Goal: Task Accomplishment & Management: Manage account settings

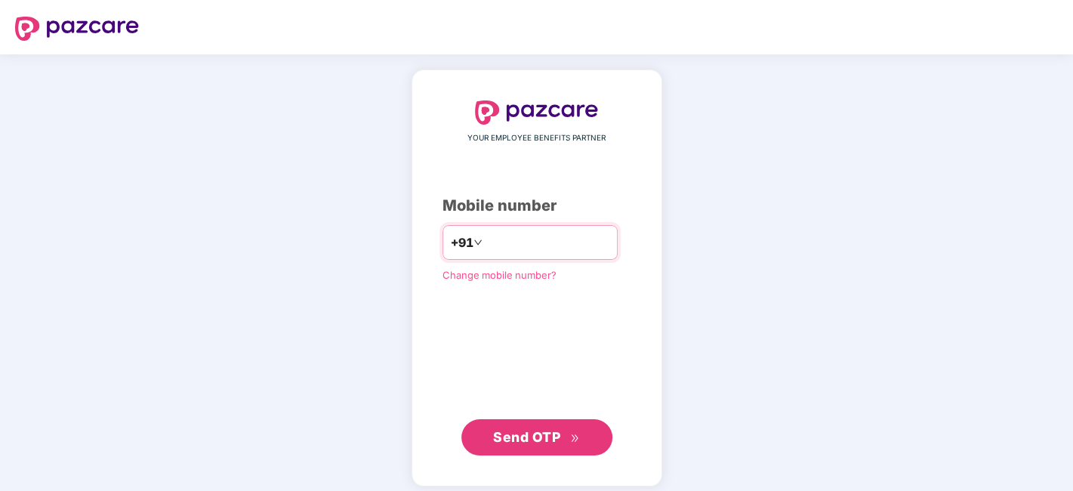
click at [531, 249] on input "number" at bounding box center [548, 242] width 124 height 24
type input "**********"
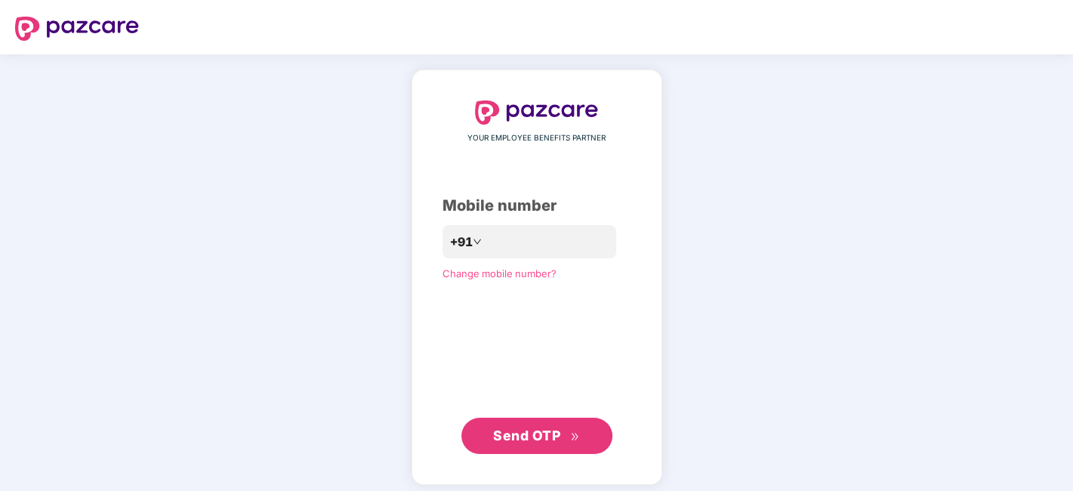
click at [515, 439] on span "Send OTP" at bounding box center [526, 436] width 67 height 16
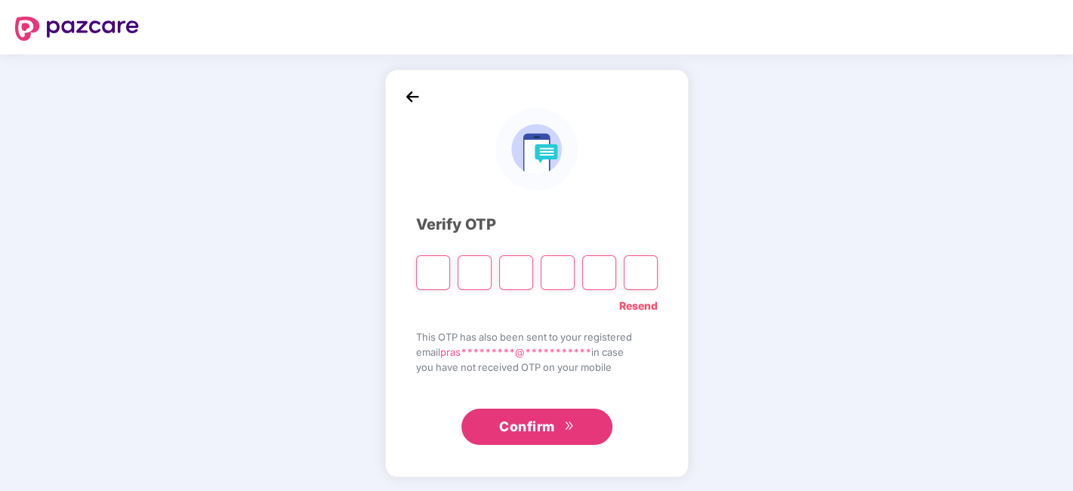
paste input "*"
type input "*"
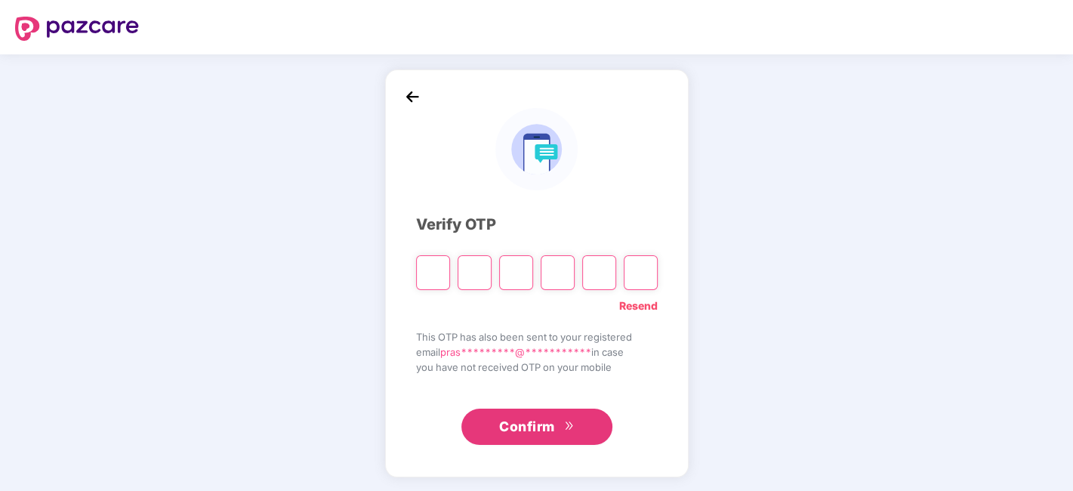
type input "*"
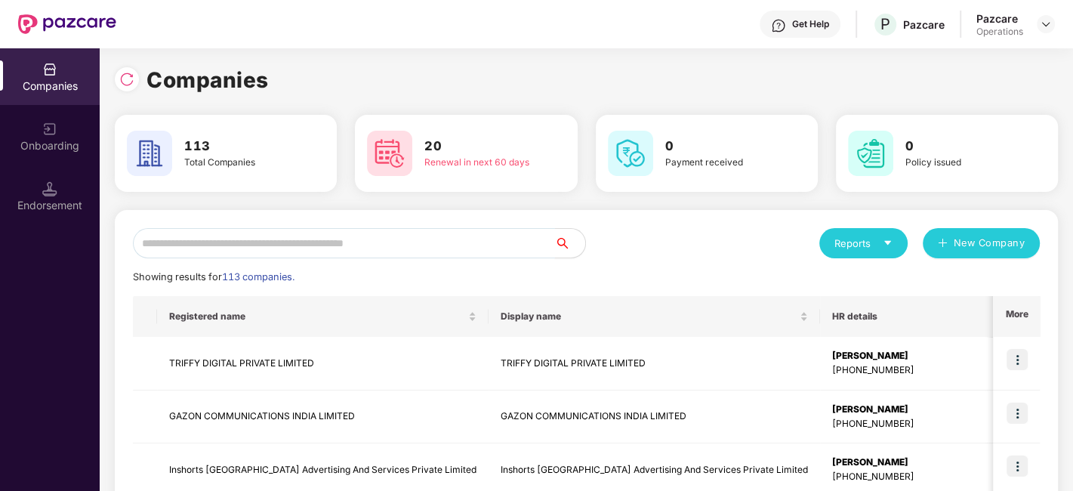
click at [362, 240] on input "text" at bounding box center [344, 243] width 422 height 30
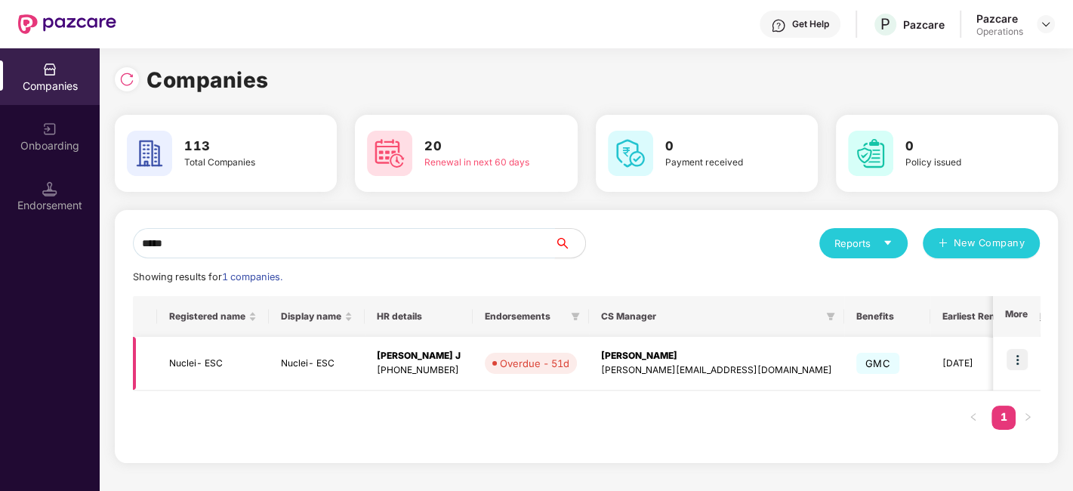
type input "*****"
click at [198, 368] on td "Nuclei- ESC" at bounding box center [213, 364] width 112 height 54
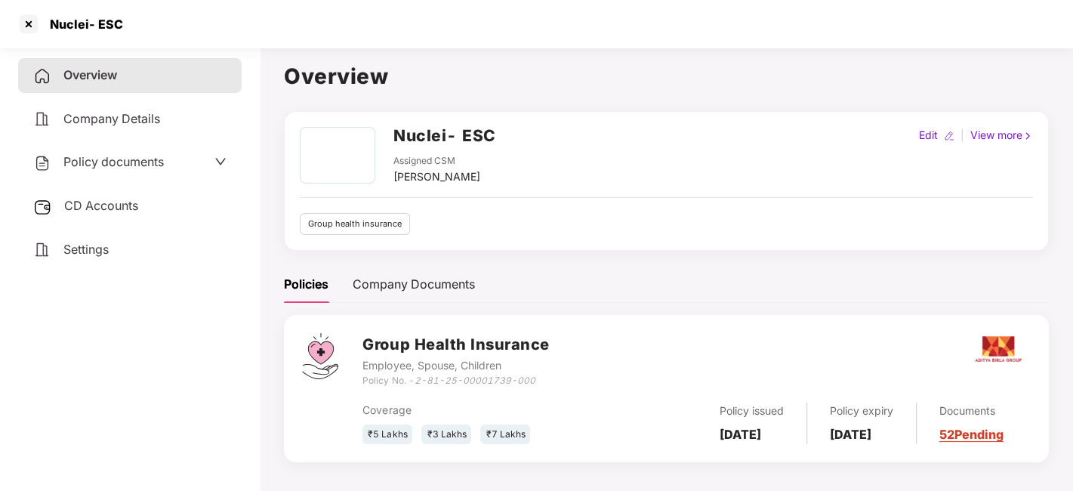
click at [116, 166] on span "Policy documents" at bounding box center [113, 161] width 100 height 15
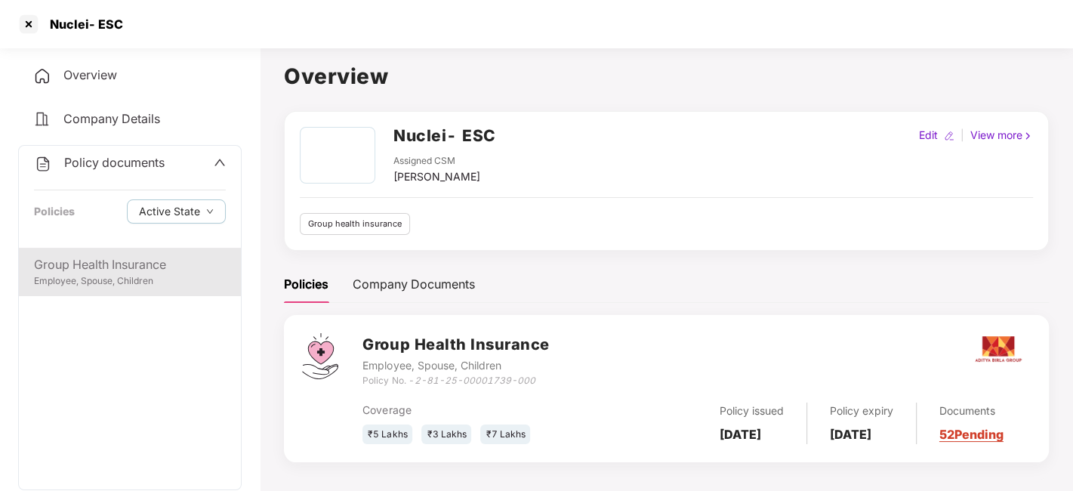
click at [111, 288] on div "Group Health Insurance Employee, Spouse, Children" at bounding box center [130, 272] width 222 height 48
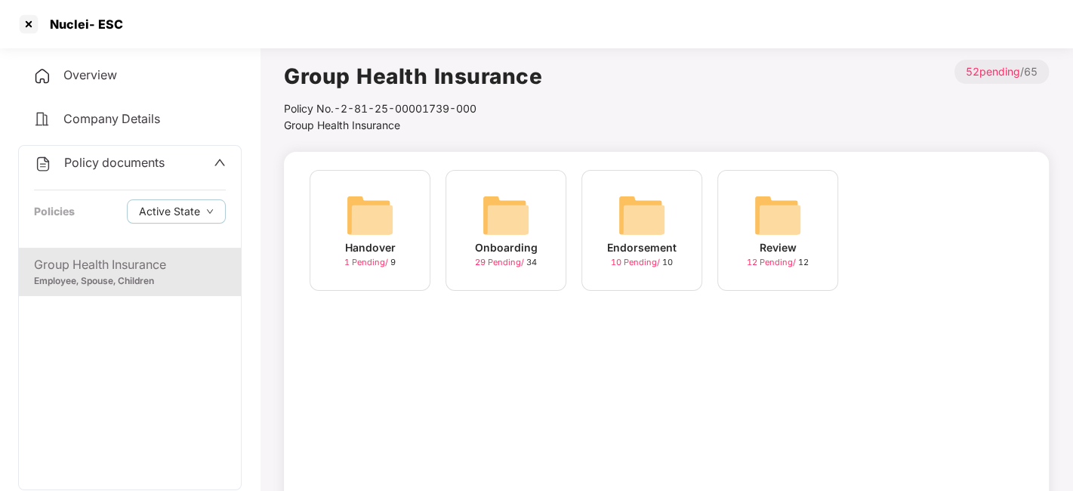
click at [499, 199] on img at bounding box center [506, 215] width 48 height 48
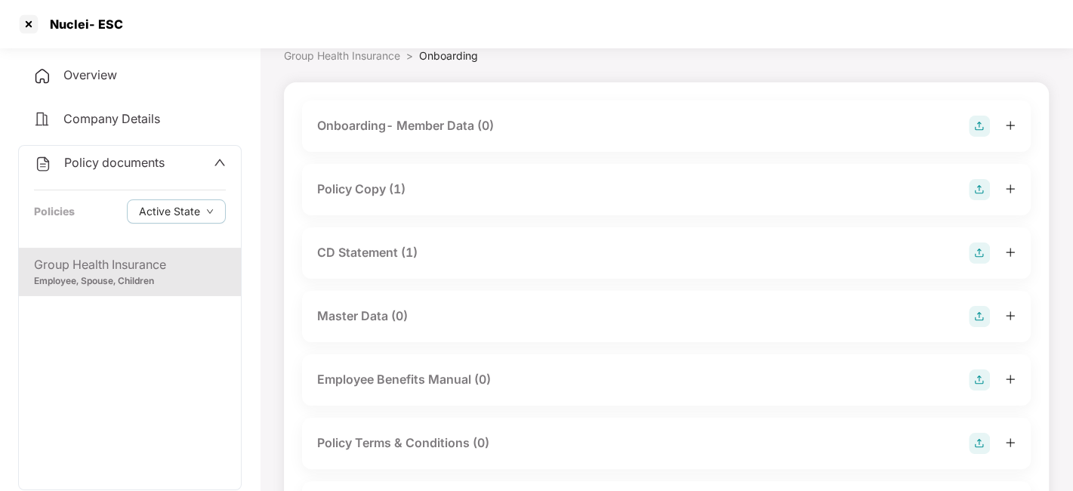
scroll to position [77, 0]
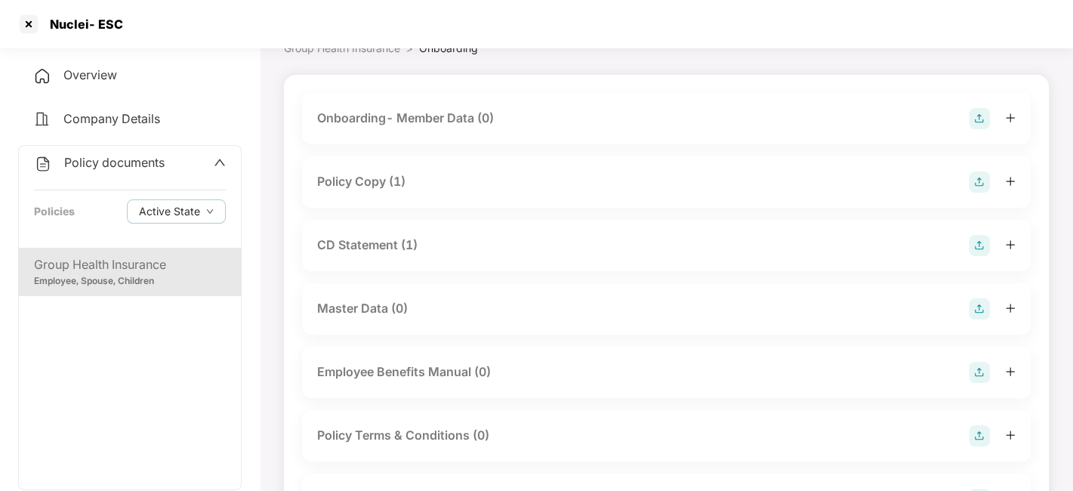
click at [369, 184] on div "Policy Copy (1)" at bounding box center [361, 181] width 88 height 19
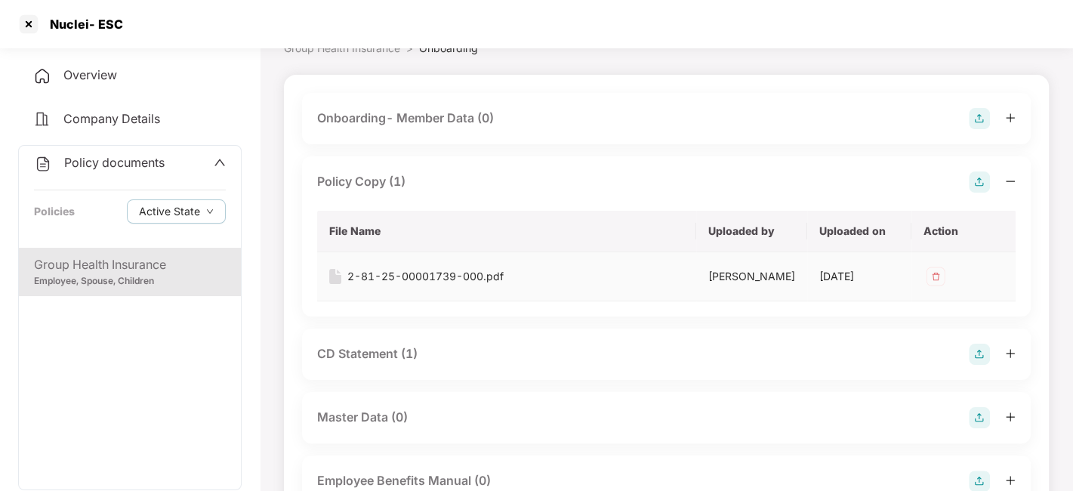
click at [438, 274] on div "2-81-25-00001739-000.pdf" at bounding box center [425, 276] width 156 height 17
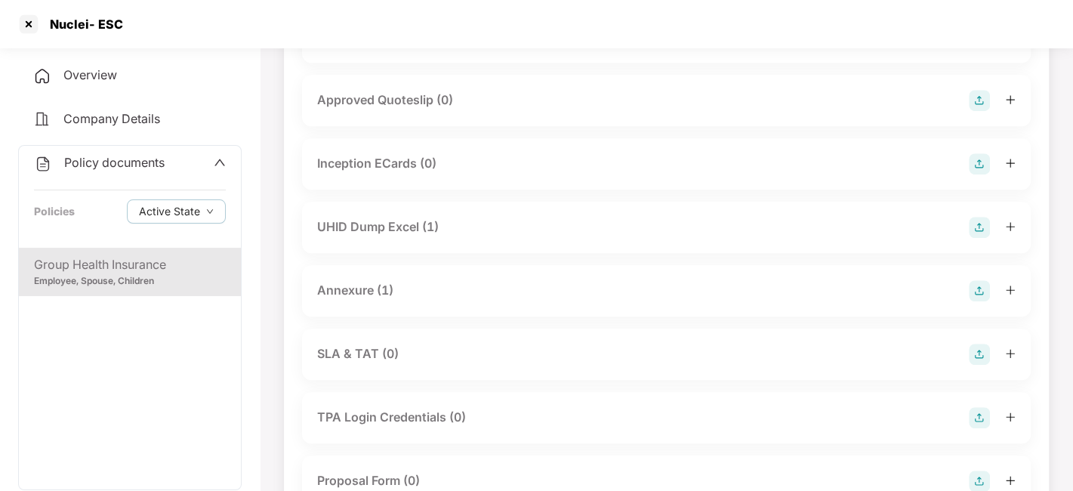
scroll to position [712, 0]
click at [349, 288] on div "Annexure (1)" at bounding box center [355, 289] width 76 height 19
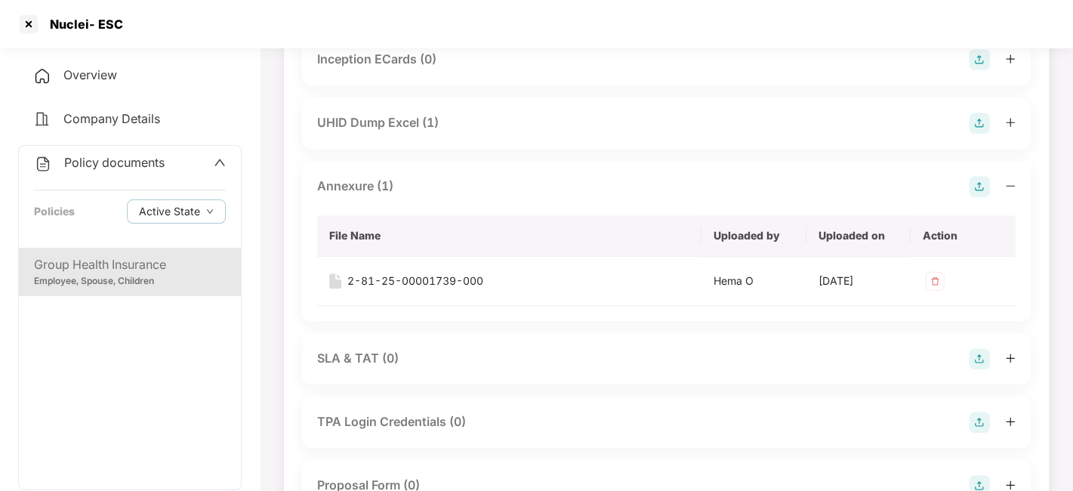
scroll to position [817, 0]
click at [385, 279] on div "2-81-25-00001739-000" at bounding box center [415, 279] width 136 height 17
click at [399, 278] on div "2-81-25-00001739-000" at bounding box center [415, 279] width 136 height 17
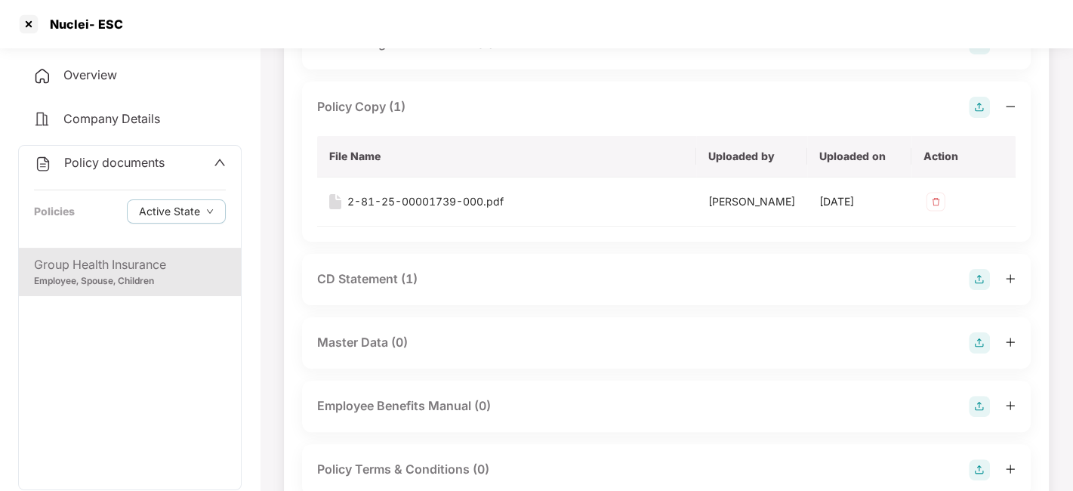
scroll to position [36, 0]
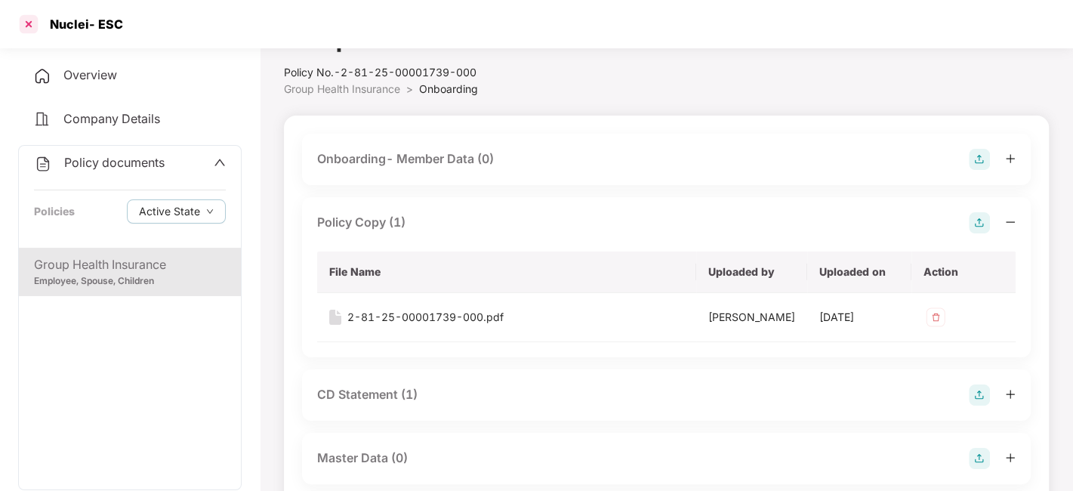
click at [29, 19] on div at bounding box center [29, 24] width 24 height 24
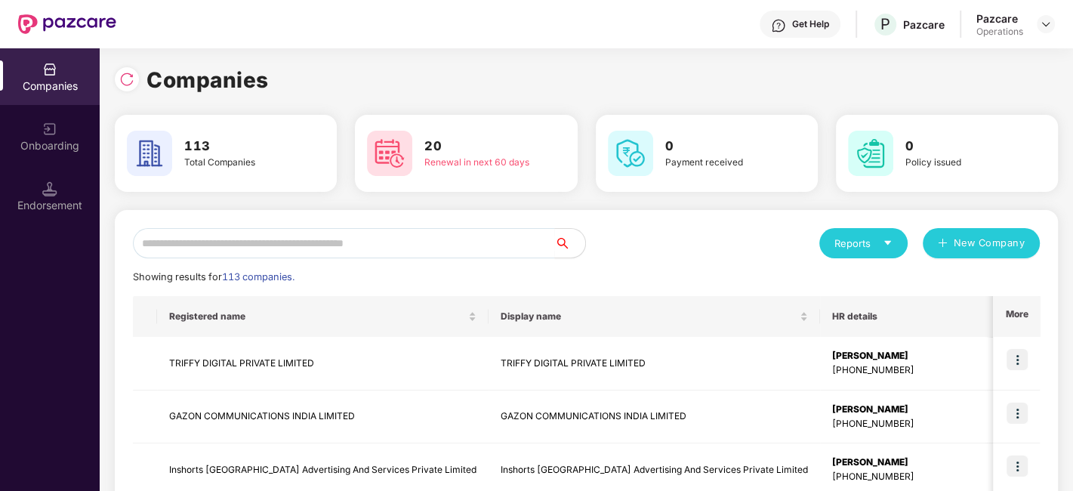
scroll to position [0, 0]
click at [463, 232] on input "text" at bounding box center [344, 243] width 422 height 30
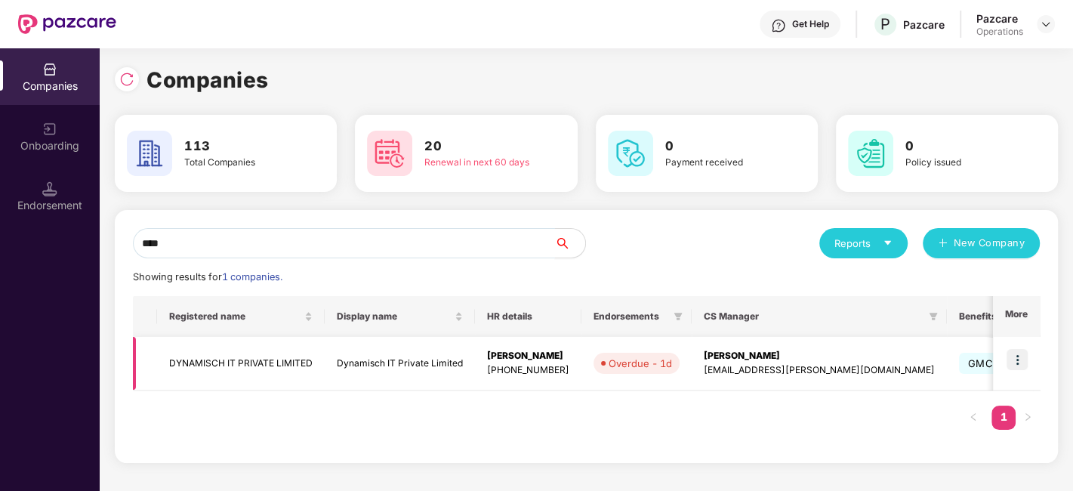
type input "****"
click at [1018, 357] on img at bounding box center [1017, 359] width 21 height 21
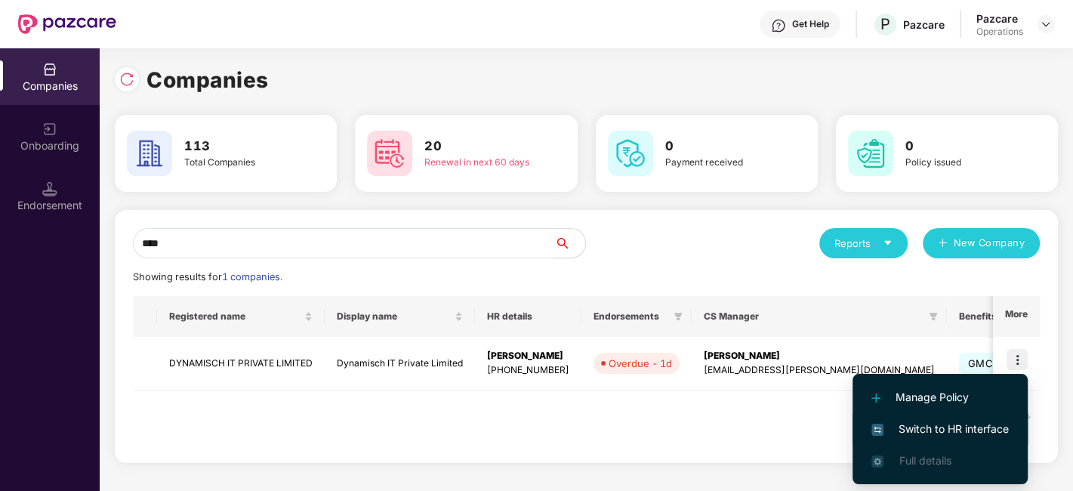
click at [928, 427] on span "Switch to HR interface" at bounding box center [940, 429] width 137 height 17
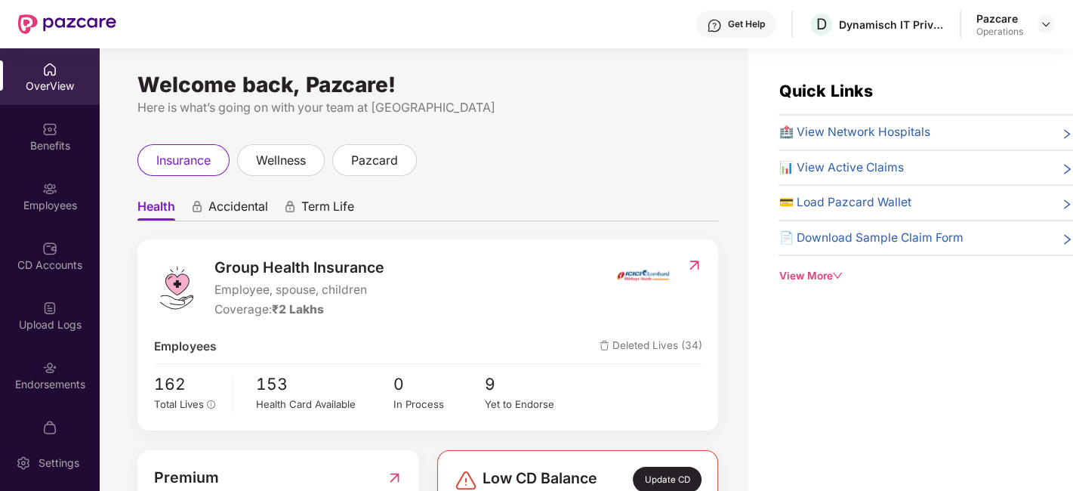
click at [54, 200] on div "Employees" at bounding box center [50, 205] width 100 height 15
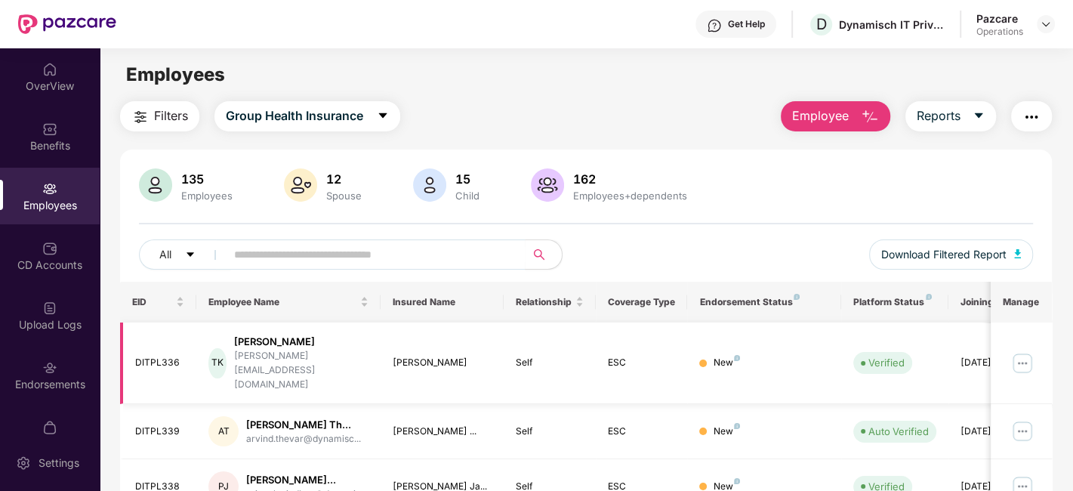
click at [146, 341] on td "DITPL336" at bounding box center [158, 364] width 77 height 82
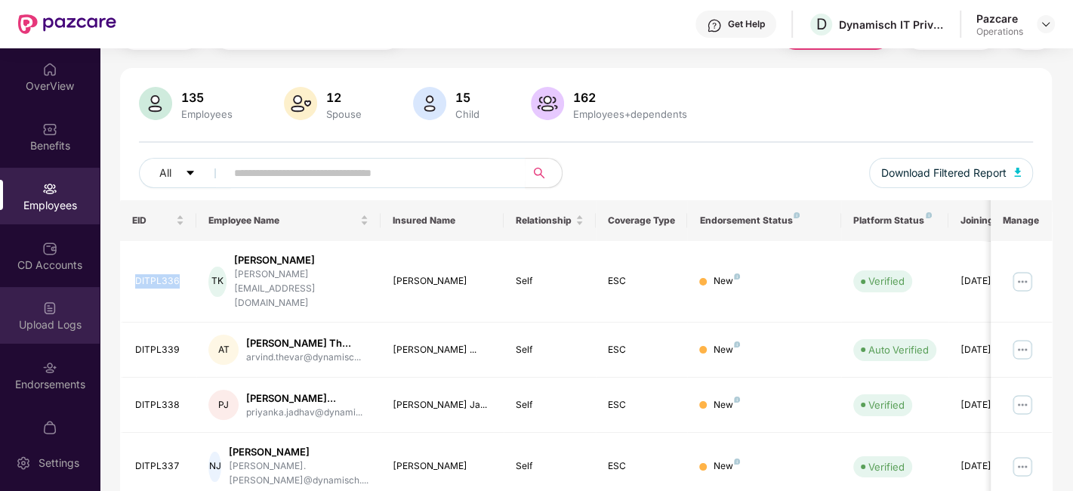
scroll to position [91, 0]
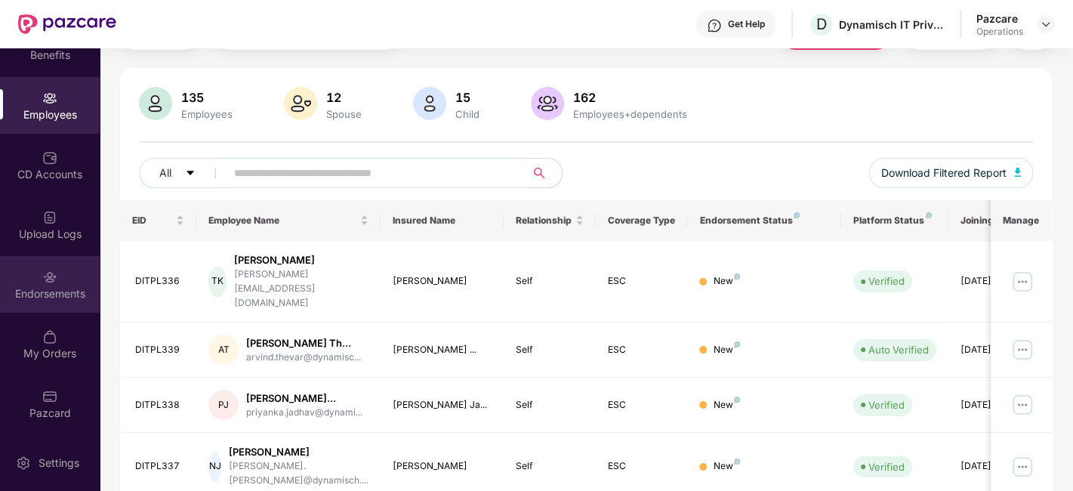
click at [32, 282] on div "Endorsements" at bounding box center [50, 284] width 100 height 57
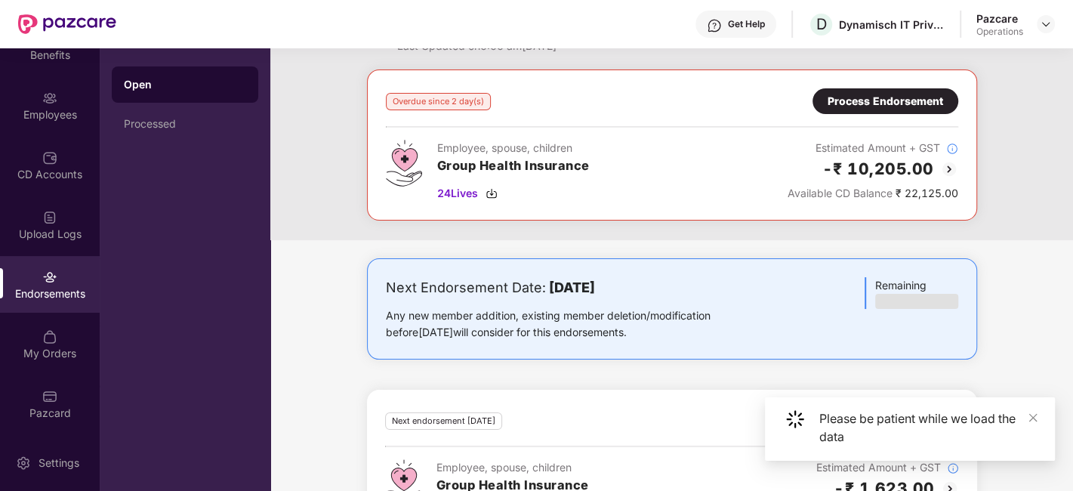
scroll to position [0, 0]
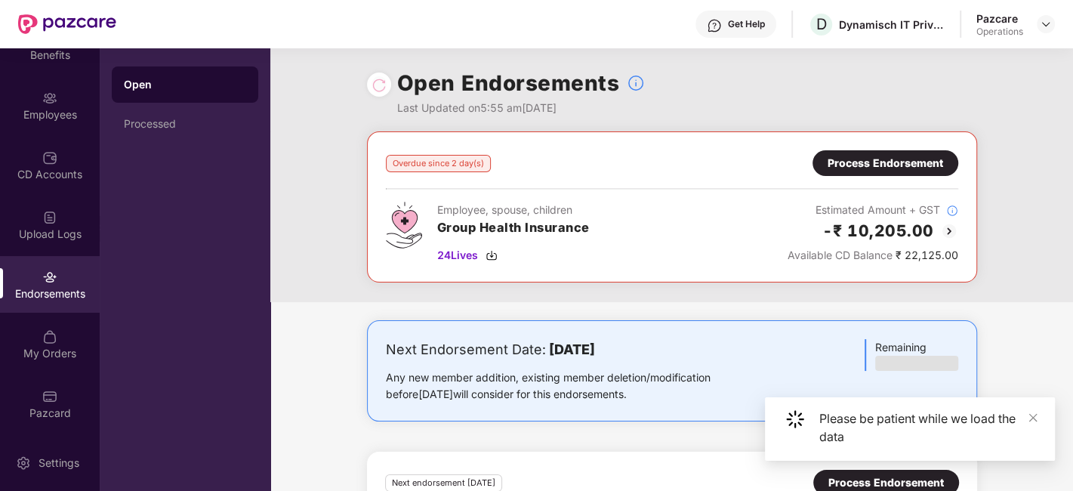
click at [875, 161] on div "Process Endorsement" at bounding box center [886, 163] width 116 height 17
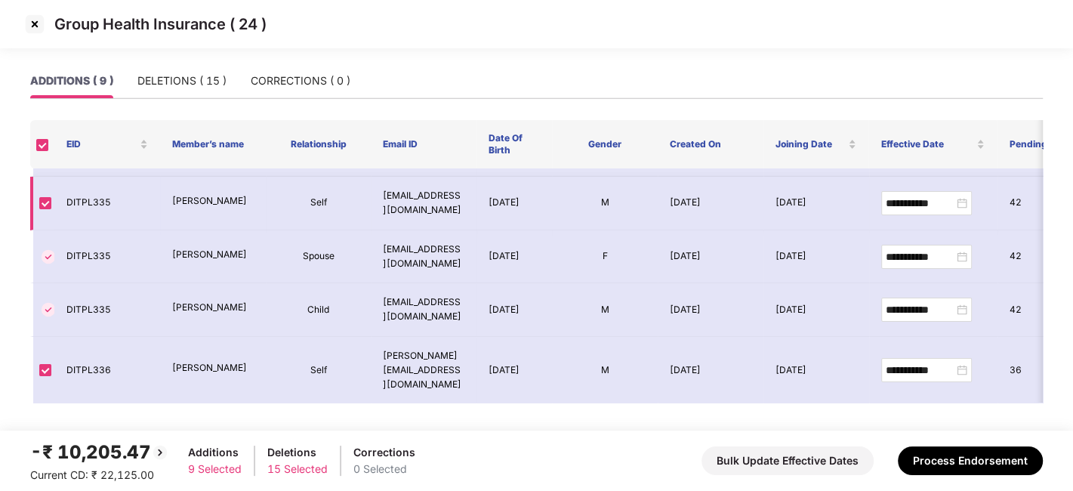
scroll to position [141, 0]
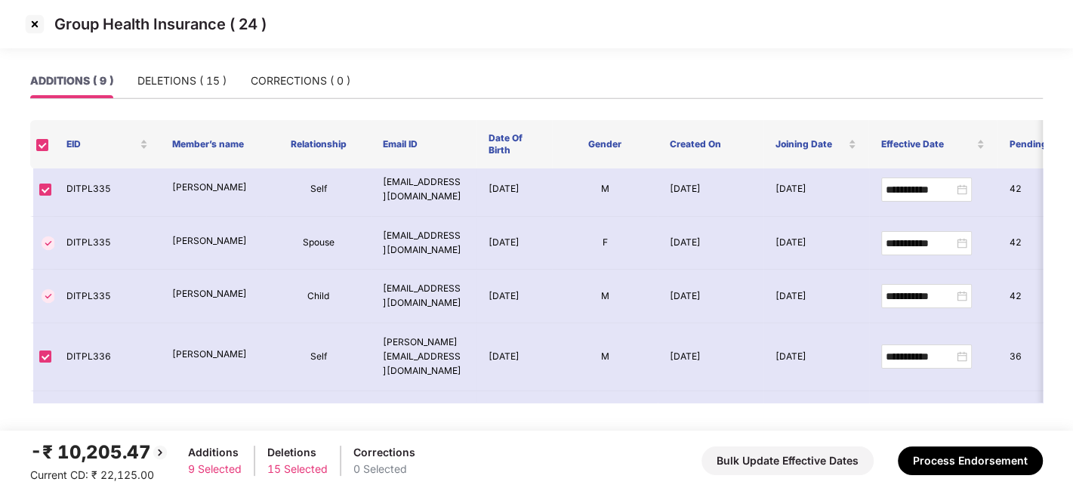
click at [34, 29] on img at bounding box center [35, 24] width 24 height 24
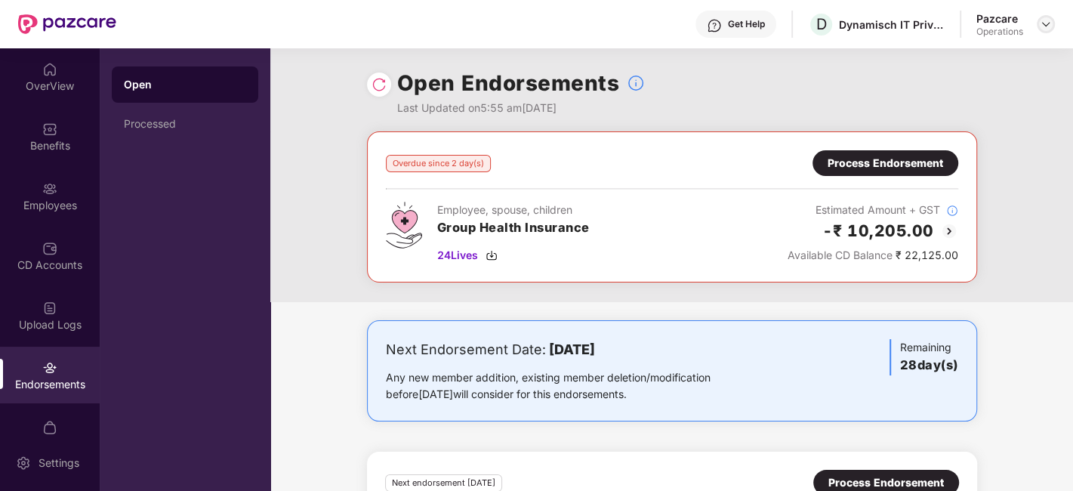
click at [1042, 27] on img at bounding box center [1046, 24] width 12 height 12
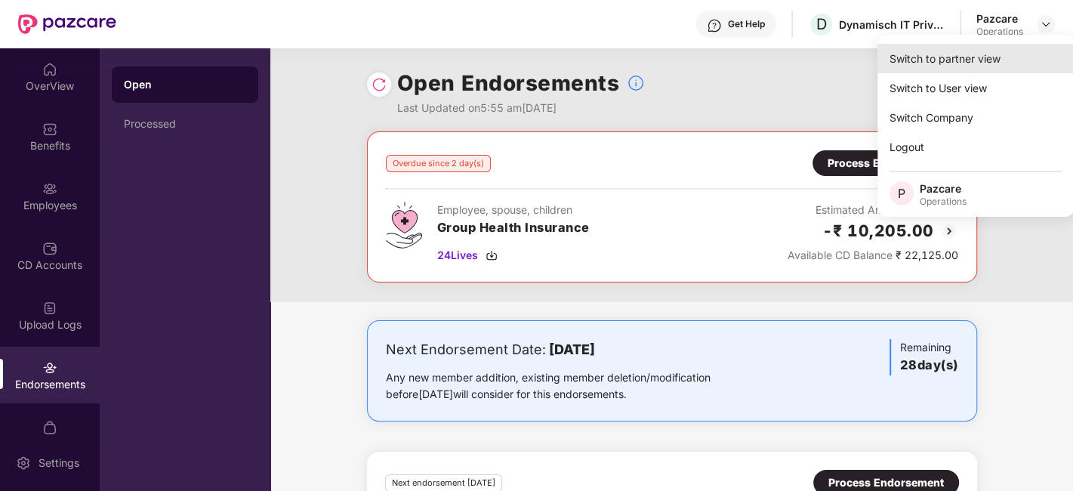
click at [989, 47] on div "Switch to partner view" at bounding box center [976, 58] width 196 height 29
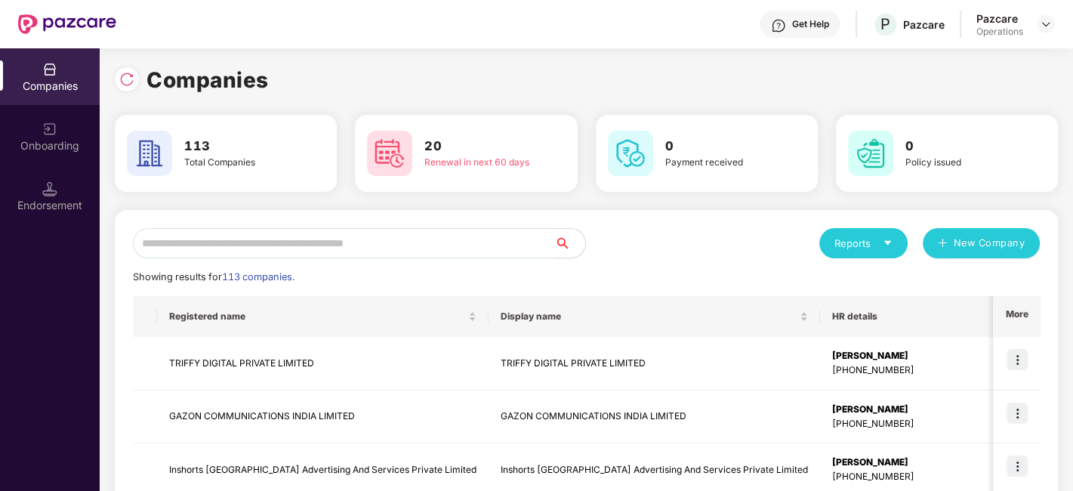
click at [493, 240] on input "text" at bounding box center [344, 243] width 422 height 30
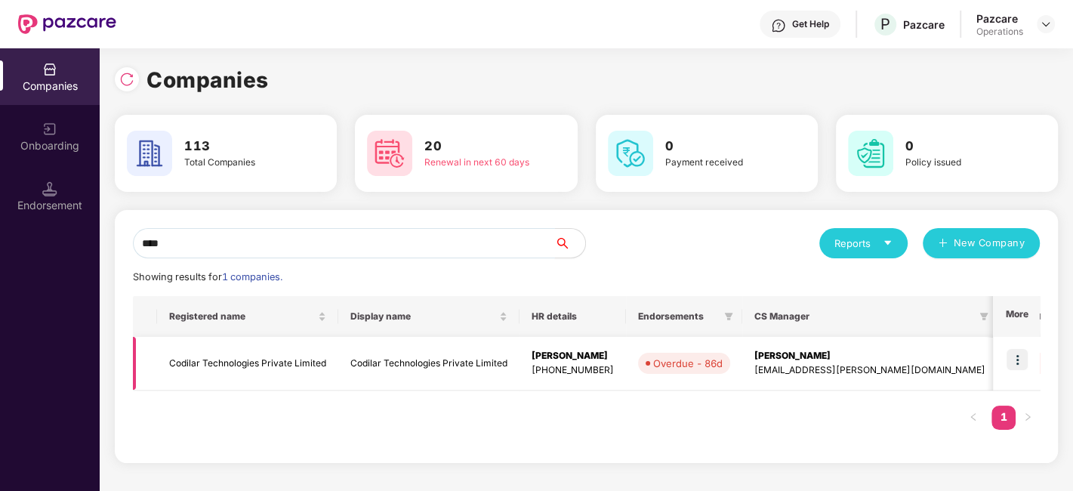
type input "****"
click at [1016, 361] on img at bounding box center [1017, 359] width 21 height 21
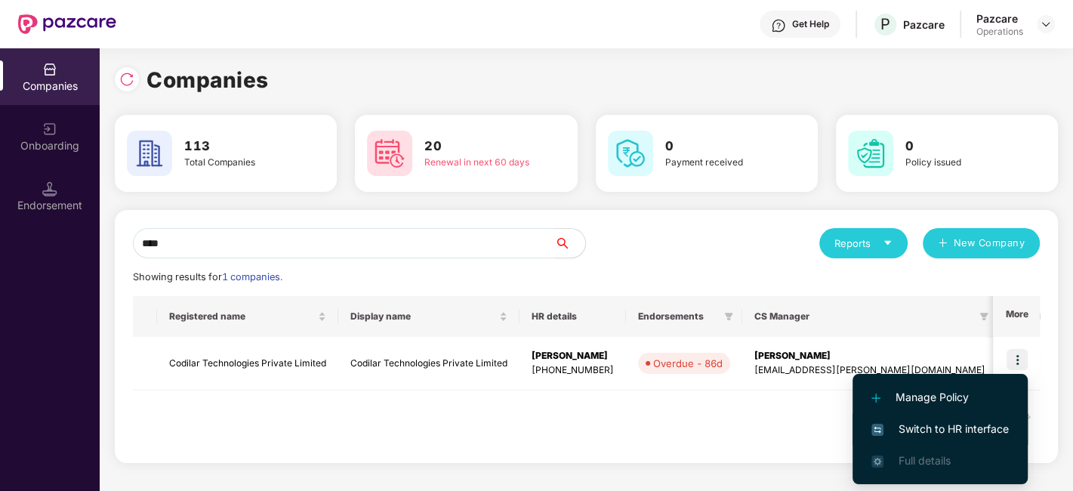
click at [959, 425] on span "Switch to HR interface" at bounding box center [940, 429] width 137 height 17
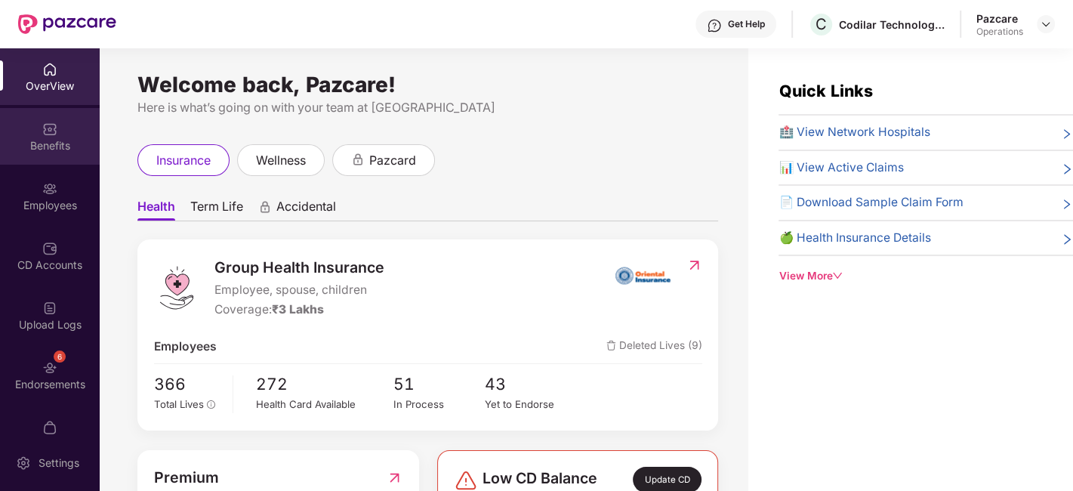
click at [38, 131] on div "Benefits" at bounding box center [50, 136] width 100 height 57
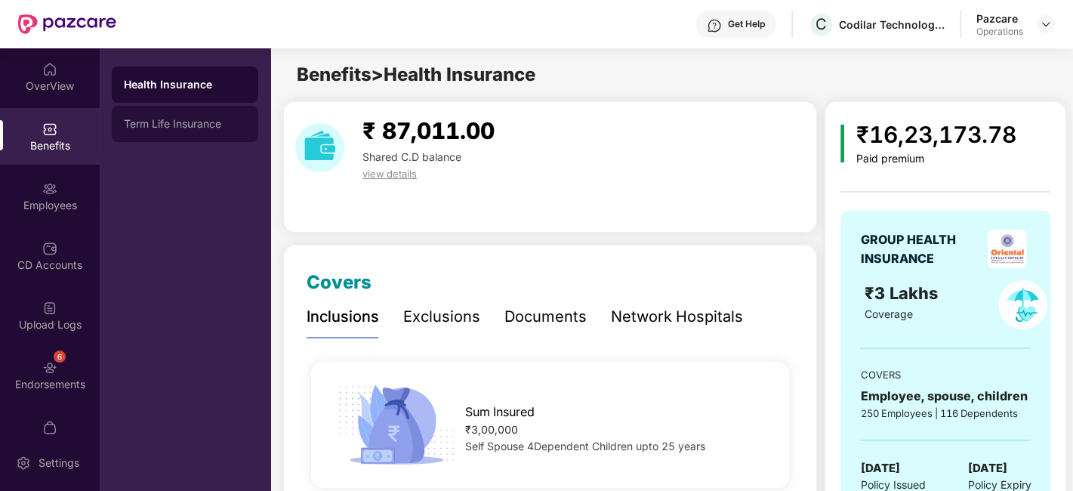
click at [179, 131] on div "Term Life Insurance" at bounding box center [185, 124] width 147 height 36
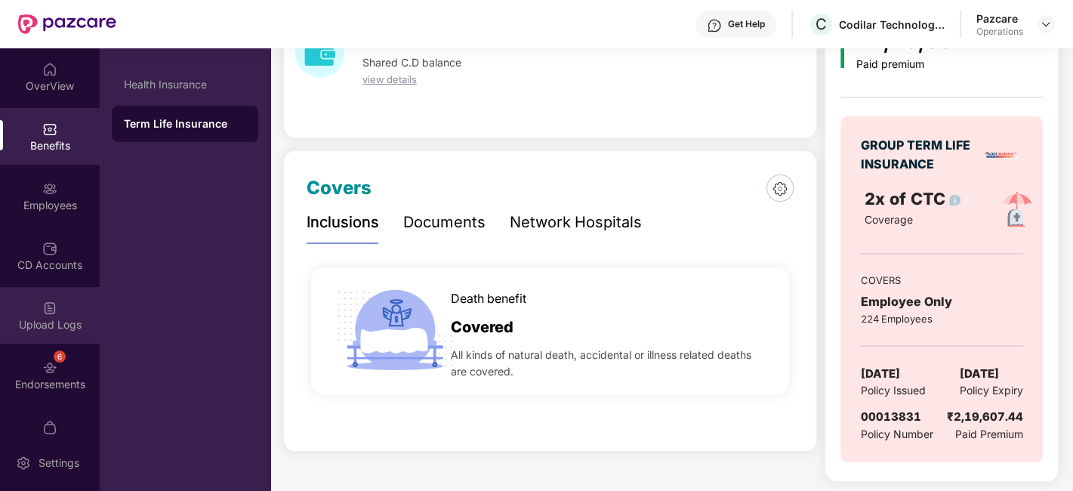
scroll to position [91, 0]
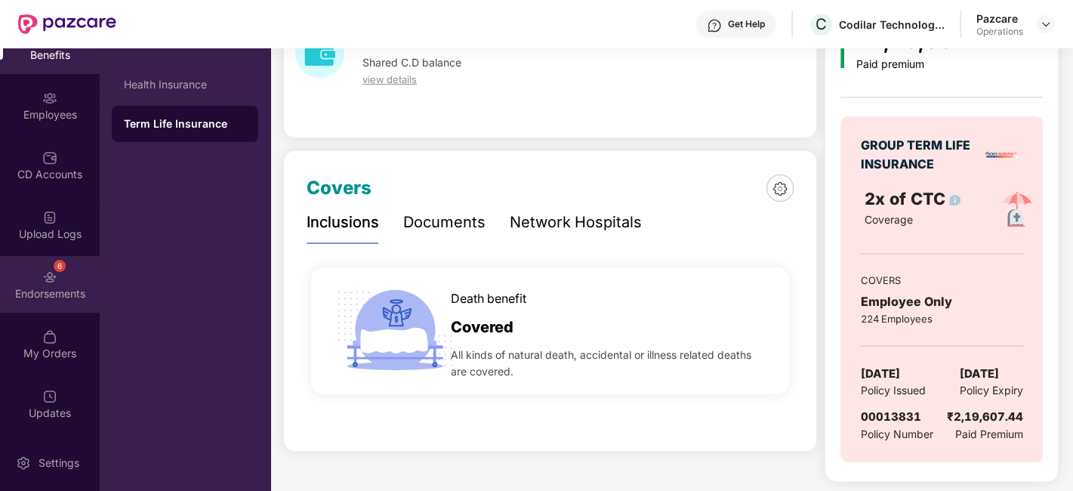
click at [21, 286] on div "Endorsements" at bounding box center [50, 293] width 100 height 15
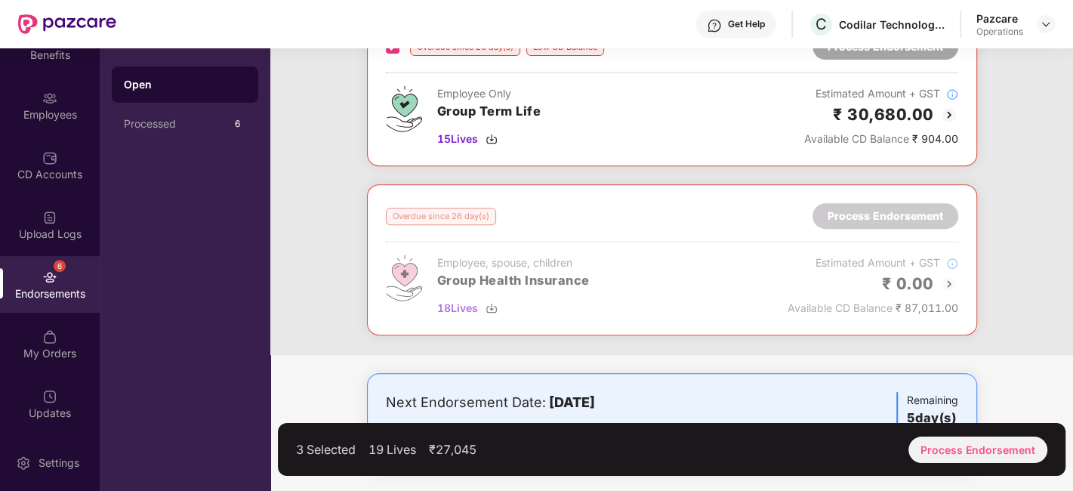
scroll to position [449, 0]
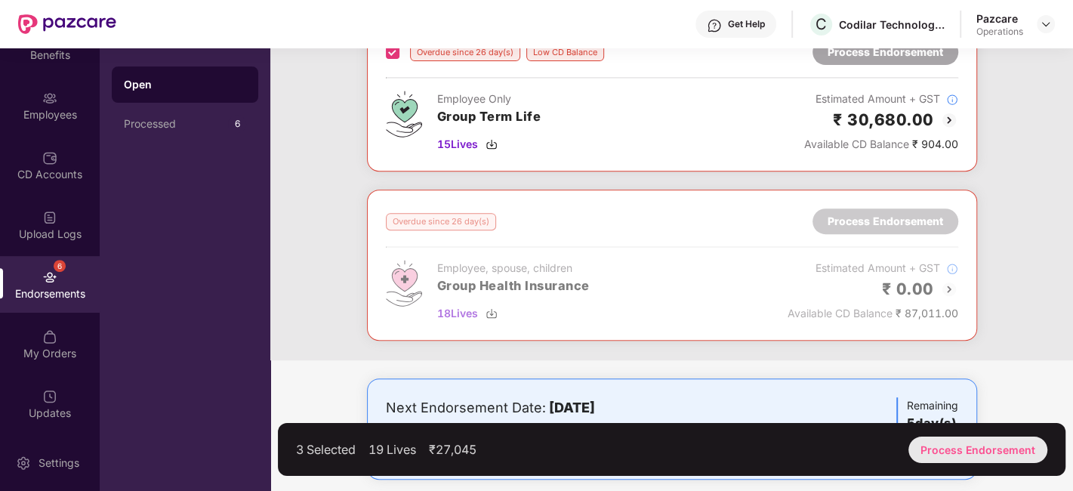
click at [982, 447] on div "Process Endorsement" at bounding box center [978, 450] width 139 height 26
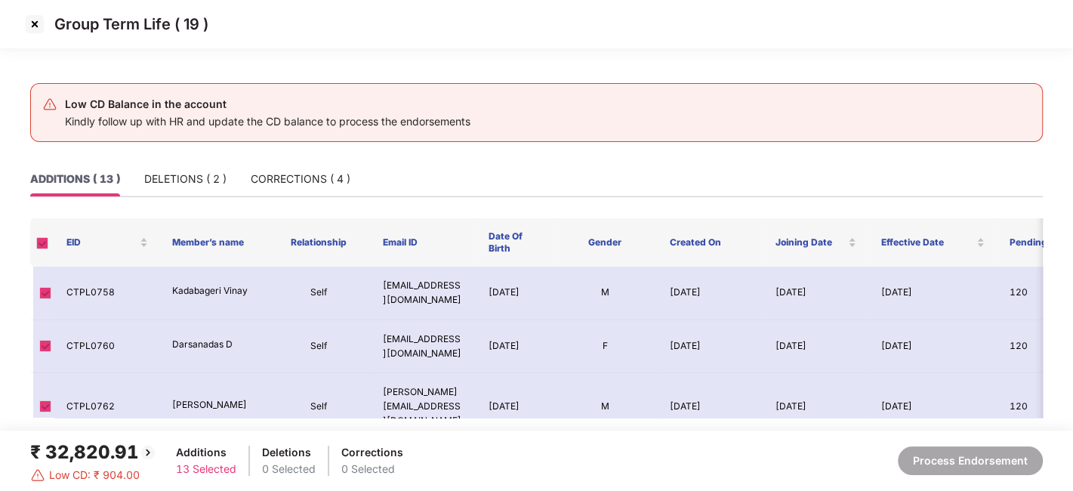
click at [34, 28] on img at bounding box center [35, 24] width 24 height 24
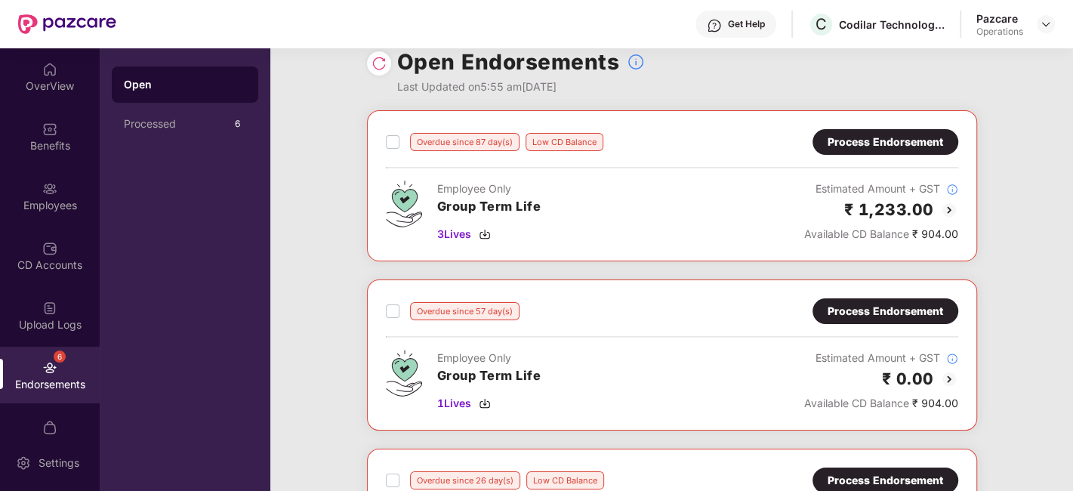
scroll to position [0, 0]
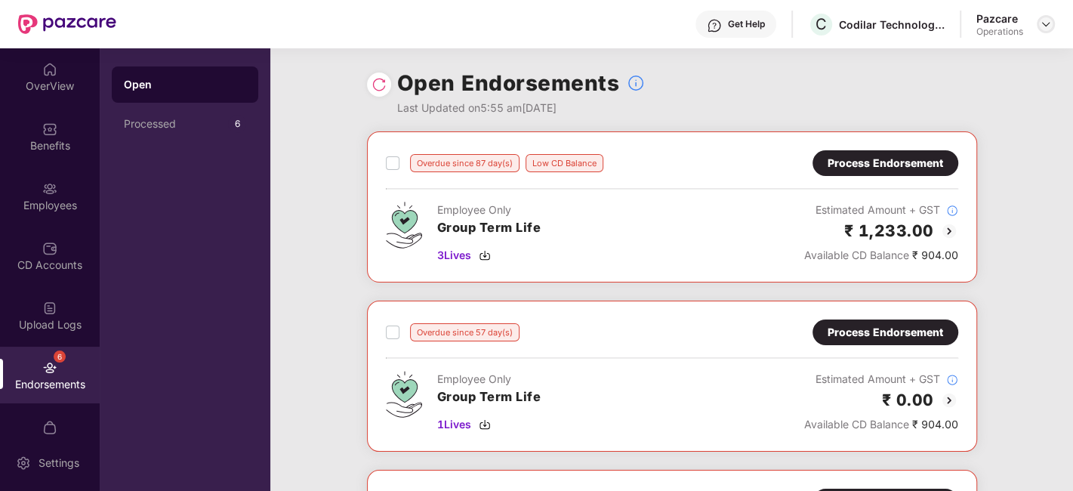
click at [1039, 23] on div at bounding box center [1046, 24] width 18 height 18
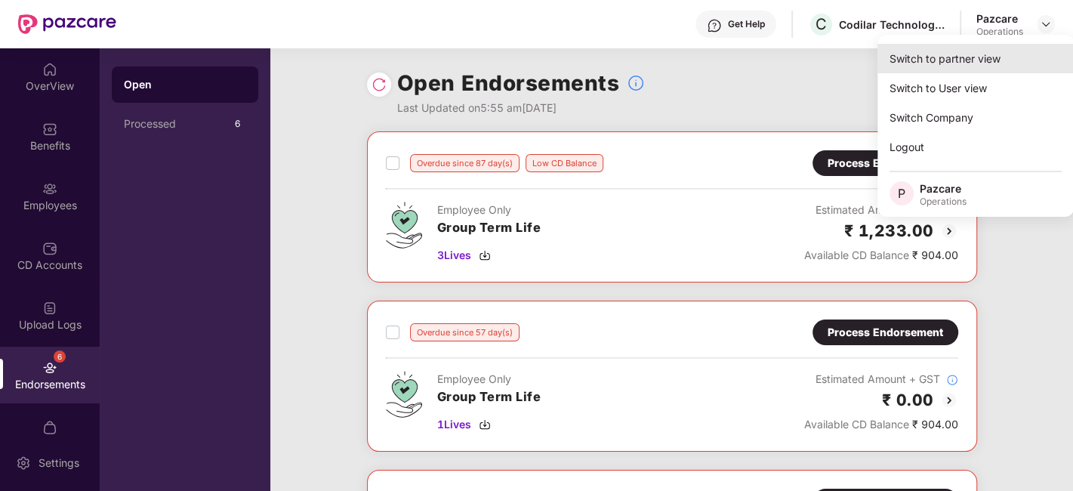
click at [961, 51] on div "Switch to partner view" at bounding box center [976, 58] width 196 height 29
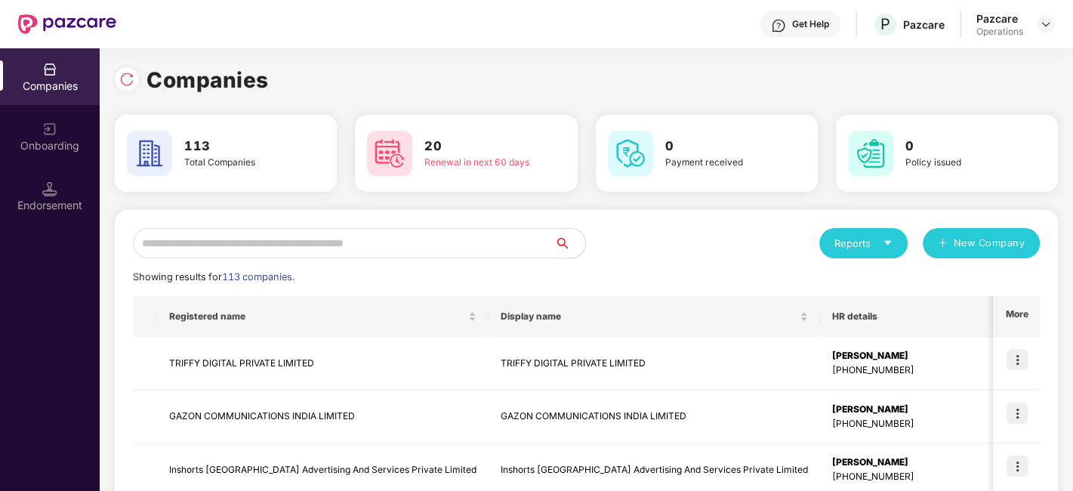
click at [479, 239] on input "text" at bounding box center [344, 243] width 422 height 30
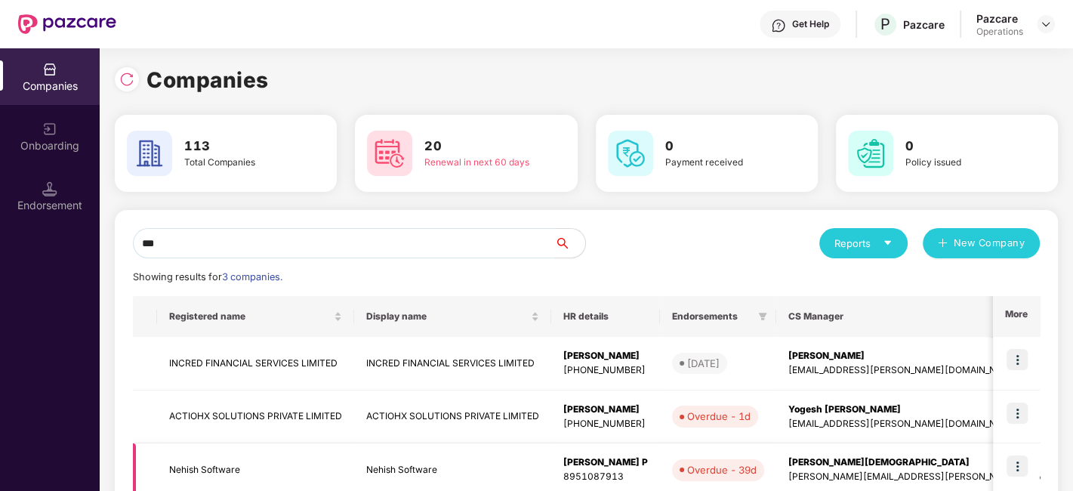
type input "***"
click at [212, 467] on td "Nehish Software" at bounding box center [255, 470] width 197 height 54
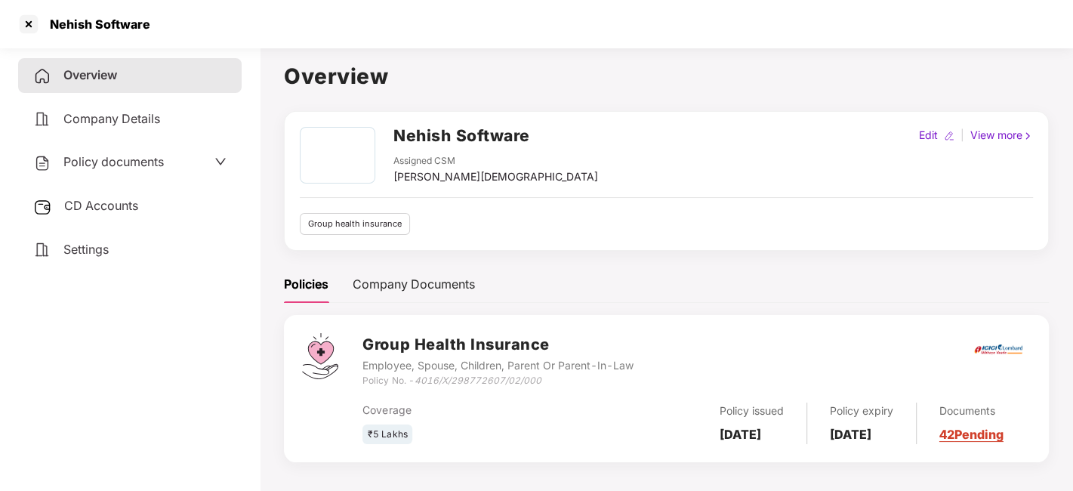
click at [94, 193] on div "CD Accounts" at bounding box center [130, 206] width 224 height 35
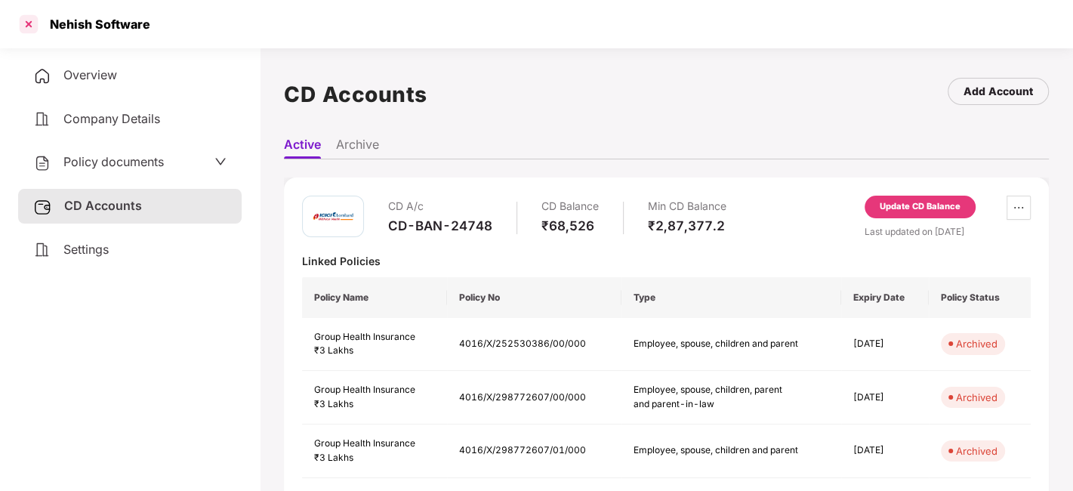
click at [31, 24] on div at bounding box center [29, 24] width 24 height 24
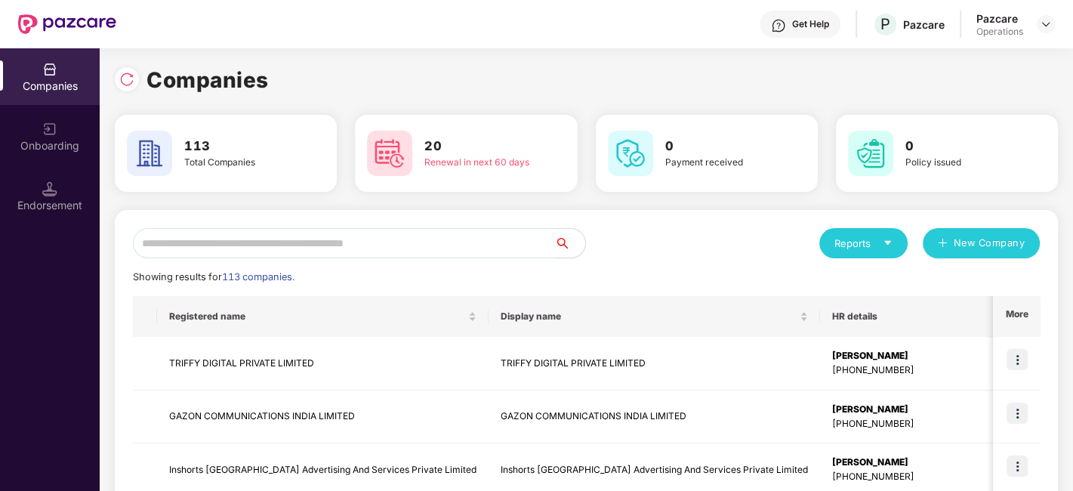
click at [335, 245] on input "text" at bounding box center [344, 243] width 422 height 30
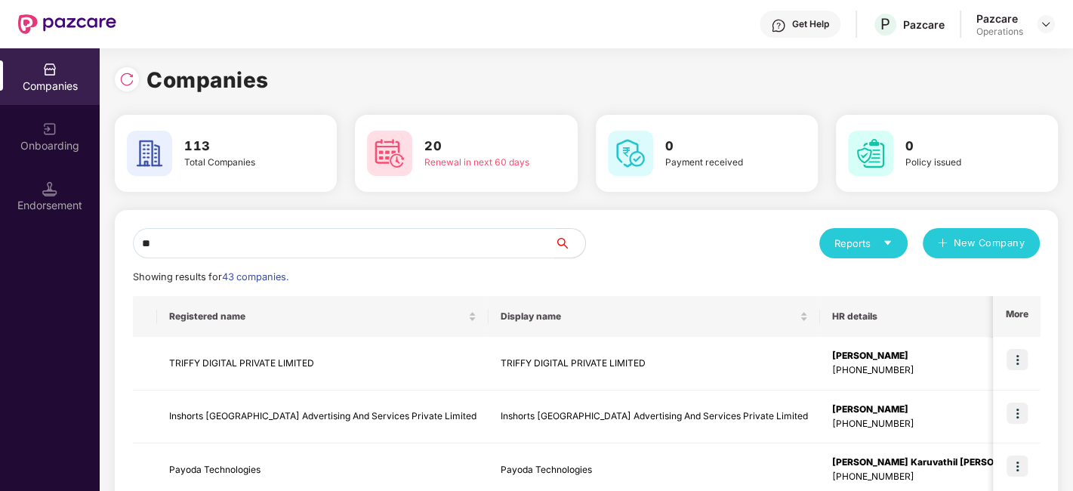
type input "*"
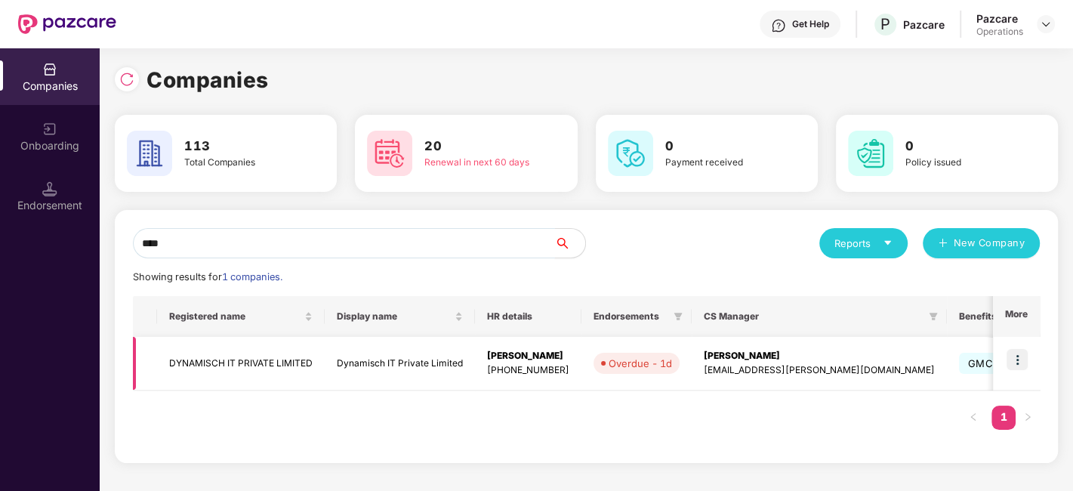
type input "****"
click at [1015, 357] on img at bounding box center [1017, 359] width 21 height 21
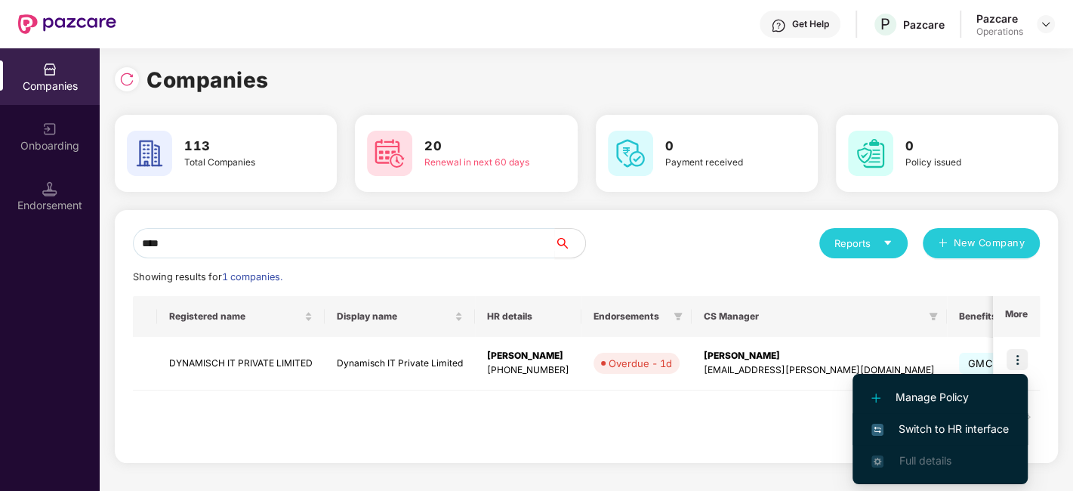
click at [938, 422] on span "Switch to HR interface" at bounding box center [940, 429] width 137 height 17
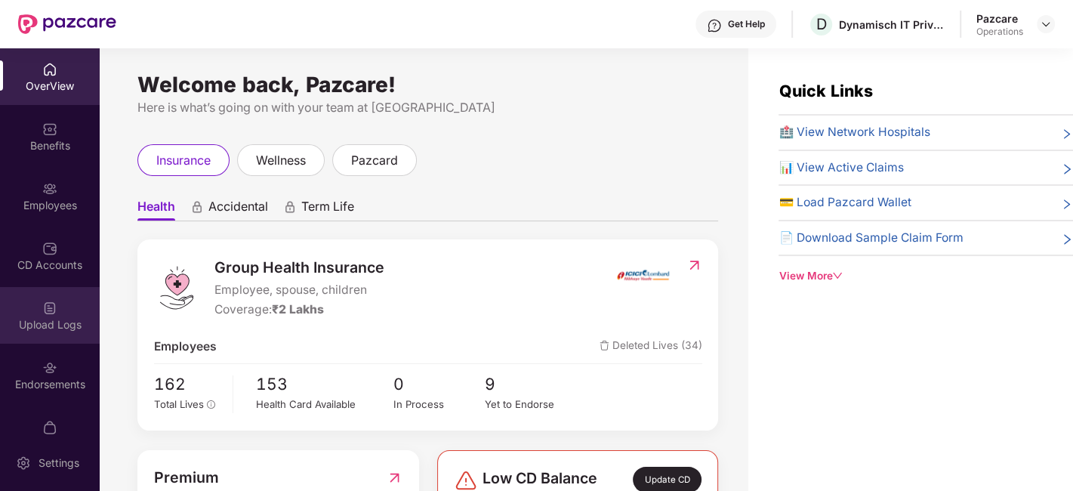
scroll to position [91, 0]
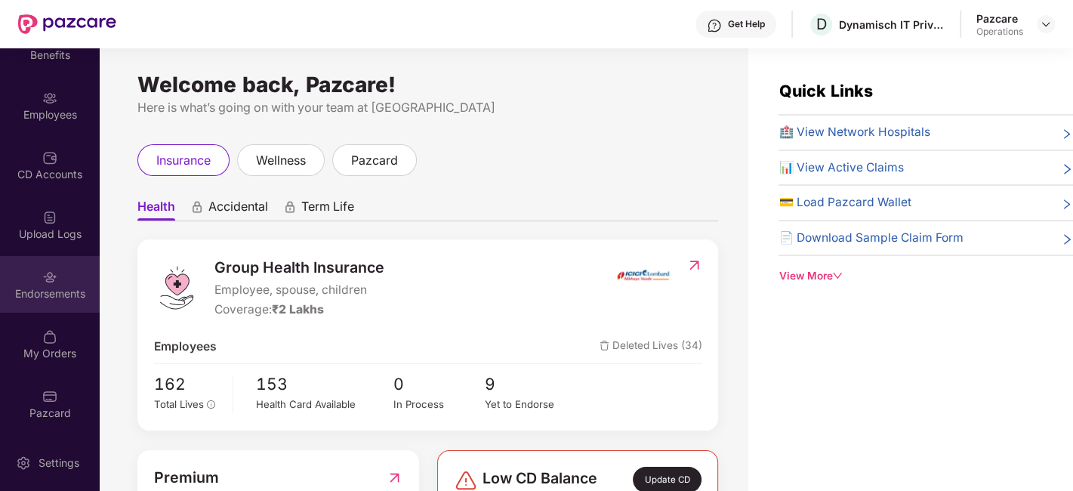
click at [37, 275] on div "Endorsements" at bounding box center [50, 284] width 100 height 57
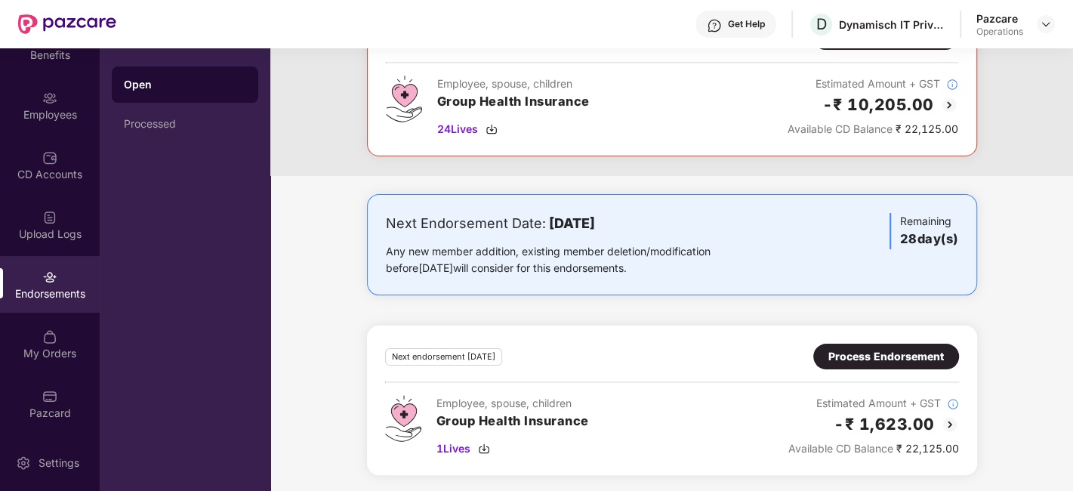
scroll to position [0, 0]
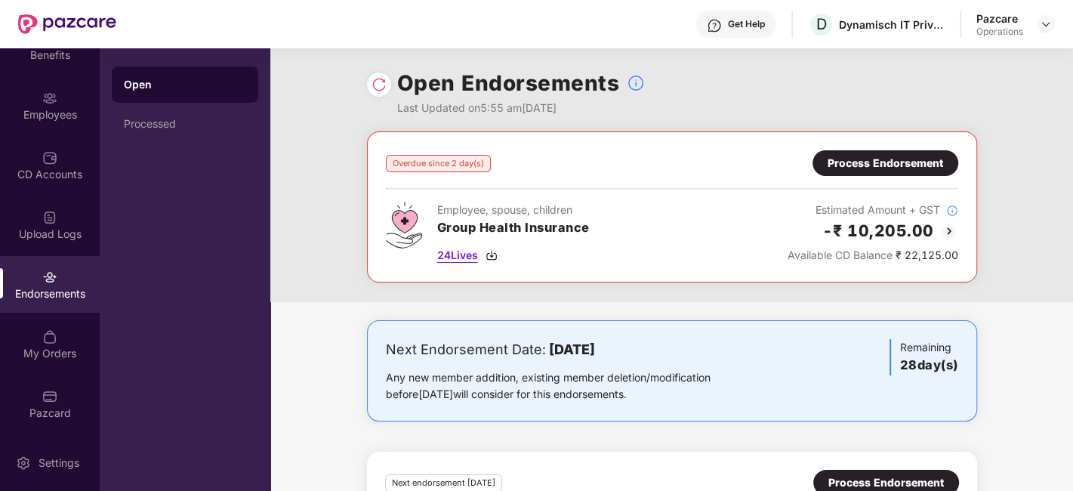
click at [461, 253] on span "24 Lives" at bounding box center [457, 255] width 41 height 17
click at [852, 160] on div "Process Endorsement" at bounding box center [886, 163] width 116 height 17
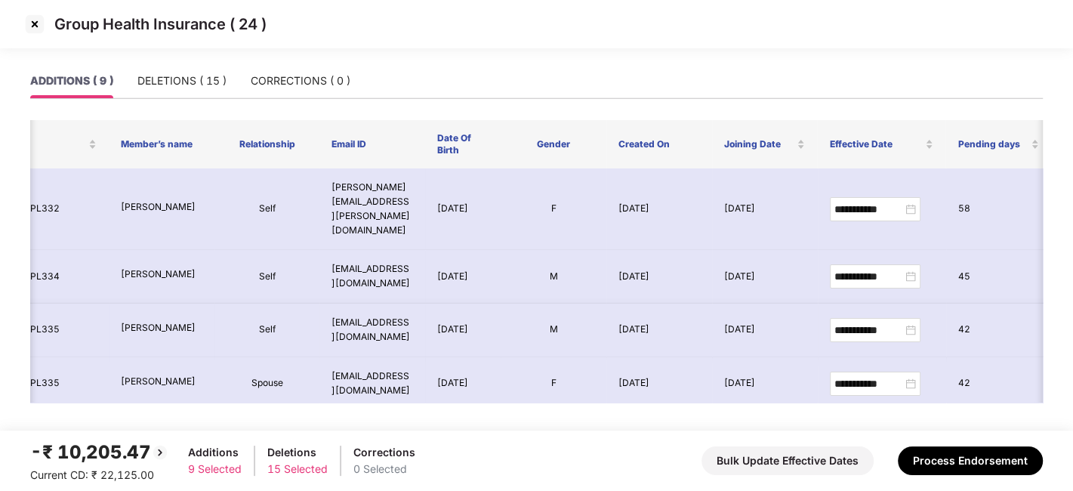
scroll to position [0, 54]
click at [190, 83] on div "DELETIONS ( 15 )" at bounding box center [181, 81] width 89 height 17
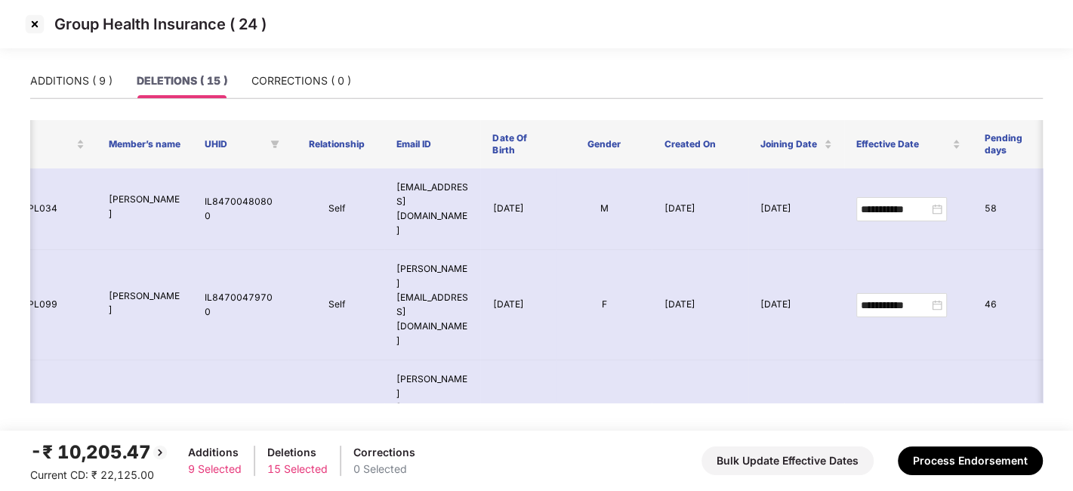
scroll to position [0, 0]
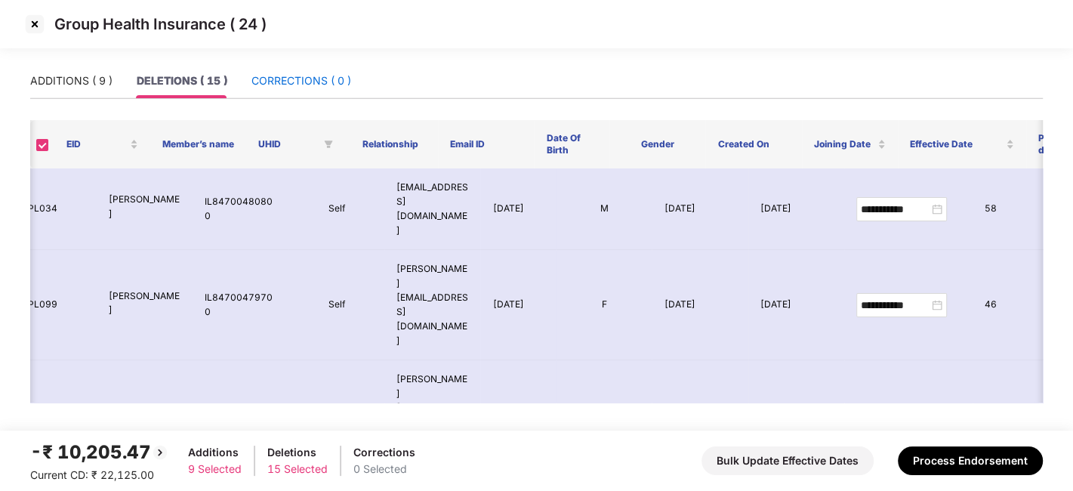
click at [295, 75] on div "CORRECTIONS ( 0 )" at bounding box center [302, 81] width 100 height 17
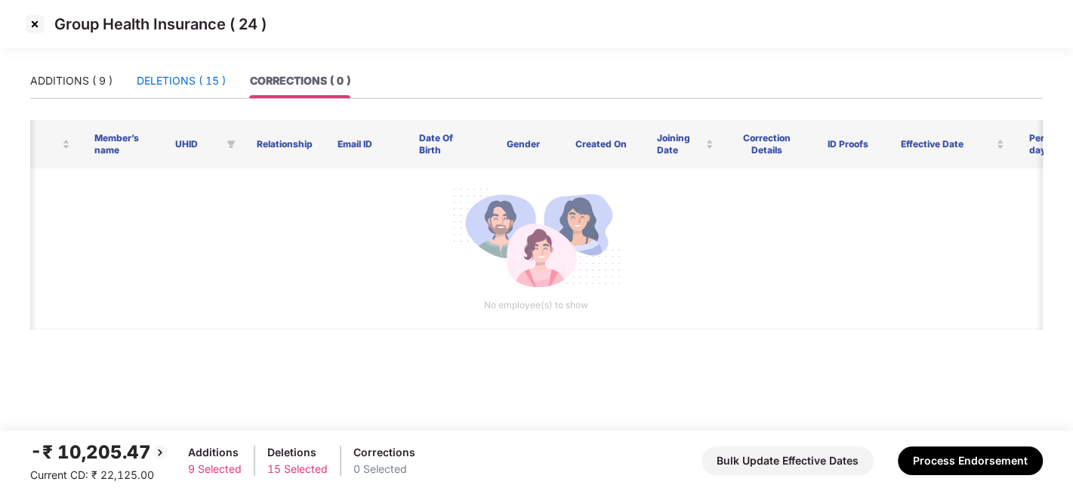
click at [190, 78] on div "DELETIONS ( 15 )" at bounding box center [181, 81] width 89 height 17
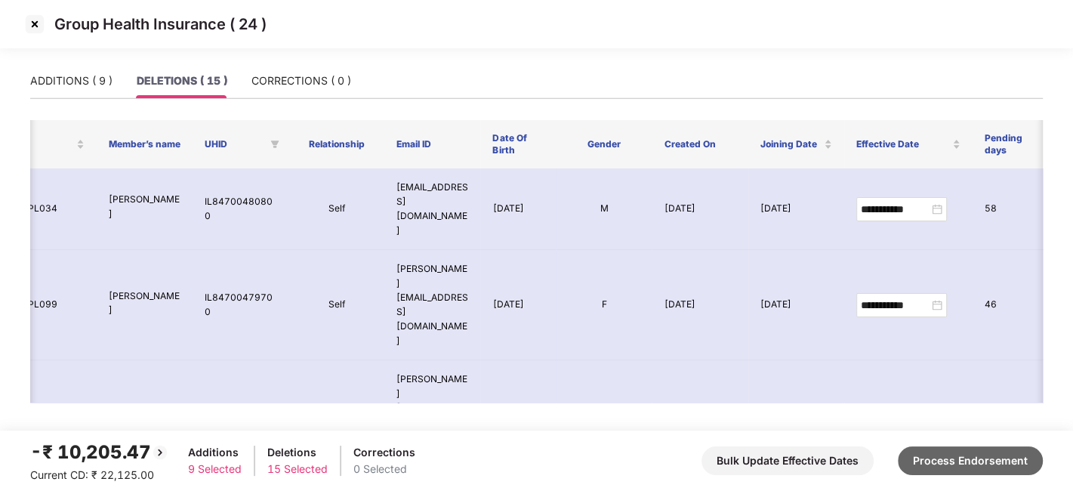
click at [944, 471] on button "Process Endorsement" at bounding box center [970, 460] width 145 height 29
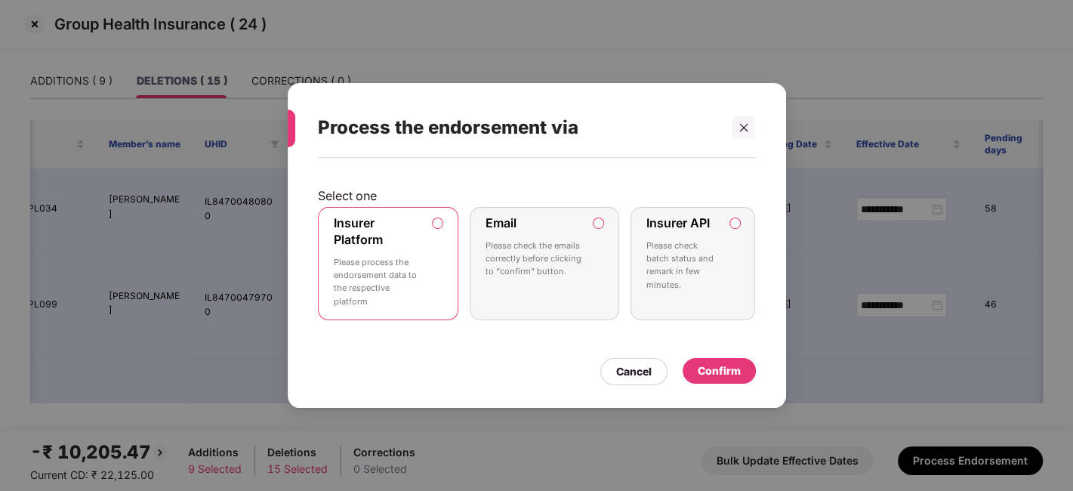
click at [418, 264] on p "Please process the endorsement data to the respective platform" at bounding box center [378, 282] width 88 height 52
click at [412, 244] on div "Insurer Platform Please process the endorsement data to the respective platform" at bounding box center [378, 263] width 88 height 97
click at [714, 366] on div "Confirm" at bounding box center [719, 371] width 43 height 17
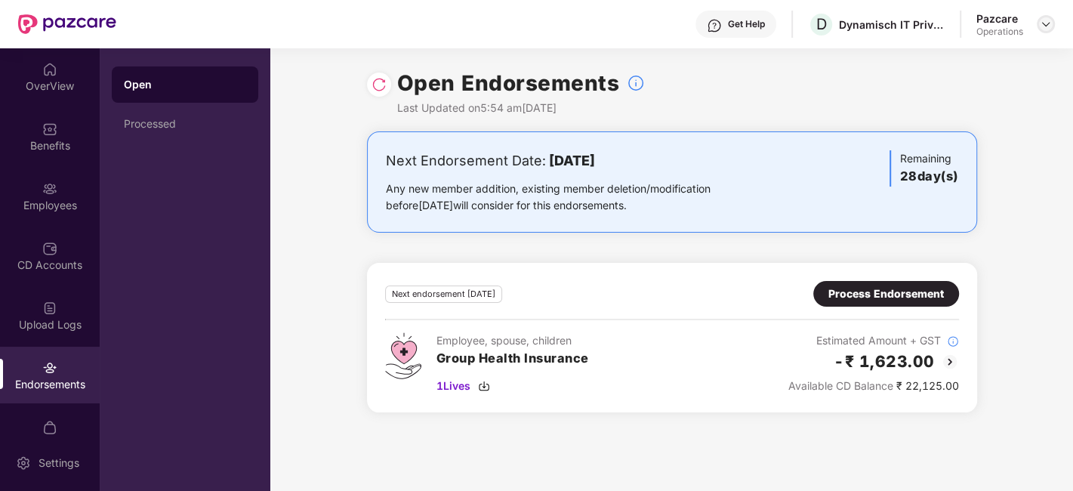
click at [1041, 24] on img at bounding box center [1046, 24] width 12 height 12
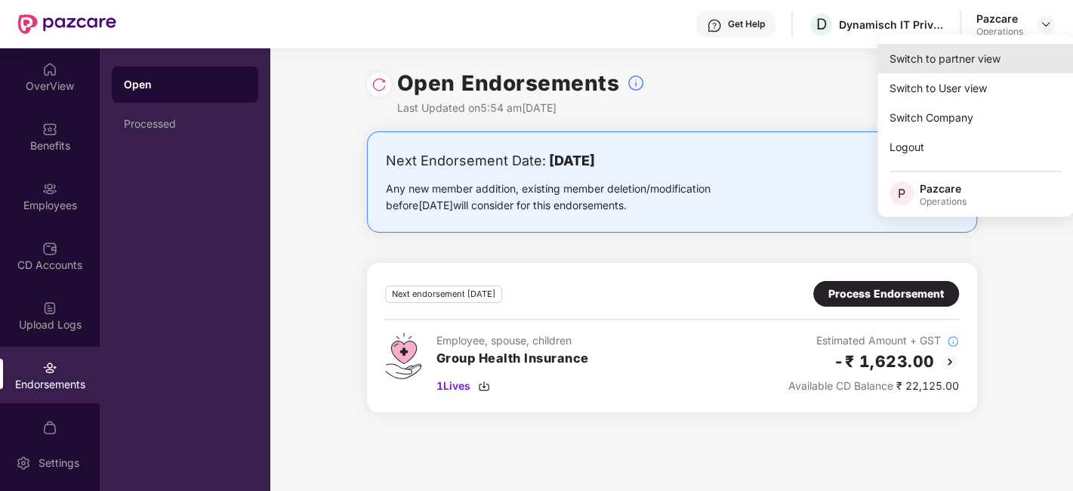
click at [980, 51] on div "Switch to partner view" at bounding box center [976, 58] width 196 height 29
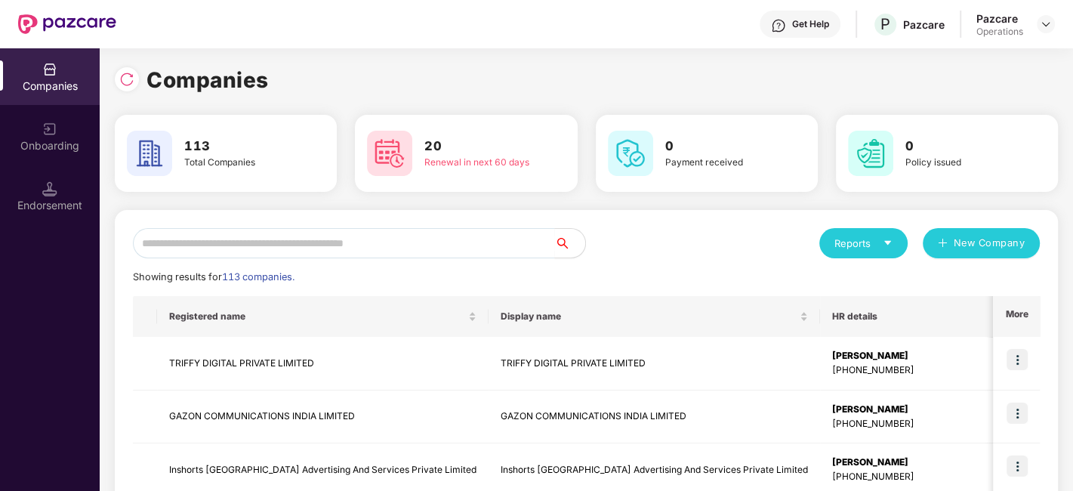
click at [442, 245] on input "text" at bounding box center [344, 243] width 422 height 30
type input "*"
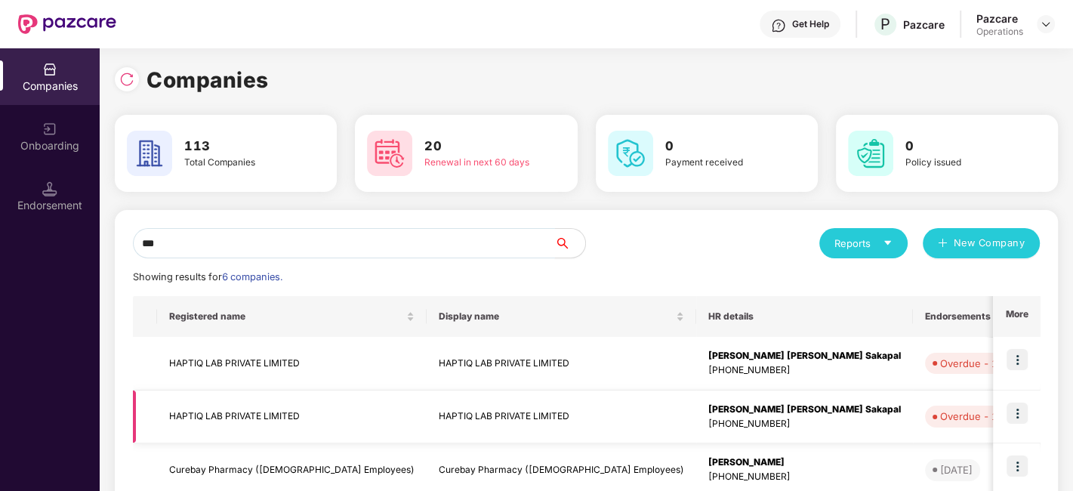
type input "***"
click at [255, 412] on td "HAPTIQ LAB PRIVATE LIMITED" at bounding box center [292, 418] width 270 height 54
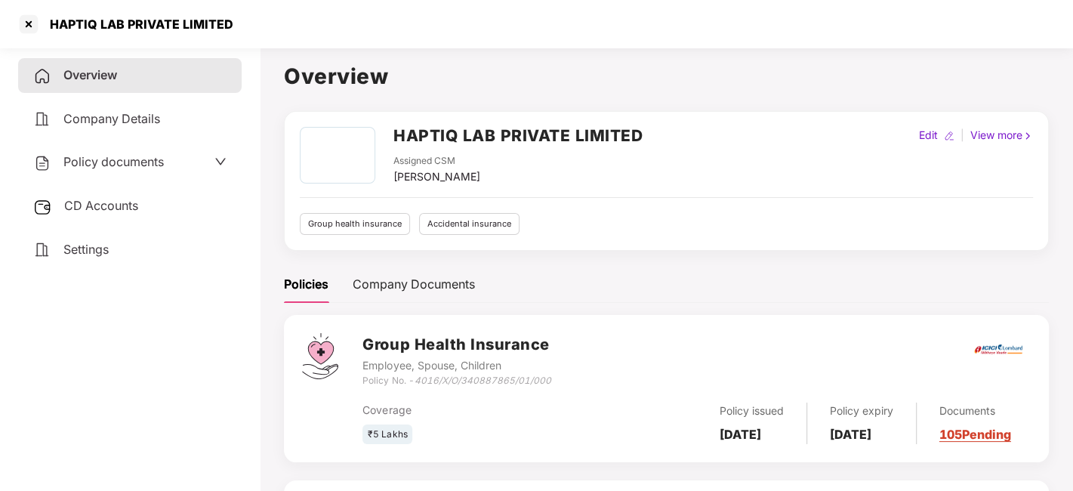
click at [114, 208] on span "CD Accounts" at bounding box center [101, 205] width 74 height 15
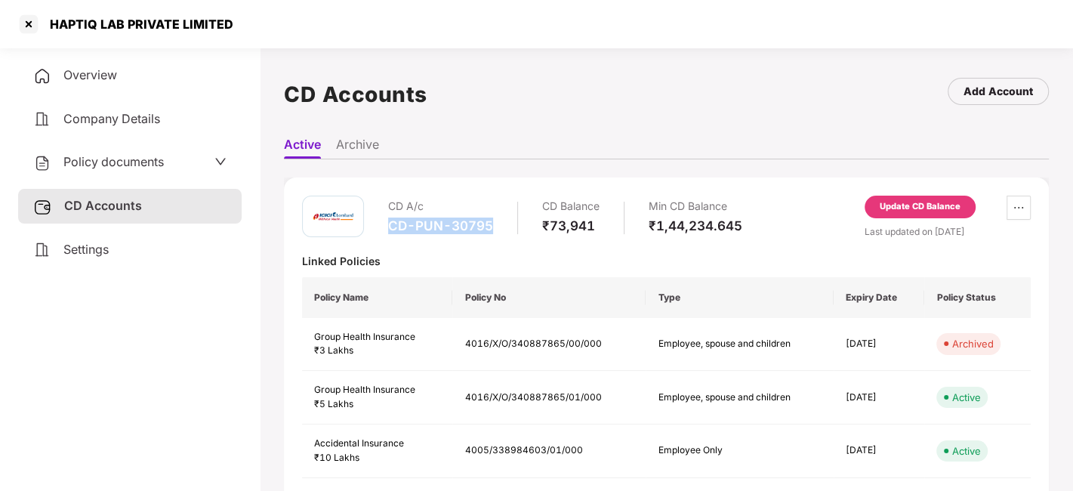
drag, startPoint x: 388, startPoint y: 223, endPoint x: 491, endPoint y: 226, distance: 102.8
click at [491, 226] on div "CD-PUN-30795" at bounding box center [440, 226] width 105 height 17
copy div "CD-PUN-30795"
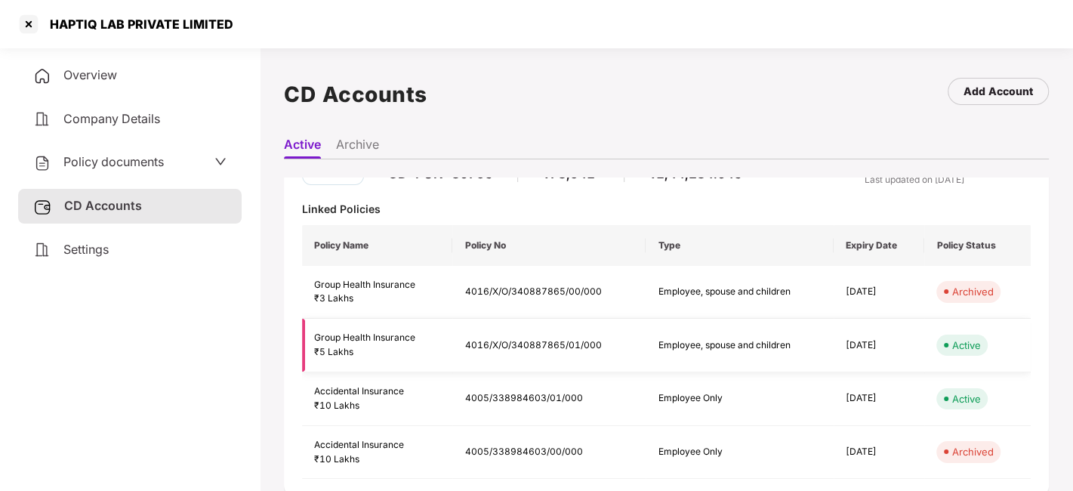
click at [509, 341] on td "4016/X/O/340887865/01/000" at bounding box center [548, 346] width 193 height 54
copy td "4016/X/O/340887865/01/000"
click at [509, 341] on td "4016/X/O/340887865/01/000" at bounding box center [548, 346] width 193 height 54
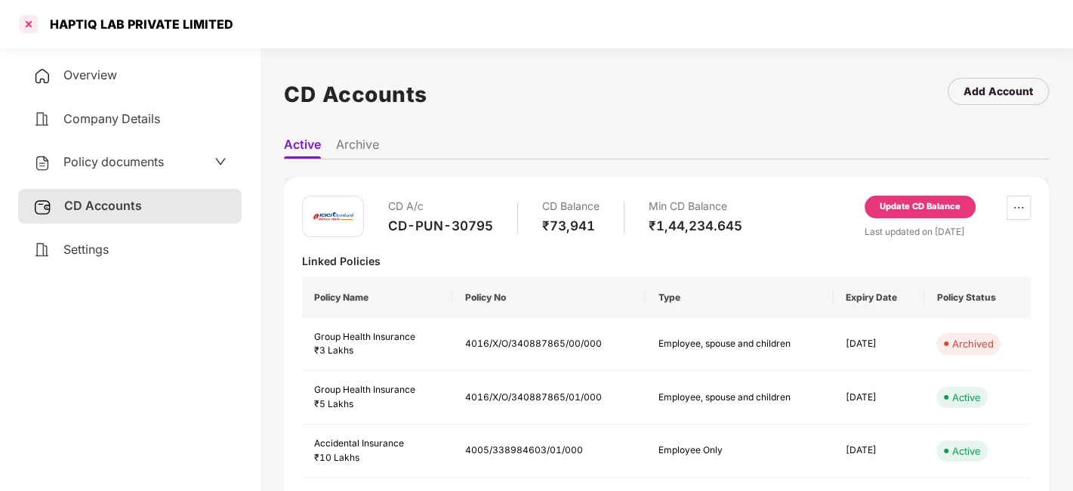
click at [23, 18] on div at bounding box center [29, 24] width 24 height 24
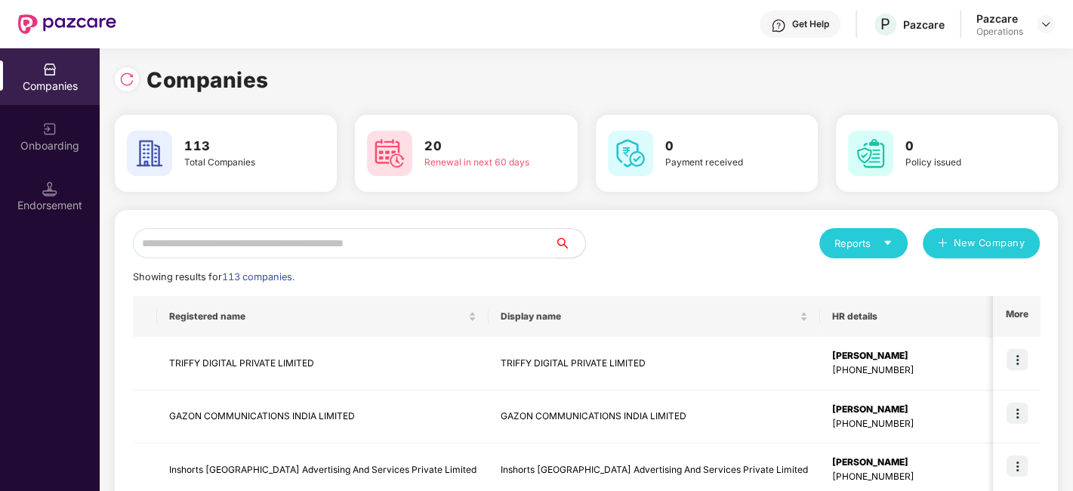
click at [329, 243] on input "text" at bounding box center [344, 243] width 422 height 30
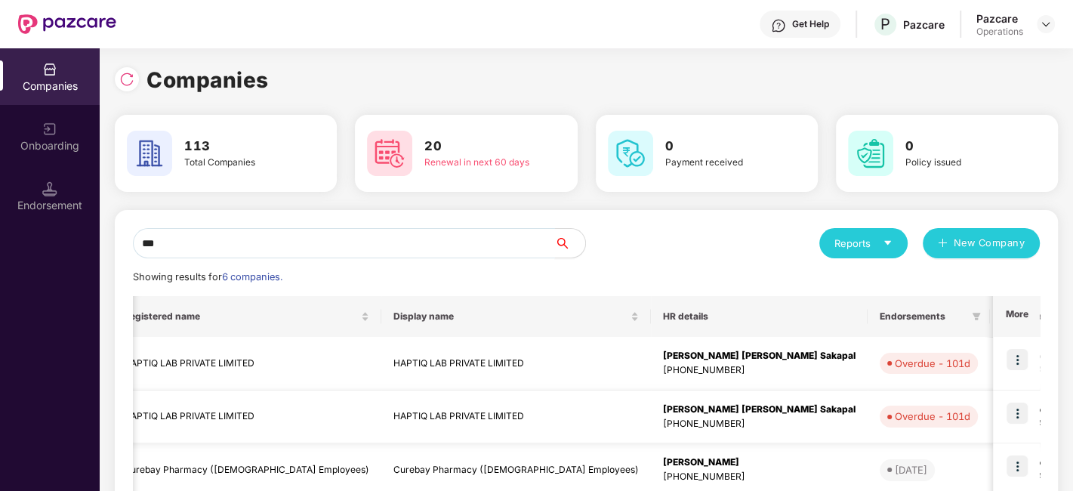
scroll to position [0, 46]
type input "***"
click at [1021, 414] on img at bounding box center [1017, 413] width 21 height 21
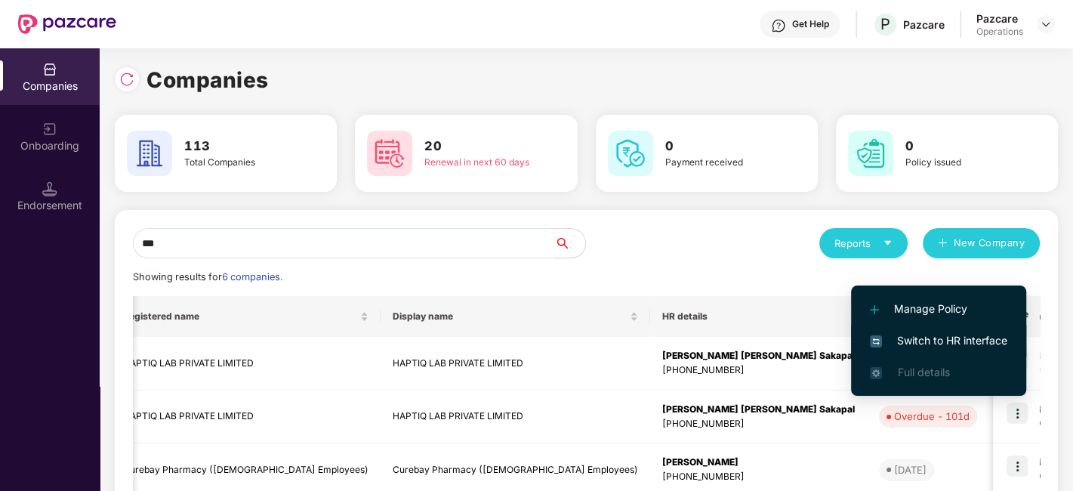
click at [922, 342] on span "Switch to HR interface" at bounding box center [938, 340] width 137 height 17
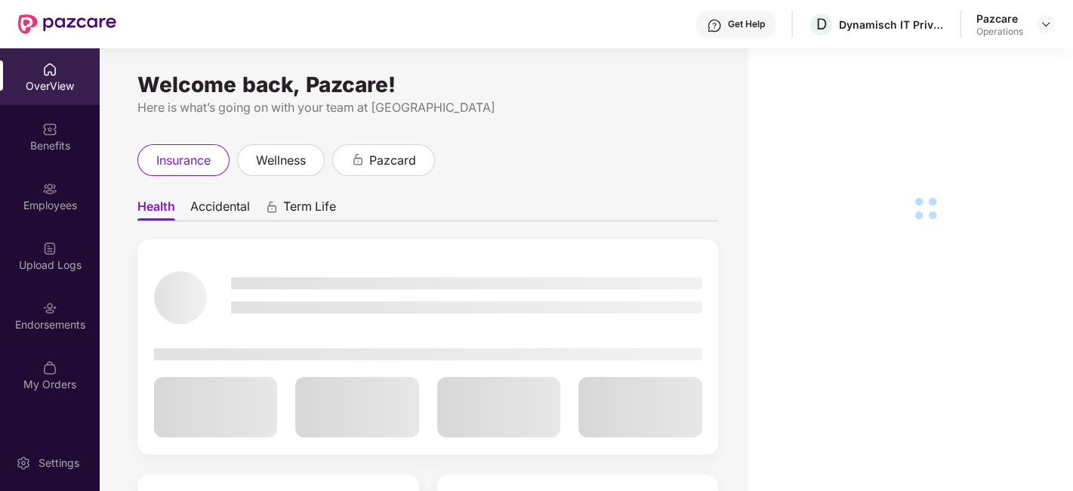
scroll to position [48, 0]
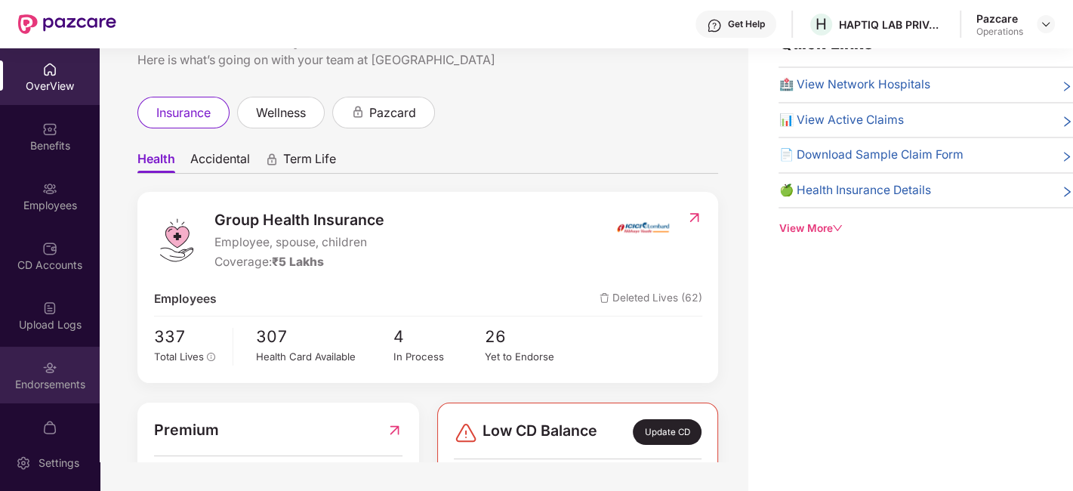
click at [42, 360] on img at bounding box center [49, 367] width 15 height 15
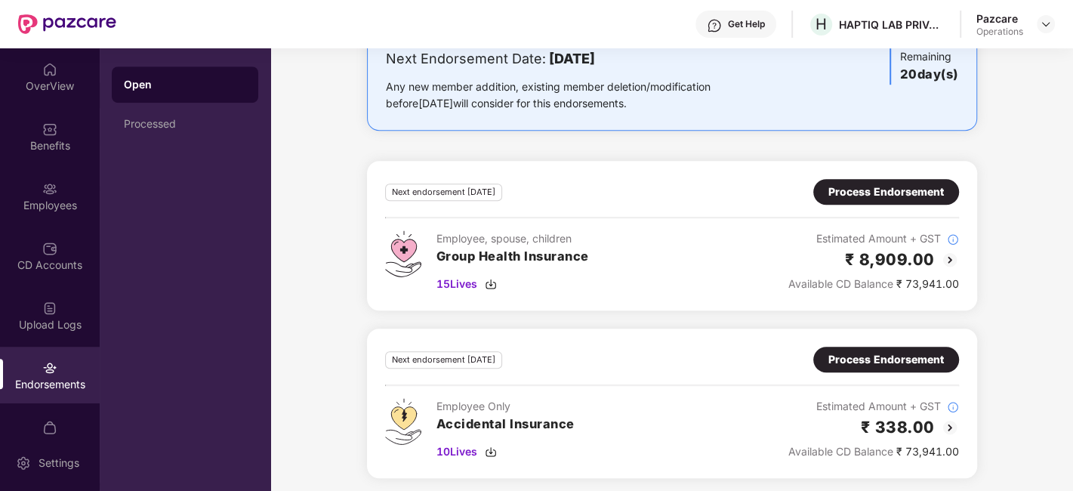
scroll to position [0, 0]
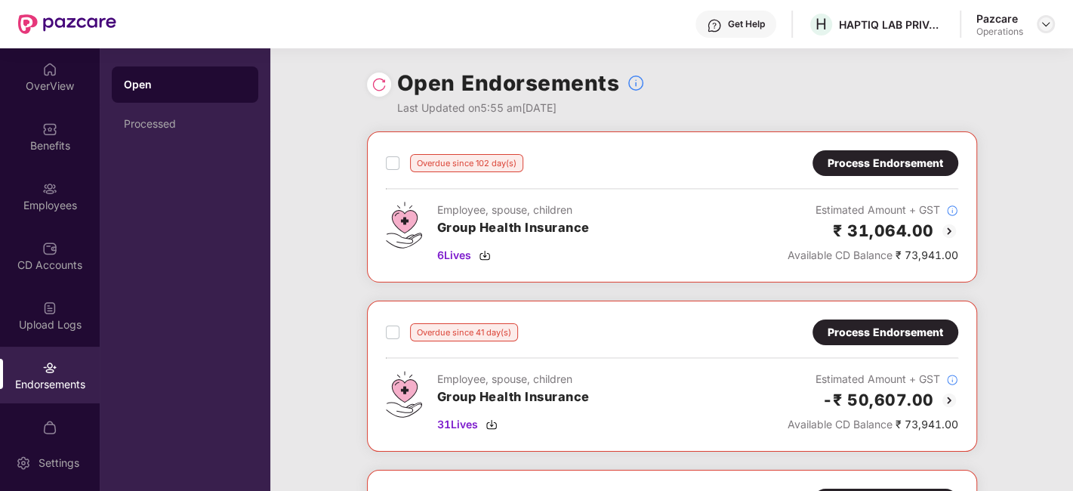
click at [1043, 20] on img at bounding box center [1046, 24] width 12 height 12
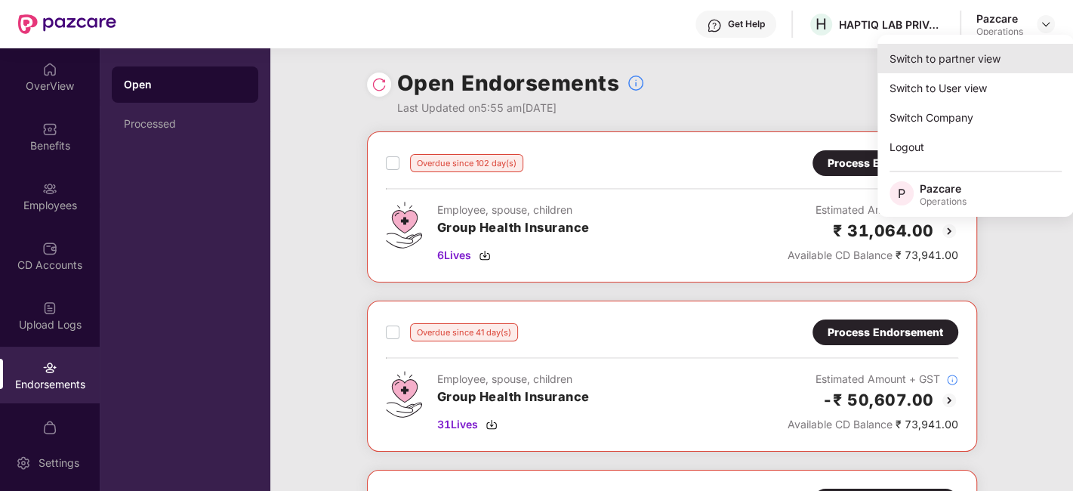
click at [963, 57] on div "Switch to partner view" at bounding box center [976, 58] width 196 height 29
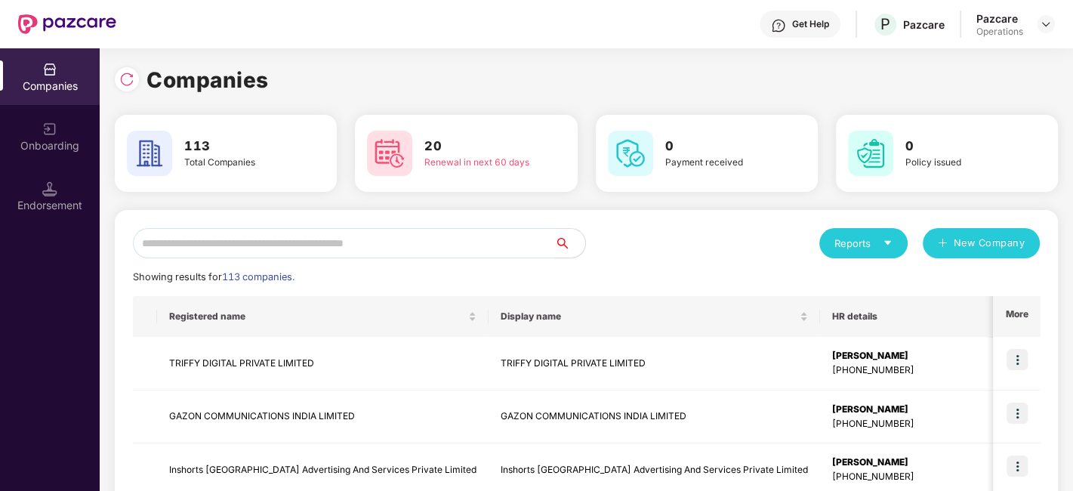
click at [424, 242] on input "text" at bounding box center [344, 243] width 422 height 30
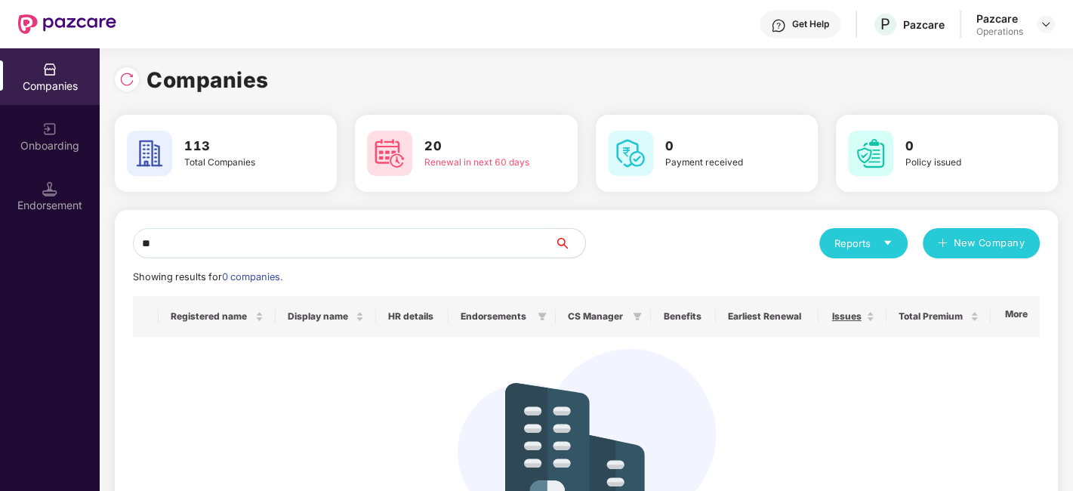
type input "*"
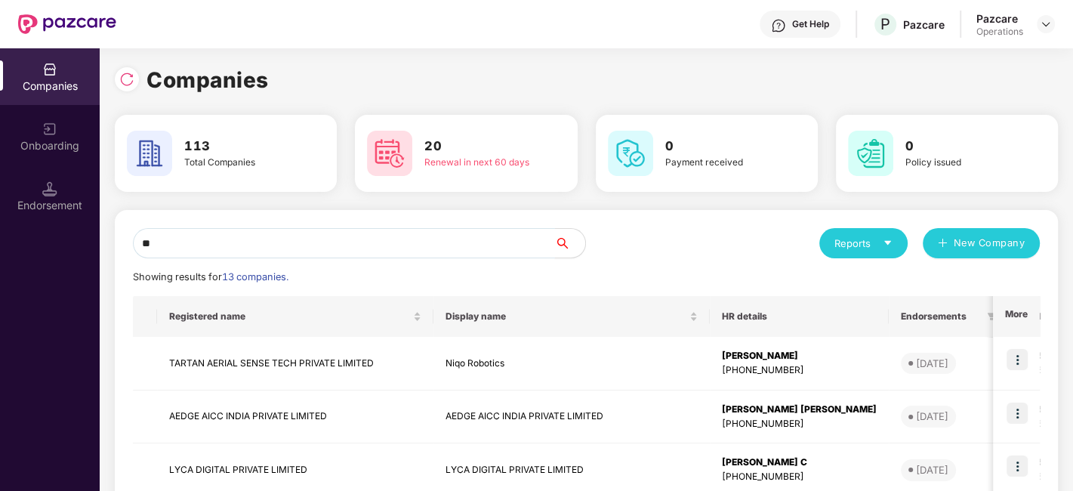
type input "*"
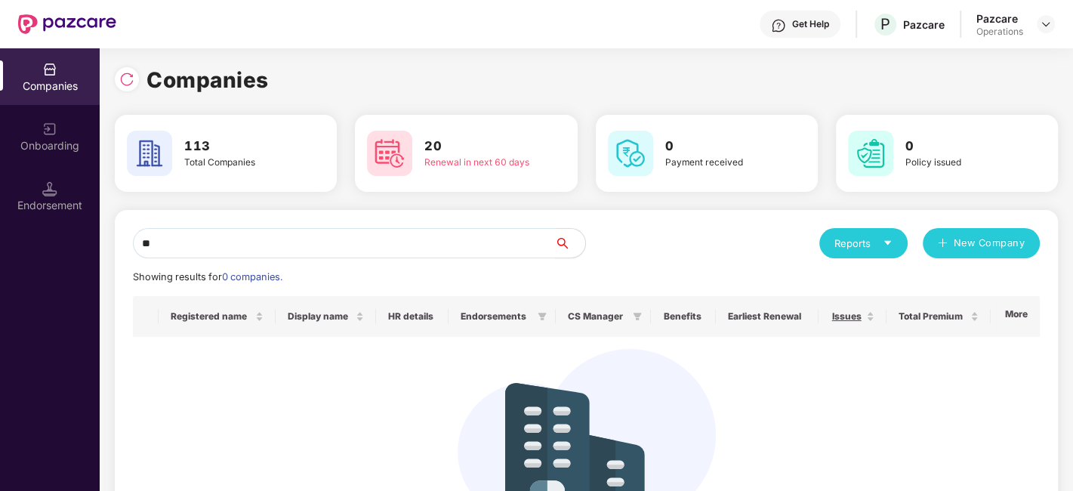
type input "*"
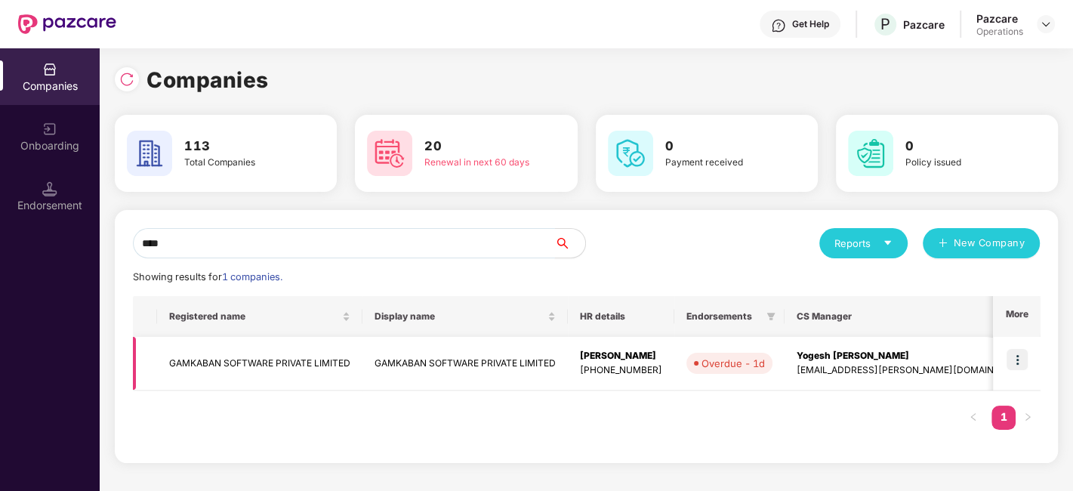
type input "****"
click at [1016, 358] on img at bounding box center [1017, 359] width 21 height 21
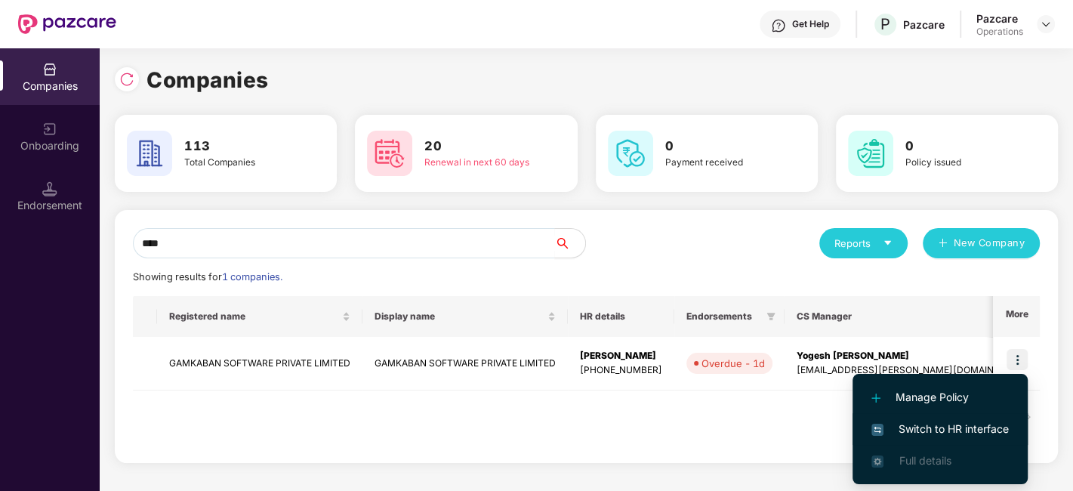
click at [938, 427] on span "Switch to HR interface" at bounding box center [940, 429] width 137 height 17
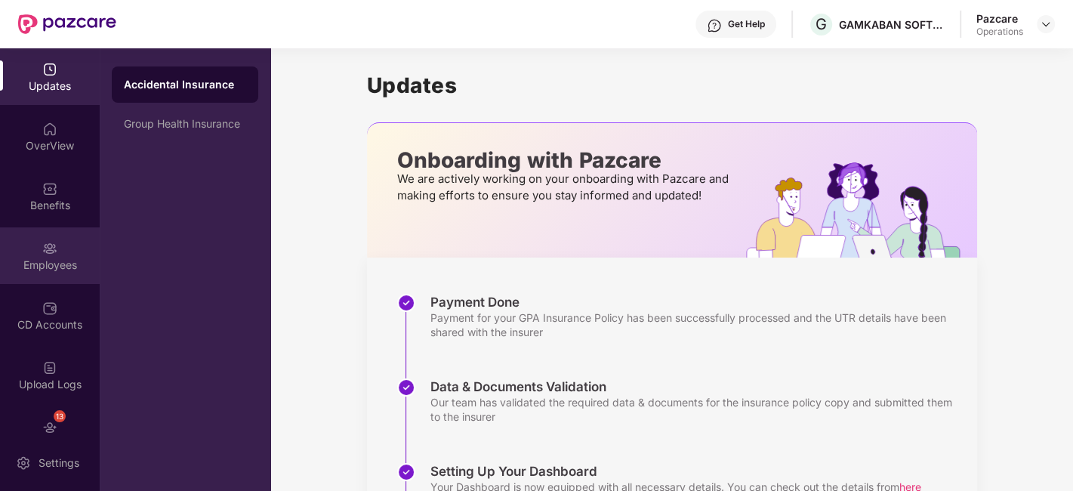
click at [30, 260] on div "Employees" at bounding box center [50, 265] width 100 height 15
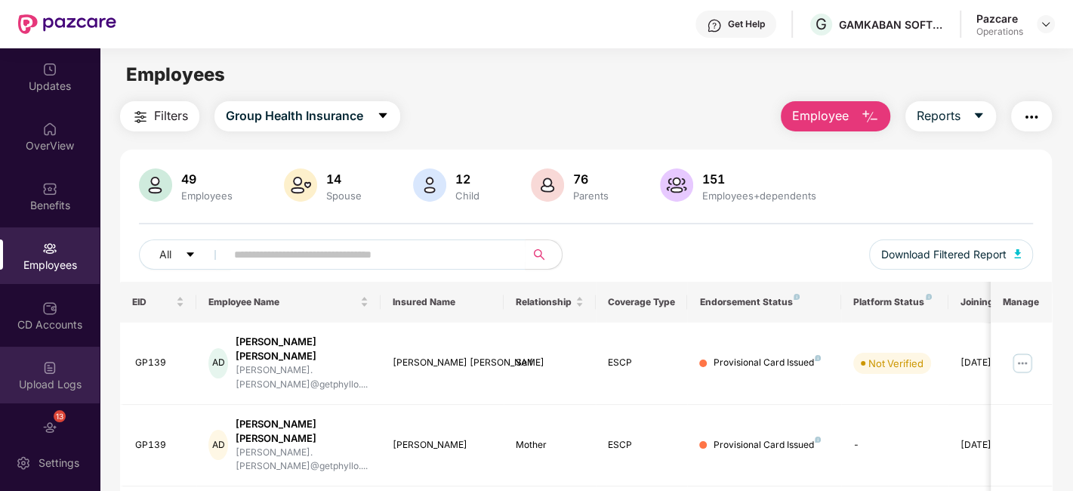
scroll to position [91, 0]
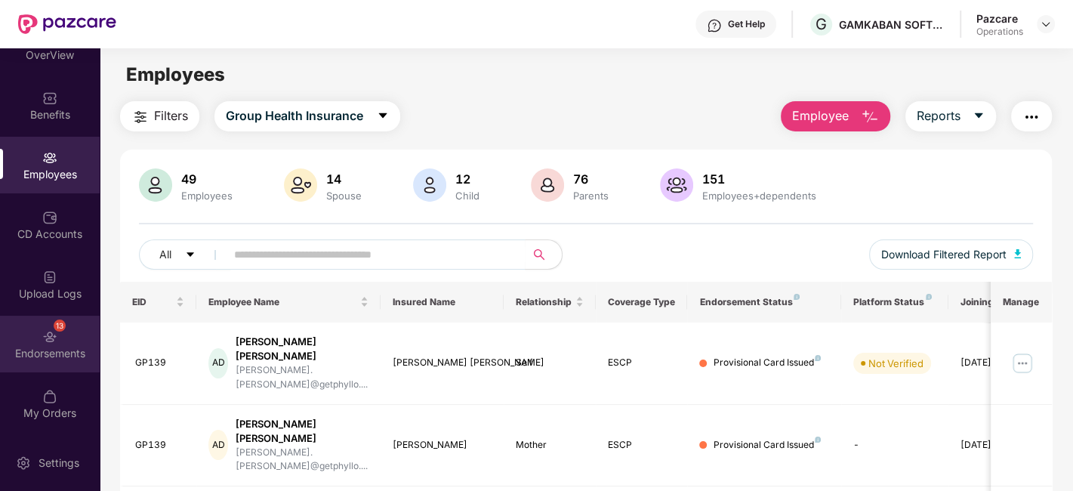
click at [30, 323] on div "13 Endorsements" at bounding box center [50, 344] width 100 height 57
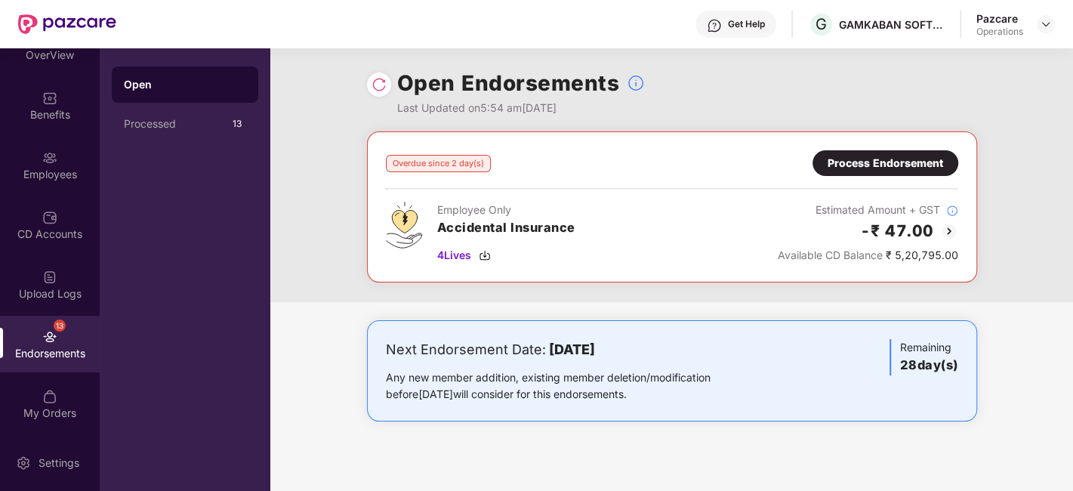
click at [891, 162] on div "Process Endorsement" at bounding box center [886, 163] width 116 height 17
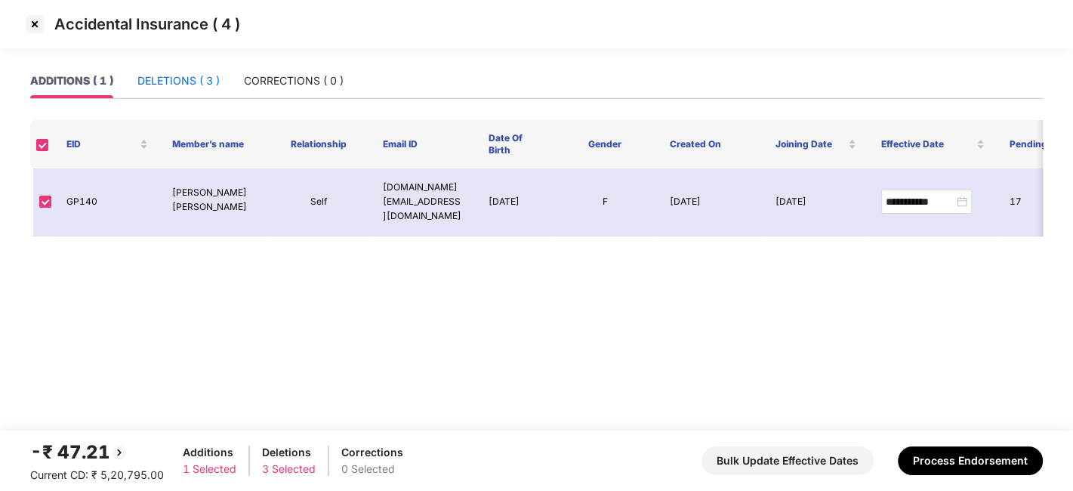
click at [178, 79] on div "DELETIONS ( 3 )" at bounding box center [178, 81] width 82 height 17
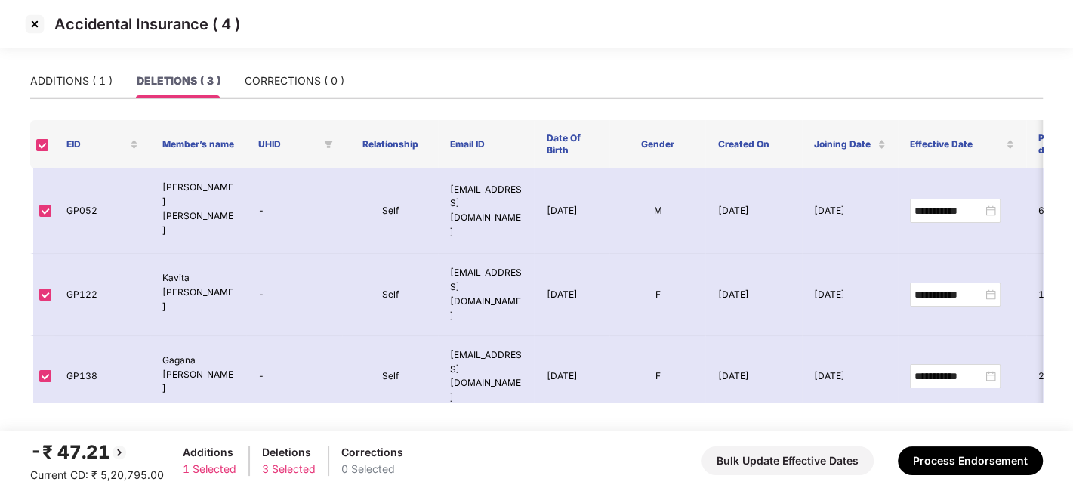
click at [32, 24] on img at bounding box center [35, 24] width 24 height 24
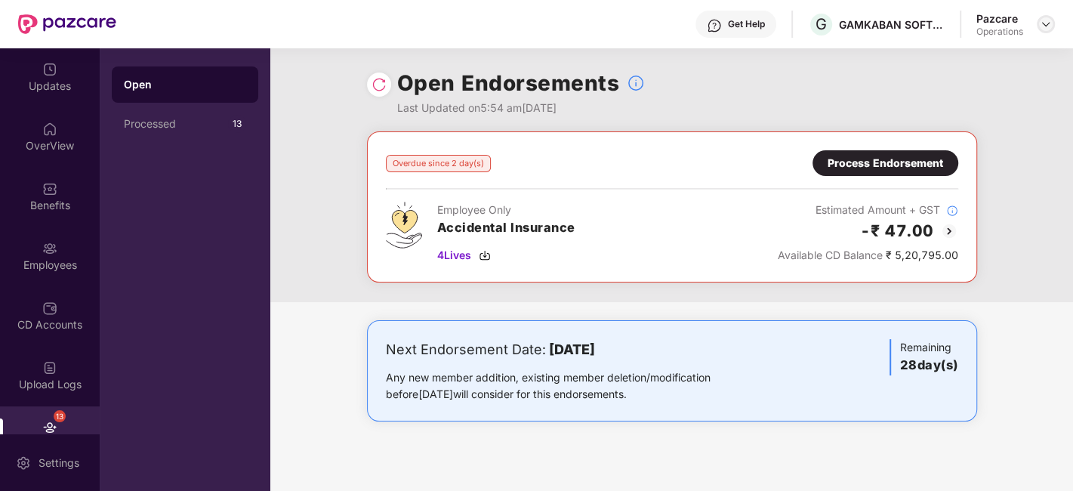
click at [1046, 23] on img at bounding box center [1046, 24] width 12 height 12
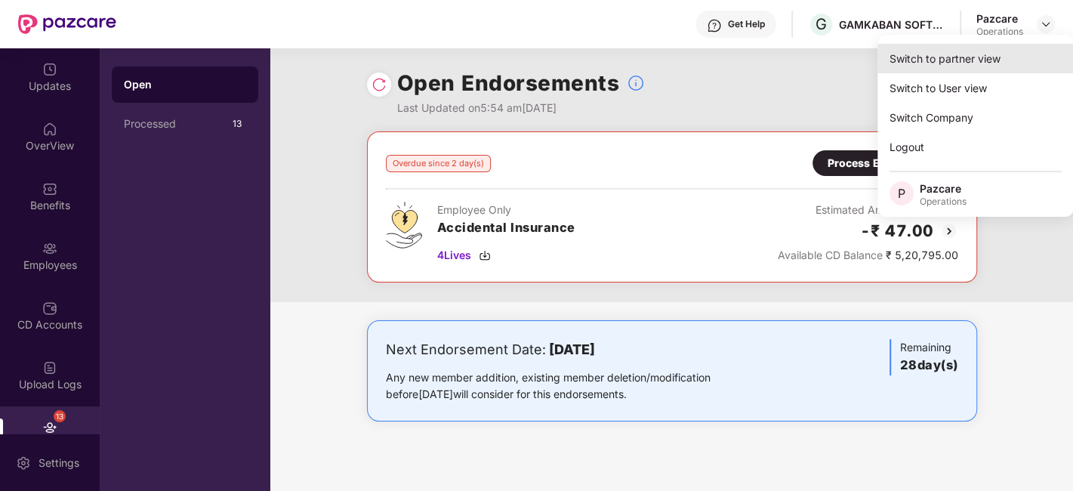
click at [936, 63] on div "Switch to partner view" at bounding box center [976, 58] width 196 height 29
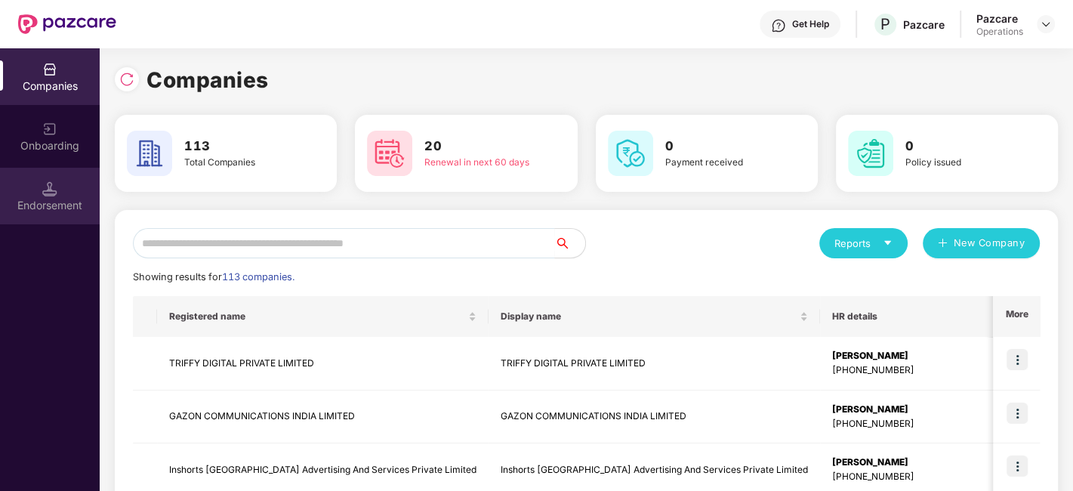
click at [32, 190] on div "Endorsement" at bounding box center [50, 196] width 100 height 57
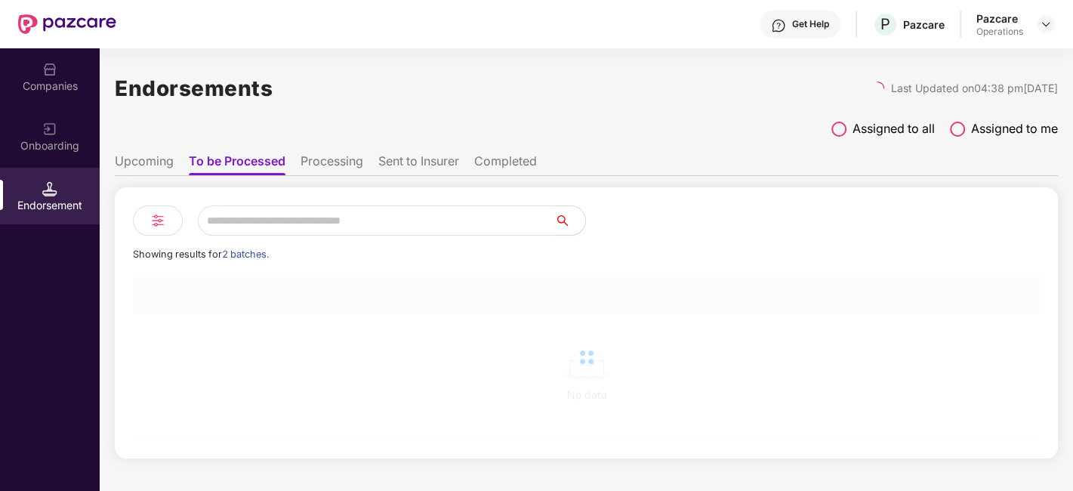
click at [295, 218] on input "text" at bounding box center [376, 220] width 357 height 30
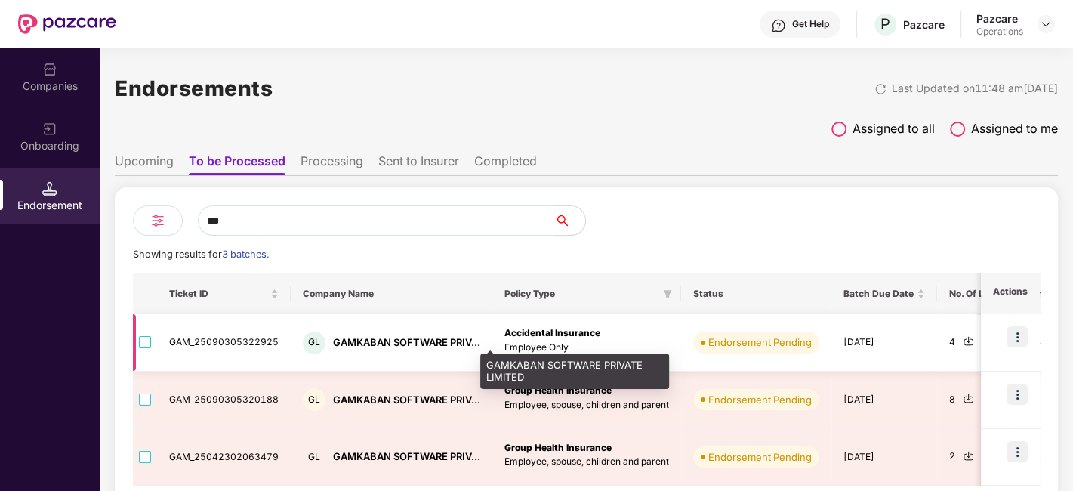
scroll to position [66, 0]
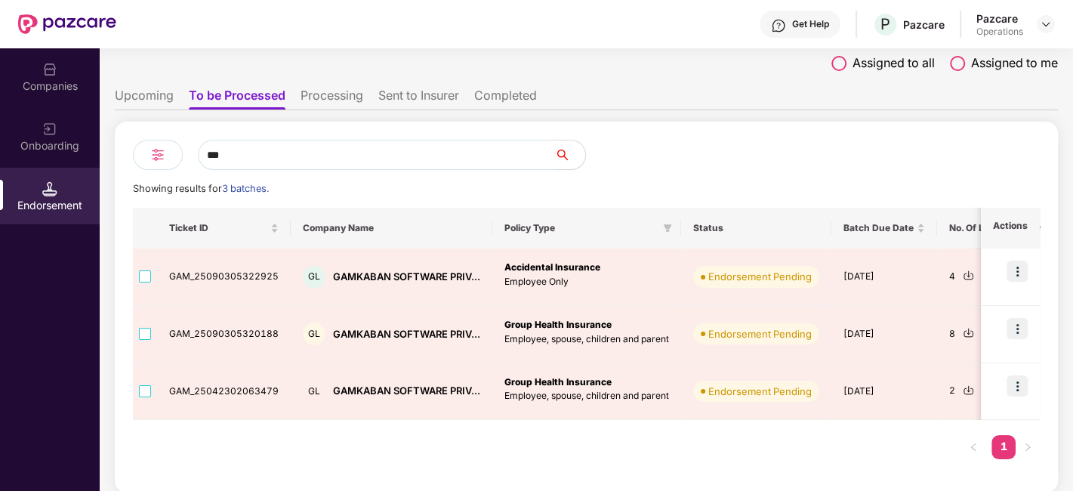
type input "***"
click at [38, 69] on div "Companies" at bounding box center [50, 76] width 100 height 57
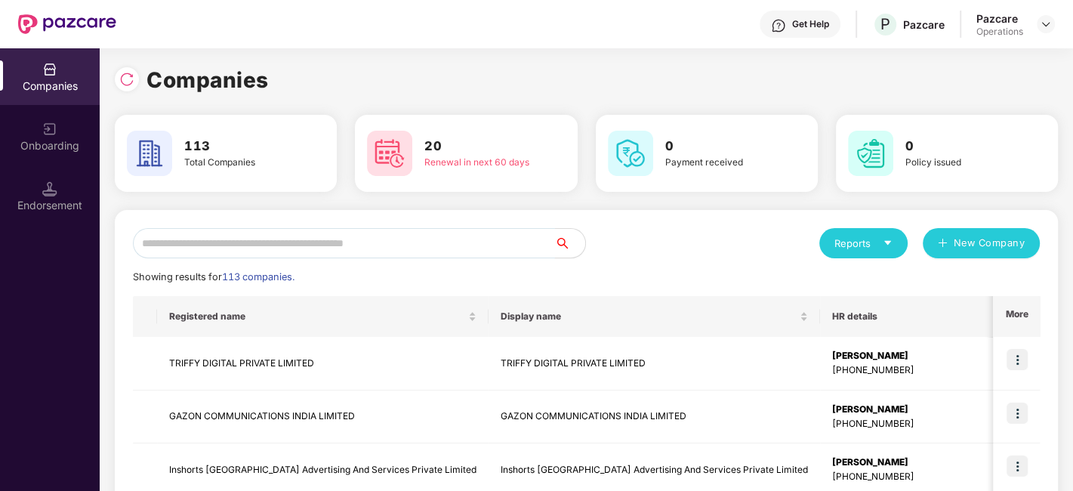
click at [255, 254] on input "text" at bounding box center [344, 243] width 422 height 30
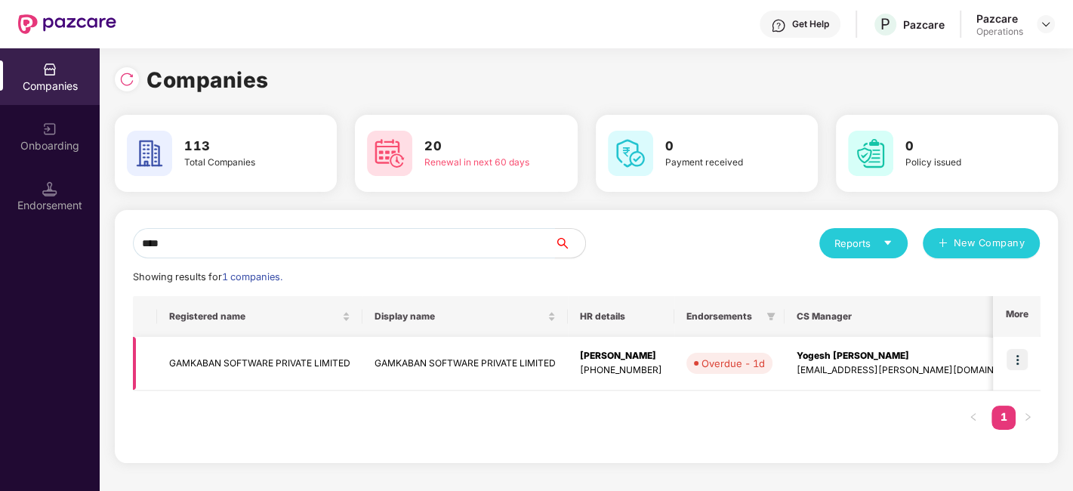
type input "****"
click at [1015, 357] on img at bounding box center [1017, 359] width 21 height 21
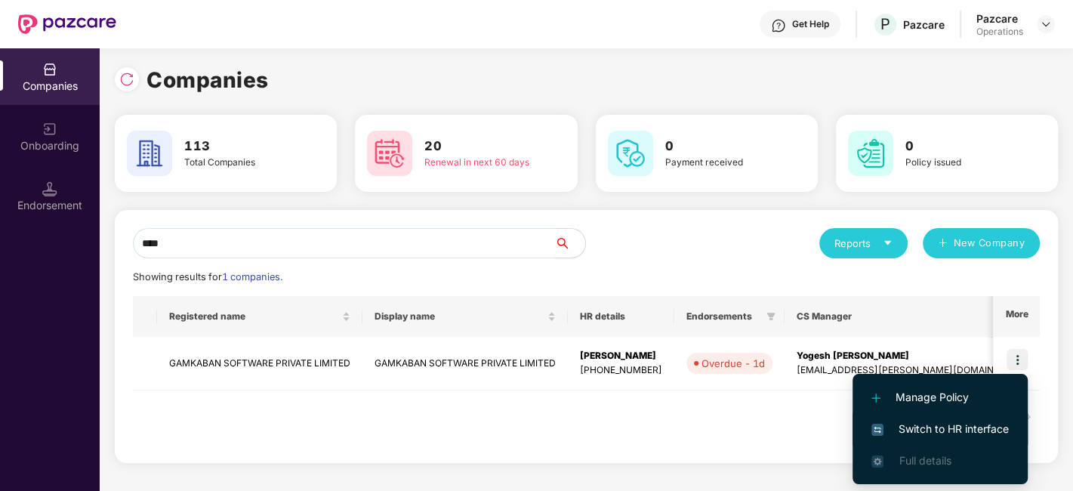
click at [947, 427] on span "Switch to HR interface" at bounding box center [940, 429] width 137 height 17
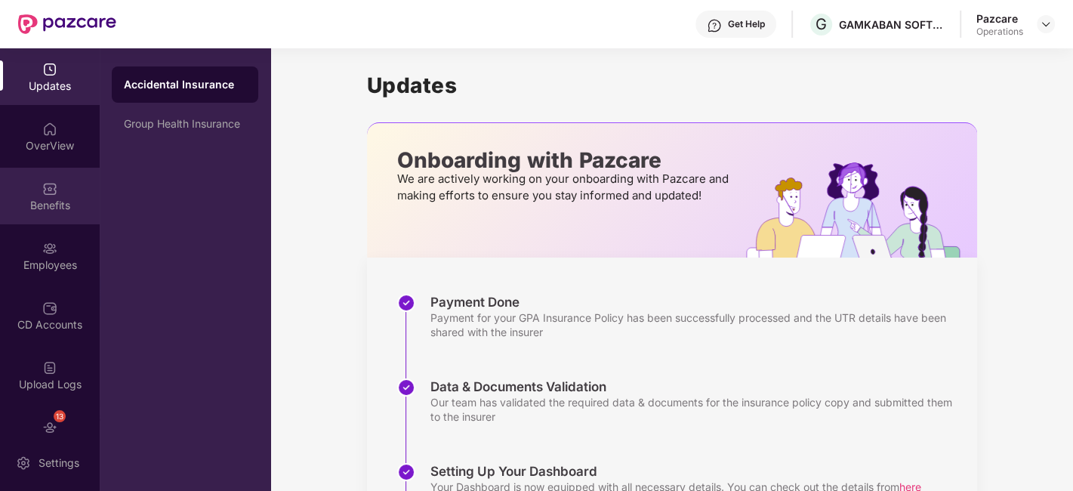
click at [36, 190] on div "Benefits" at bounding box center [50, 196] width 100 height 57
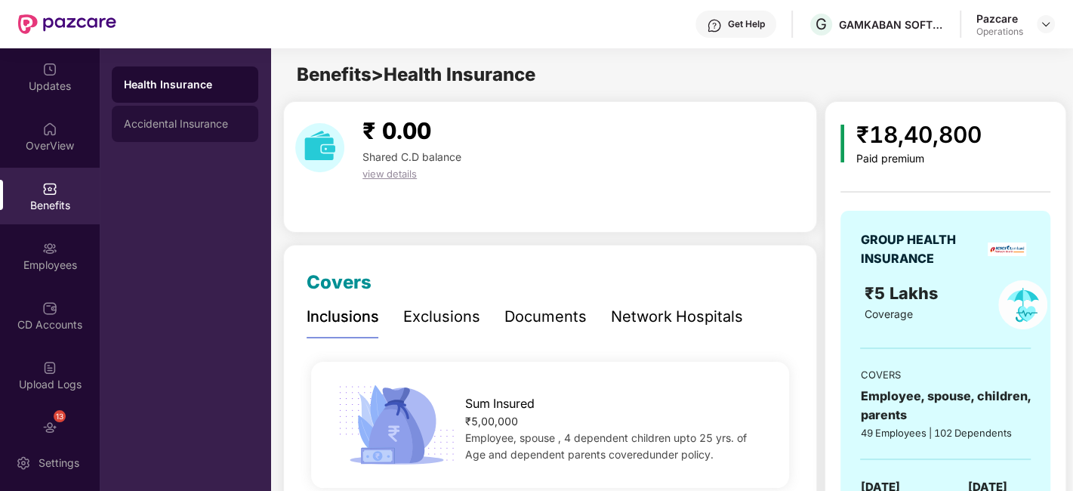
click at [178, 121] on div "Accidental Insurance" at bounding box center [185, 124] width 122 height 12
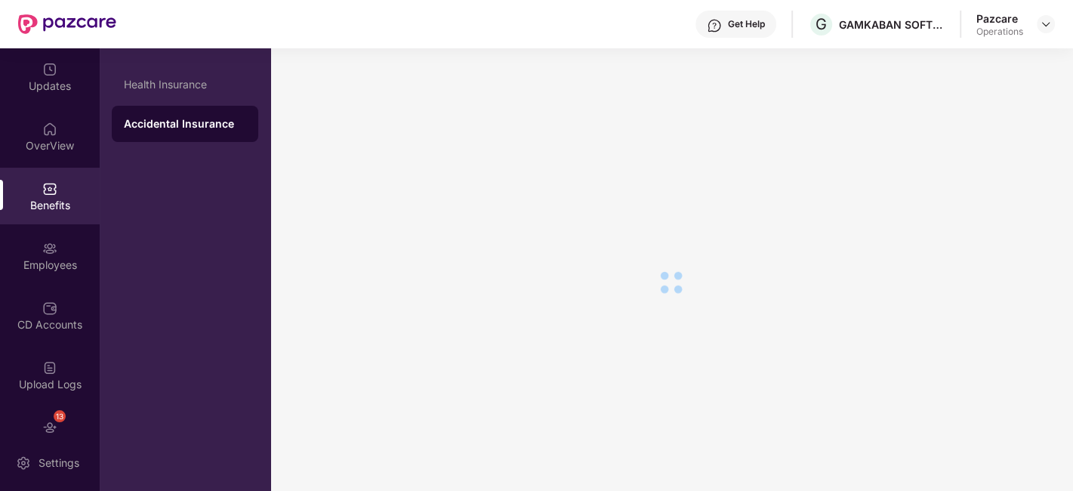
click at [987, 319] on div at bounding box center [670, 282] width 801 height 468
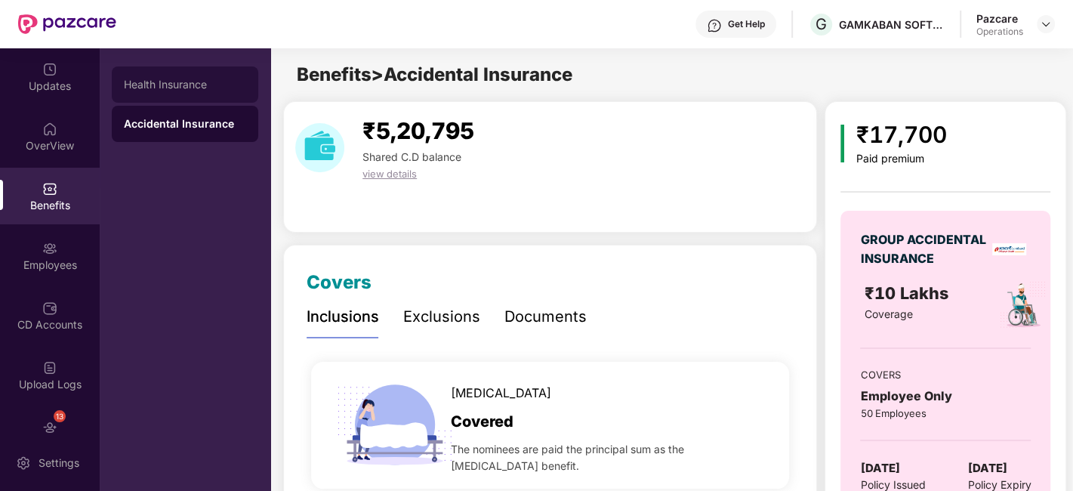
click at [158, 71] on div "Health Insurance" at bounding box center [185, 84] width 147 height 36
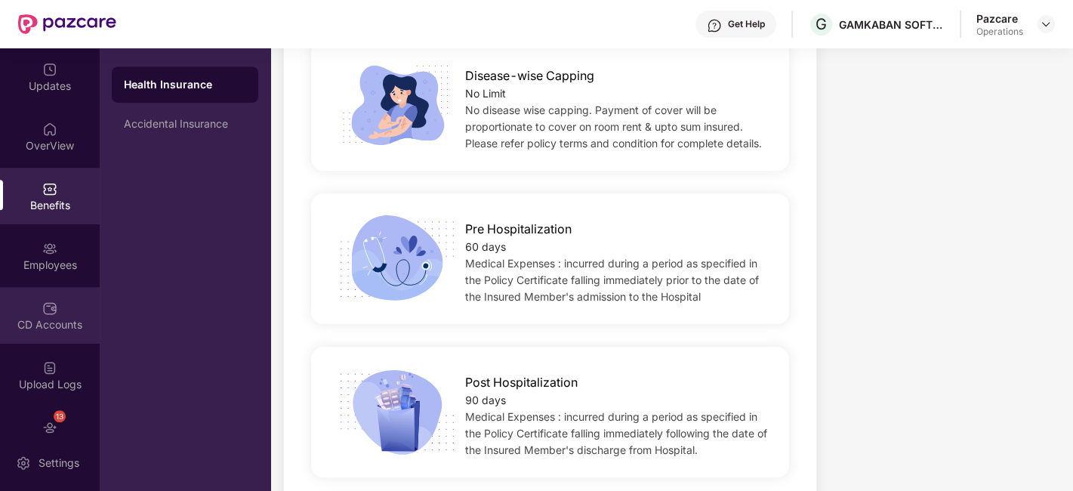
scroll to position [91, 0]
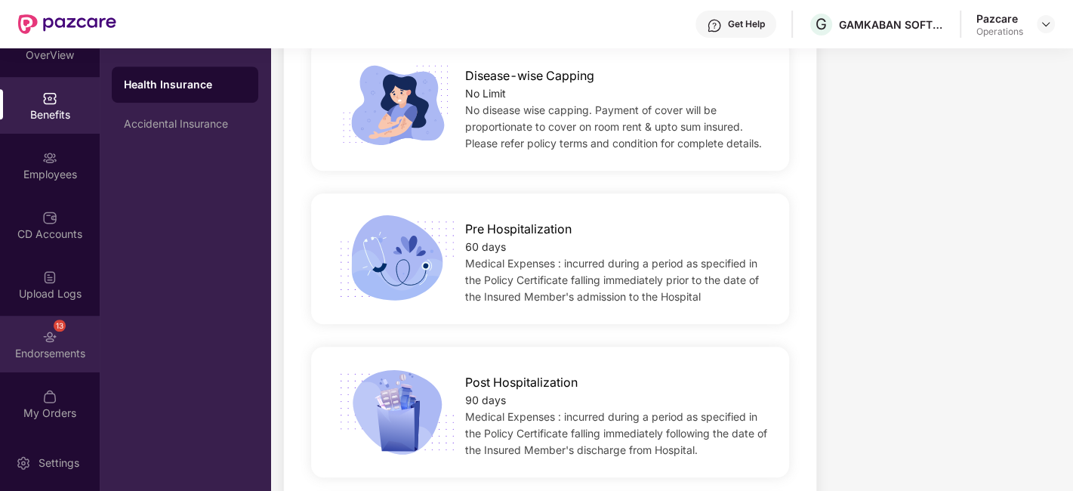
click at [42, 337] on img at bounding box center [49, 336] width 15 height 15
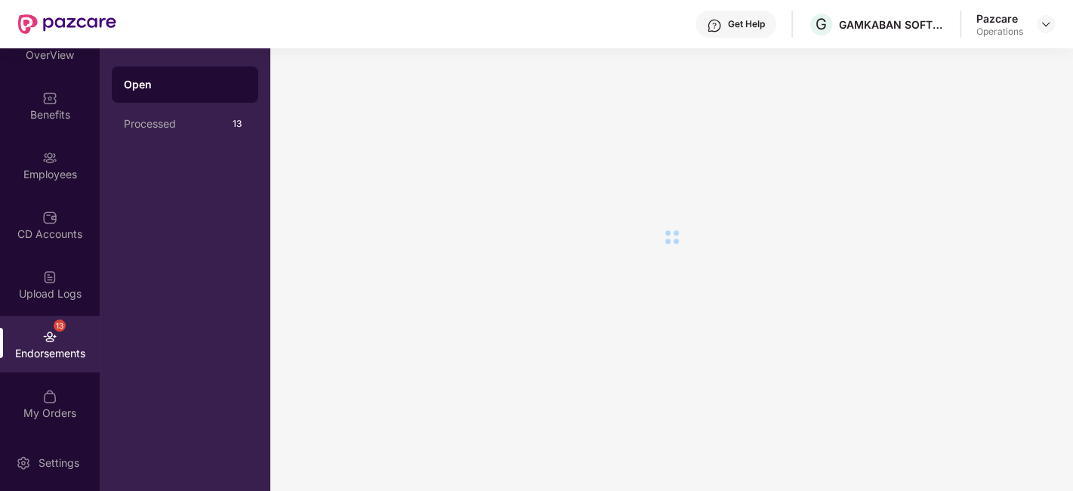
scroll to position [0, 0]
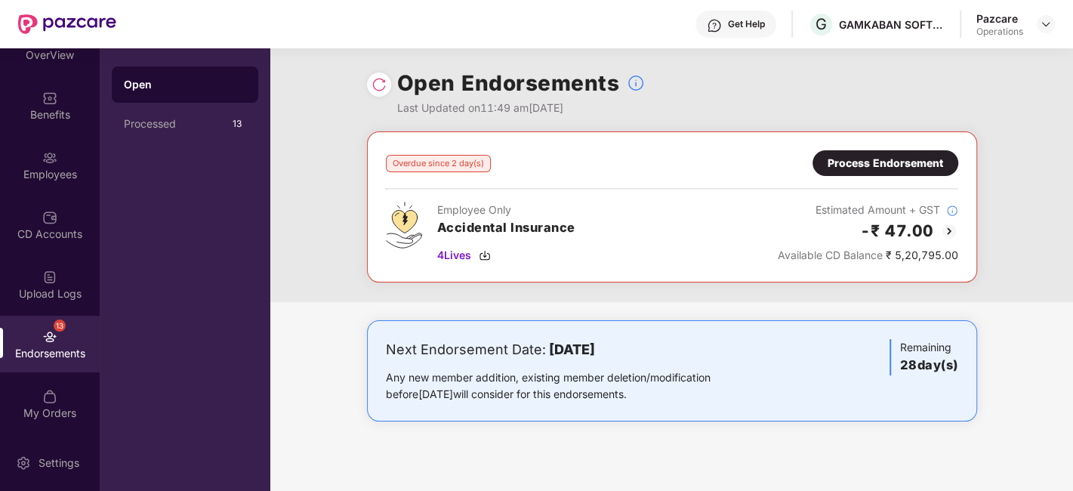
click at [1055, 22] on header "Get Help G GAMKABAN SOFTWARE PRIVATE LIMITED Pazcare Operations" at bounding box center [536, 24] width 1073 height 48
click at [1040, 25] on img at bounding box center [1046, 24] width 12 height 12
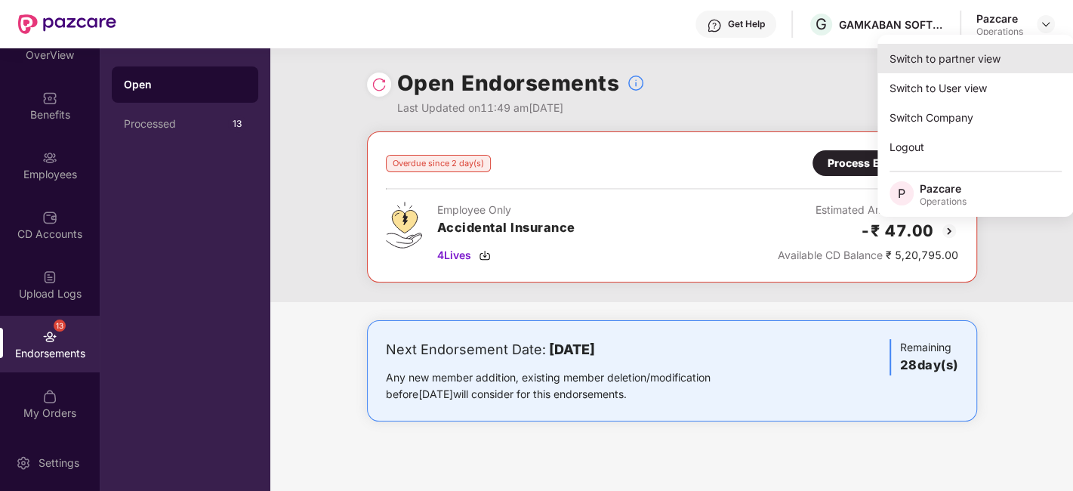
click at [956, 63] on div "Switch to partner view" at bounding box center [976, 58] width 196 height 29
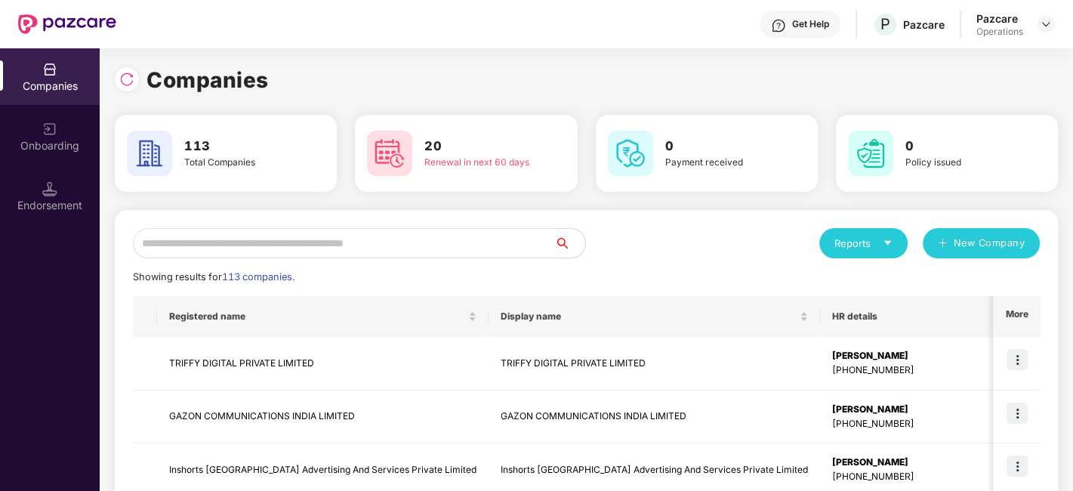
click at [422, 241] on input "text" at bounding box center [344, 243] width 422 height 30
click at [0, 195] on div "Endorsement" at bounding box center [50, 196] width 100 height 57
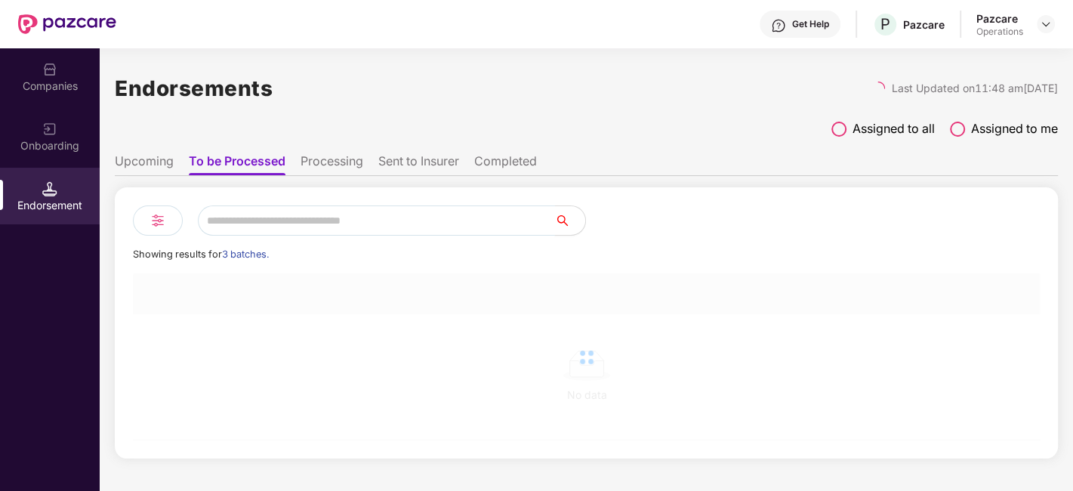
click at [253, 218] on input "text" at bounding box center [376, 220] width 357 height 30
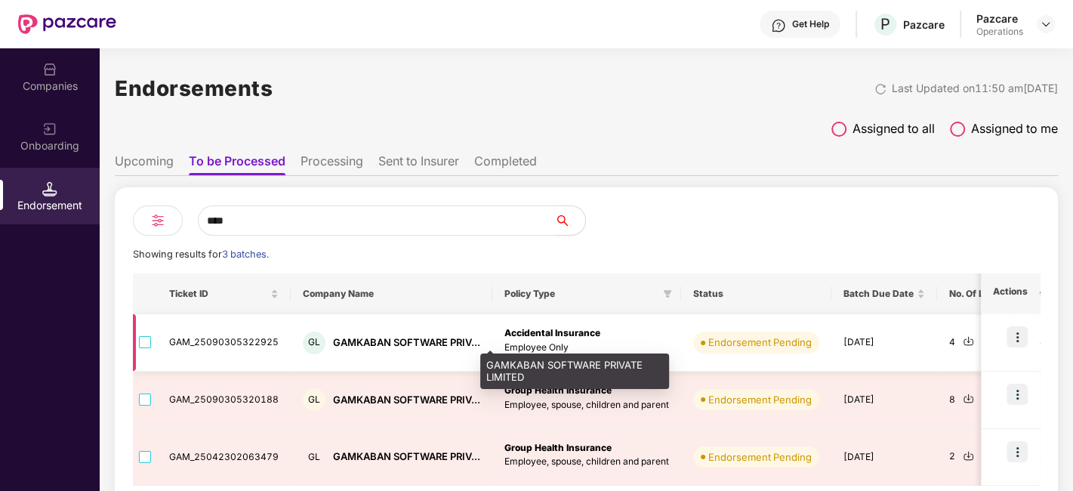
scroll to position [66, 0]
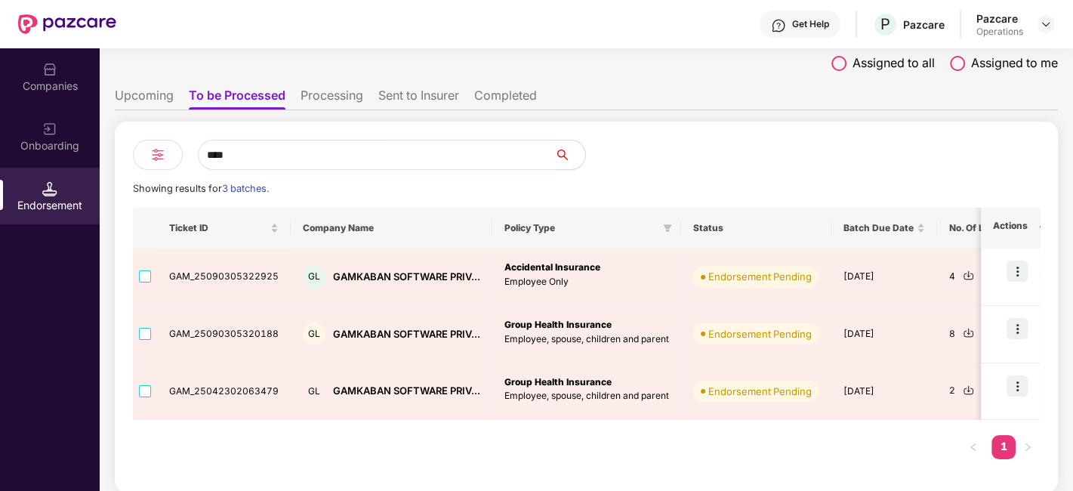
type input "****"
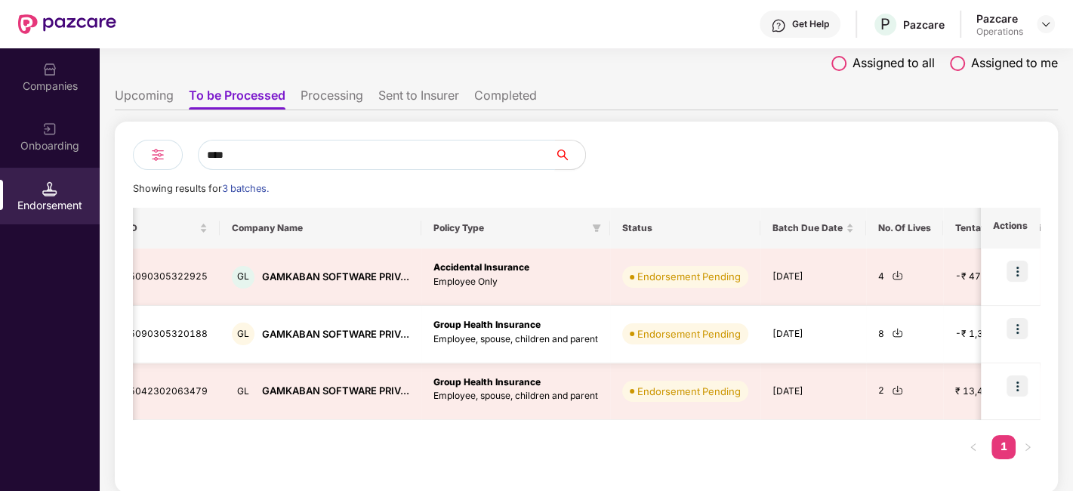
scroll to position [0, 0]
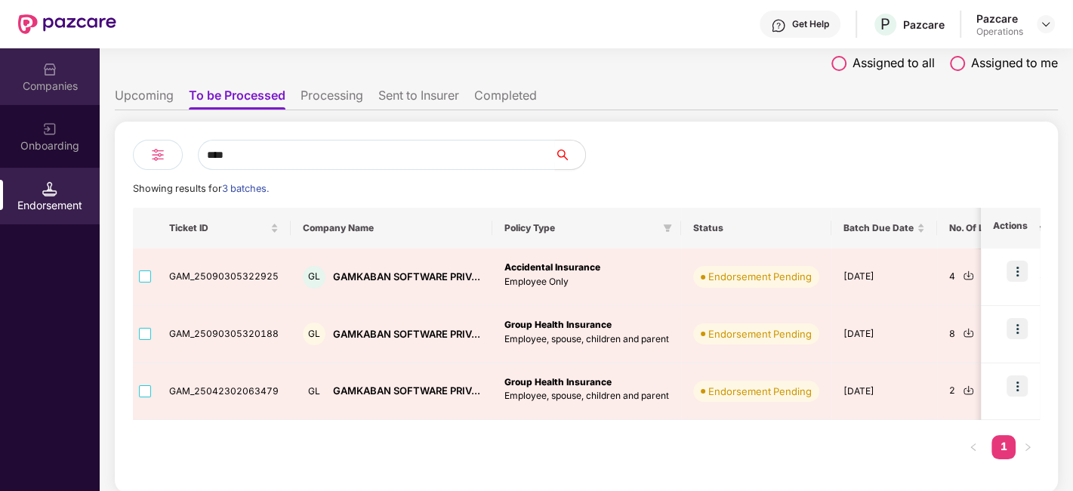
click at [43, 69] on img at bounding box center [49, 69] width 15 height 15
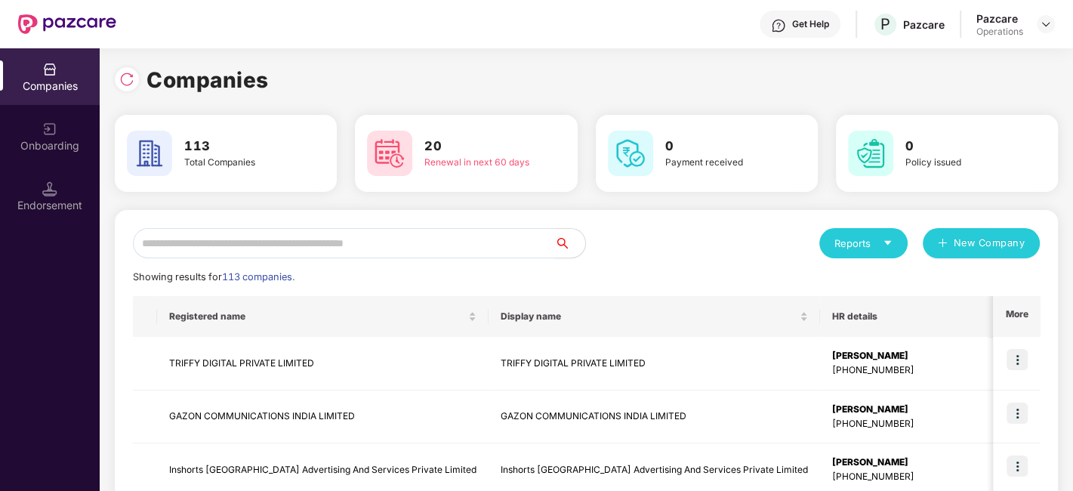
click at [273, 242] on input "text" at bounding box center [344, 243] width 422 height 30
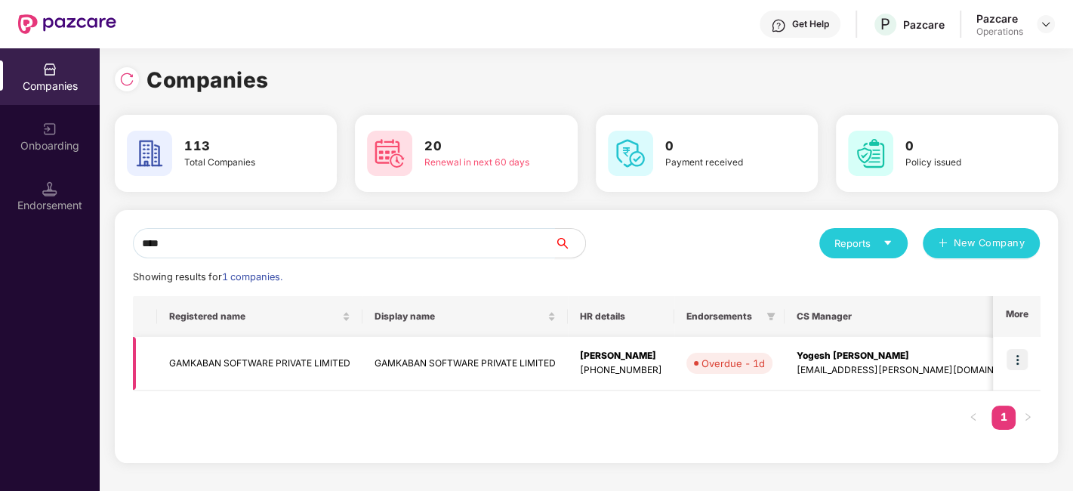
type input "****"
click at [1017, 359] on img at bounding box center [1017, 359] width 21 height 21
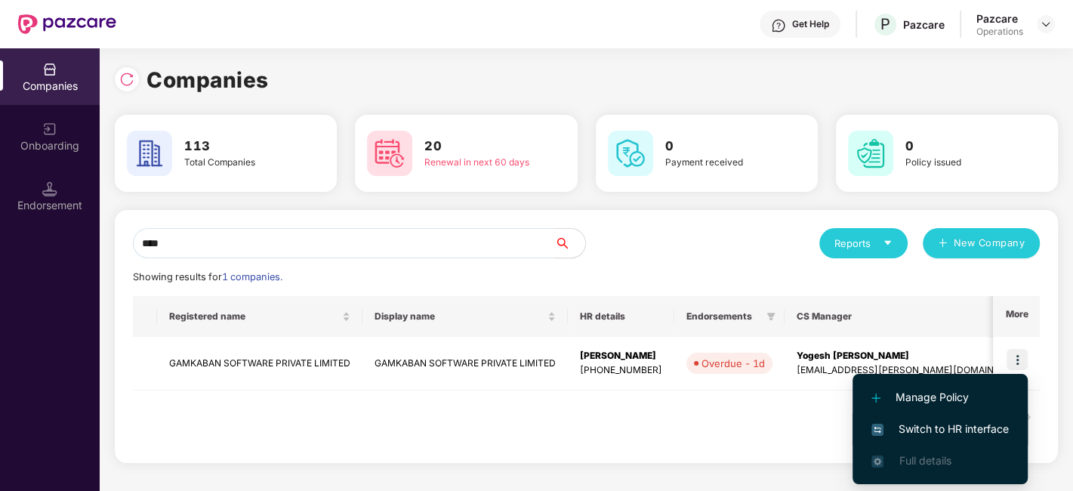
click at [914, 431] on span "Switch to HR interface" at bounding box center [940, 429] width 137 height 17
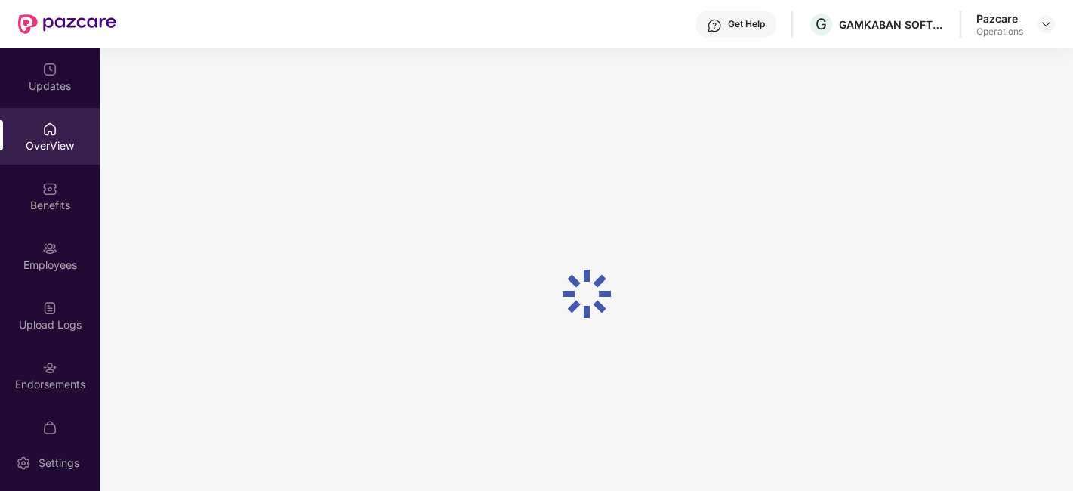
scroll to position [31, 0]
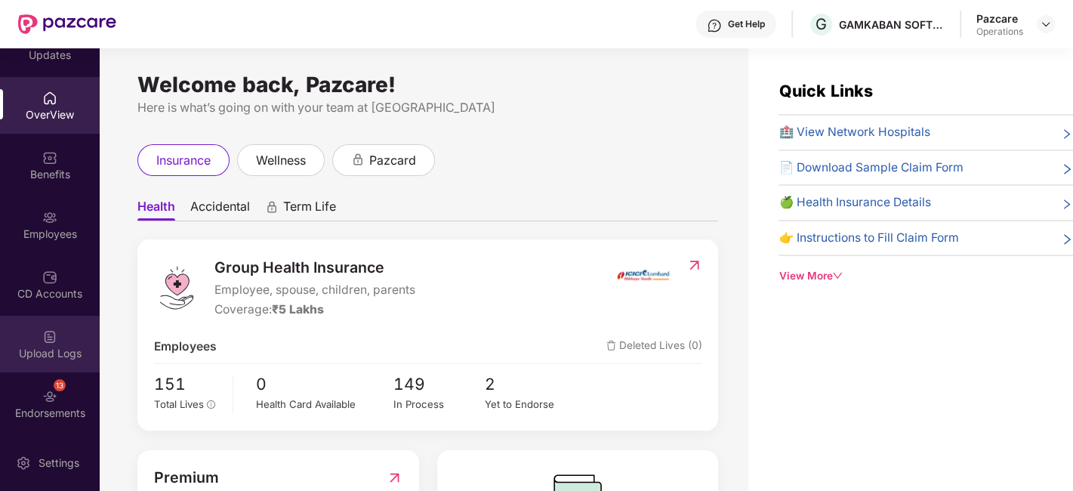
click at [35, 323] on div "Upload Logs" at bounding box center [50, 344] width 100 height 57
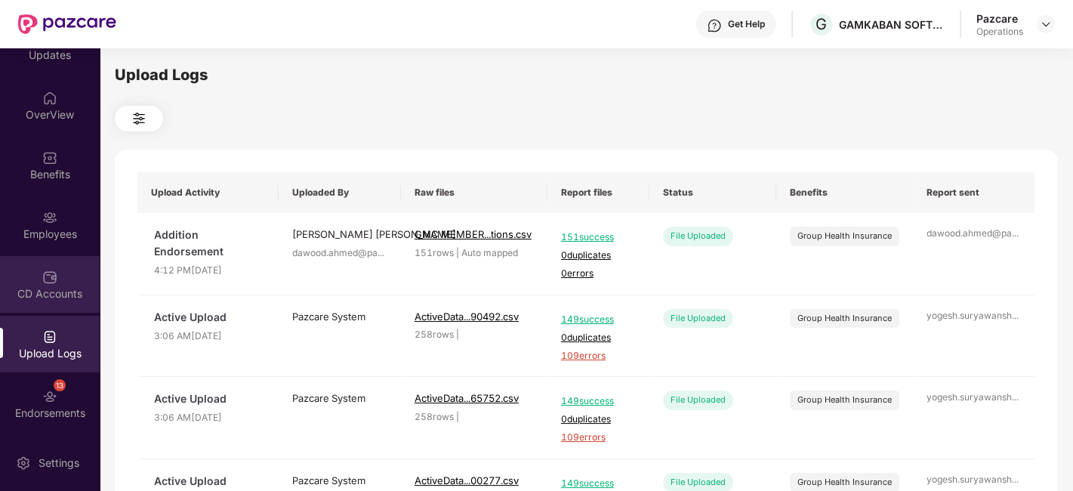
scroll to position [91, 0]
click at [29, 333] on div "13 Endorsements" at bounding box center [50, 344] width 100 height 57
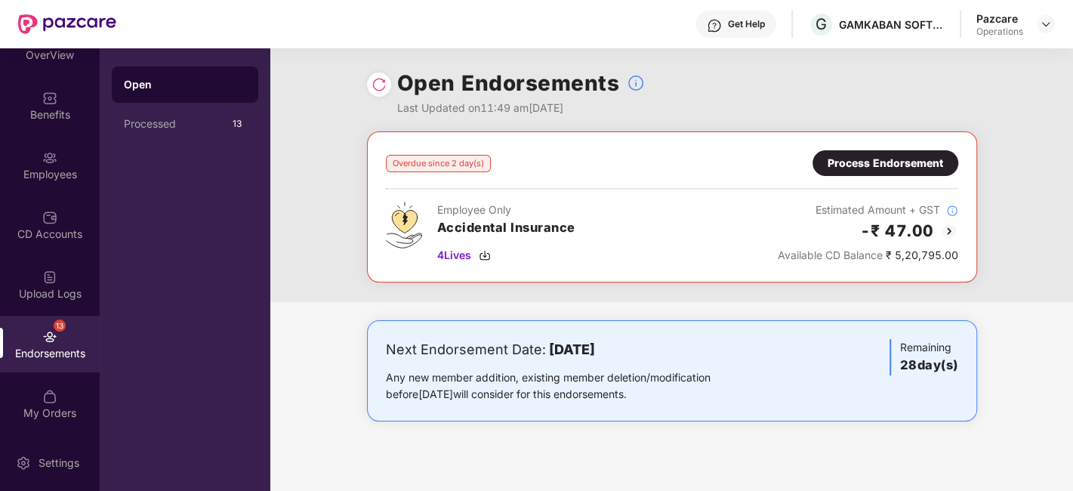
click at [378, 84] on img at bounding box center [379, 84] width 15 height 15
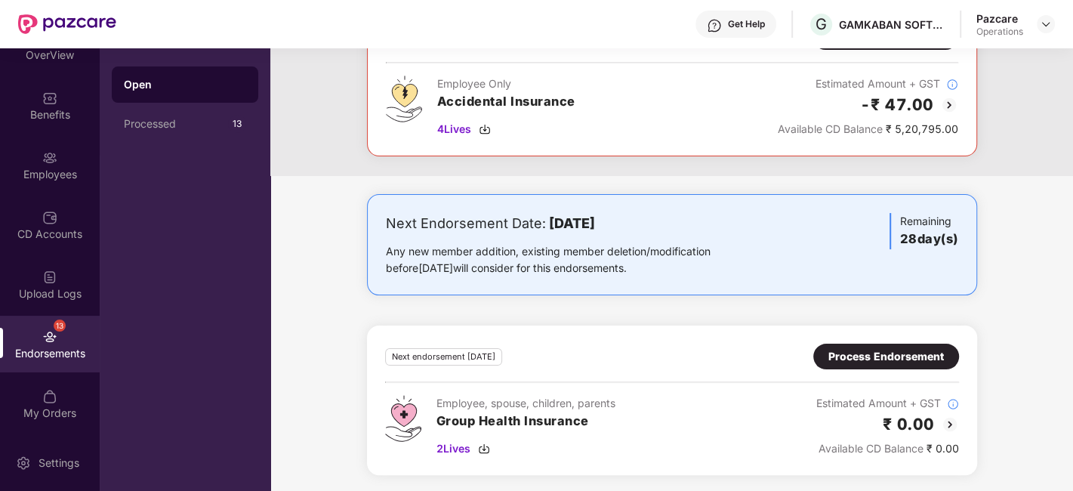
scroll to position [0, 0]
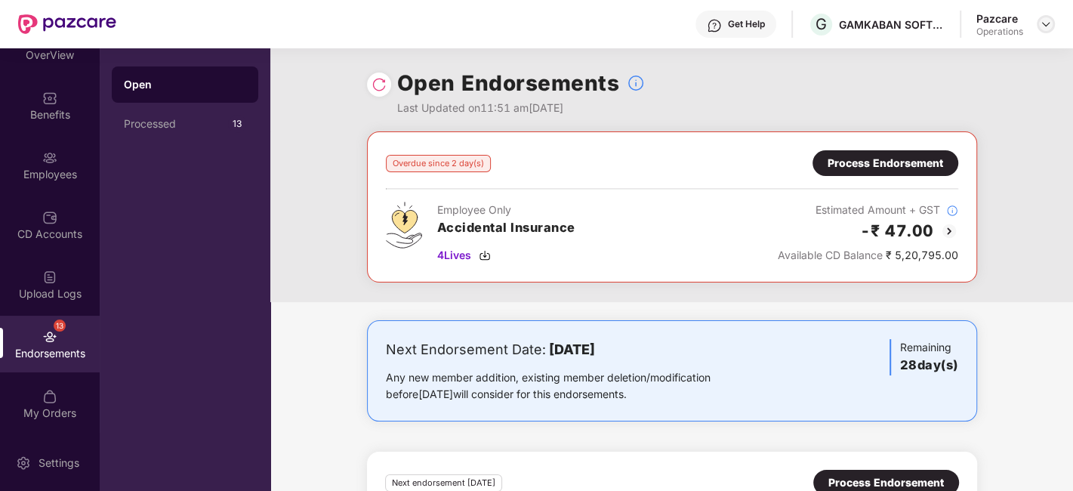
click at [1042, 29] on img at bounding box center [1046, 24] width 12 height 12
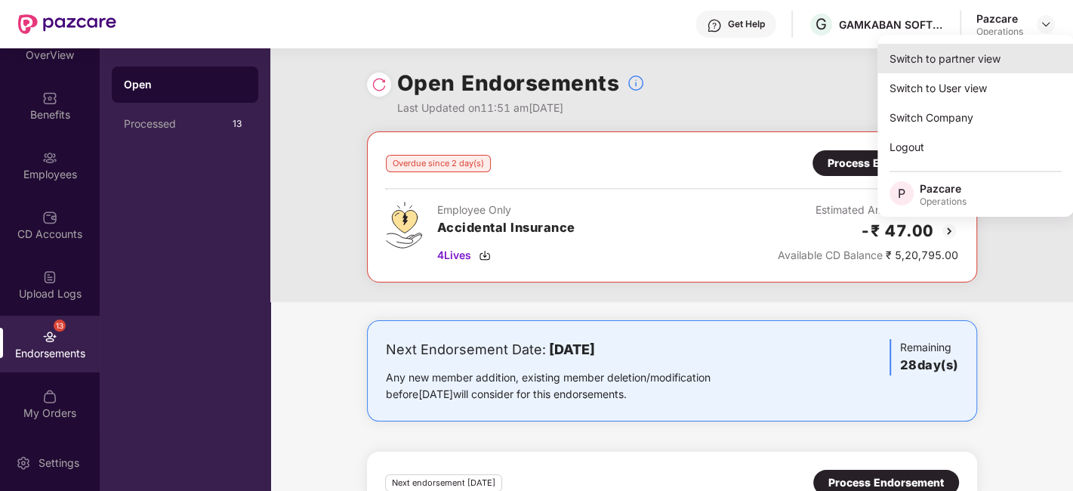
click at [928, 57] on div "Switch to partner view" at bounding box center [976, 58] width 196 height 29
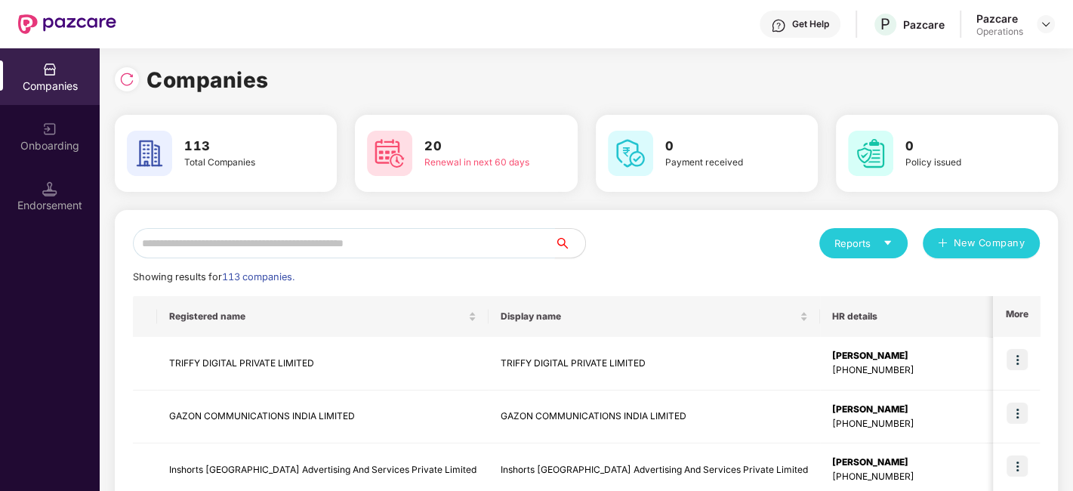
click at [310, 251] on input "text" at bounding box center [344, 243] width 422 height 30
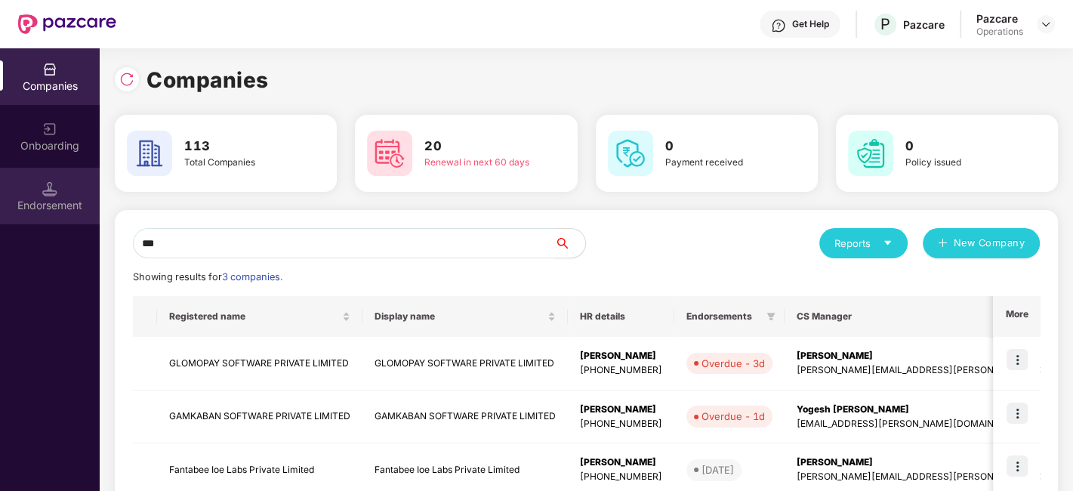
type input "***"
click at [47, 202] on div "Endorsement" at bounding box center [50, 205] width 100 height 15
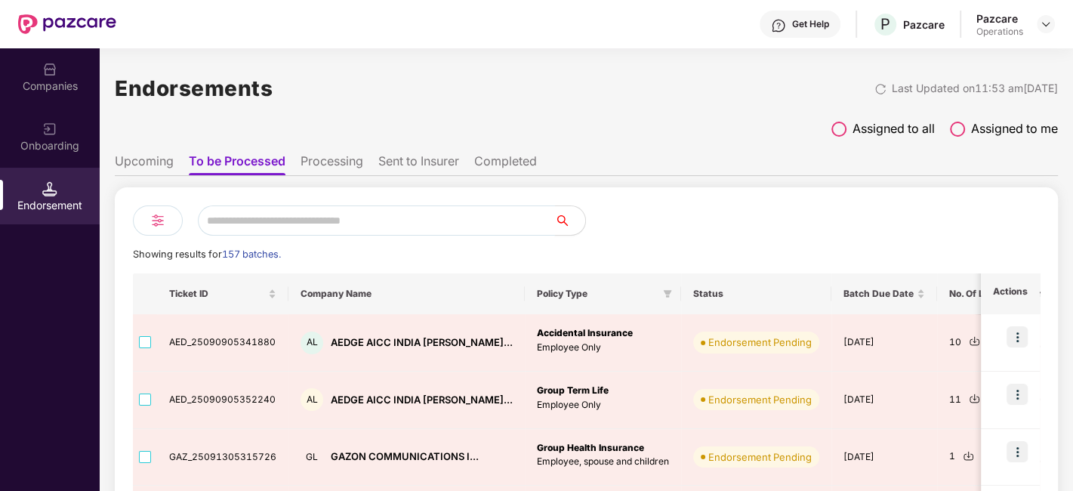
click at [242, 228] on input "text" at bounding box center [376, 220] width 357 height 30
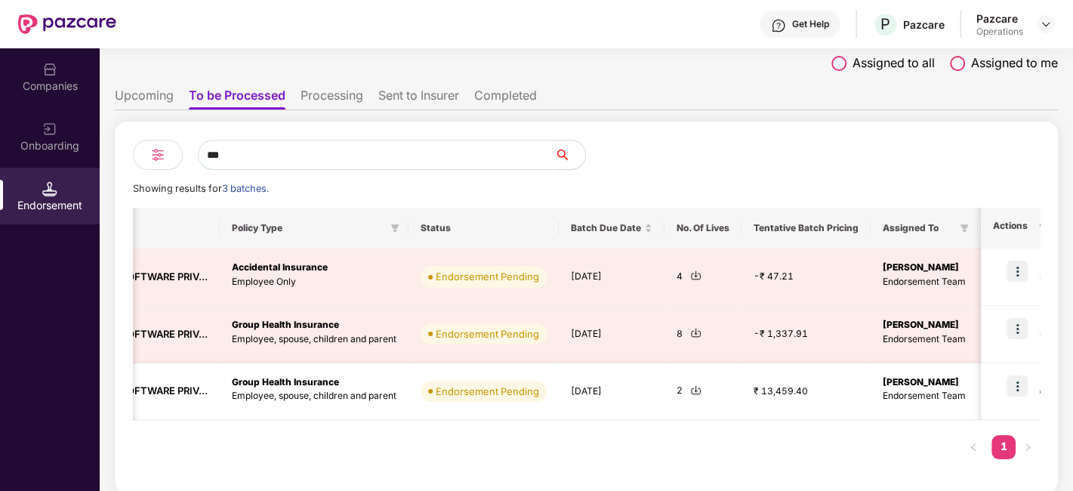
scroll to position [0, 262]
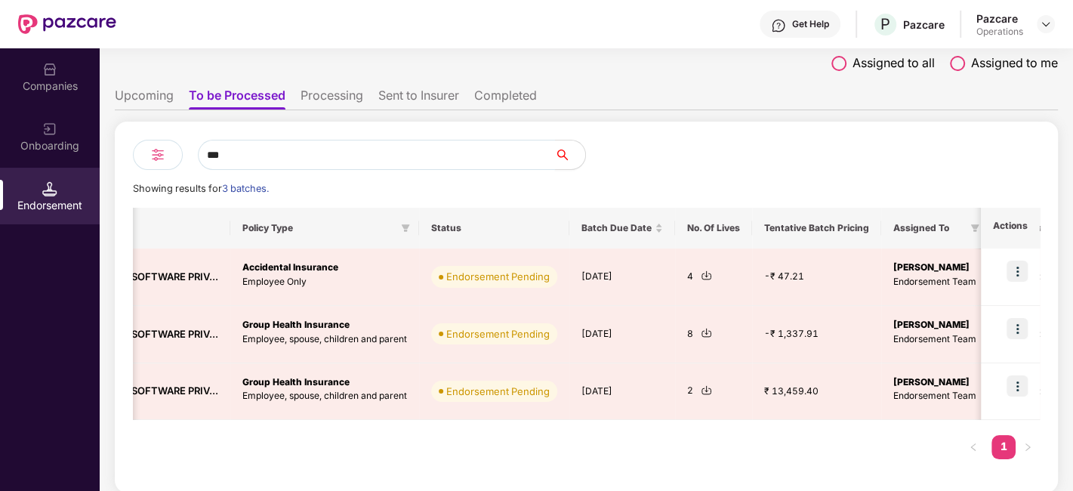
type input "***"
click at [36, 77] on div "Companies" at bounding box center [50, 76] width 100 height 57
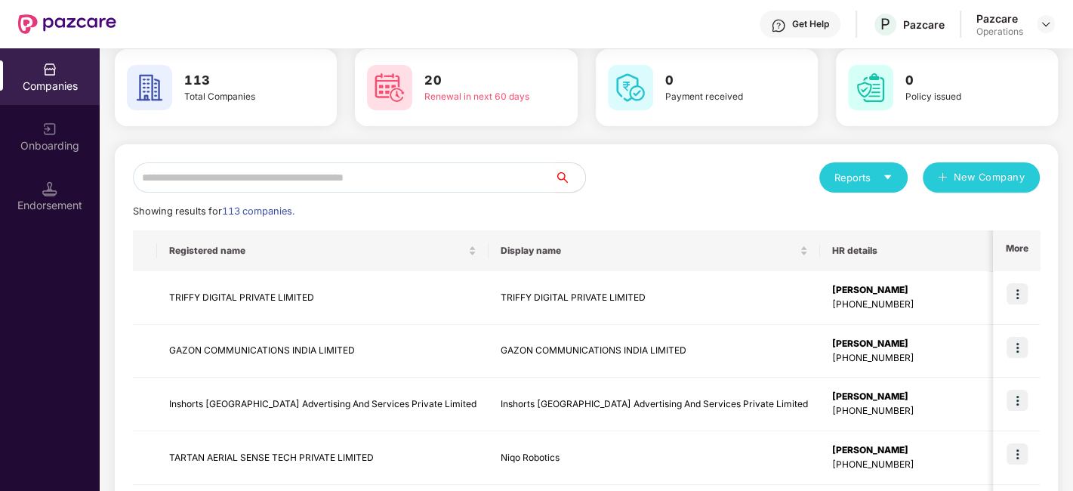
scroll to position [0, 0]
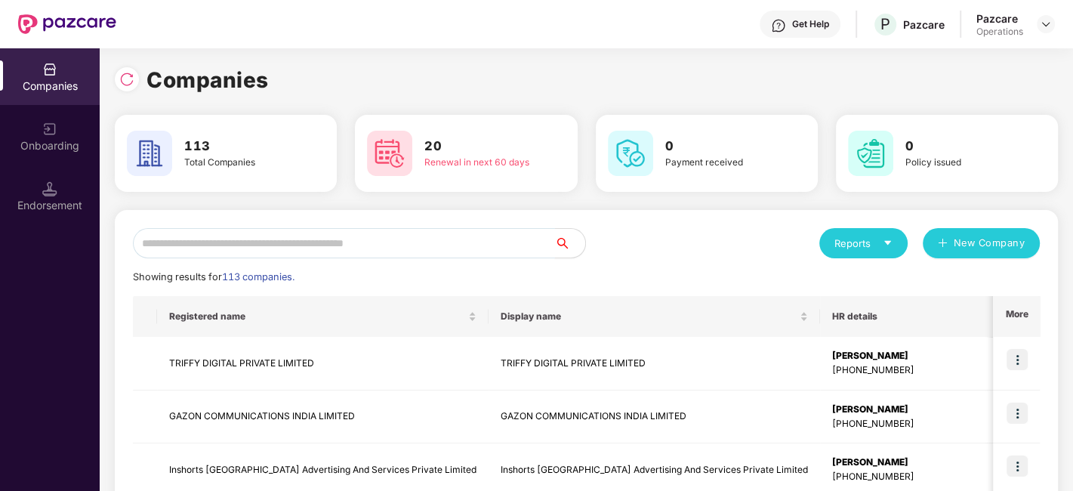
click at [241, 239] on input "text" at bounding box center [344, 243] width 422 height 30
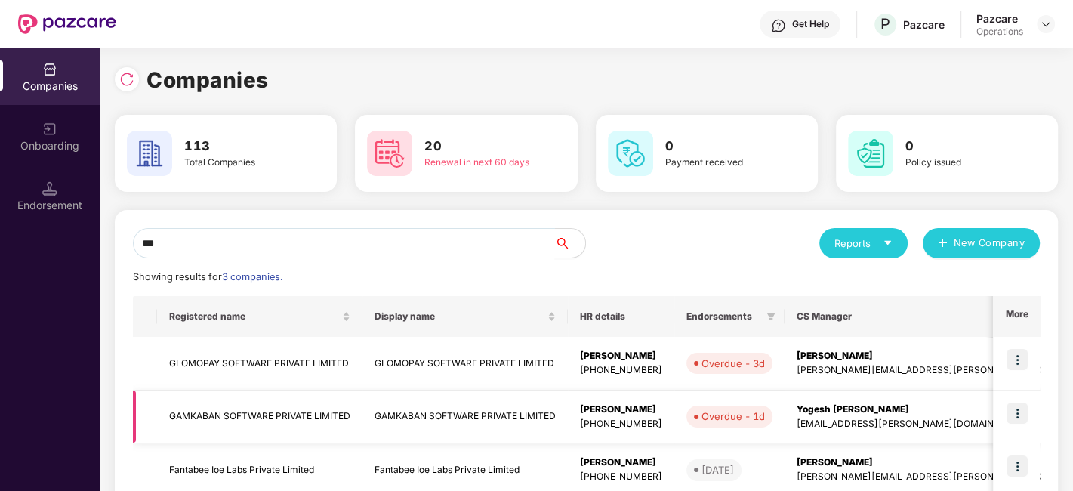
type input "***"
click at [1021, 411] on img at bounding box center [1017, 413] width 21 height 21
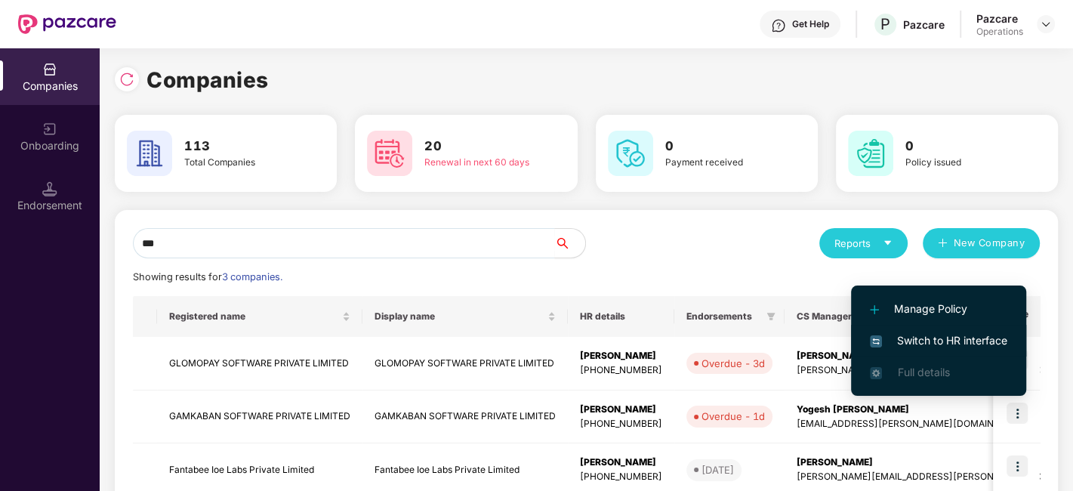
click at [932, 335] on span "Switch to HR interface" at bounding box center [938, 340] width 137 height 17
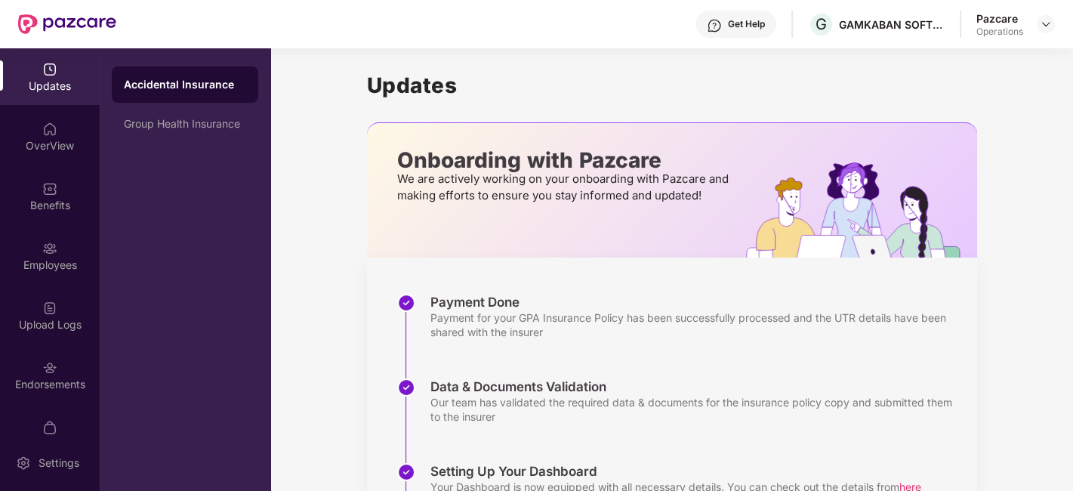
scroll to position [91, 0]
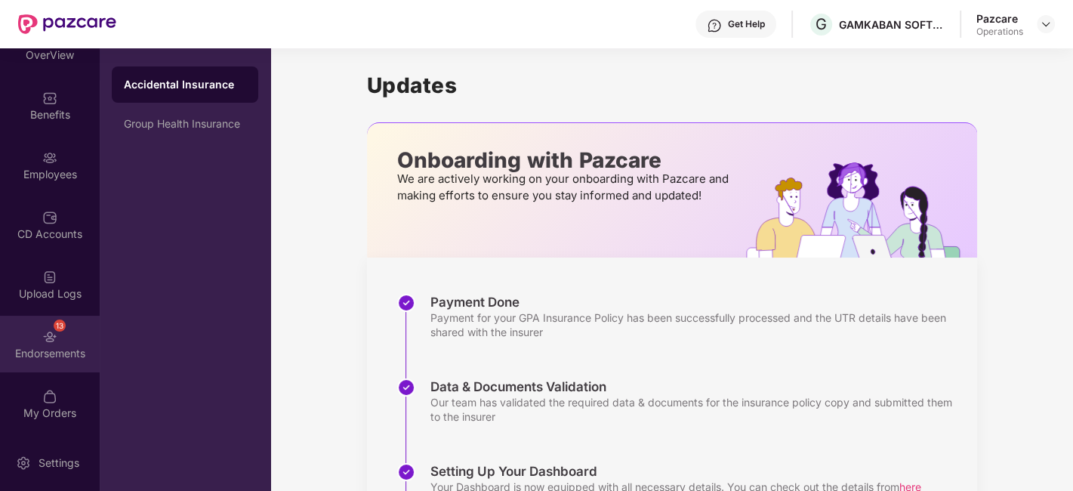
click at [29, 332] on div "13 Endorsements" at bounding box center [50, 344] width 100 height 57
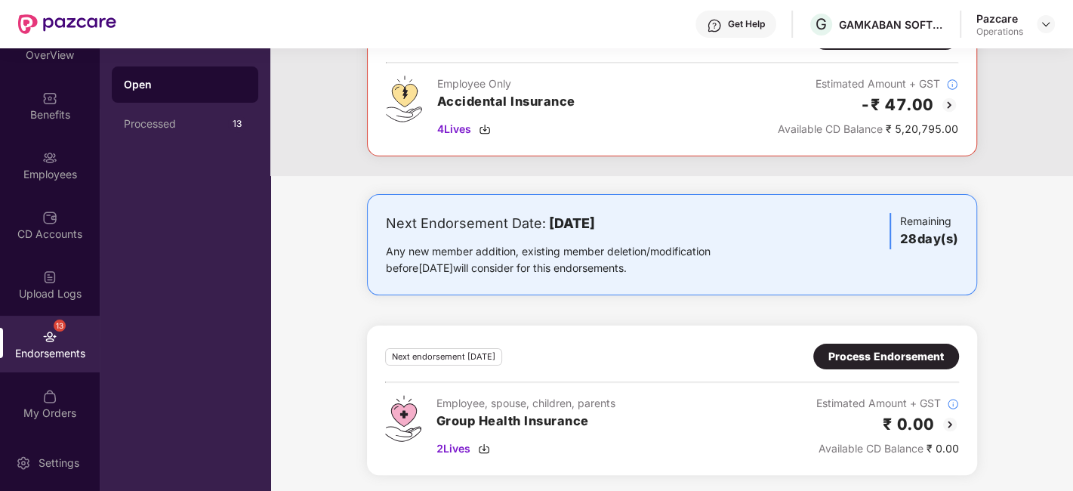
scroll to position [0, 0]
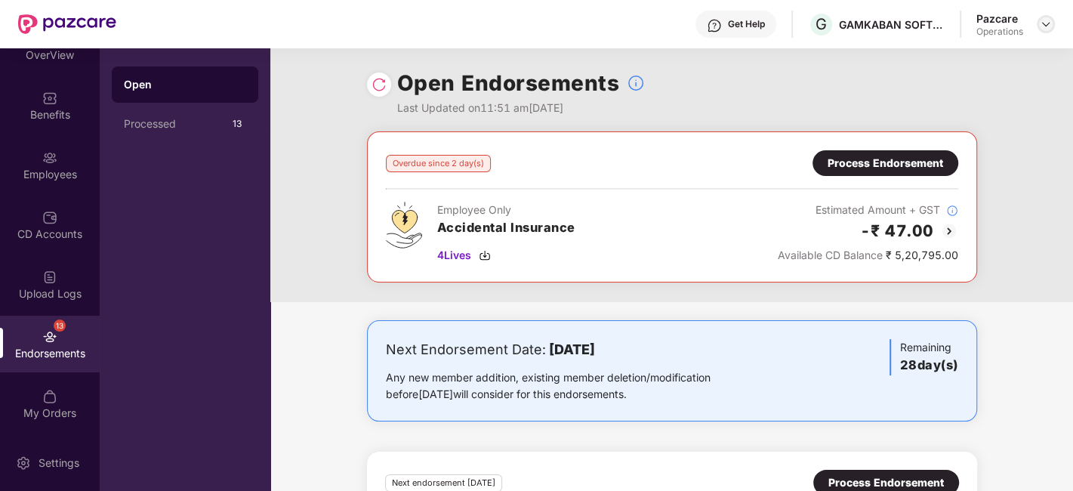
click at [1047, 22] on img at bounding box center [1046, 24] width 12 height 12
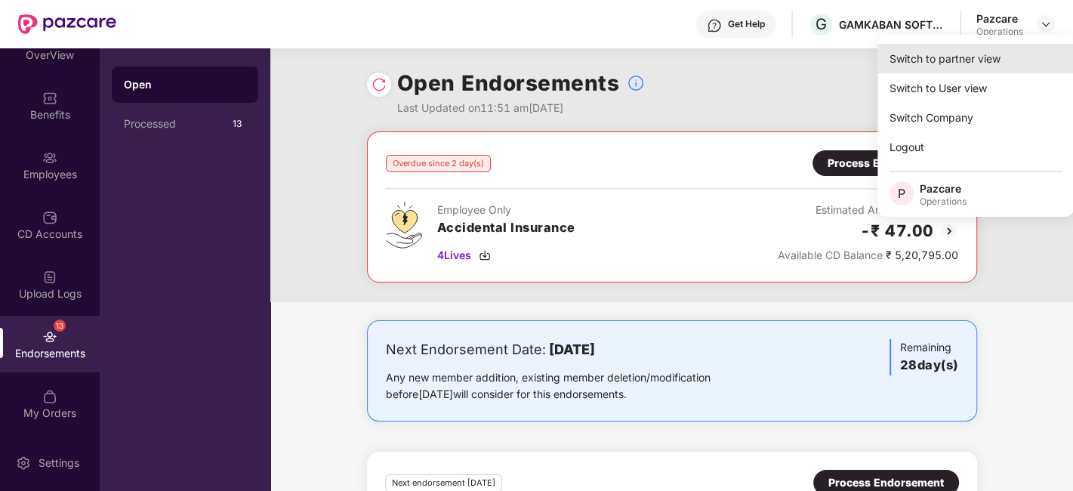
click at [957, 61] on div "Switch to partner view" at bounding box center [976, 58] width 196 height 29
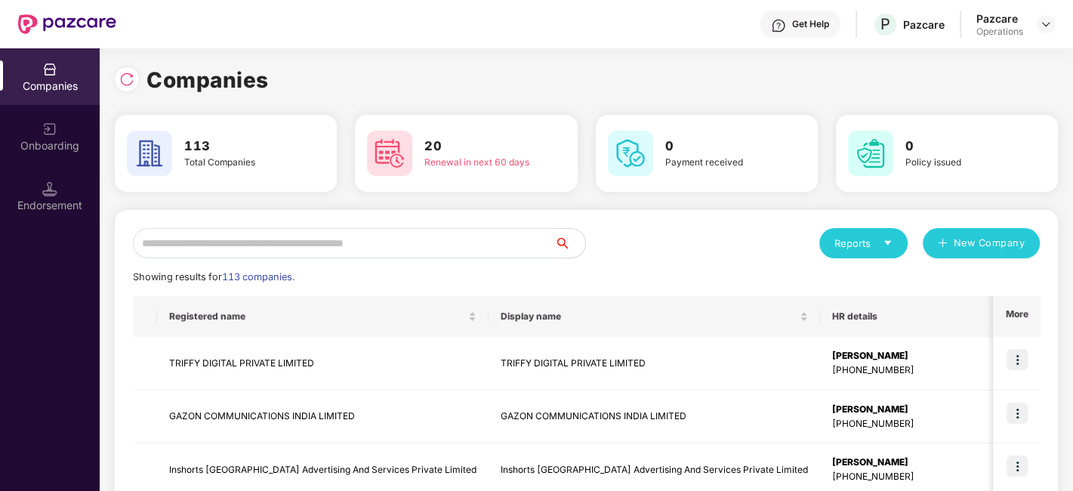
click at [486, 241] on input "text" at bounding box center [344, 243] width 422 height 30
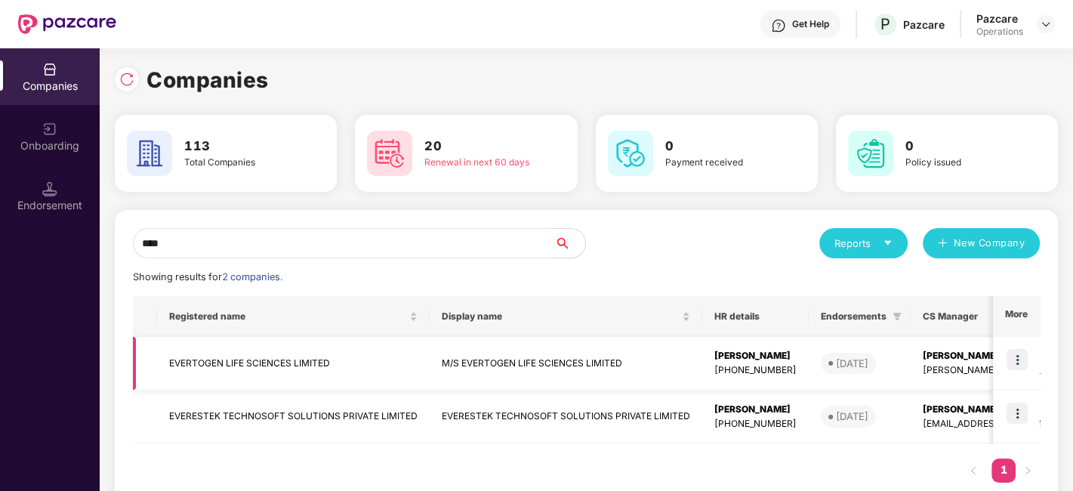
type input "****"
click at [1018, 360] on img at bounding box center [1017, 359] width 21 height 21
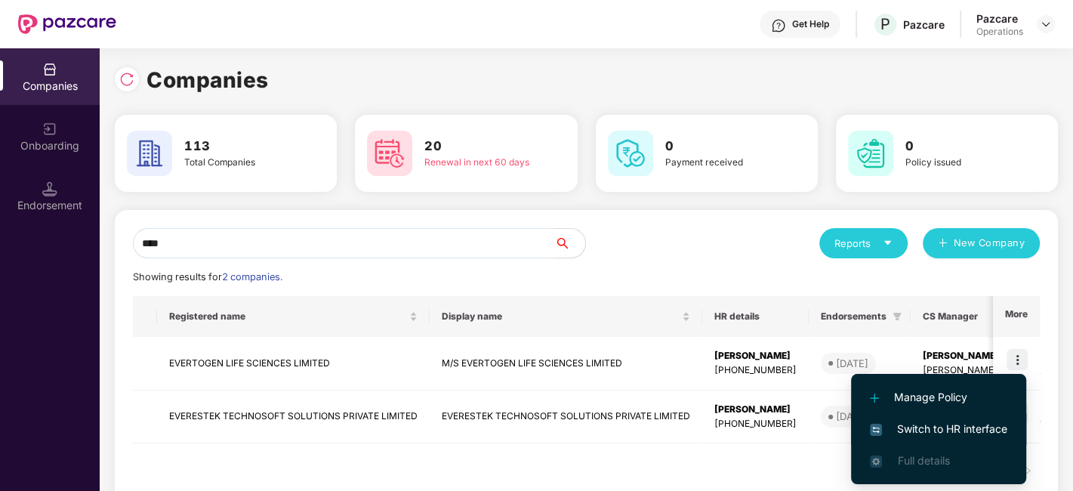
click at [950, 422] on span "Switch to HR interface" at bounding box center [938, 429] width 137 height 17
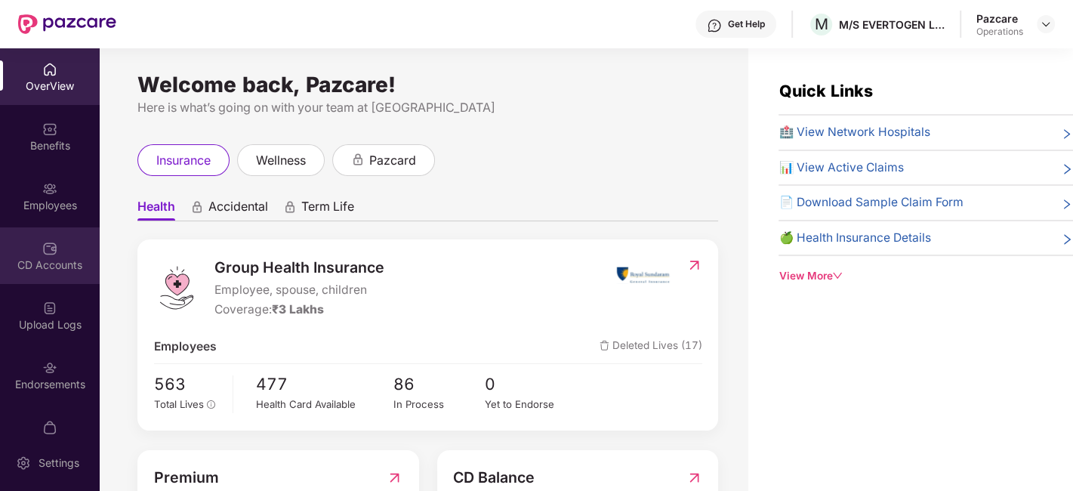
scroll to position [91, 0]
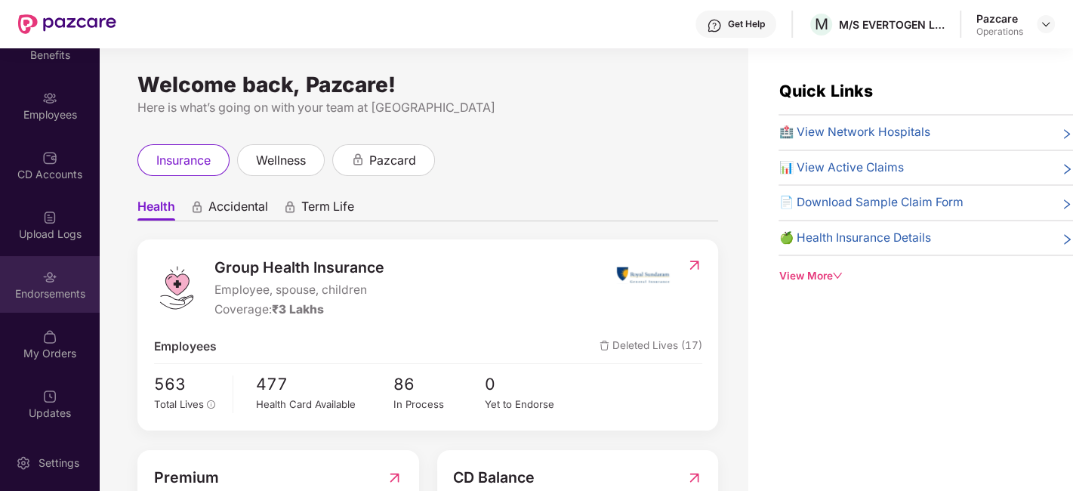
click at [34, 275] on div "Endorsements" at bounding box center [50, 284] width 100 height 57
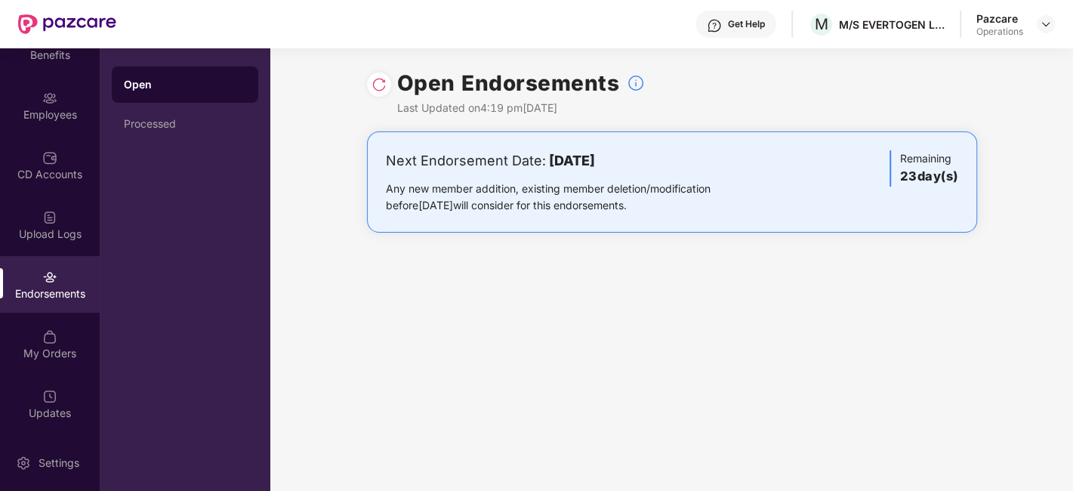
click at [1046, 38] on div "Get Help M M/S EVERTOGEN LIFE SCIENCES LIMITED Pazcare Operations" at bounding box center [585, 24] width 939 height 48
click at [1046, 29] on img at bounding box center [1046, 24] width 12 height 12
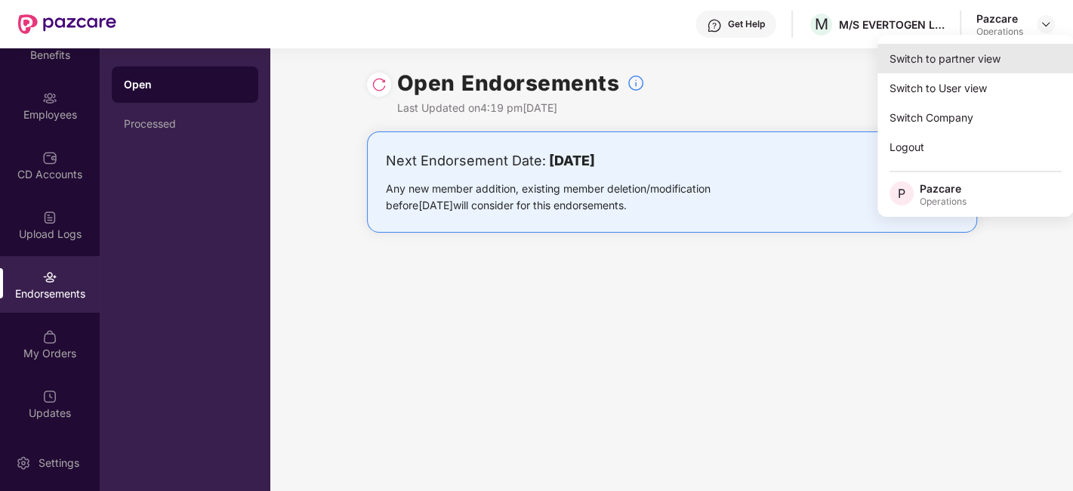
click at [971, 64] on div "Switch to partner view" at bounding box center [976, 58] width 196 height 29
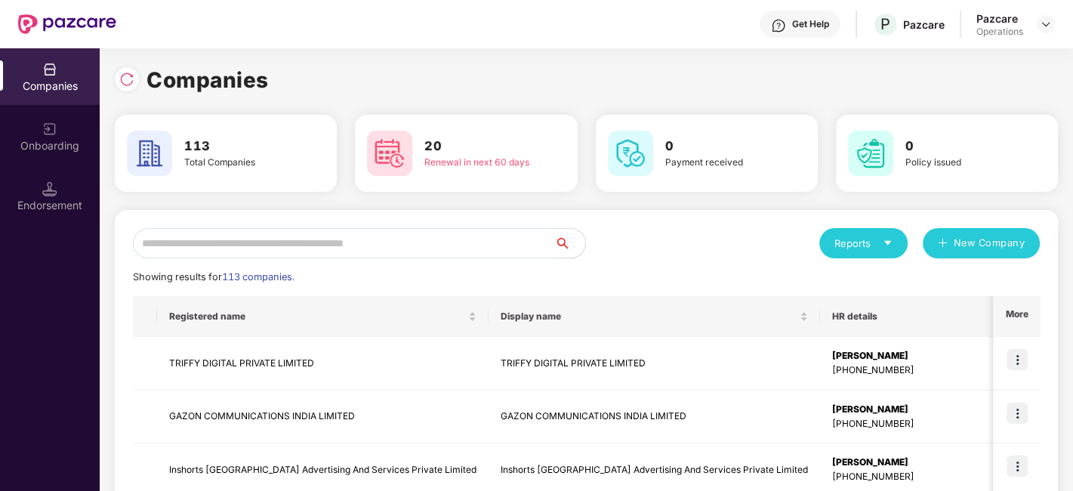
click at [455, 247] on input "text" at bounding box center [344, 243] width 422 height 30
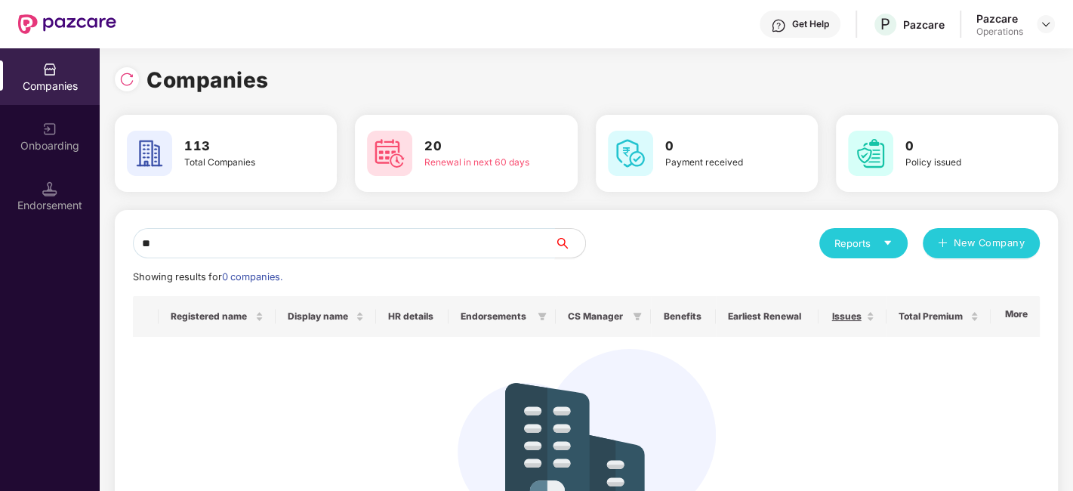
type input "*"
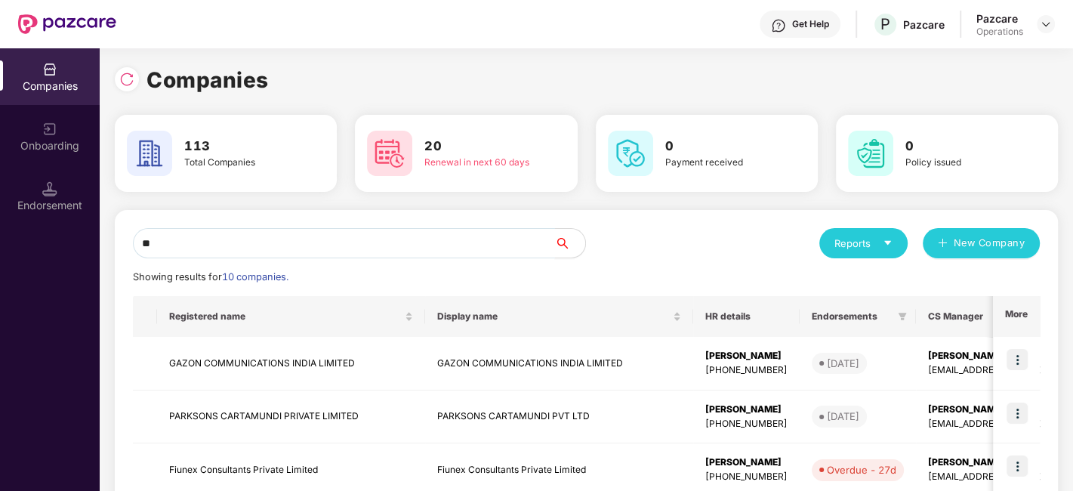
type input "*"
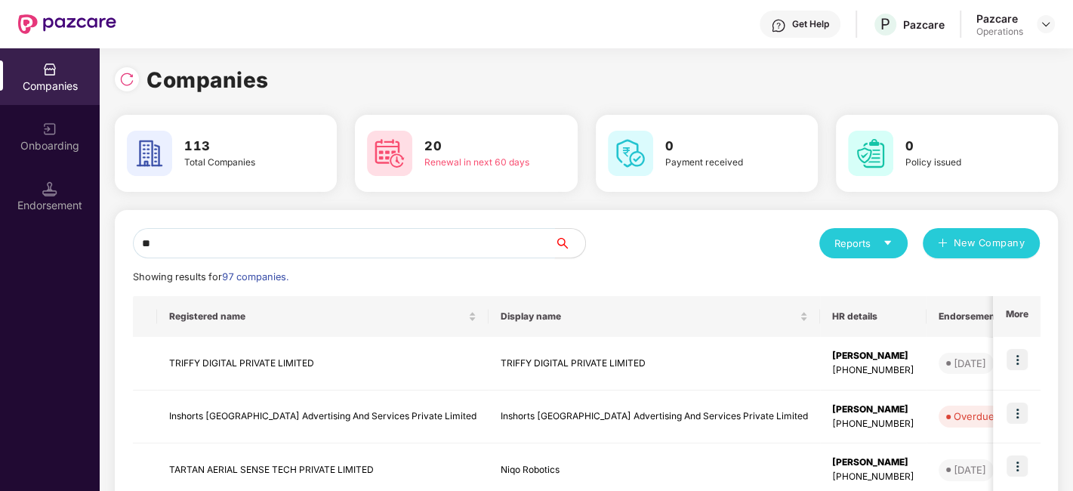
type input "*"
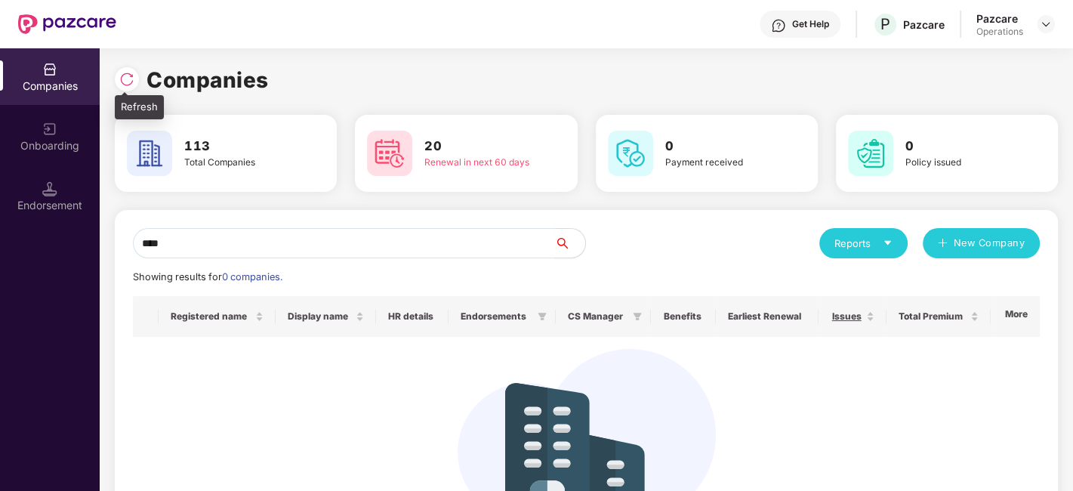
click at [122, 76] on img at bounding box center [126, 79] width 15 height 15
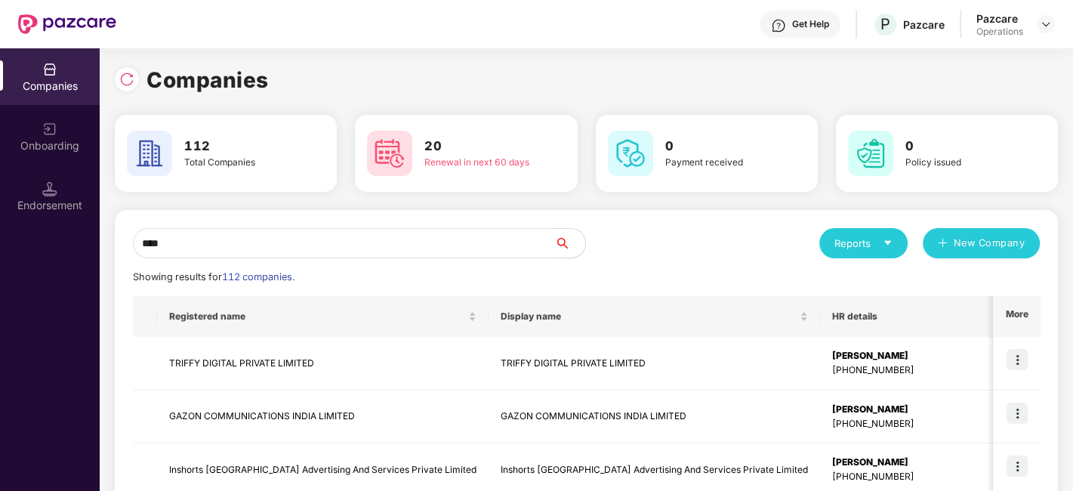
click at [249, 251] on input "****" at bounding box center [344, 243] width 422 height 30
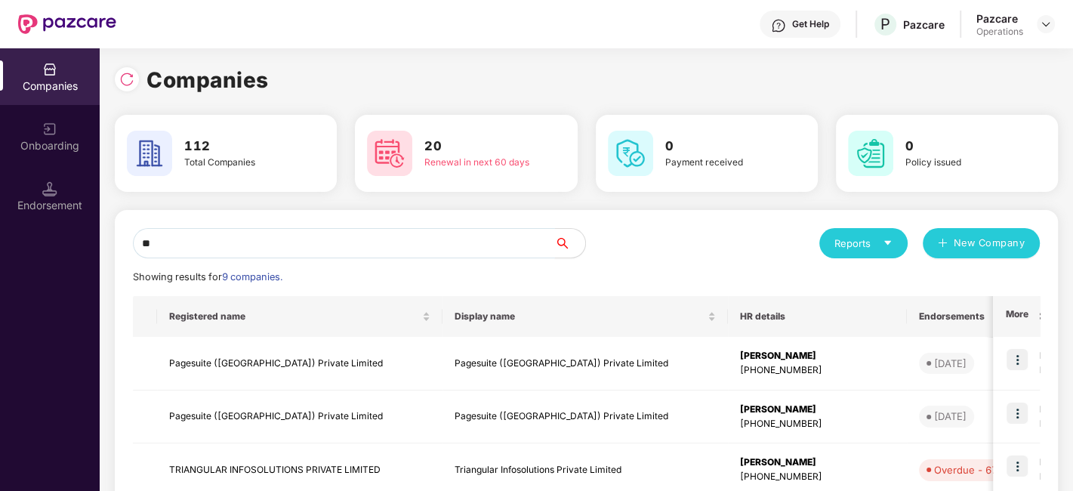
type input "*"
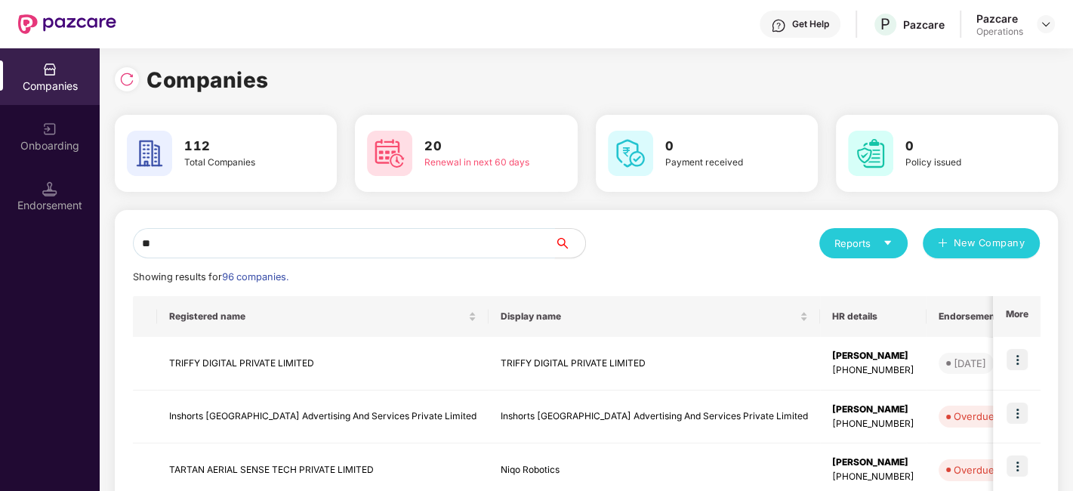
type input "*"
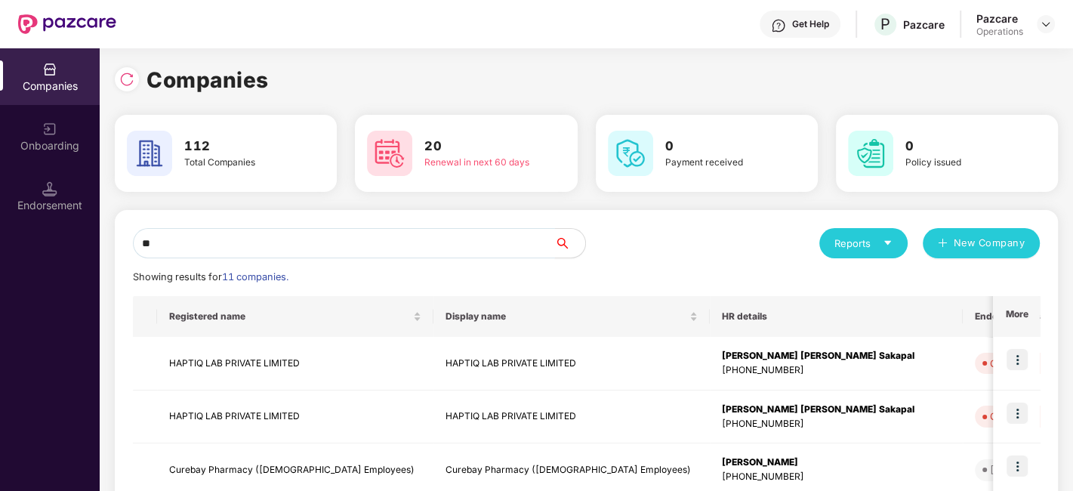
type input "*"
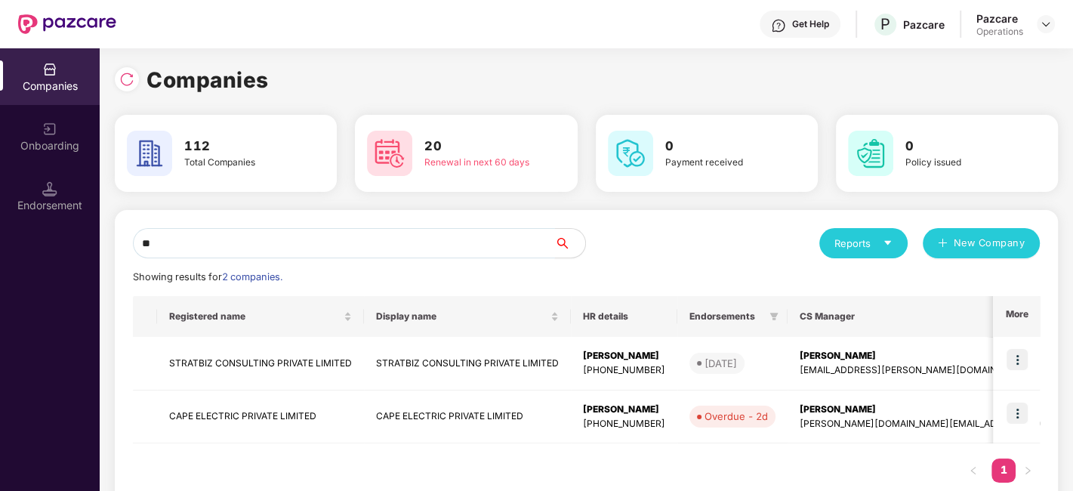
type input "*"
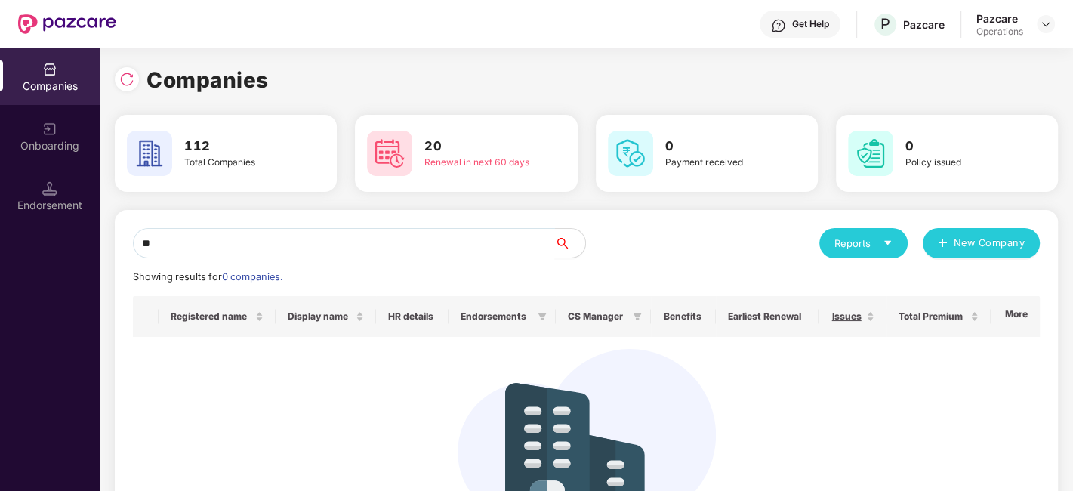
type input "*"
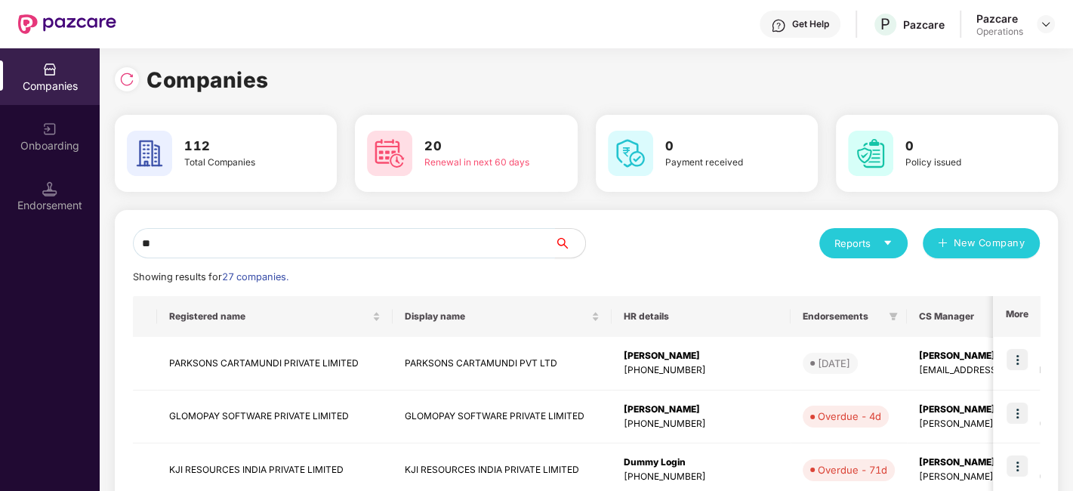
type input "*"
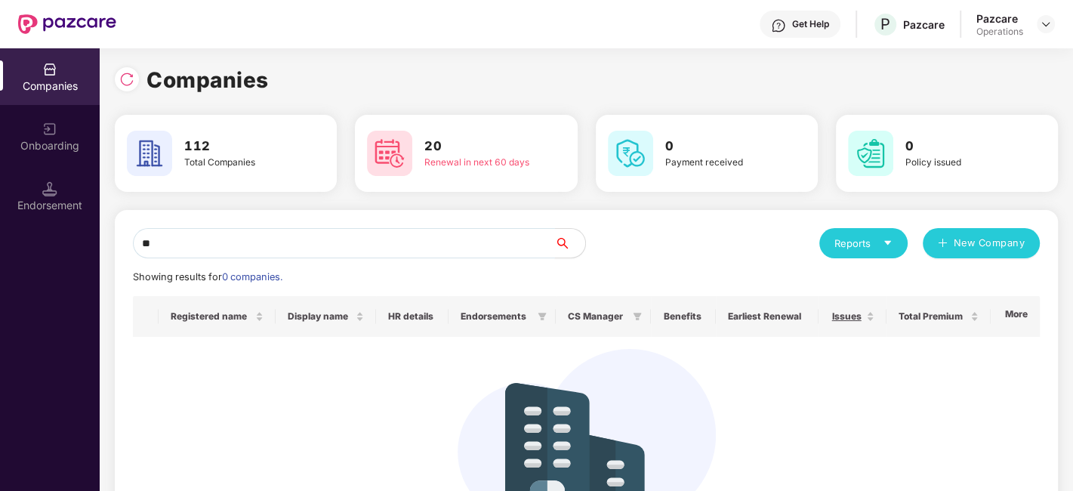
type input "*"
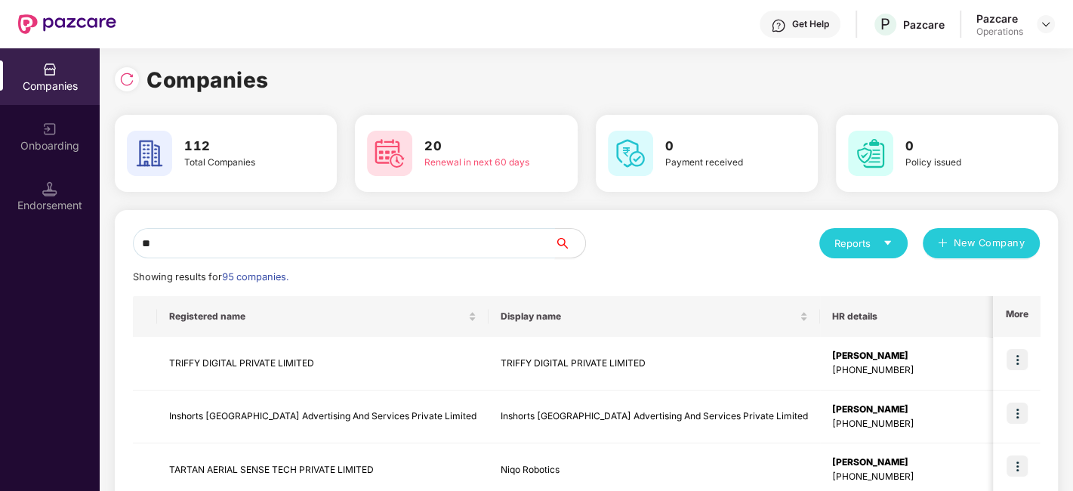
type input "*"
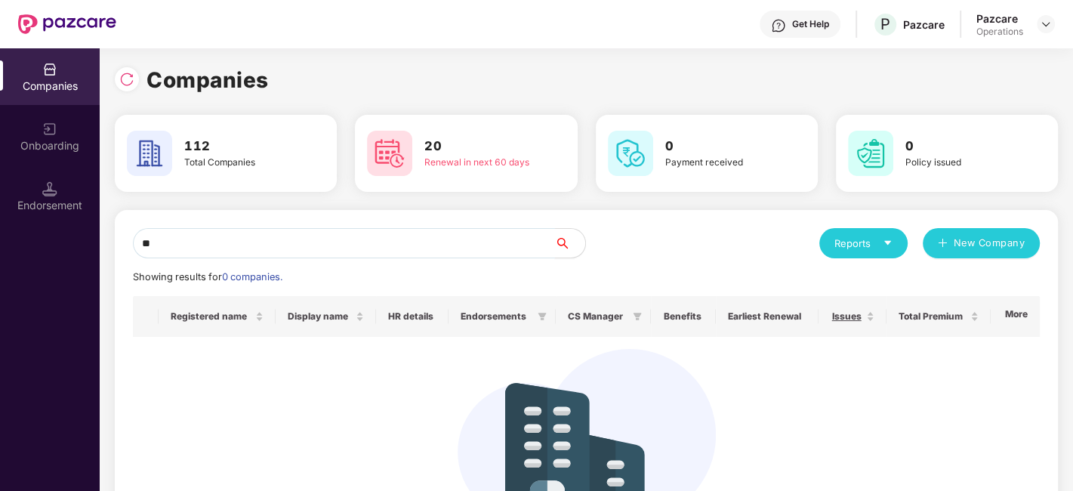
type input "*"
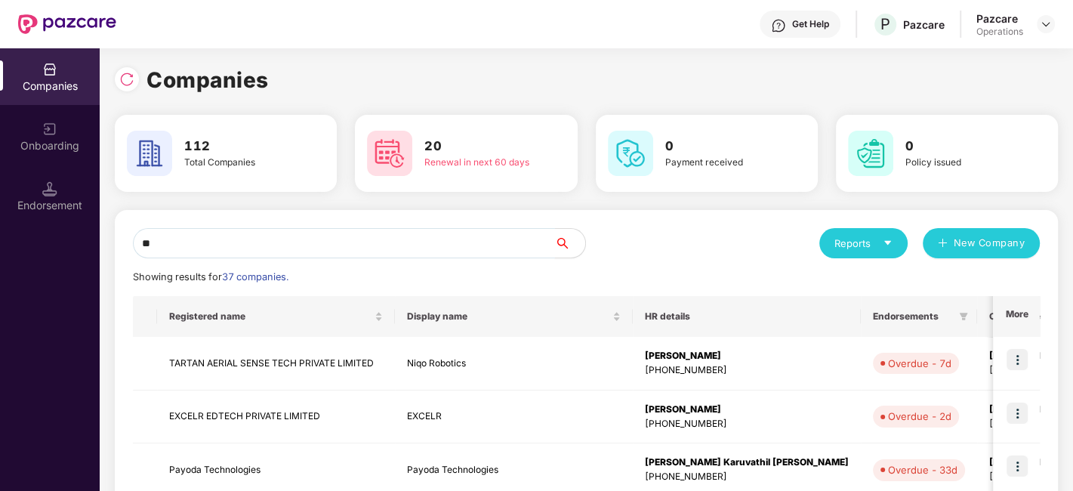
type input "*"
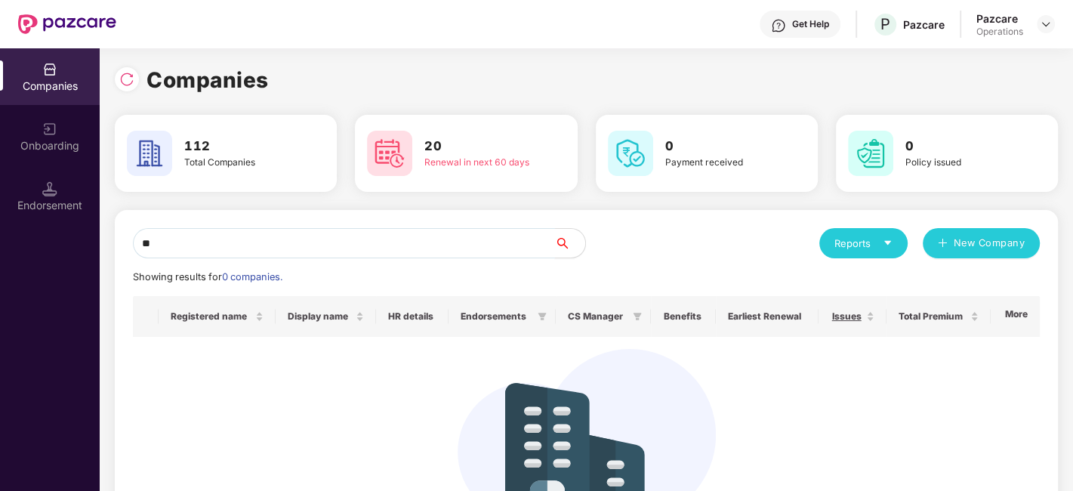
type input "*"
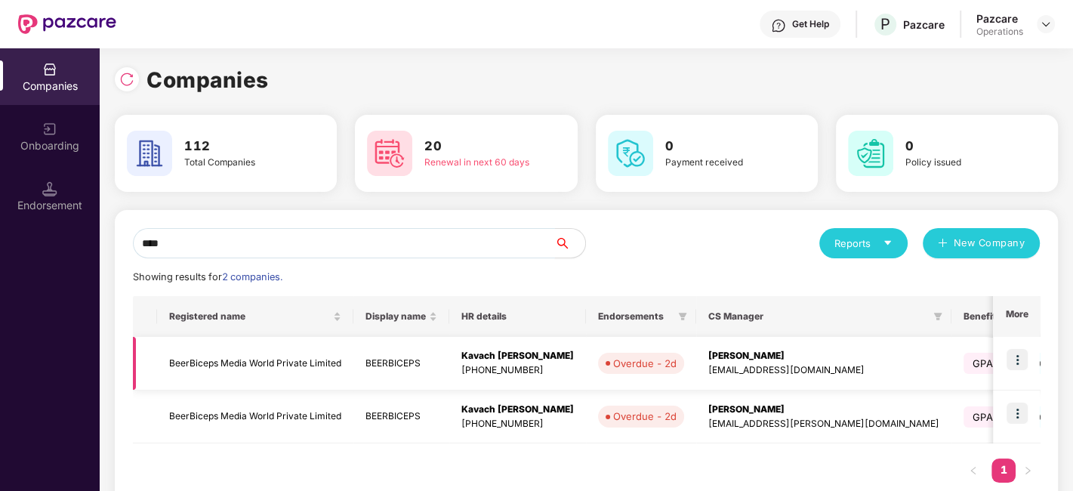
type input "****"
click at [1016, 358] on img at bounding box center [1017, 359] width 21 height 21
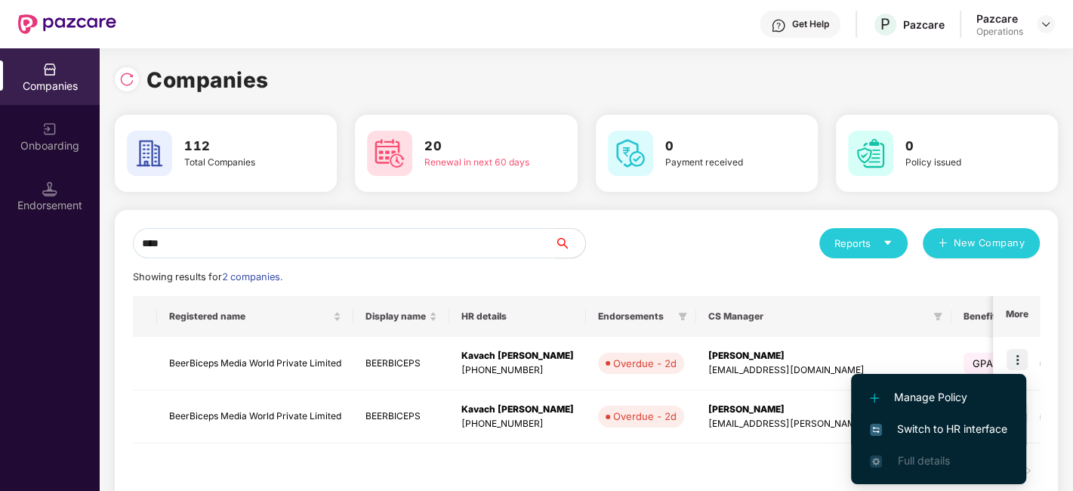
click at [923, 424] on span "Switch to HR interface" at bounding box center [938, 429] width 137 height 17
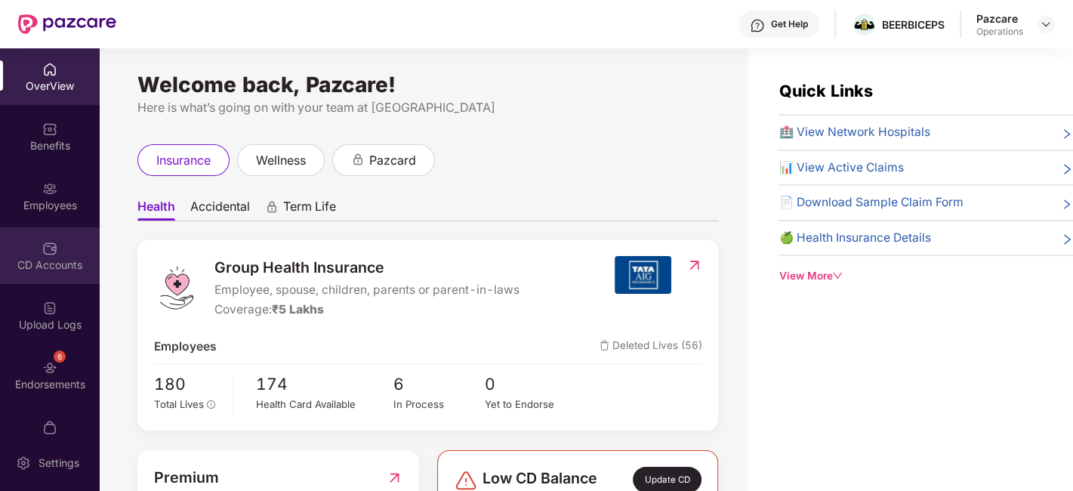
scroll to position [31, 0]
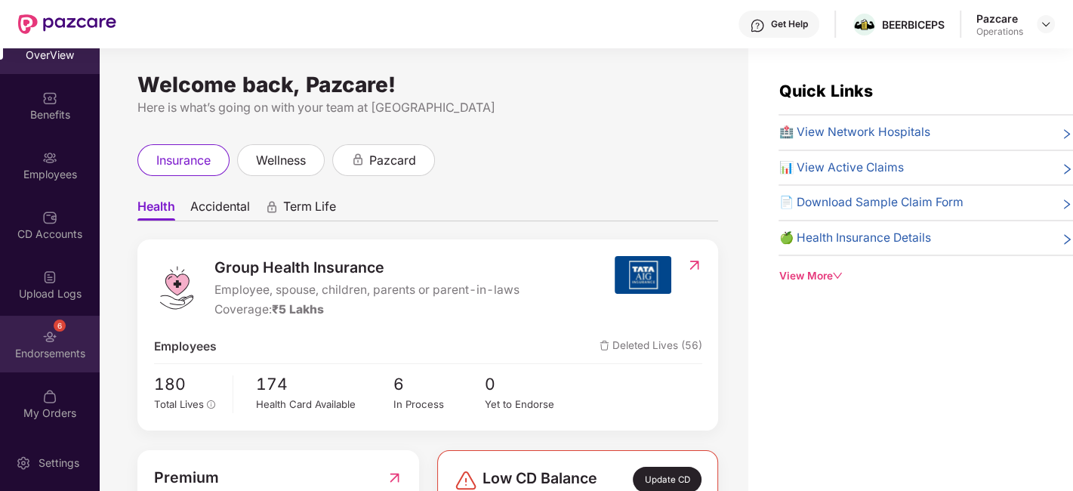
click at [33, 338] on div "6 Endorsements" at bounding box center [50, 344] width 100 height 57
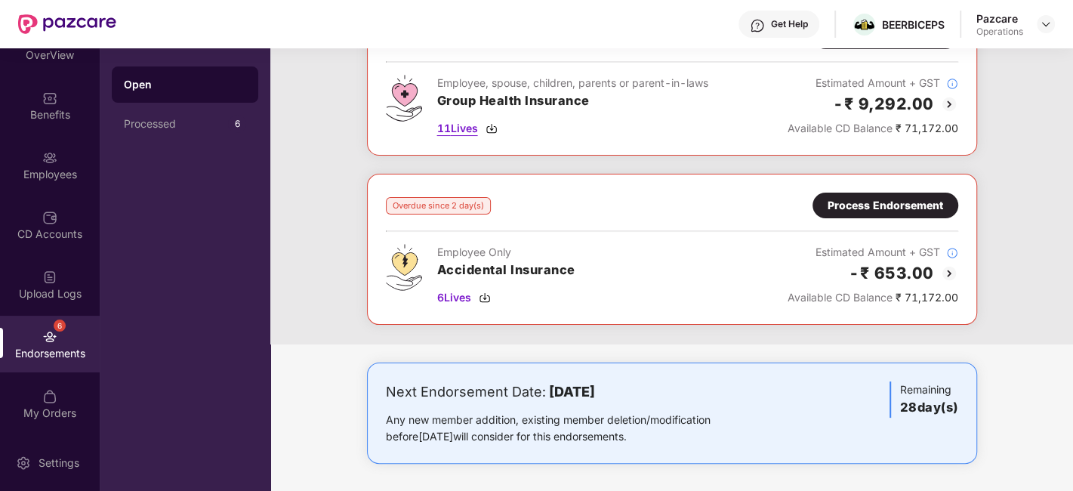
scroll to position [0, 0]
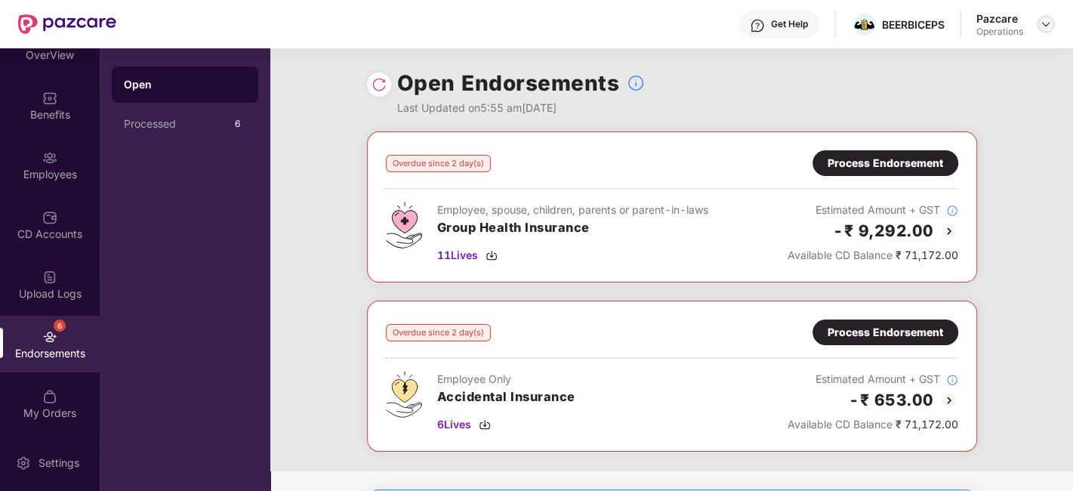
click at [1044, 28] on img at bounding box center [1046, 24] width 12 height 12
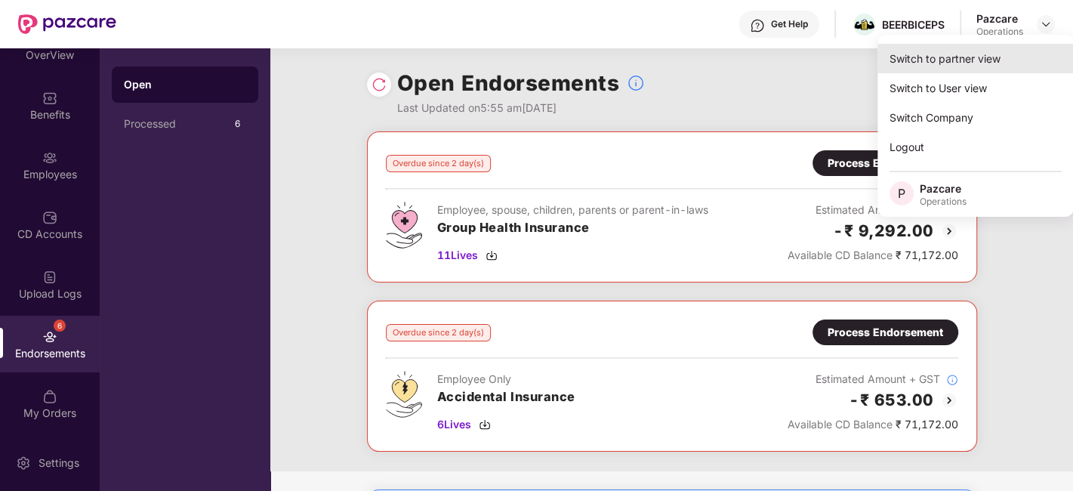
click at [941, 60] on div "Switch to partner view" at bounding box center [976, 58] width 196 height 29
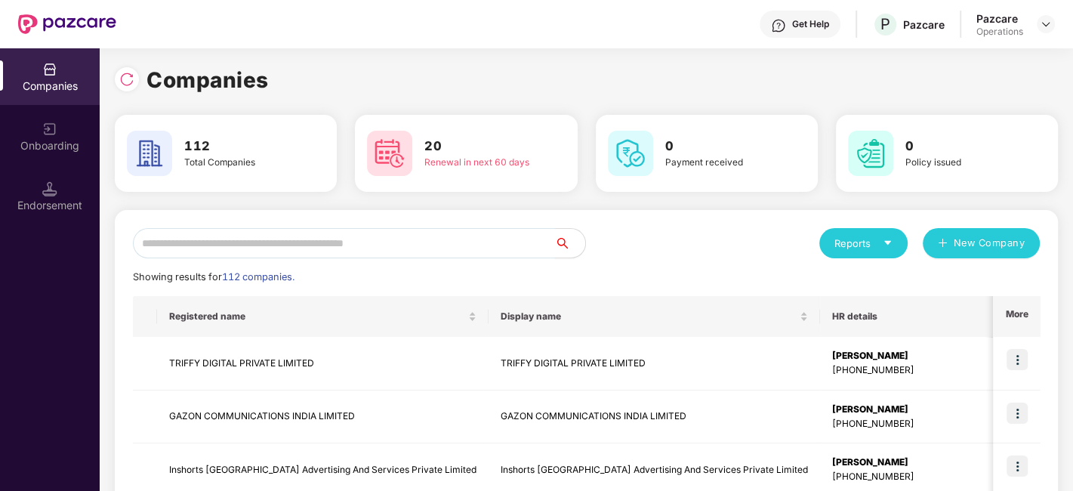
click at [360, 243] on input "text" at bounding box center [344, 243] width 422 height 30
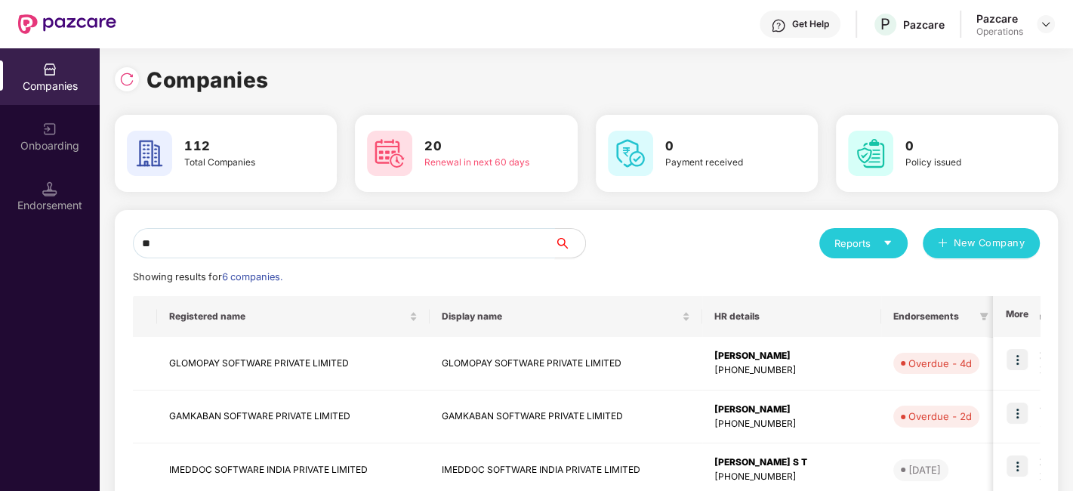
type input "*"
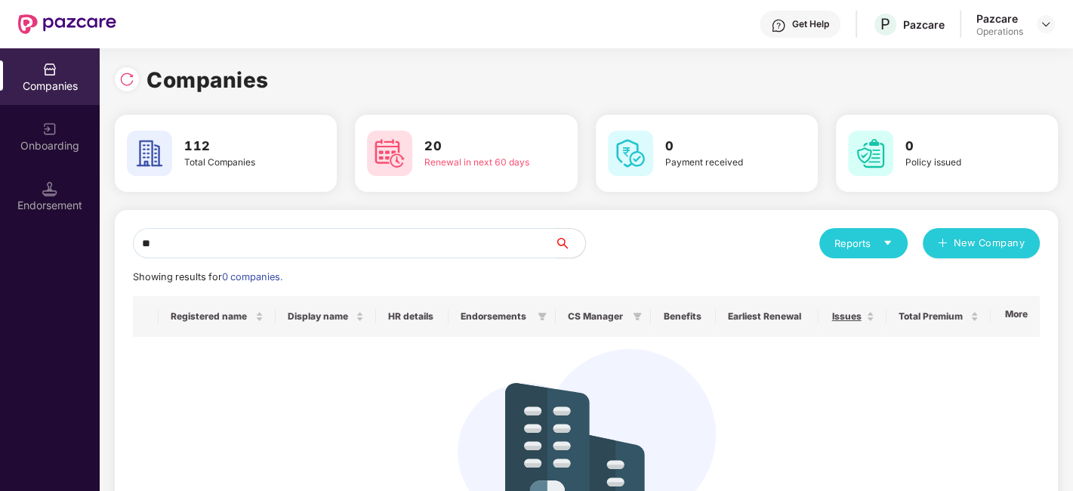
type input "*"
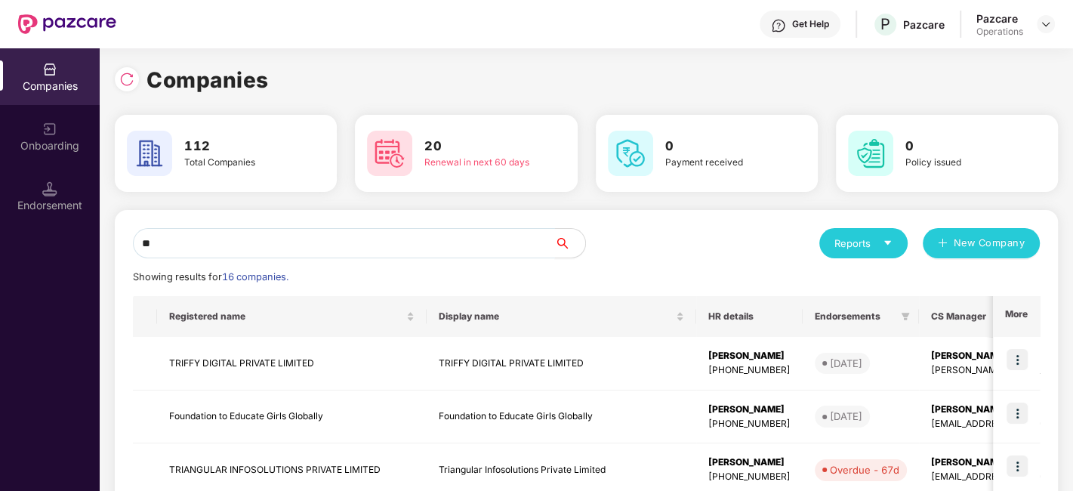
type input "*"
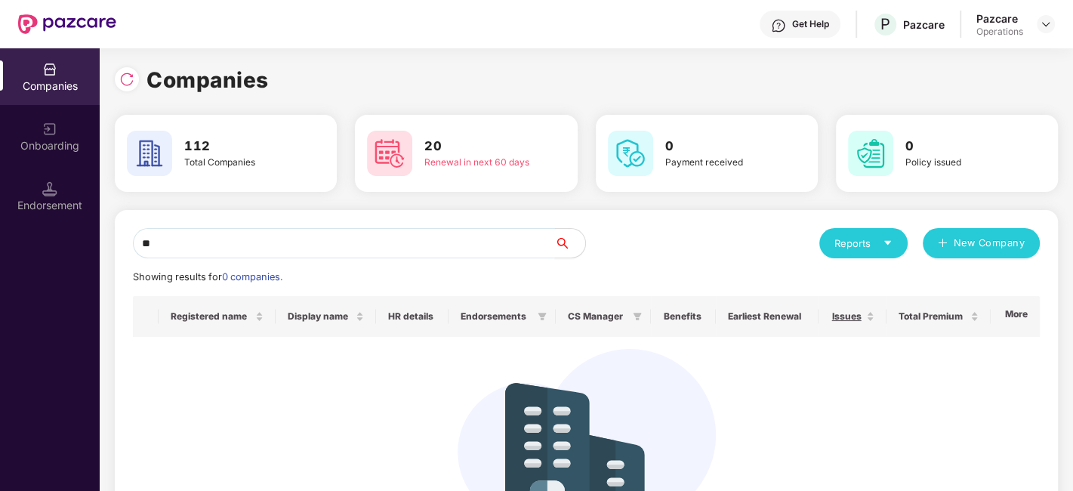
type input "*"
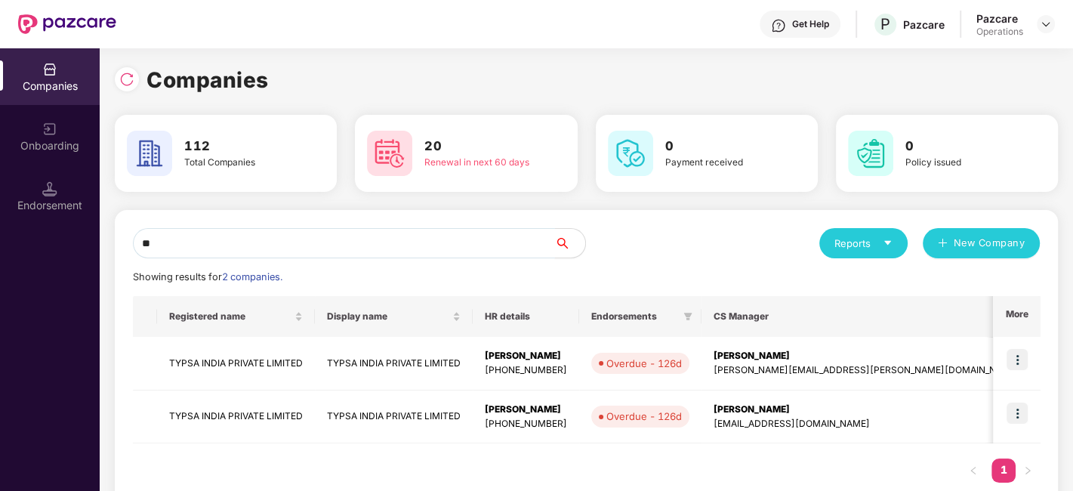
type input "*"
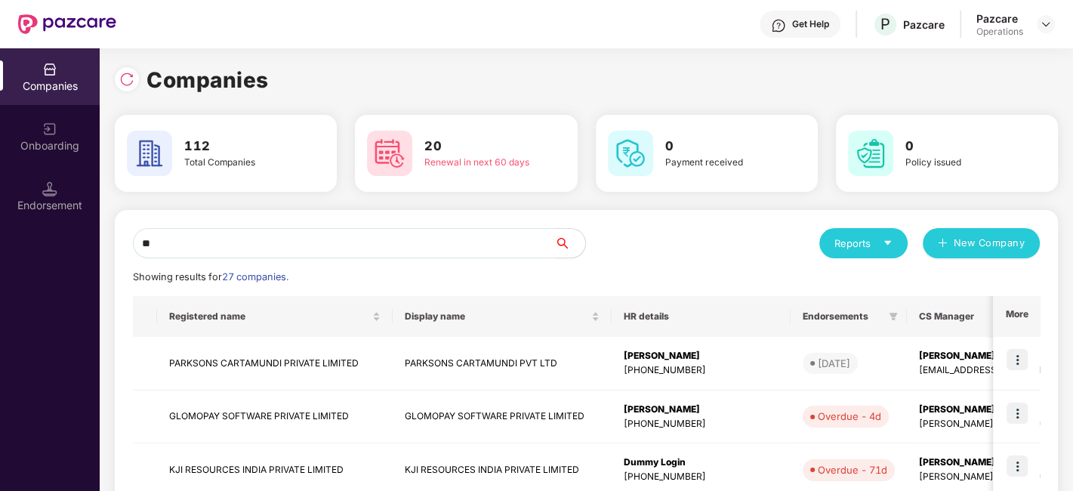
type input "*"
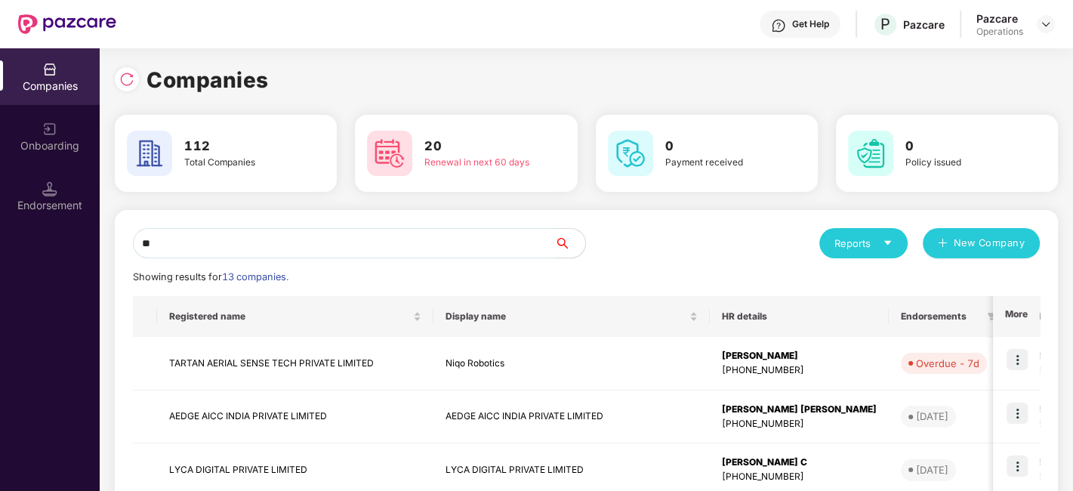
type input "*"
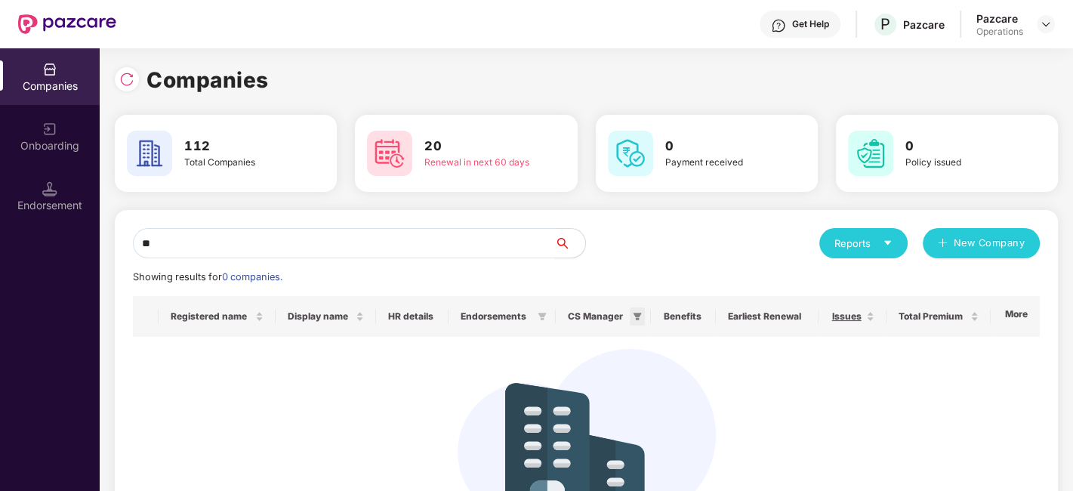
type input "*"
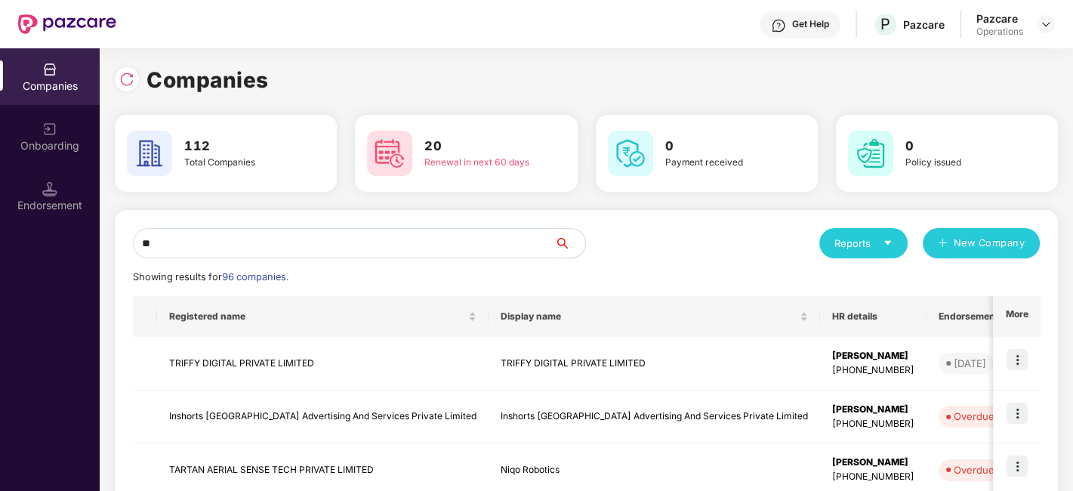
type input "*"
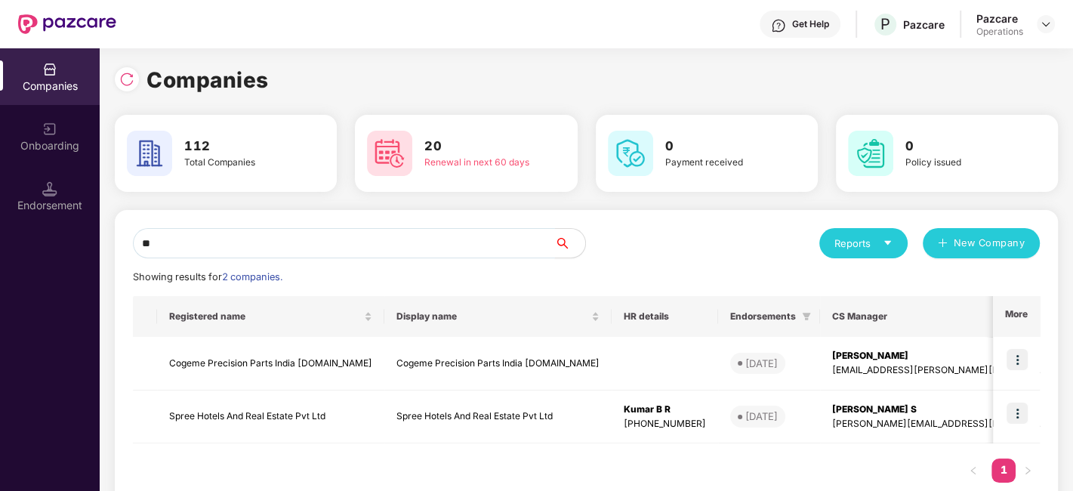
type input "*"
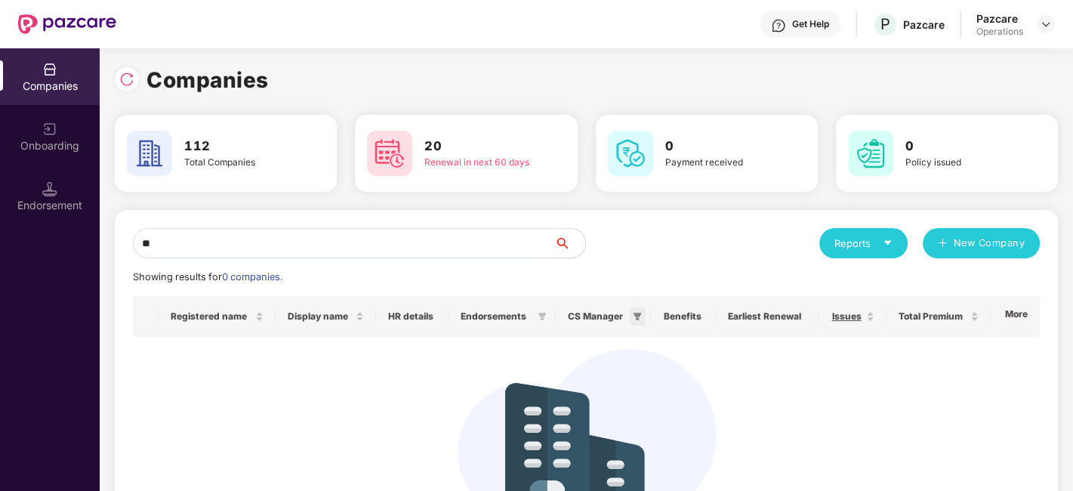
type input "*"
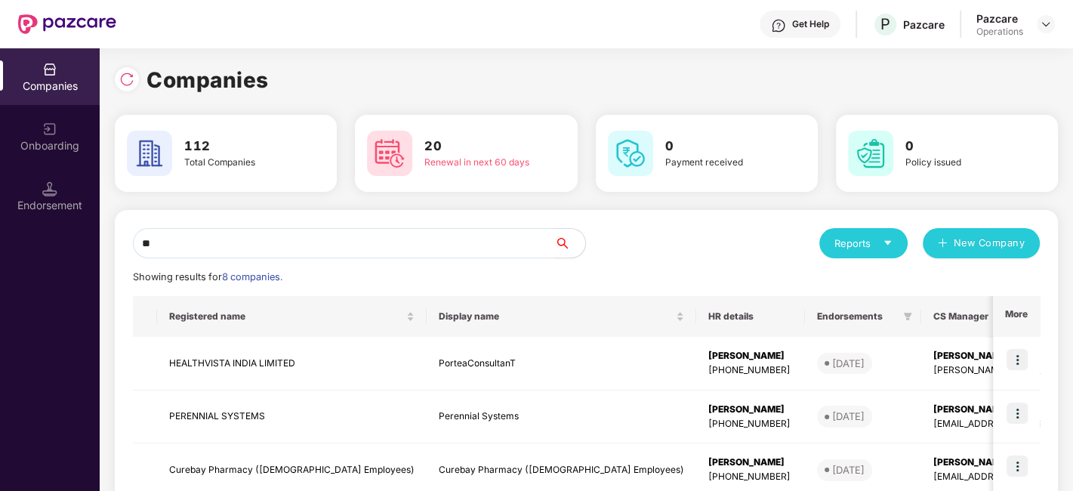
type input "*"
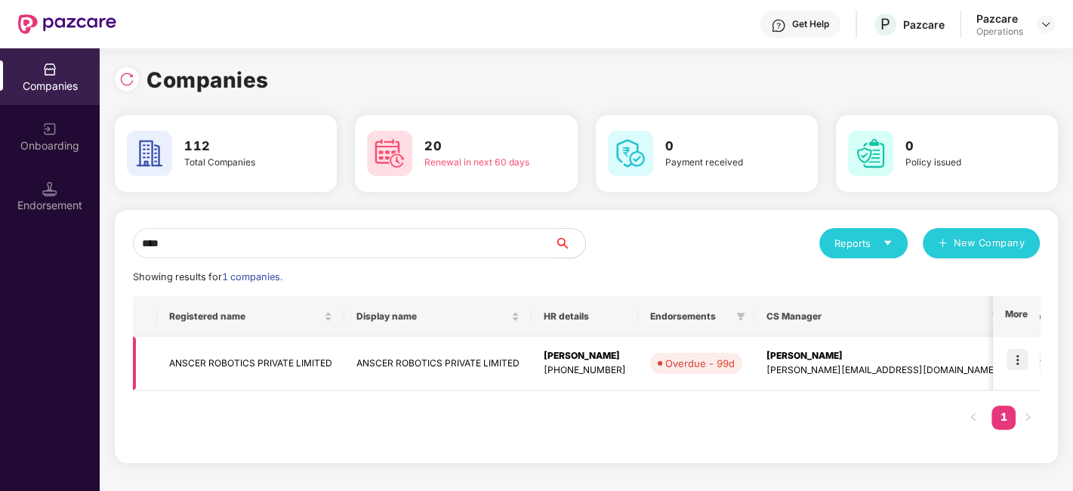
type input "****"
click at [1016, 357] on img at bounding box center [1017, 359] width 21 height 21
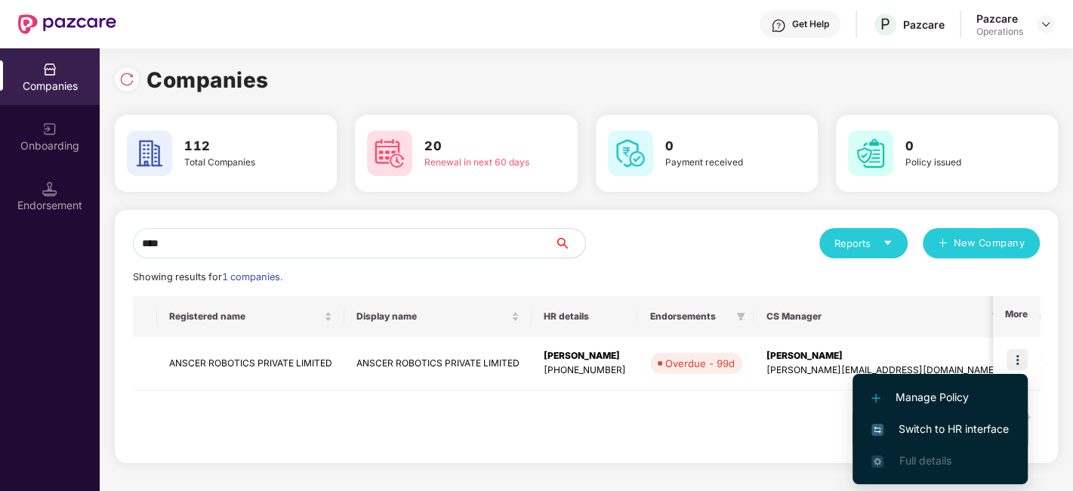
click at [937, 426] on span "Switch to HR interface" at bounding box center [940, 429] width 137 height 17
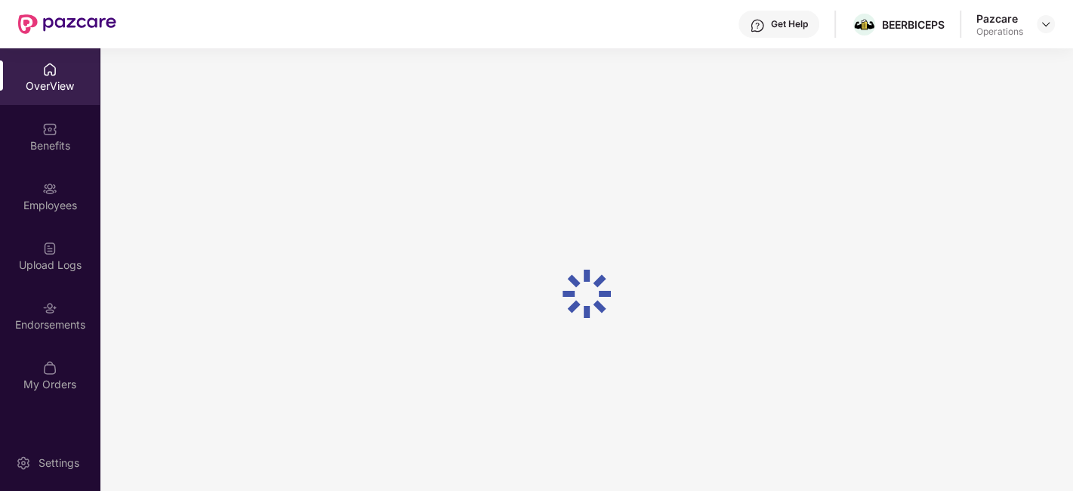
scroll to position [48, 0]
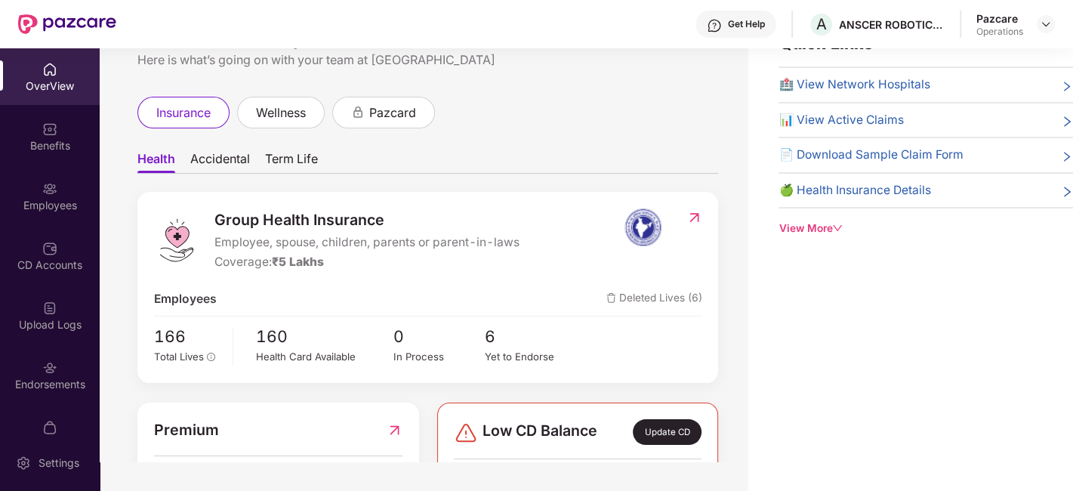
click at [26, 307] on div "Upload Logs" at bounding box center [50, 315] width 100 height 57
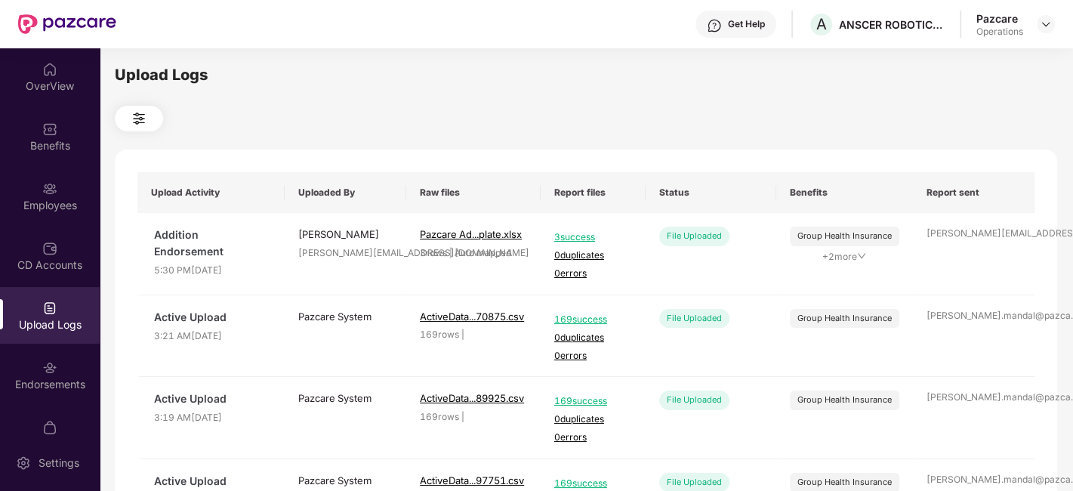
scroll to position [31, 0]
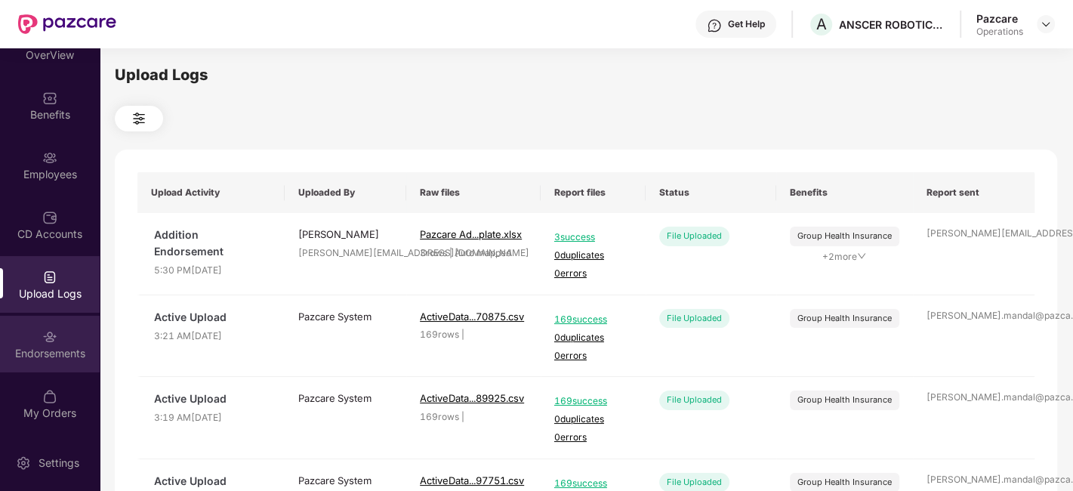
click at [36, 330] on div "Endorsements" at bounding box center [50, 344] width 100 height 57
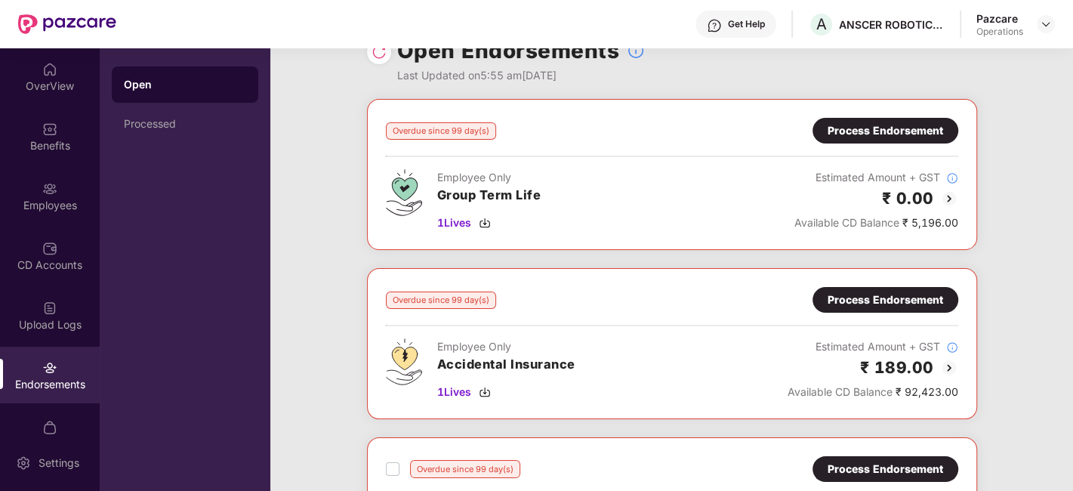
scroll to position [38, 0]
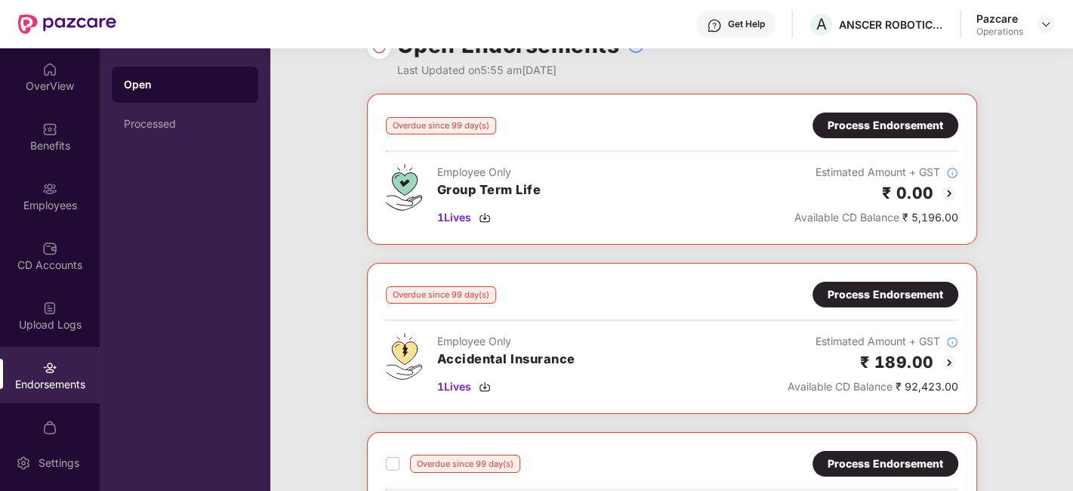
click at [848, 125] on div "Process Endorsement" at bounding box center [886, 125] width 116 height 17
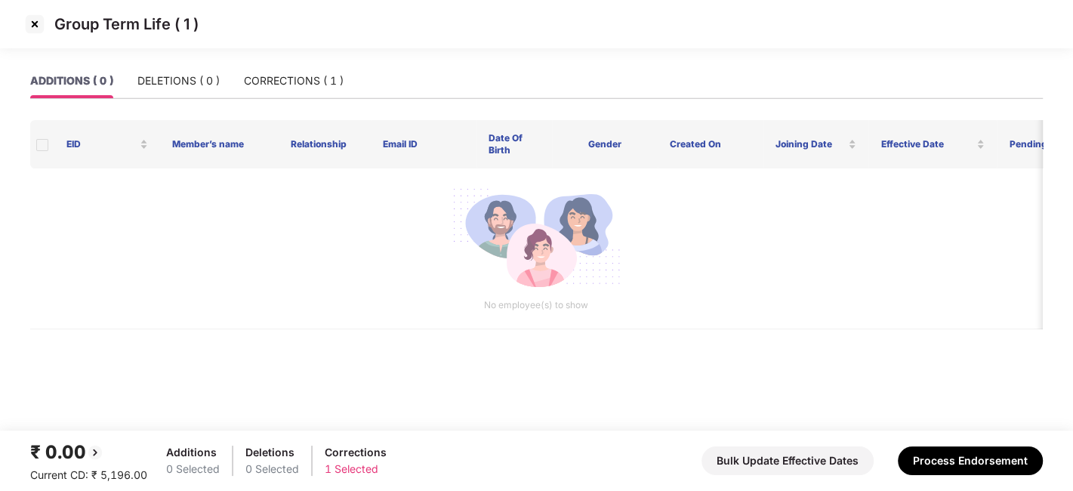
click at [32, 23] on img at bounding box center [35, 24] width 24 height 24
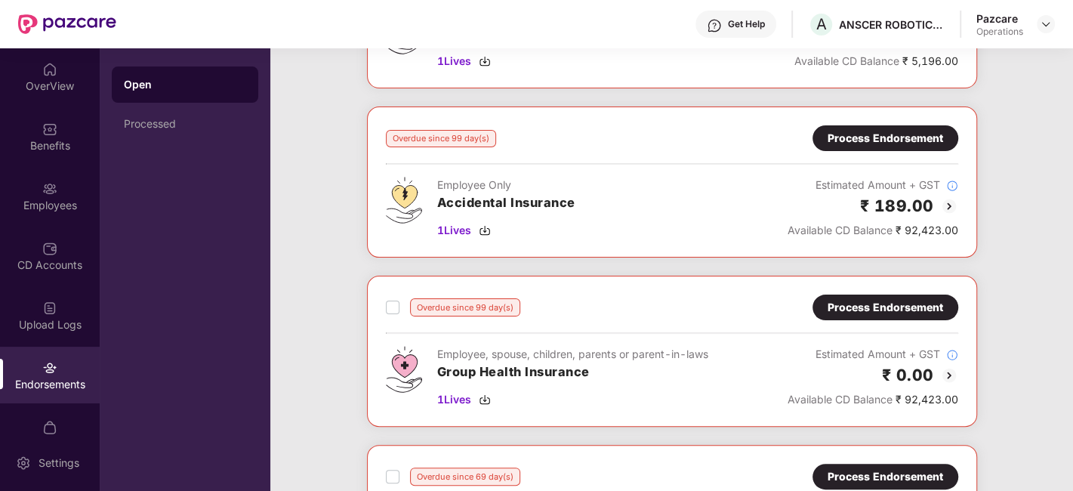
scroll to position [193, 0]
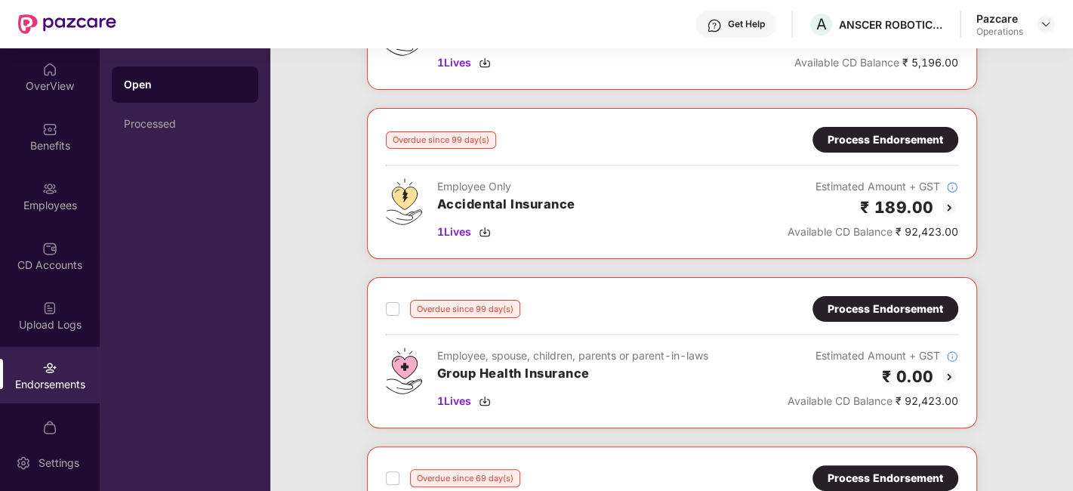
click at [855, 144] on div "Process Endorsement" at bounding box center [886, 139] width 116 height 17
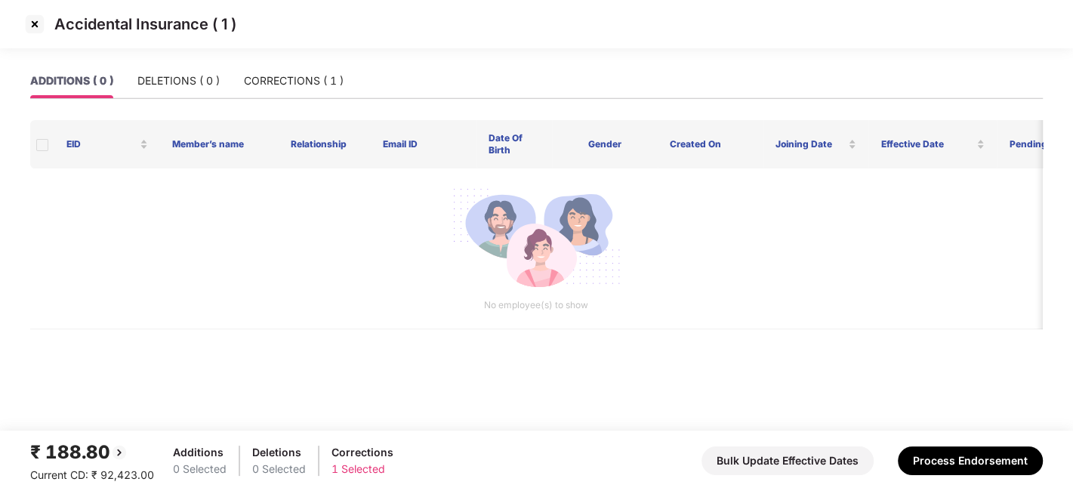
click at [33, 24] on img at bounding box center [35, 24] width 24 height 24
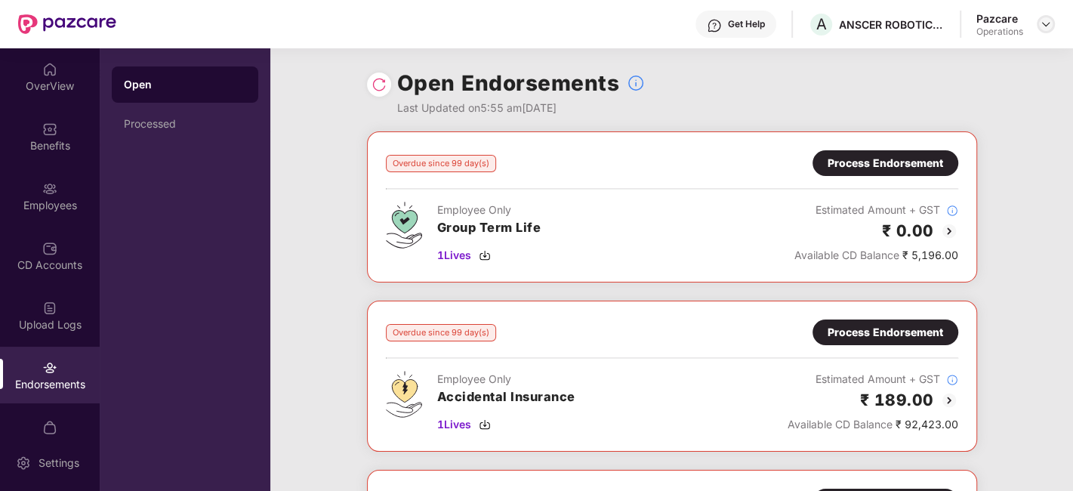
click at [1042, 24] on img at bounding box center [1046, 24] width 12 height 12
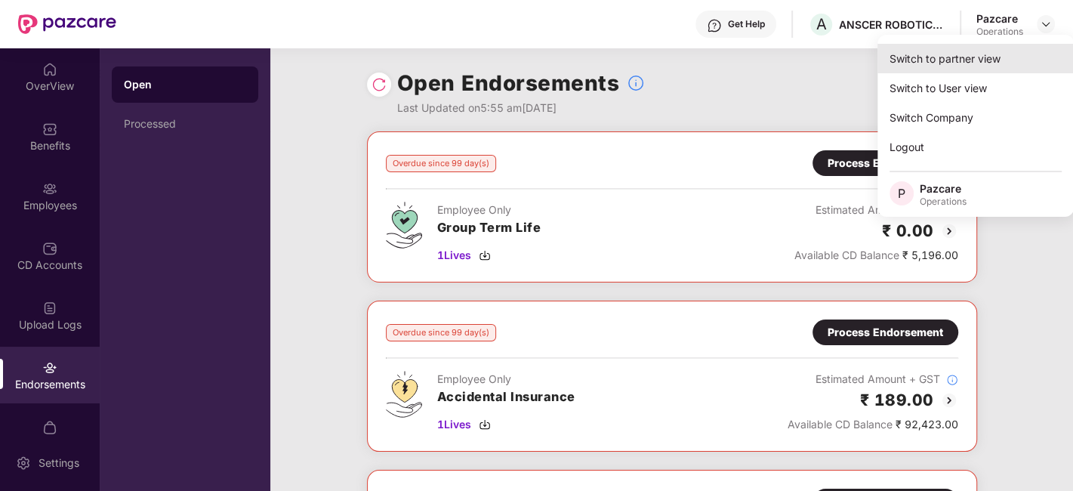
click at [973, 51] on div "Switch to partner view" at bounding box center [976, 58] width 196 height 29
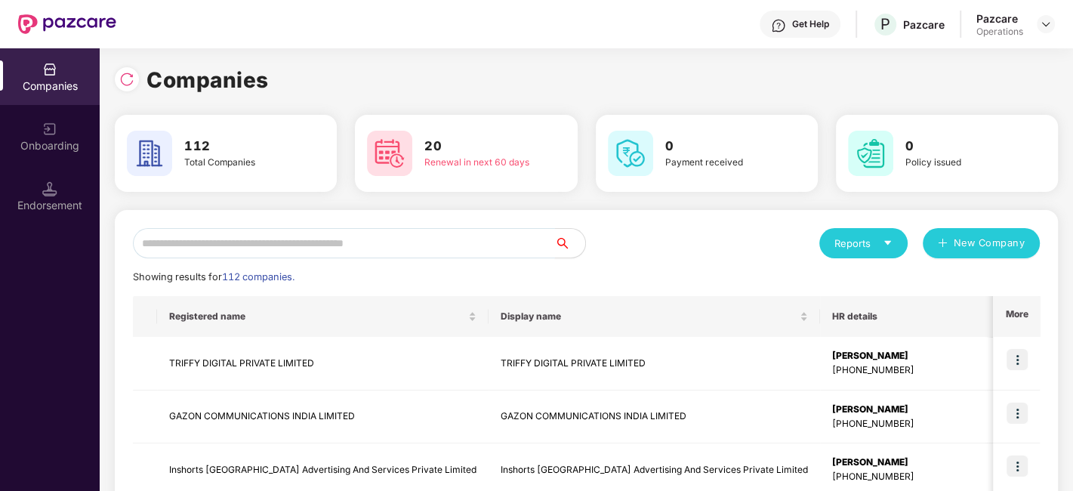
click at [423, 249] on input "text" at bounding box center [344, 243] width 422 height 30
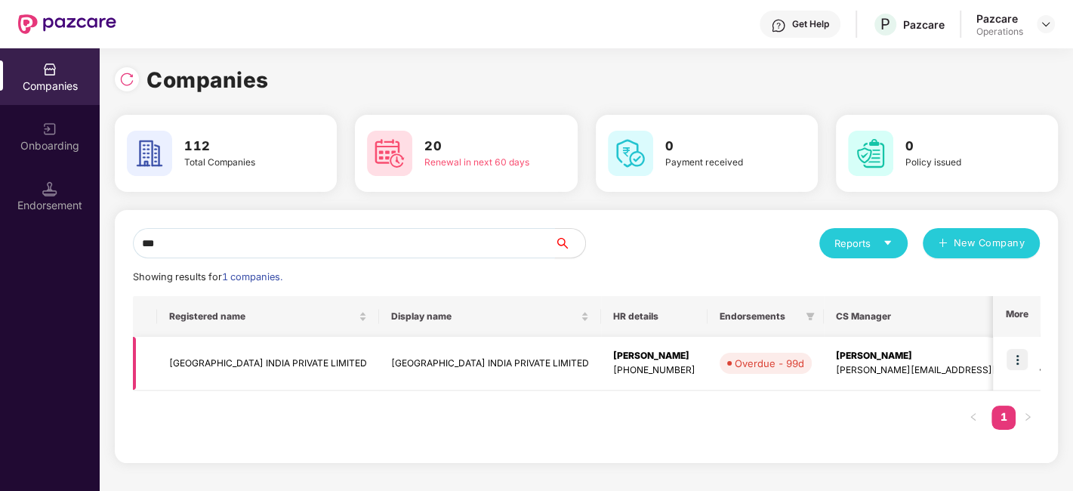
scroll to position [0, 23]
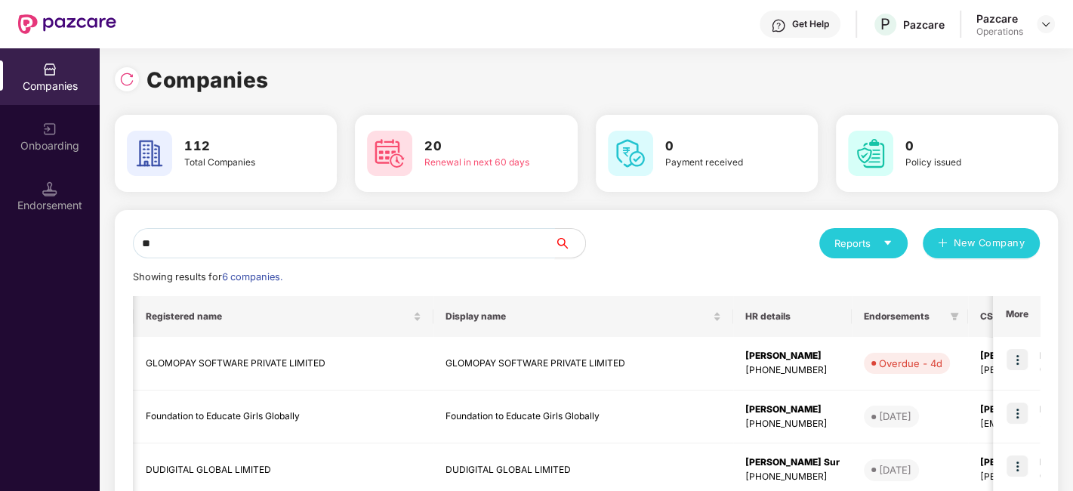
type input "*"
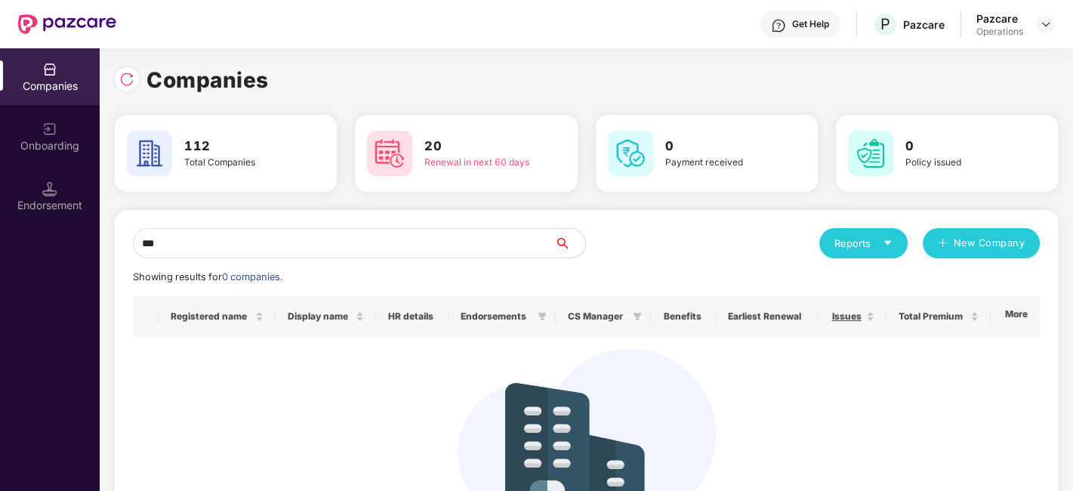
scroll to position [0, 0]
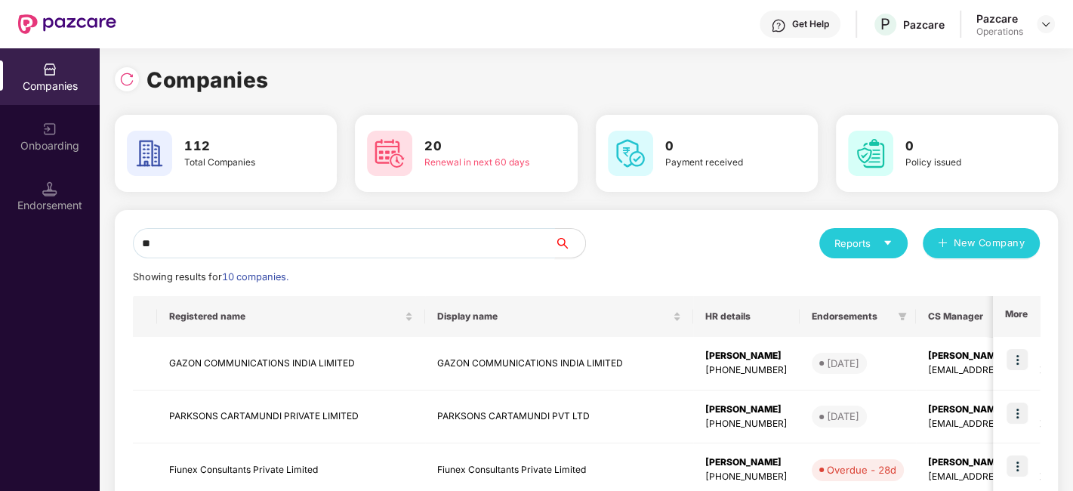
type input "*"
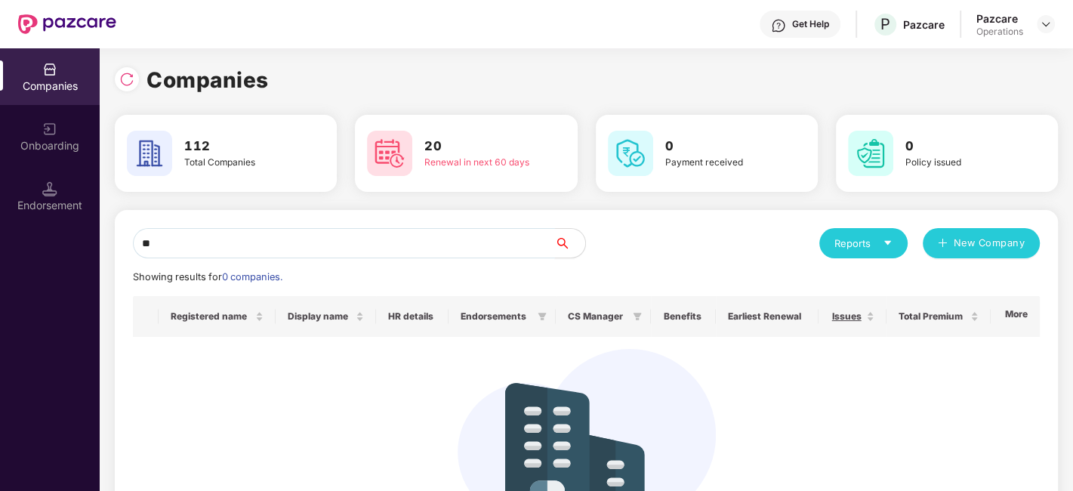
type input "*"
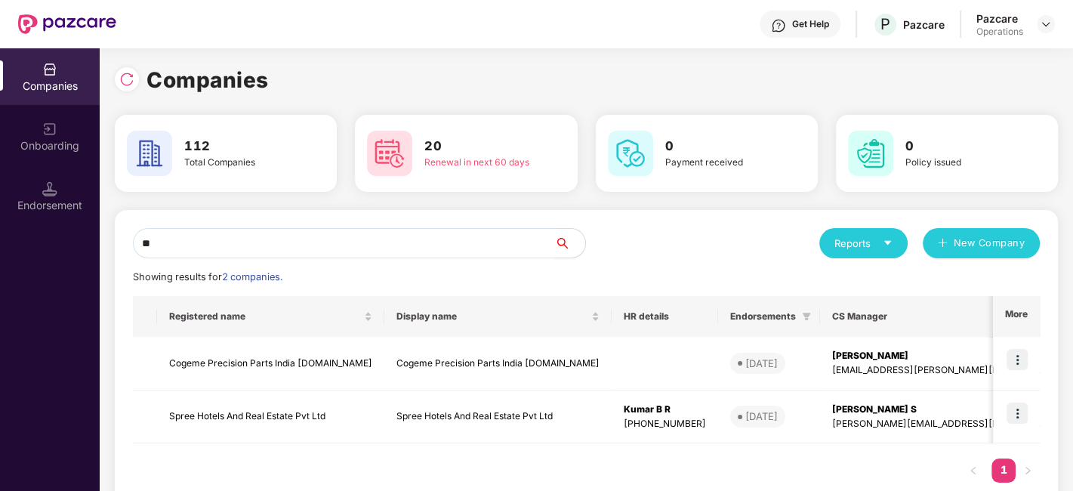
type input "*"
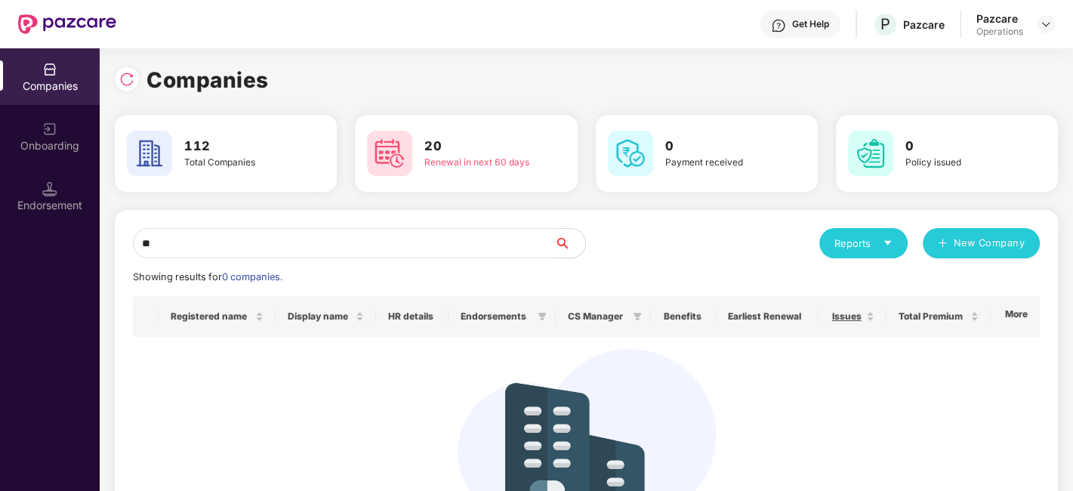
type input "*"
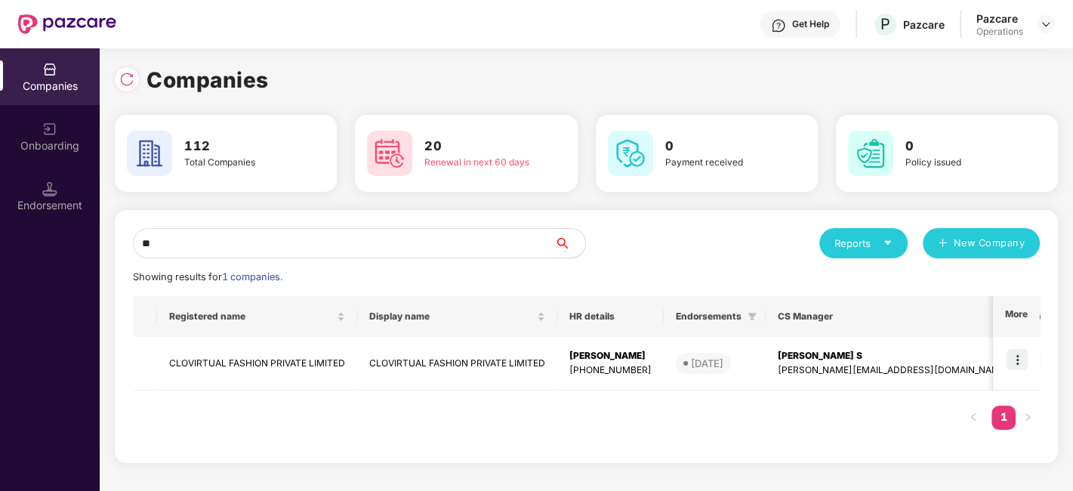
type input "*"
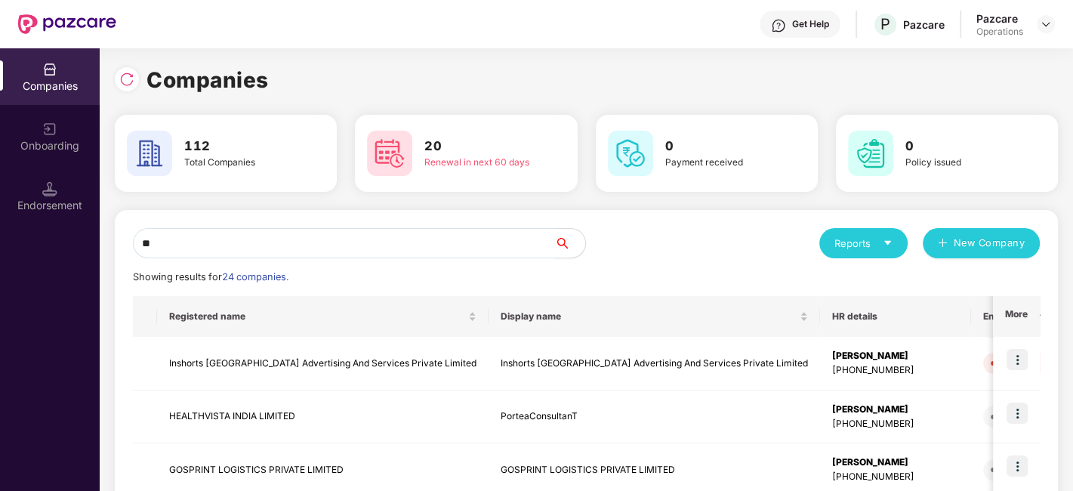
type input "*"
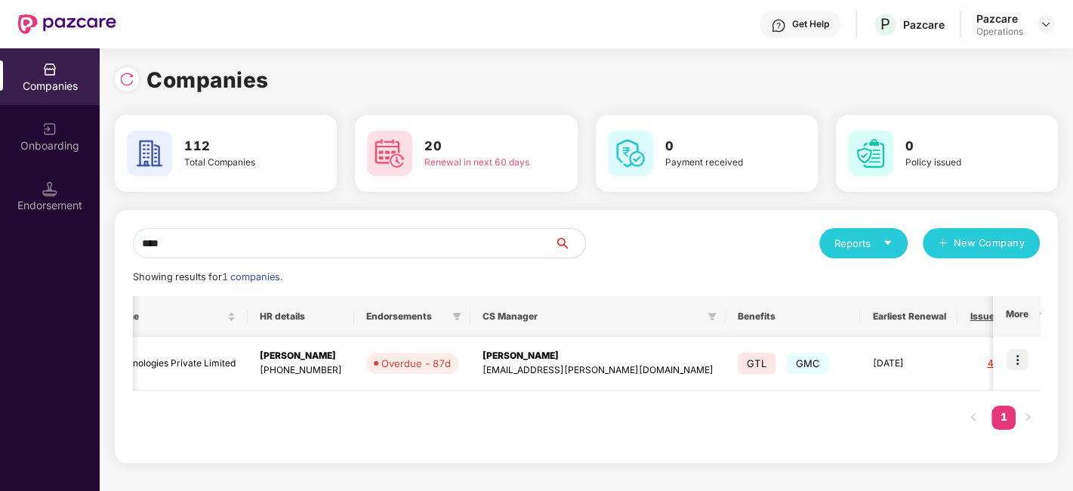
scroll to position [0, 290]
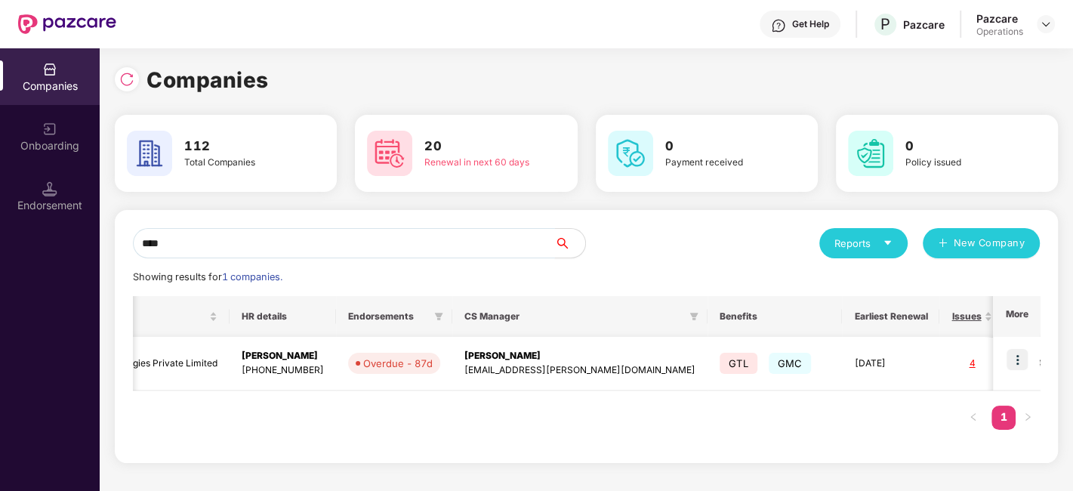
type input "****"
click at [1018, 356] on img at bounding box center [1017, 359] width 21 height 21
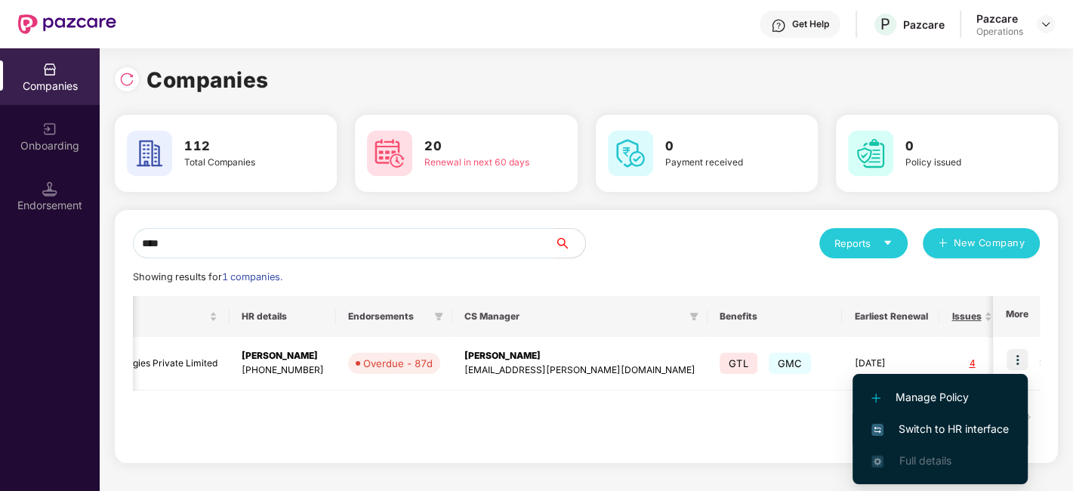
click at [939, 427] on span "Switch to HR interface" at bounding box center [940, 429] width 137 height 17
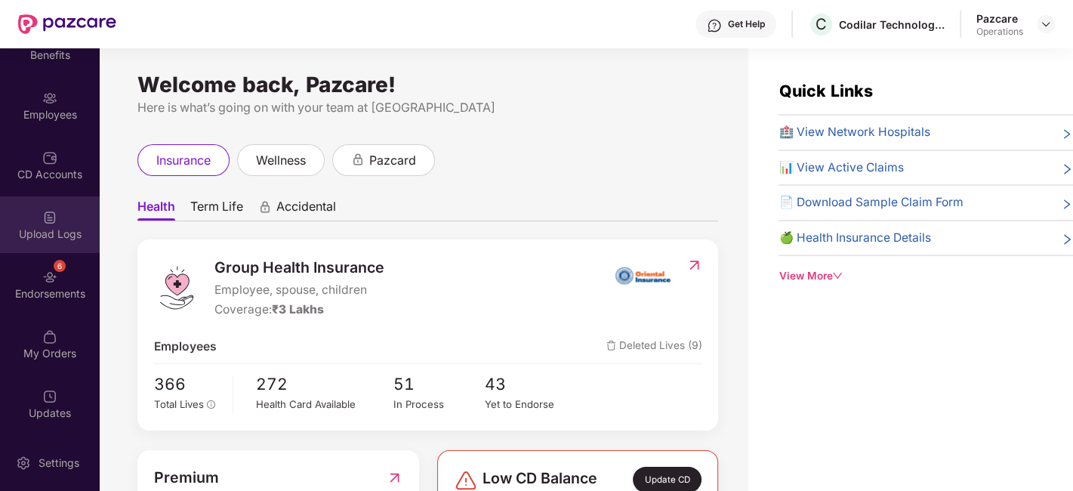
scroll to position [0, 0]
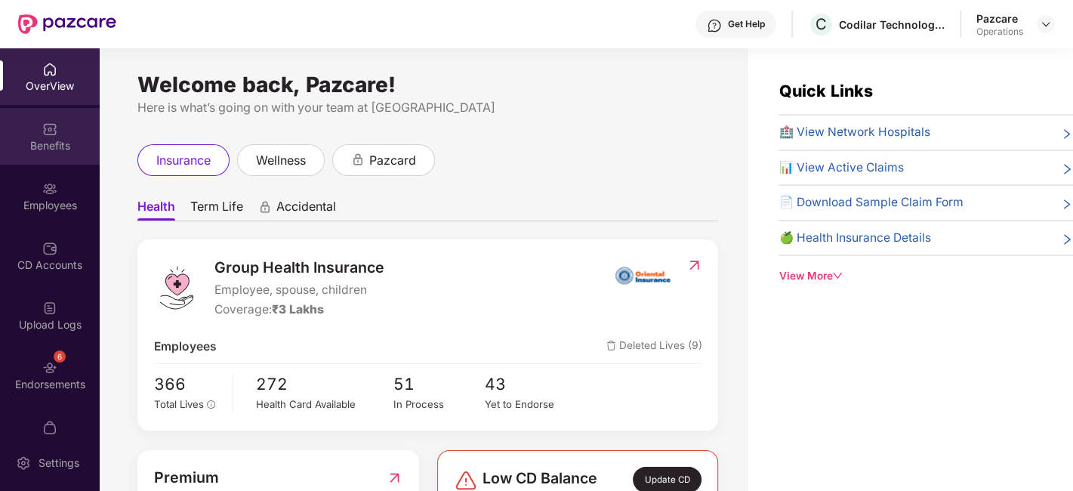
click at [30, 119] on div "Benefits" at bounding box center [50, 136] width 100 height 57
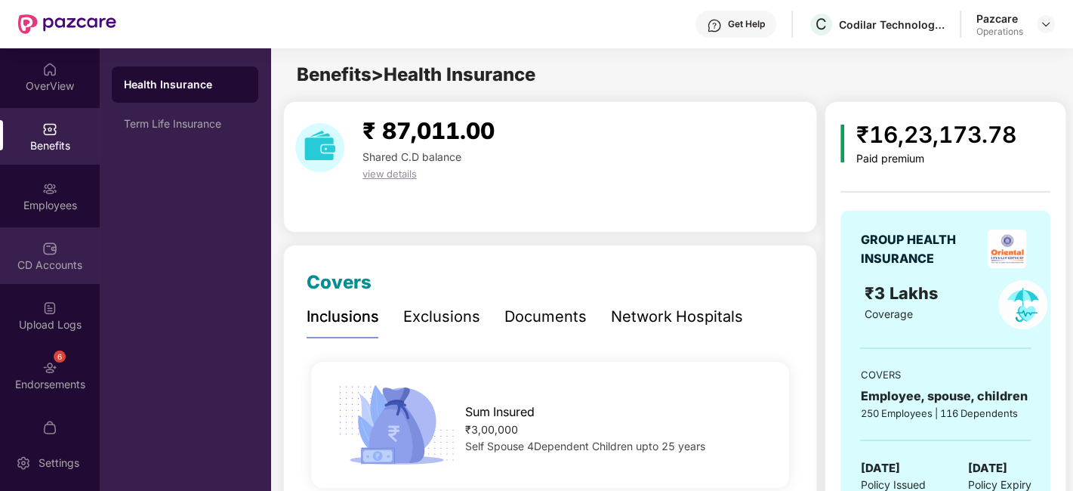
scroll to position [91, 0]
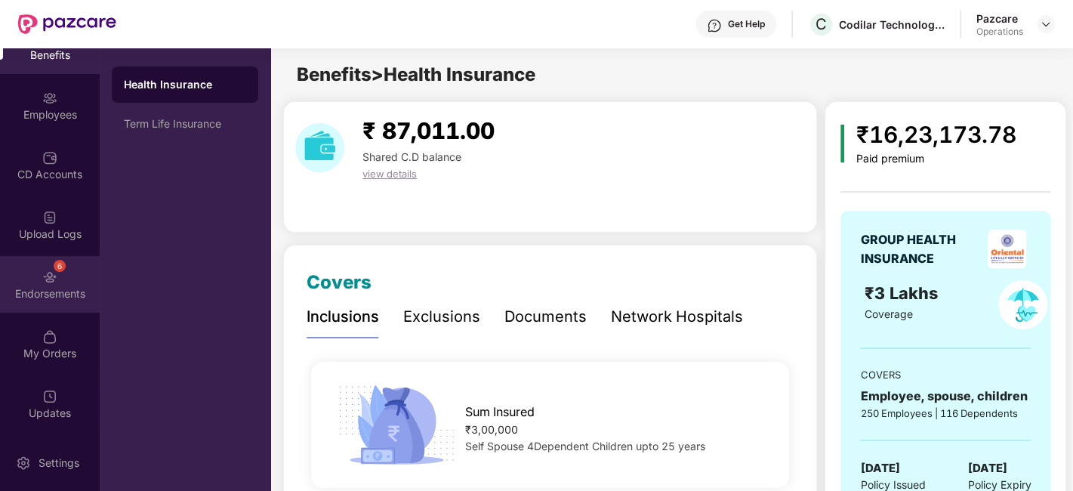
click at [23, 298] on div "Endorsements" at bounding box center [50, 293] width 100 height 15
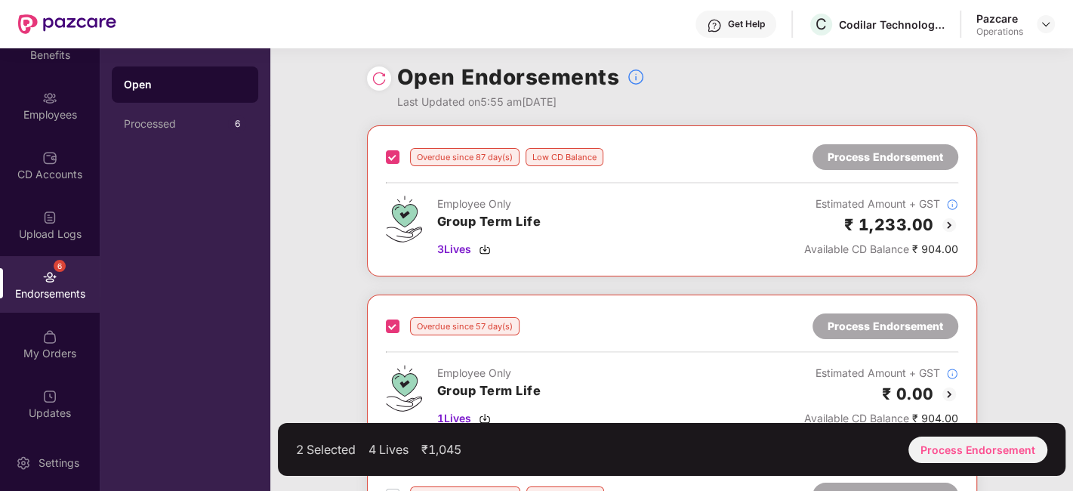
scroll to position [0, 0]
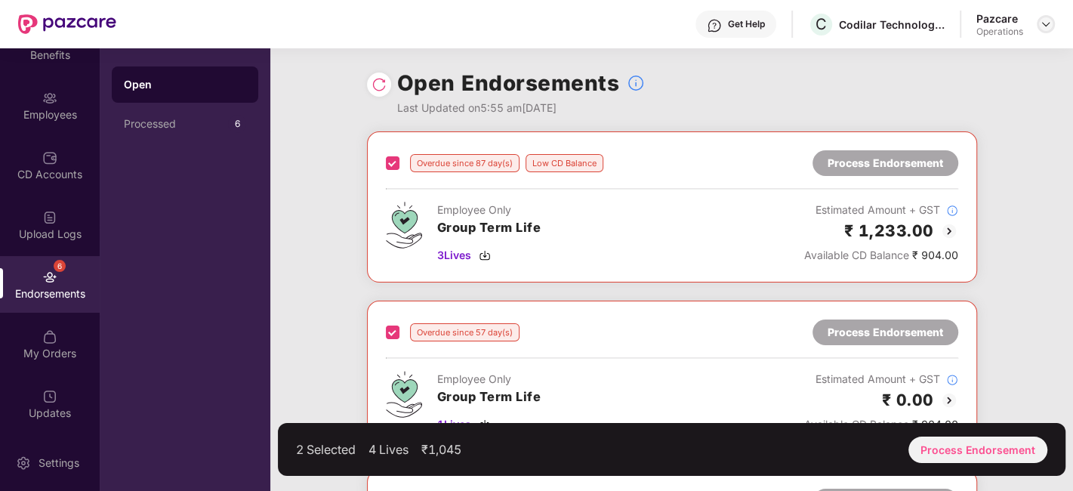
click at [1042, 25] on img at bounding box center [1046, 24] width 12 height 12
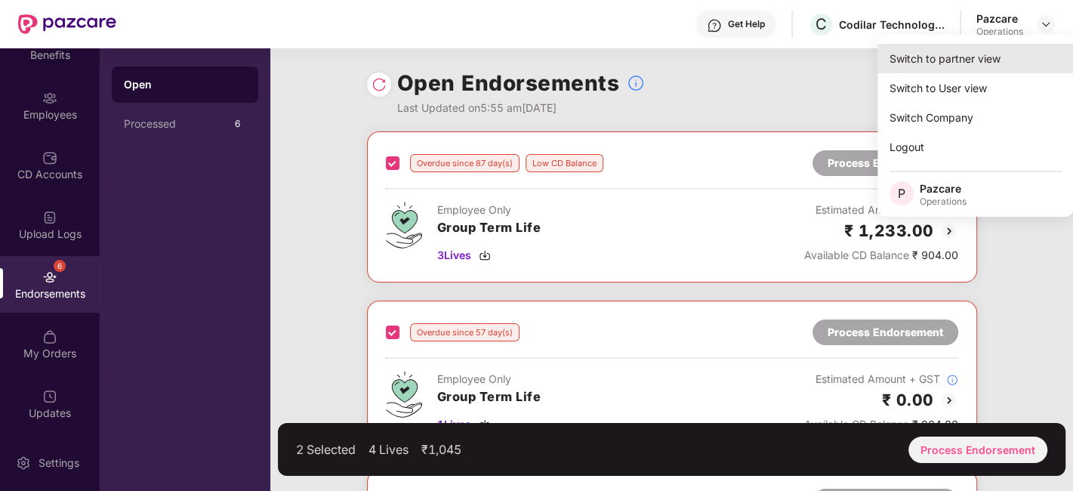
click at [968, 55] on div "Switch to partner view" at bounding box center [976, 58] width 196 height 29
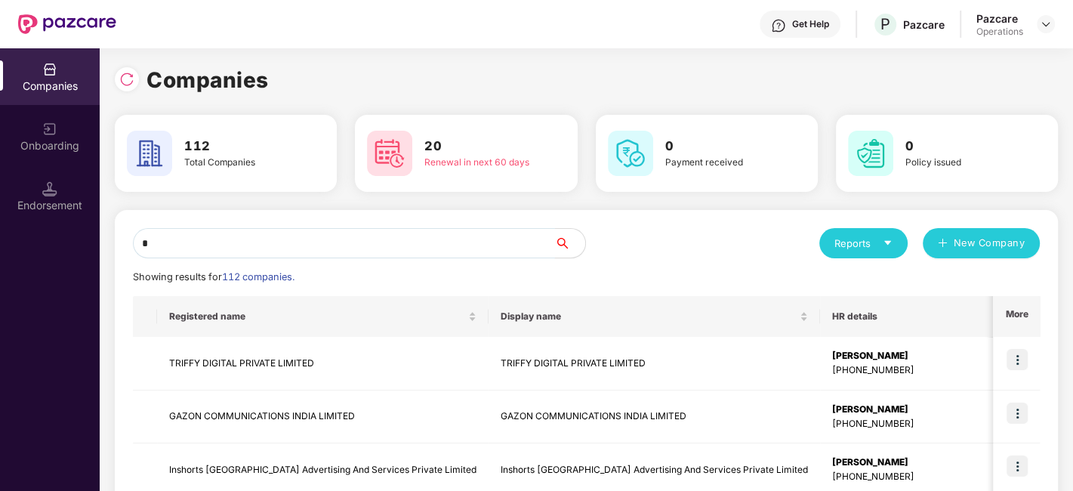
click at [386, 245] on input "*" at bounding box center [344, 243] width 422 height 30
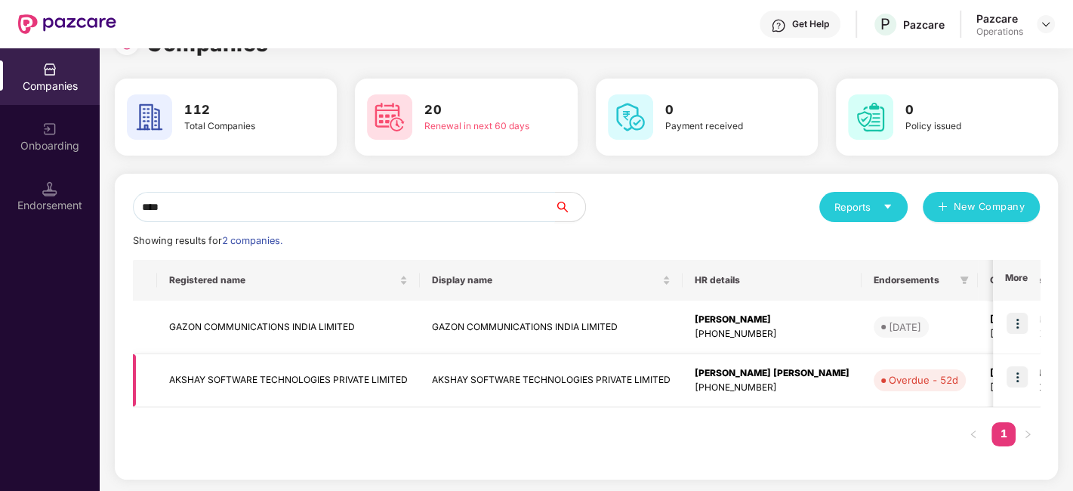
type input "****"
click at [1018, 375] on img at bounding box center [1017, 376] width 21 height 21
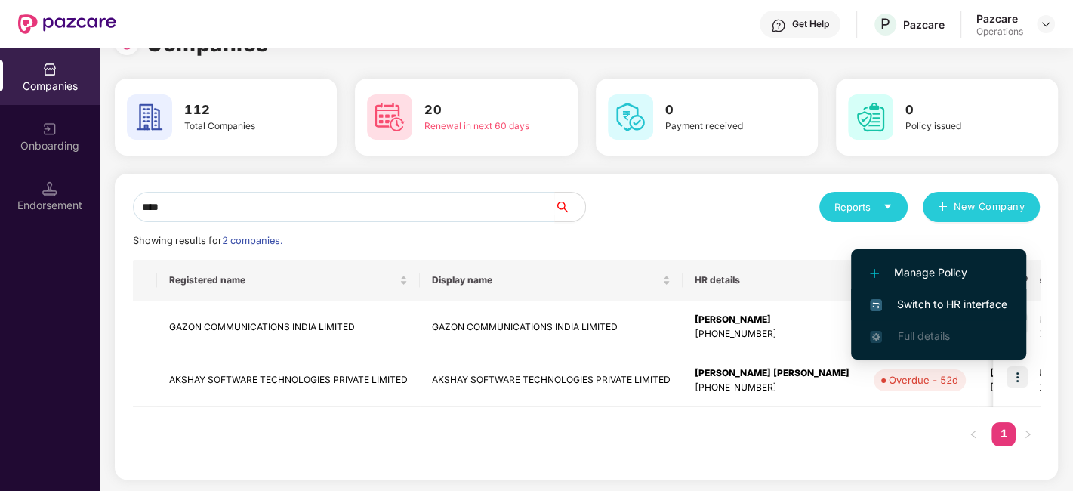
click at [916, 309] on span "Switch to HR interface" at bounding box center [938, 304] width 137 height 17
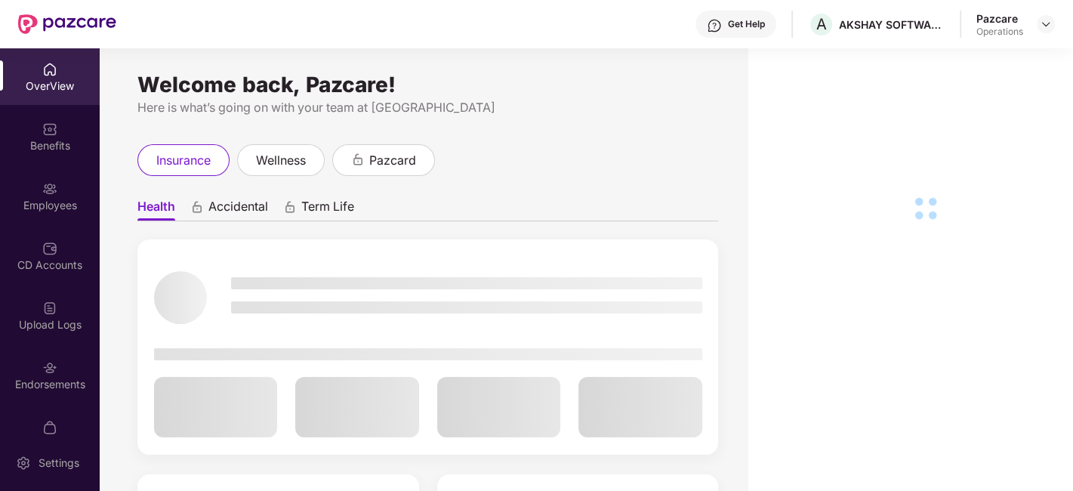
scroll to position [31, 0]
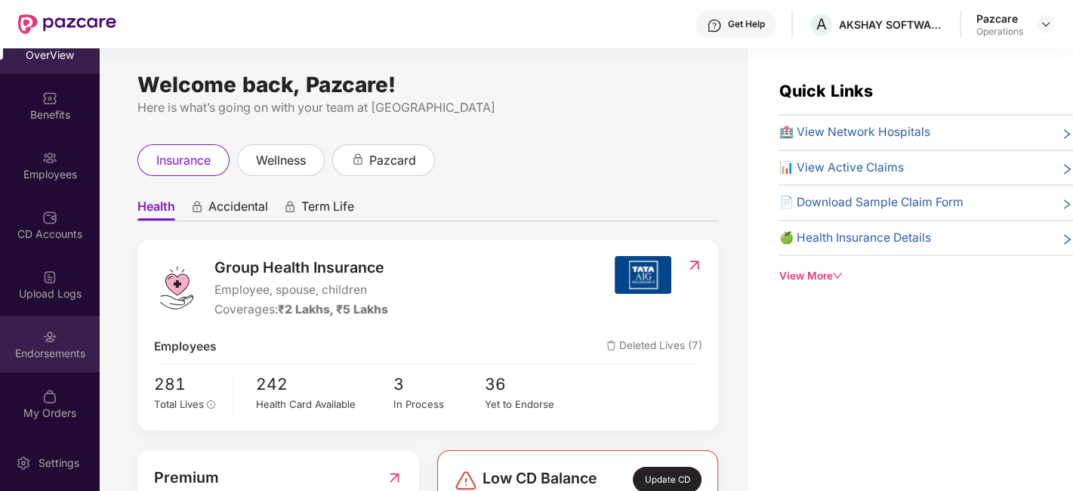
click at [33, 370] on div "Endorsements" at bounding box center [50, 344] width 100 height 57
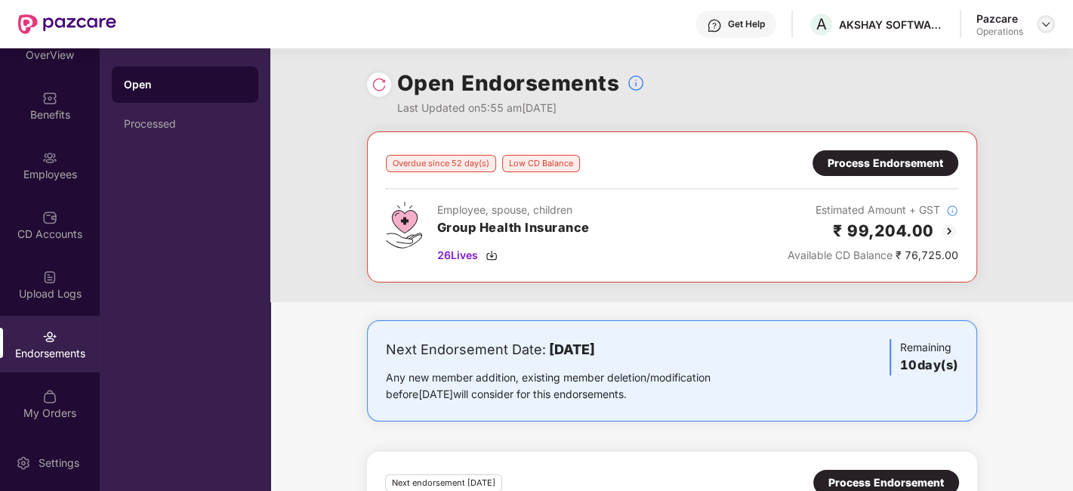
click at [1045, 23] on img at bounding box center [1046, 24] width 12 height 12
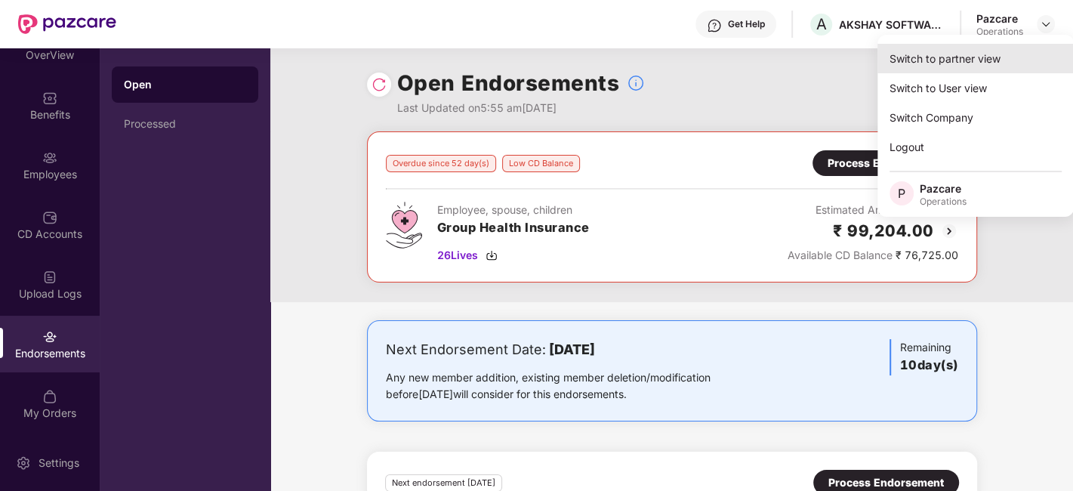
click at [938, 59] on div "Switch to partner view" at bounding box center [976, 58] width 196 height 29
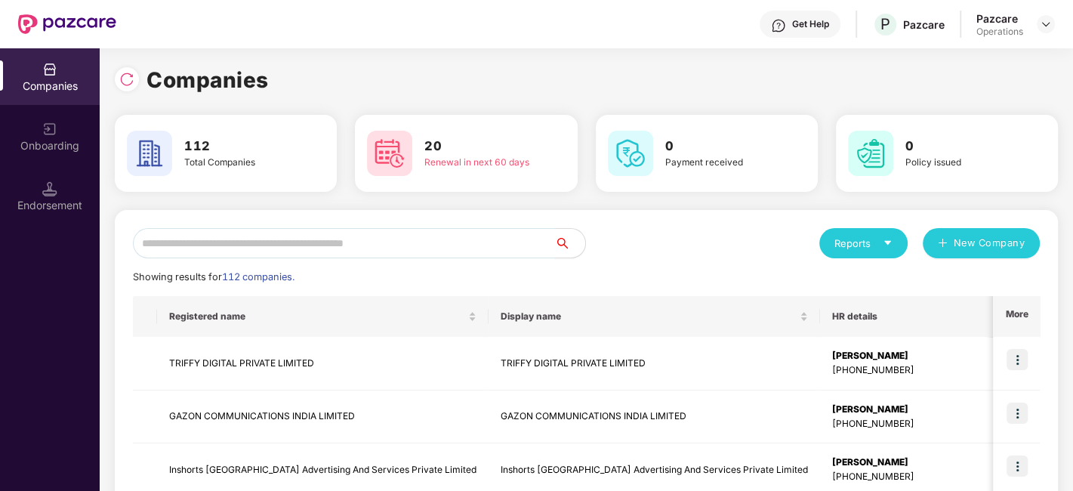
click at [404, 237] on input "text" at bounding box center [344, 243] width 422 height 30
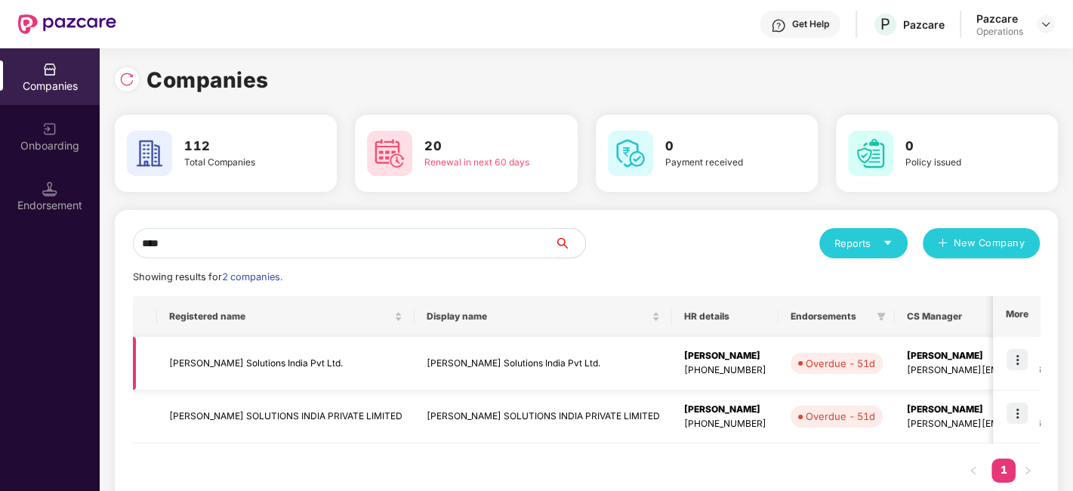
type input "****"
click at [247, 364] on td "Bastian Solutions India Pvt Ltd." at bounding box center [286, 364] width 258 height 54
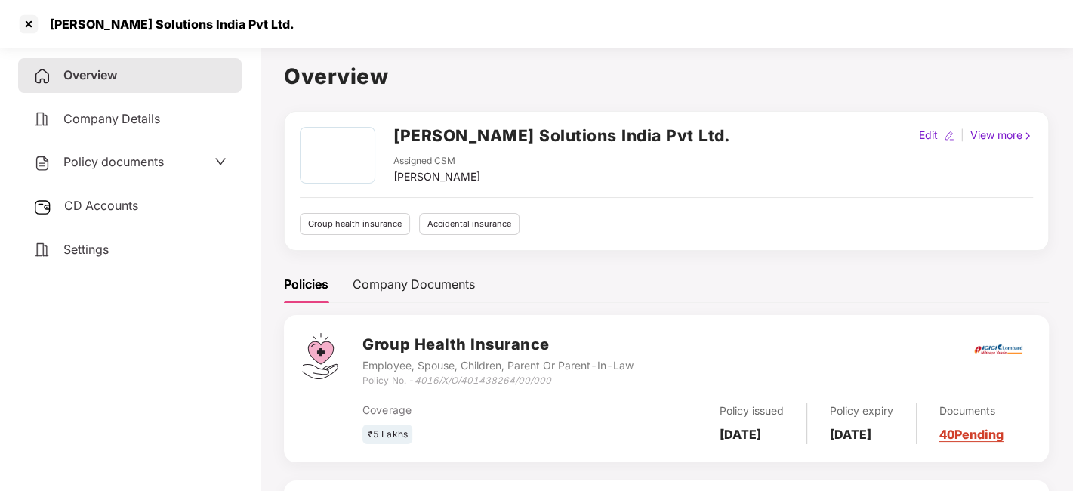
click at [121, 163] on span "Policy documents" at bounding box center [113, 161] width 100 height 15
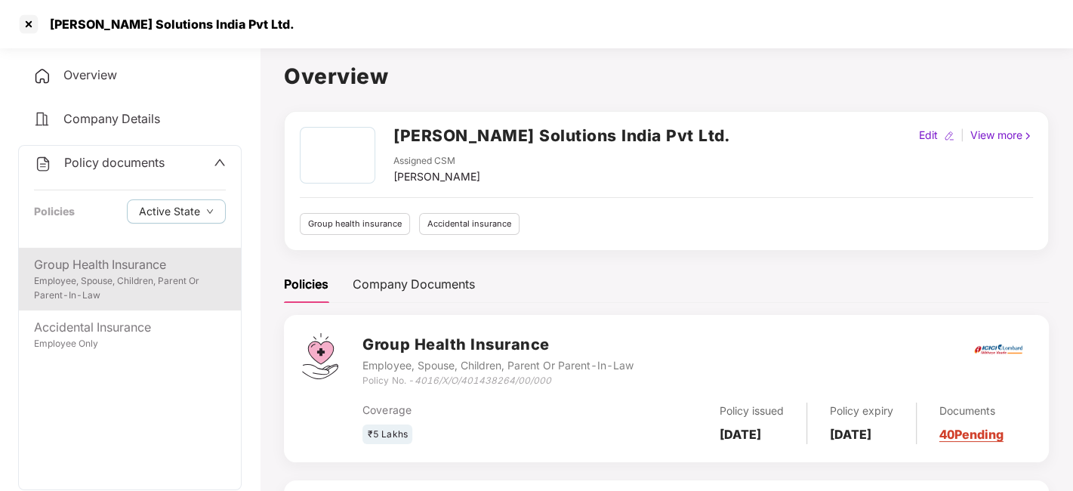
click at [107, 255] on div "Group Health Insurance" at bounding box center [130, 264] width 192 height 19
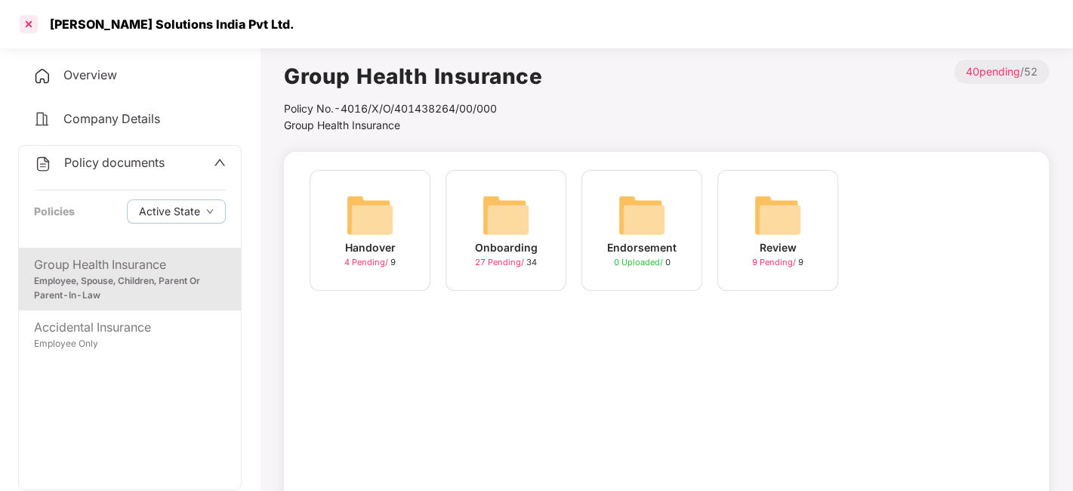
click at [23, 27] on div at bounding box center [29, 24] width 24 height 24
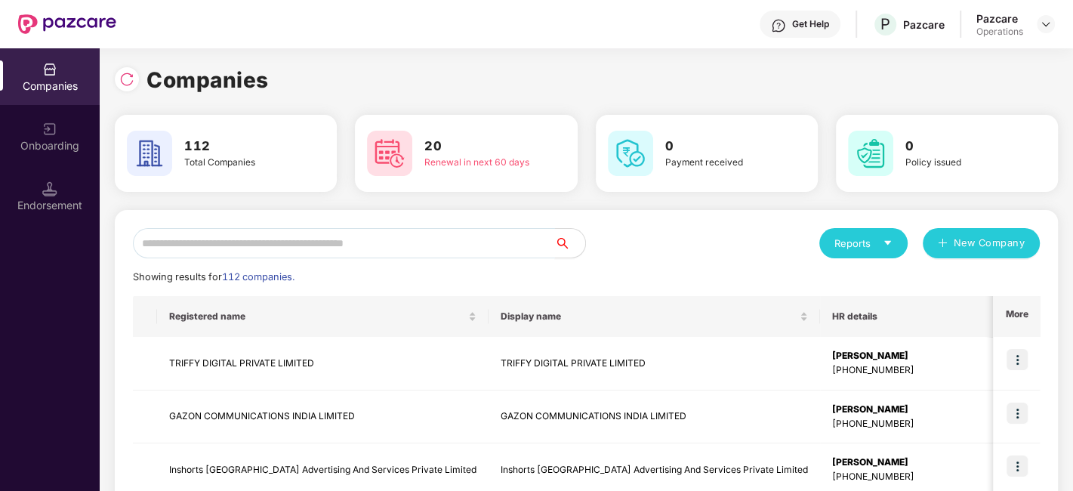
click at [264, 238] on input "text" at bounding box center [344, 243] width 422 height 30
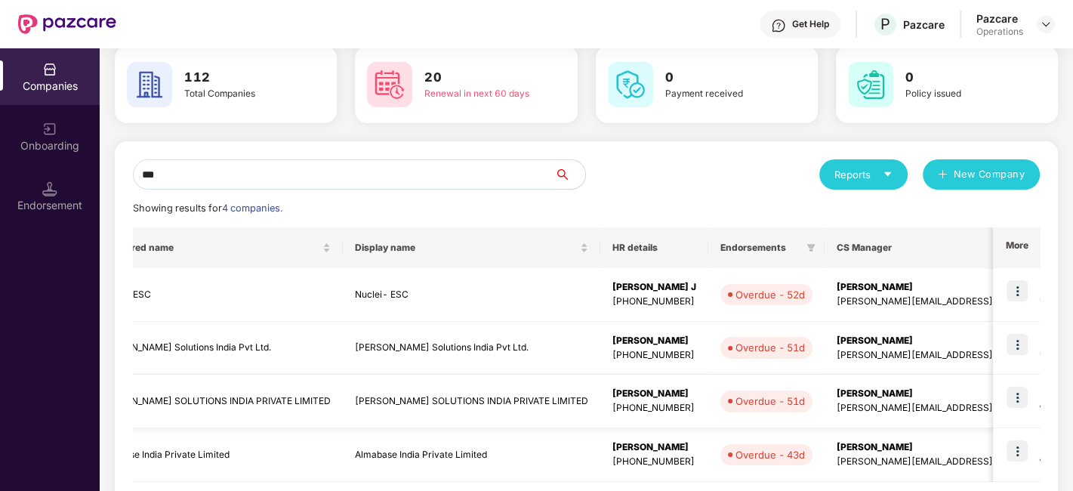
scroll to position [0, 0]
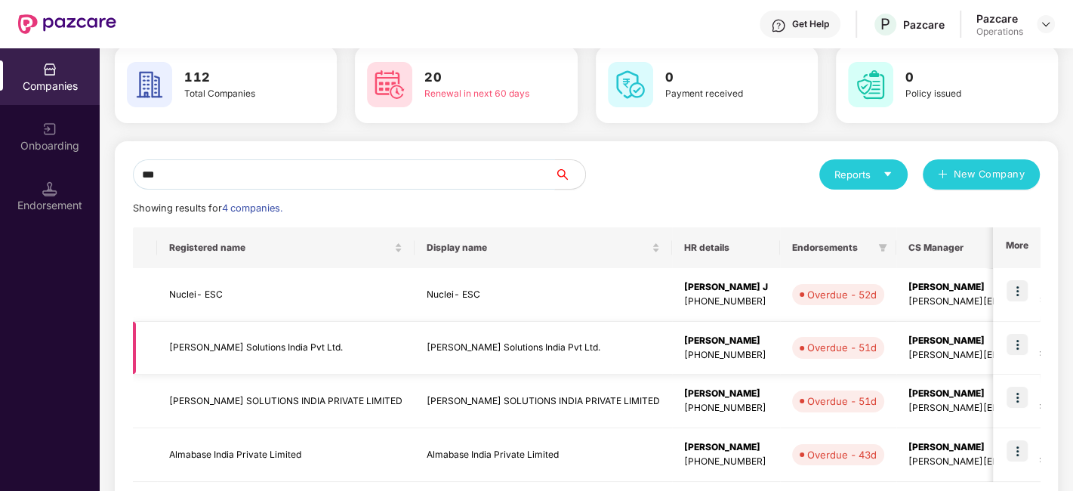
type input "***"
click at [207, 348] on td "Bastian Solutions India Pvt Ltd." at bounding box center [286, 349] width 258 height 54
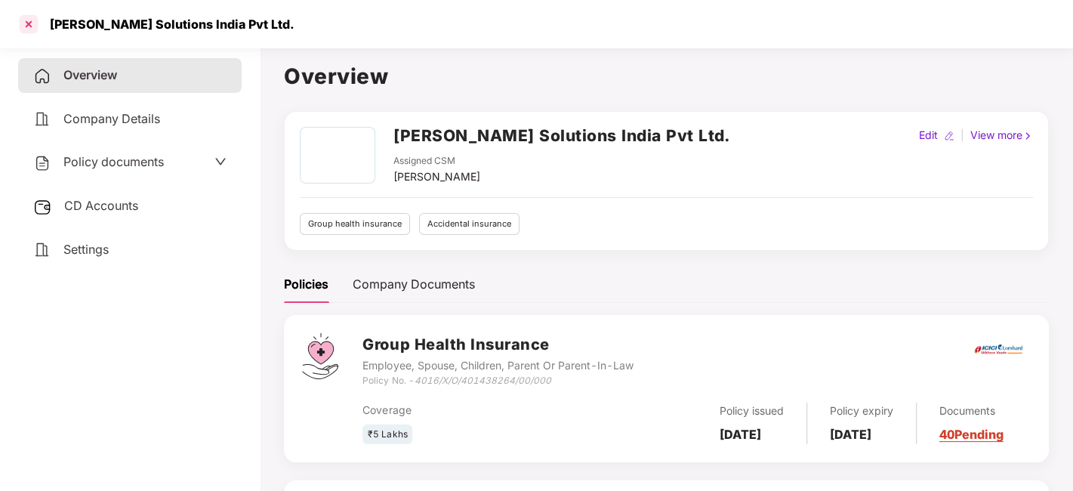
click at [35, 26] on div at bounding box center [29, 24] width 24 height 24
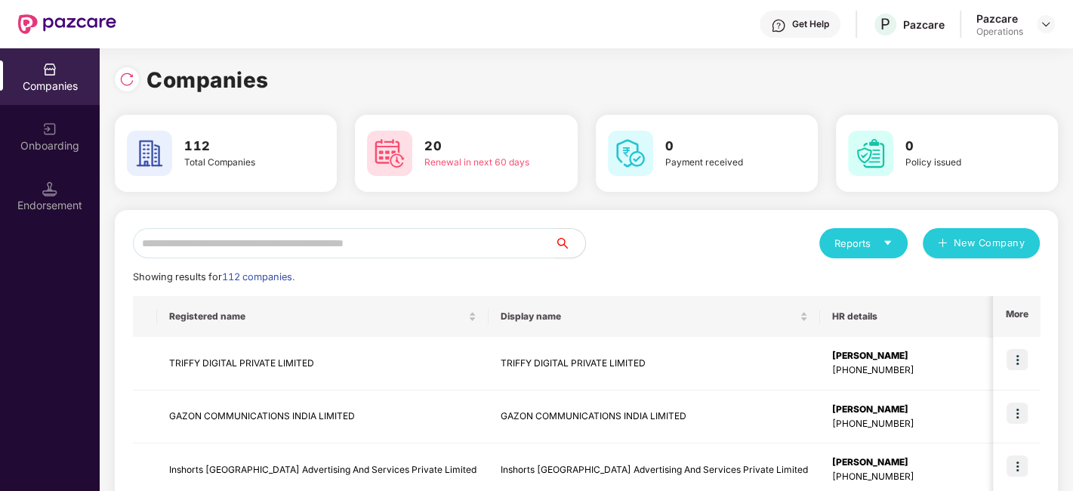
click at [230, 240] on input "text" at bounding box center [344, 243] width 422 height 30
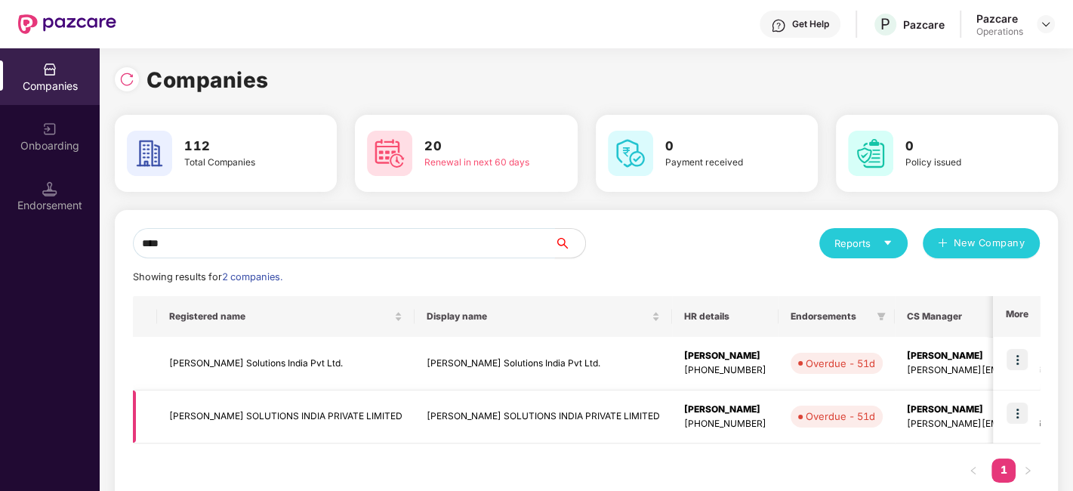
type input "****"
click at [252, 426] on td "BASTIAN SOLUTIONS INDIA PRIVATE LIMITED" at bounding box center [286, 418] width 258 height 54
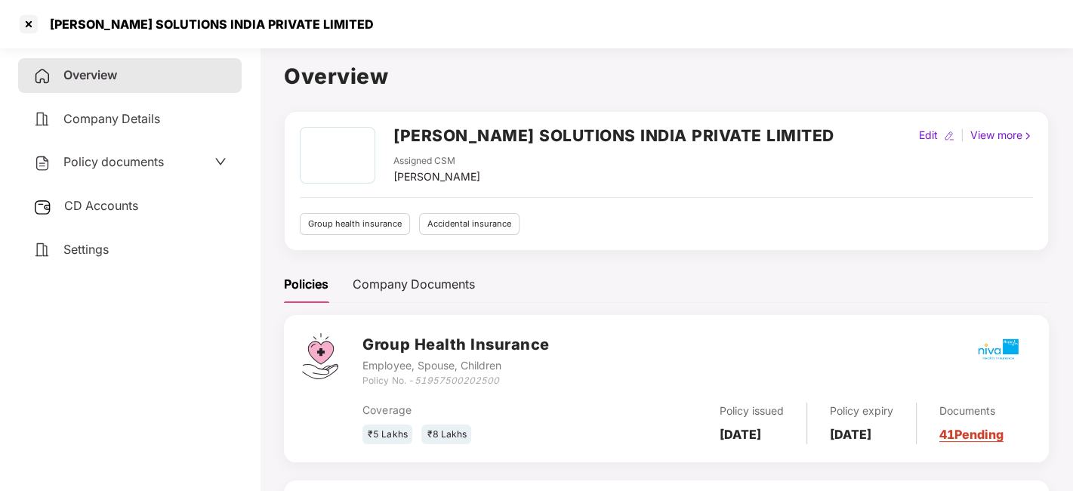
click at [93, 169] on div "Policy documents" at bounding box center [98, 163] width 131 height 20
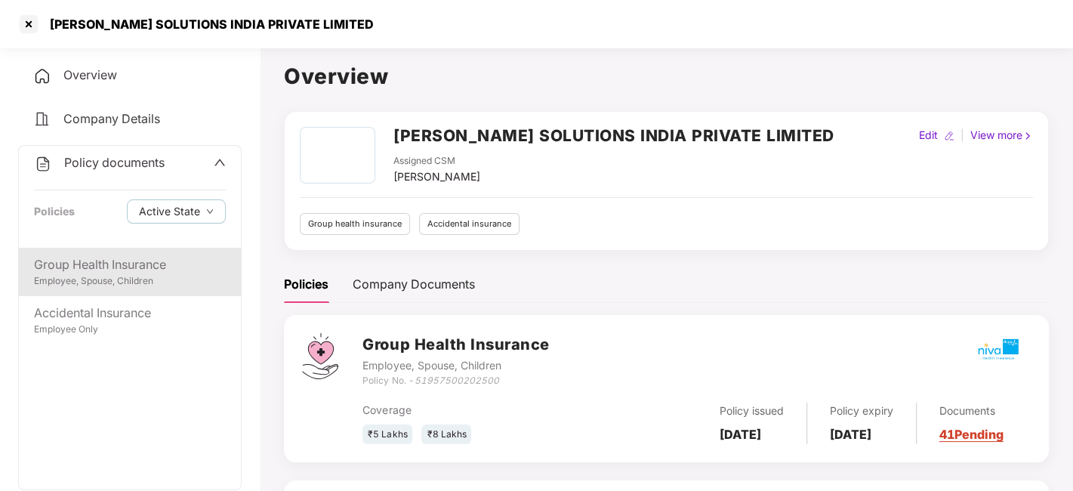
click at [93, 269] on div "Group Health Insurance" at bounding box center [130, 264] width 192 height 19
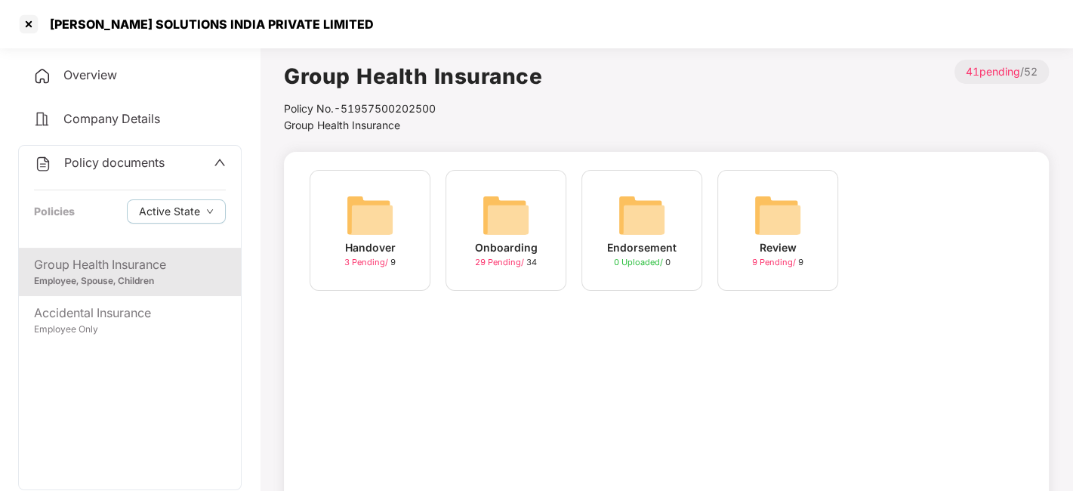
click at [495, 197] on img at bounding box center [506, 215] width 48 height 48
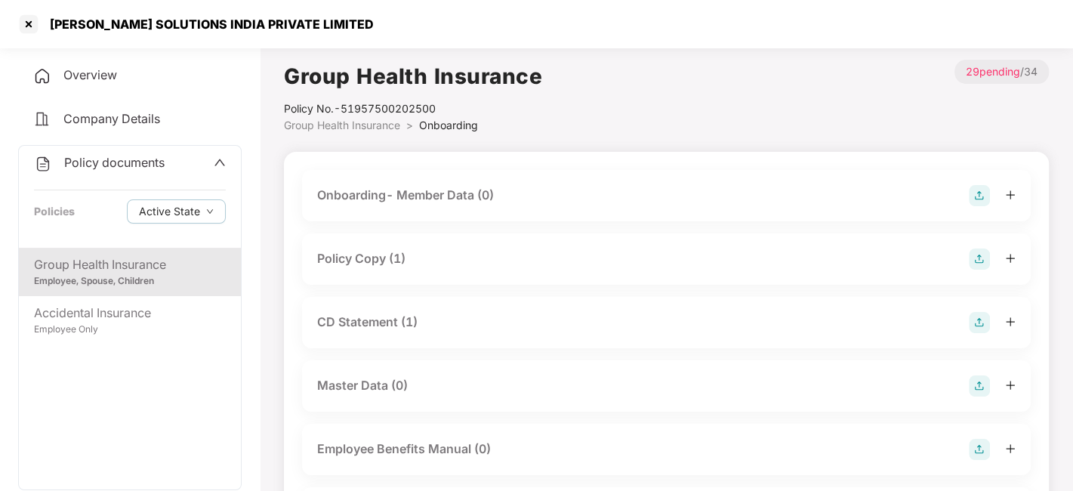
click at [384, 320] on div "CD Statement (1)" at bounding box center [367, 322] width 100 height 19
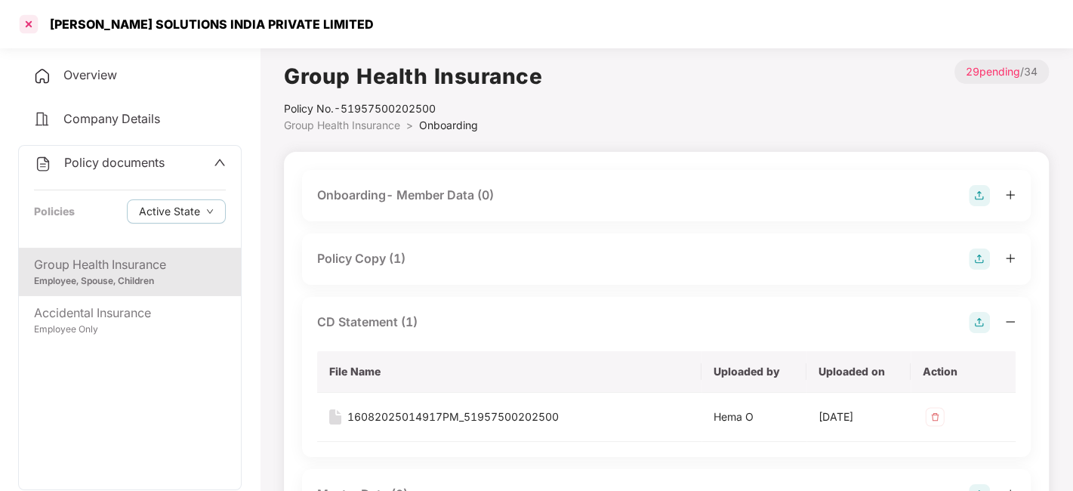
click at [29, 28] on div at bounding box center [29, 24] width 24 height 24
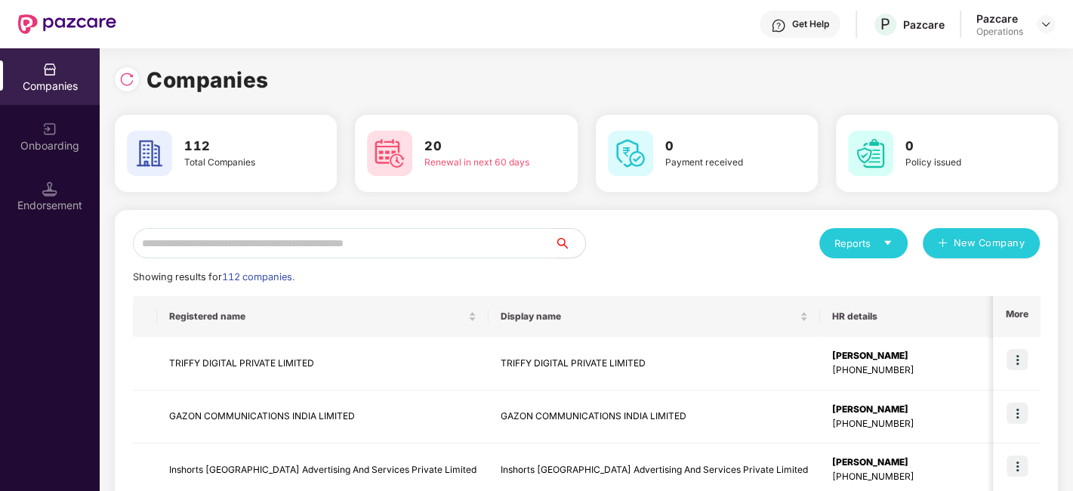
click at [383, 249] on input "text" at bounding box center [344, 243] width 422 height 30
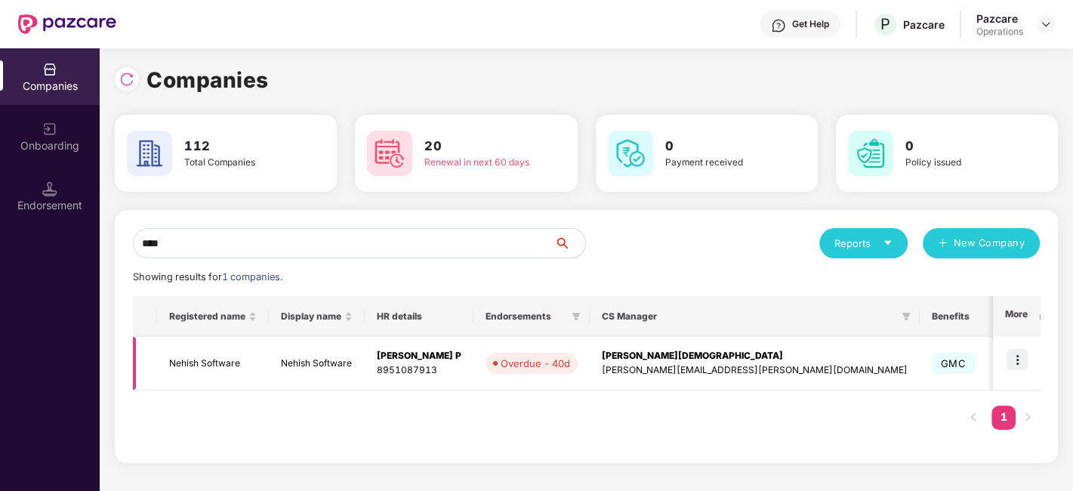
type input "****"
click at [1022, 357] on img at bounding box center [1017, 359] width 21 height 21
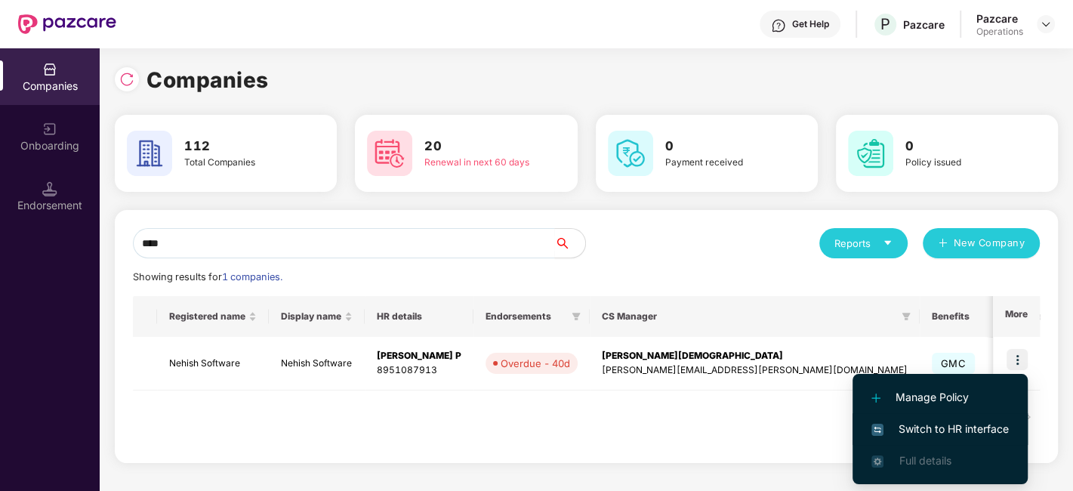
click at [912, 421] on span "Switch to HR interface" at bounding box center [940, 429] width 137 height 17
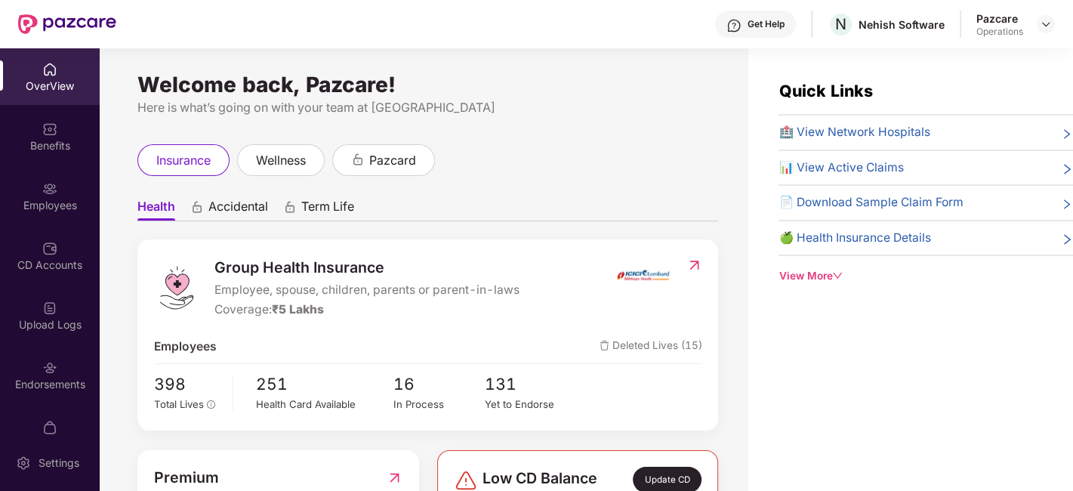
scroll to position [31, 0]
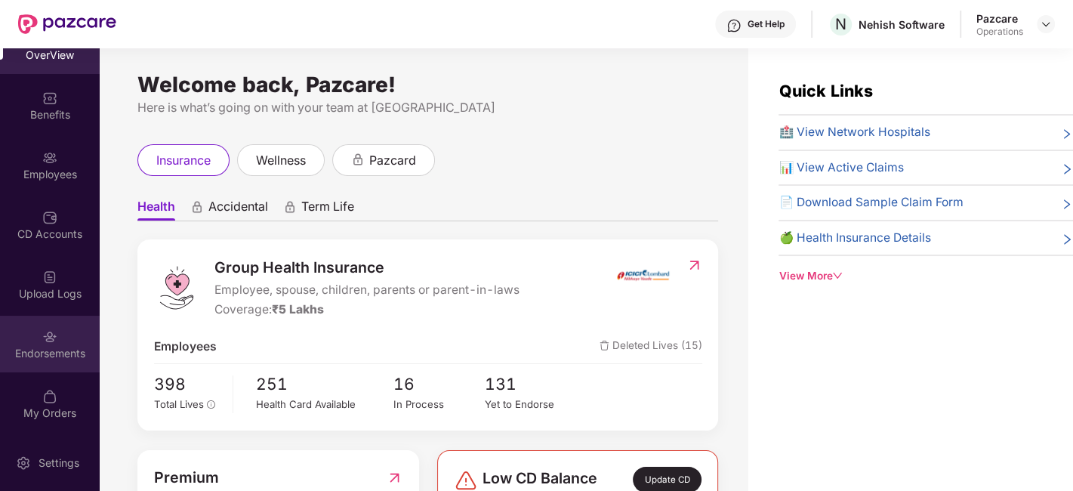
click at [27, 342] on div "Endorsements" at bounding box center [50, 344] width 100 height 57
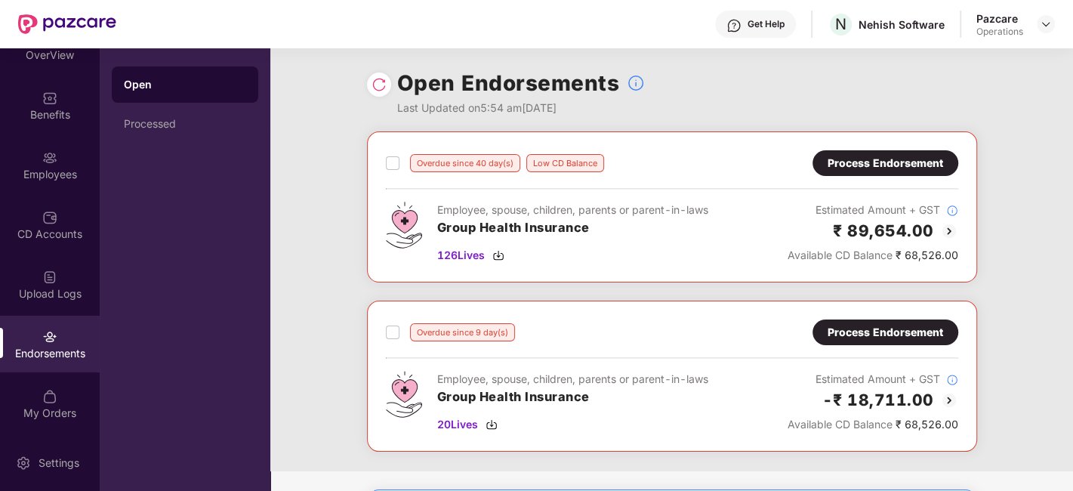
click at [885, 165] on div "Process Endorsement" at bounding box center [886, 163] width 116 height 17
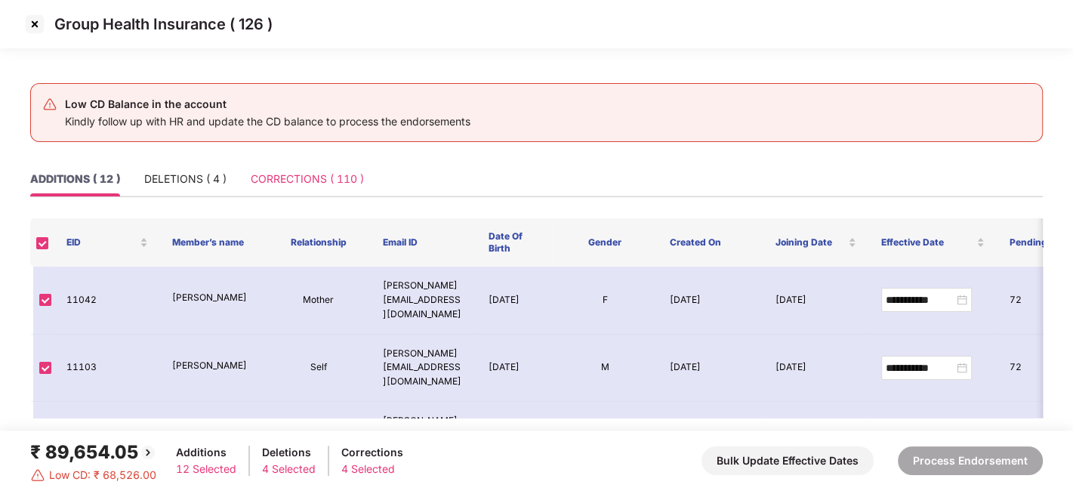
click at [291, 167] on div "CORRECTIONS ( 110 )" at bounding box center [307, 179] width 113 height 35
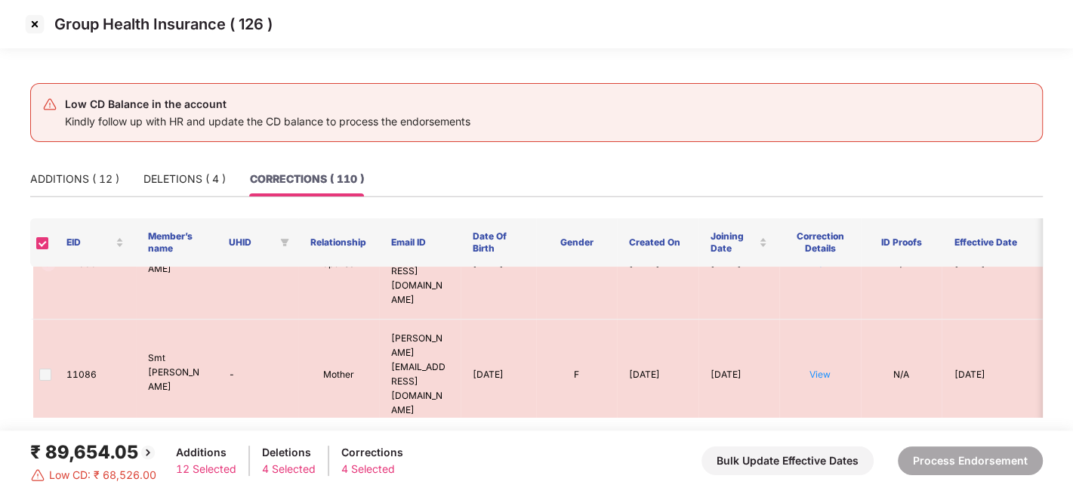
scroll to position [2534, 0]
click at [82, 181] on div "ADDITIONS ( 12 )" at bounding box center [74, 179] width 89 height 17
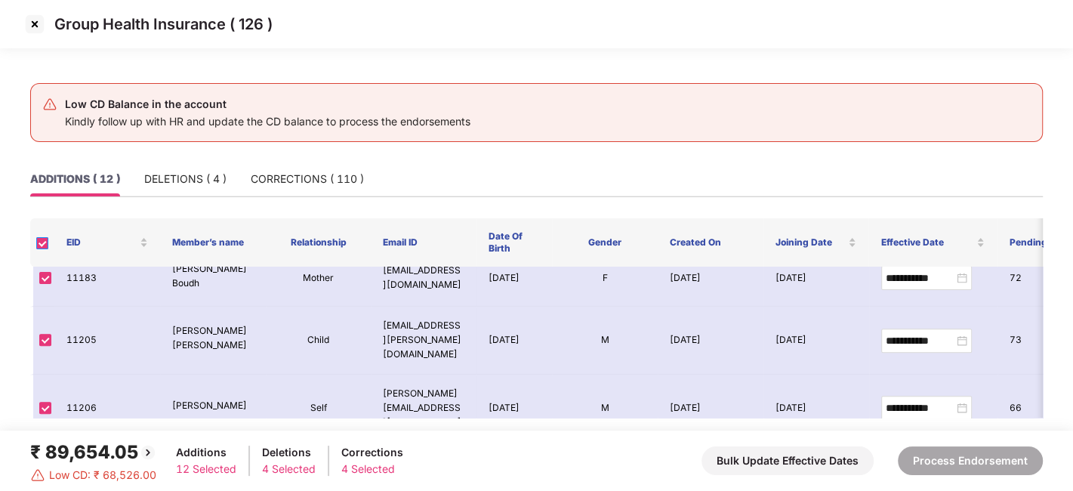
scroll to position [408, 0]
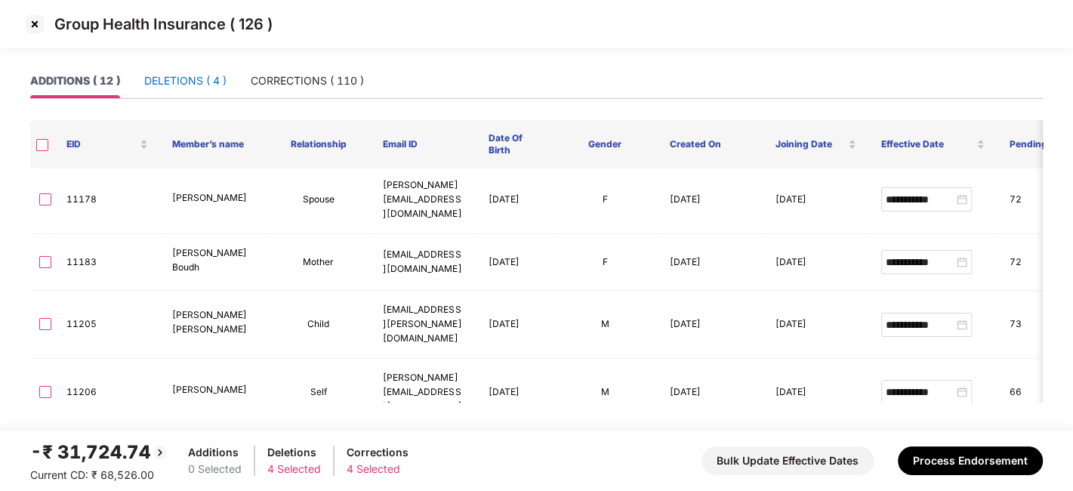
click at [181, 85] on div "DELETIONS ( 4 )" at bounding box center [185, 81] width 82 height 17
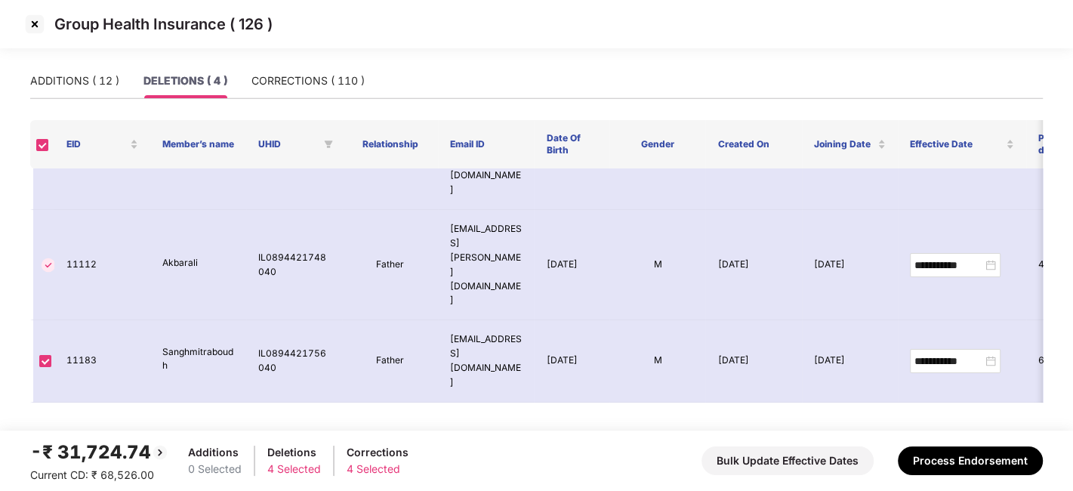
scroll to position [0, 0]
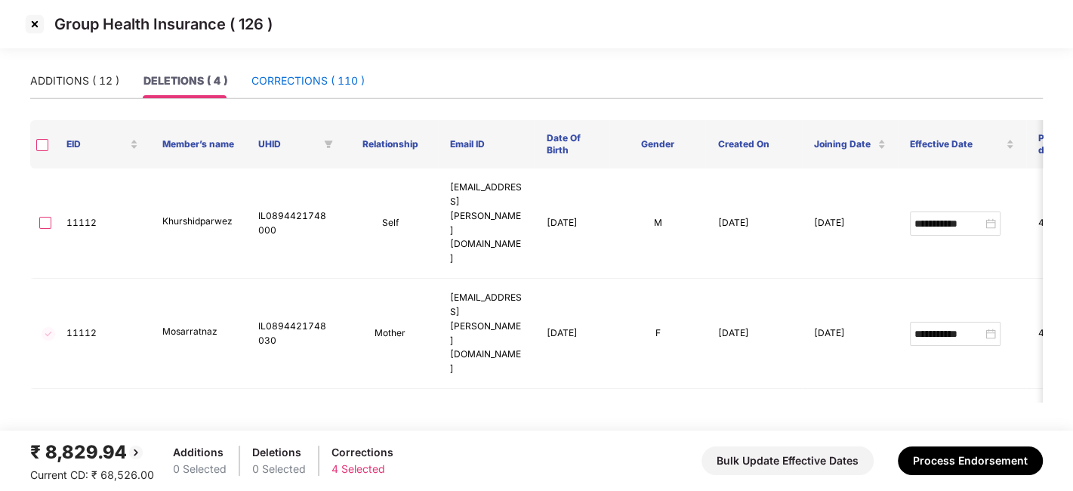
click at [270, 84] on div "CORRECTIONS ( 110 )" at bounding box center [308, 81] width 113 height 17
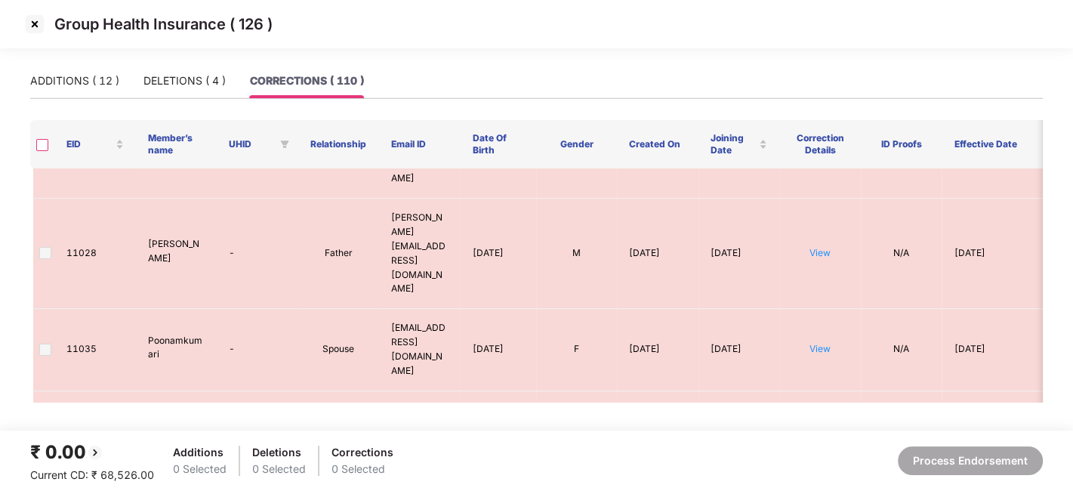
scroll to position [369, 0]
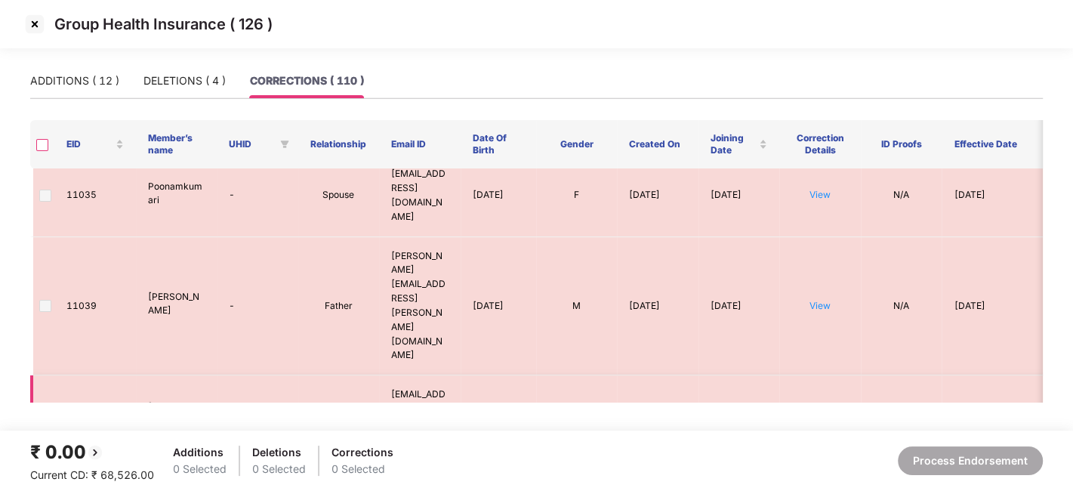
click at [54, 375] on td "11040" at bounding box center [95, 416] width 82 height 82
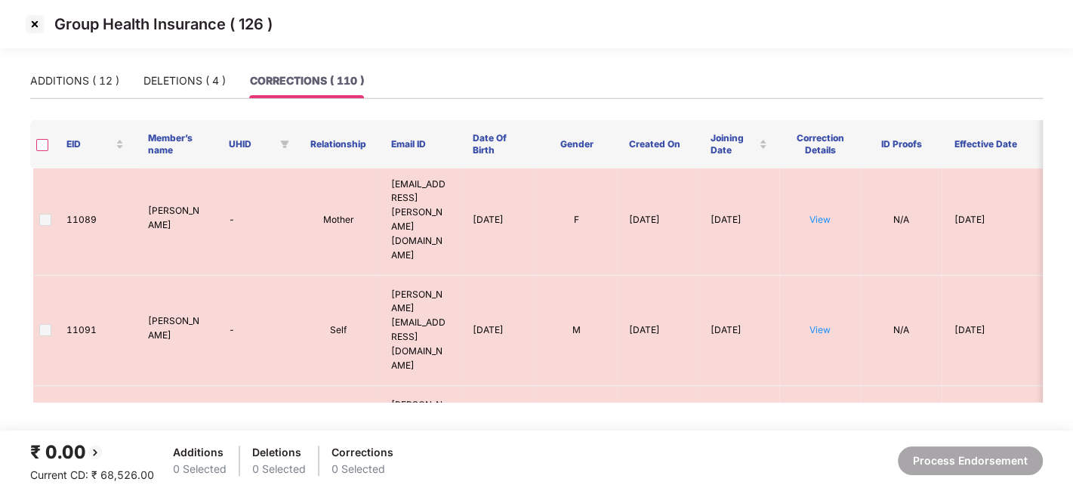
scroll to position [2812, 0]
click at [37, 26] on img at bounding box center [35, 24] width 24 height 24
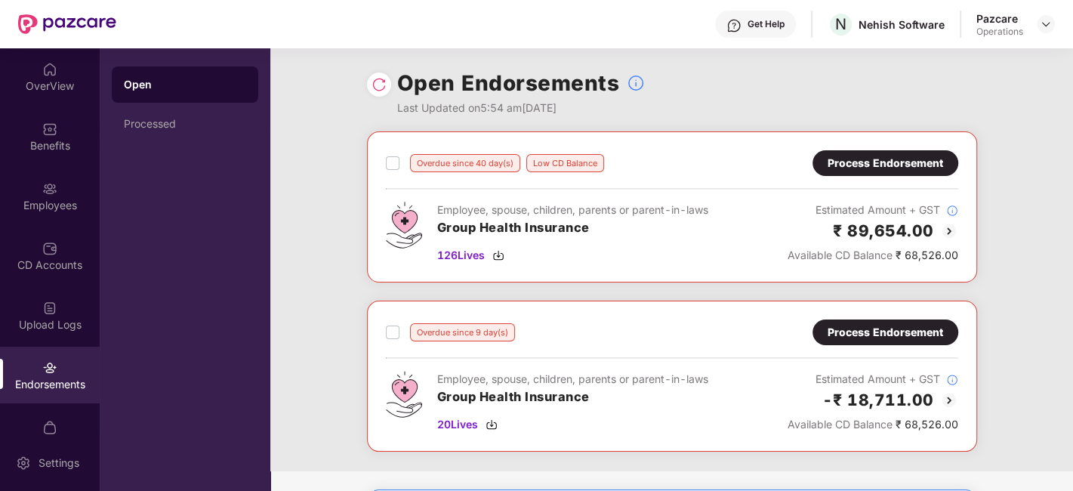
click at [48, 209] on div "Employees" at bounding box center [50, 205] width 100 height 15
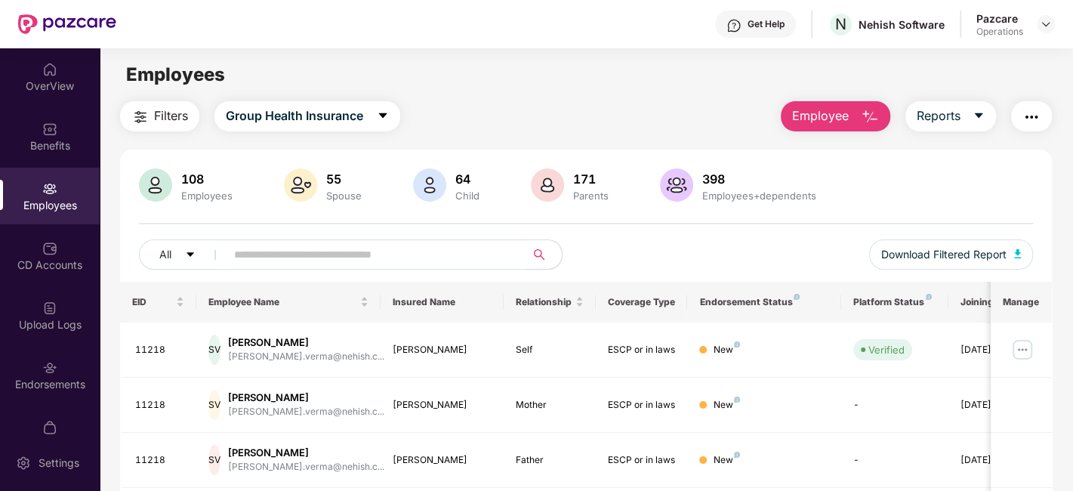
click at [253, 255] on input "text" at bounding box center [369, 254] width 271 height 23
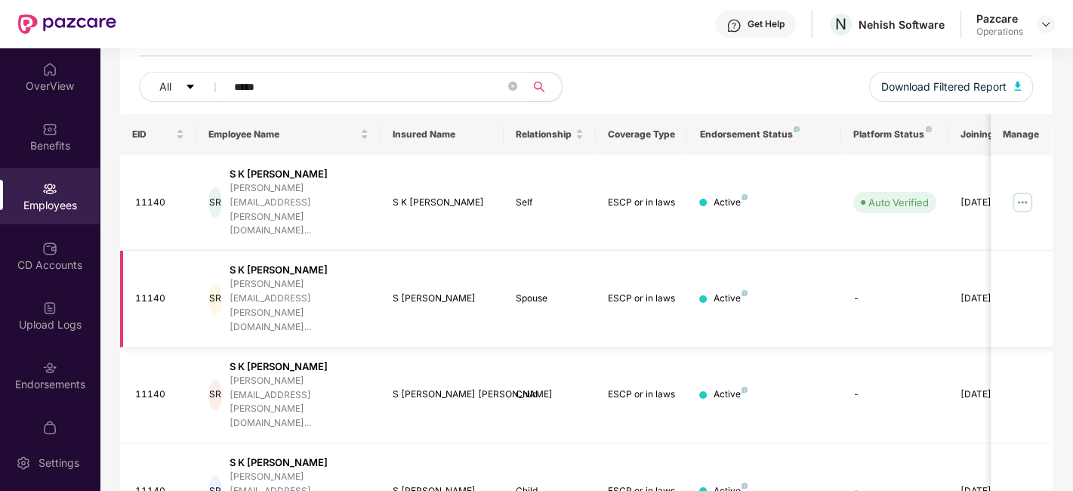
scroll to position [191, 0]
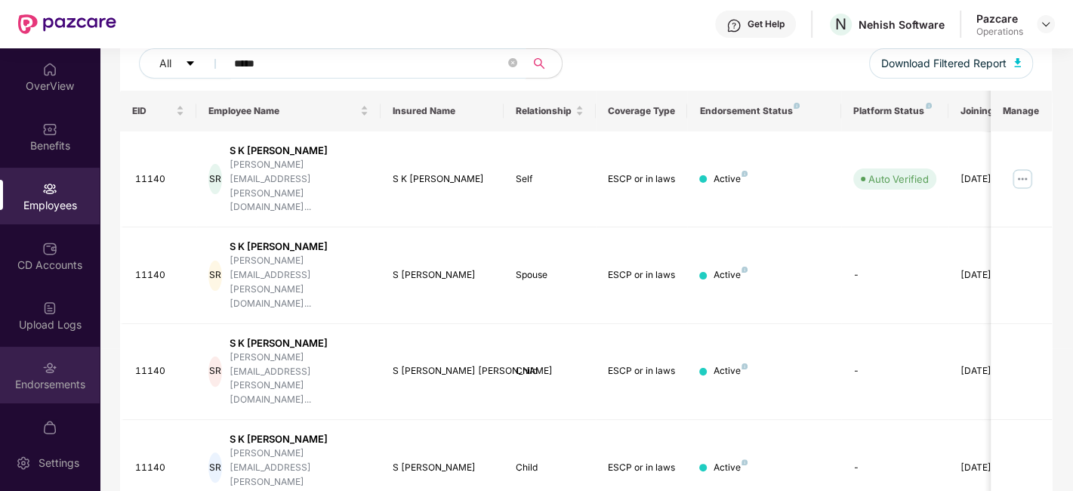
type input "*****"
click at [54, 374] on img at bounding box center [49, 367] width 15 height 15
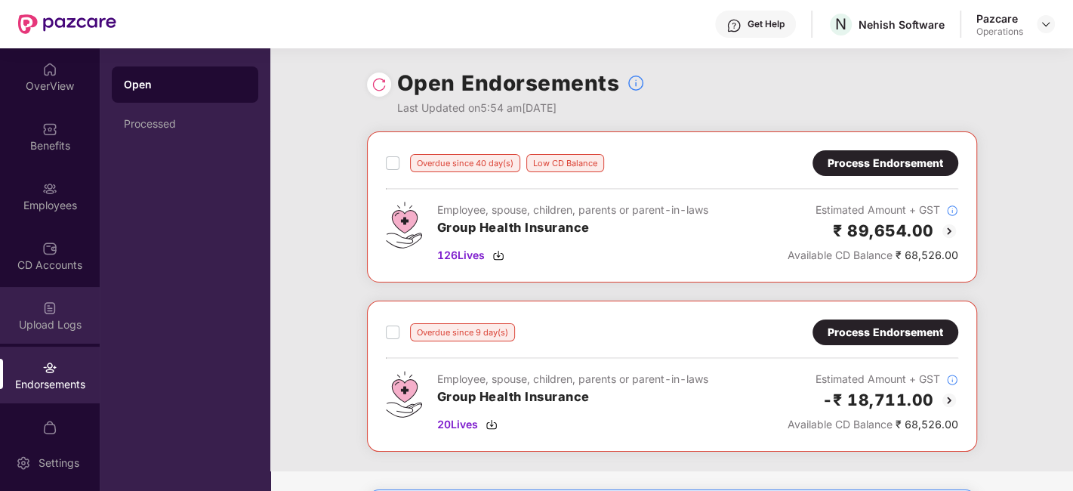
click at [54, 320] on div "Upload Logs" at bounding box center [50, 324] width 100 height 15
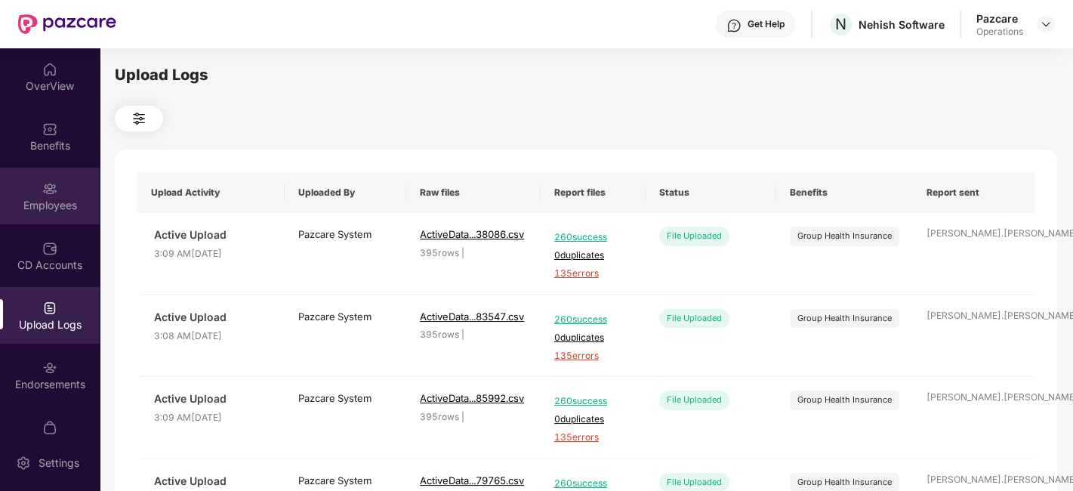
click at [57, 182] on div "Employees" at bounding box center [50, 196] width 100 height 57
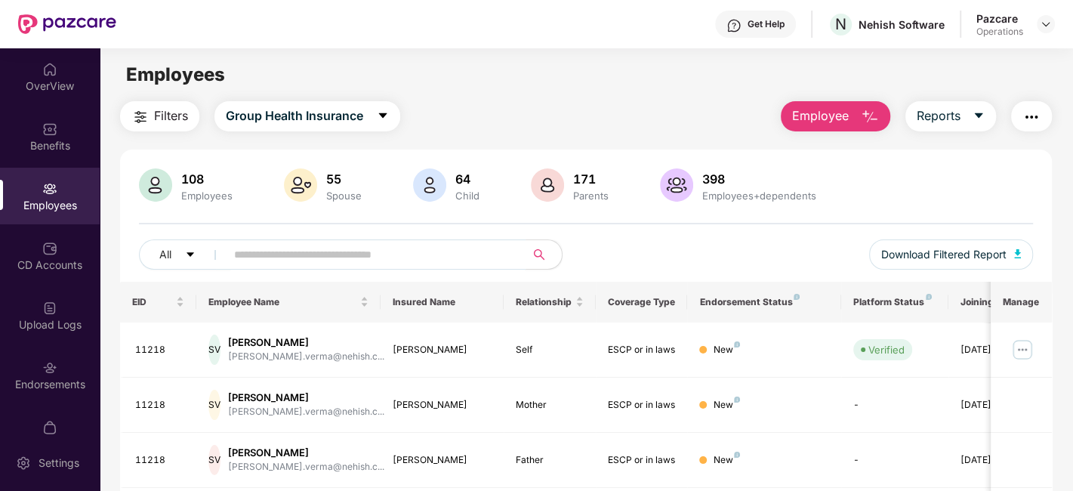
click at [357, 255] on input "text" at bounding box center [369, 254] width 271 height 23
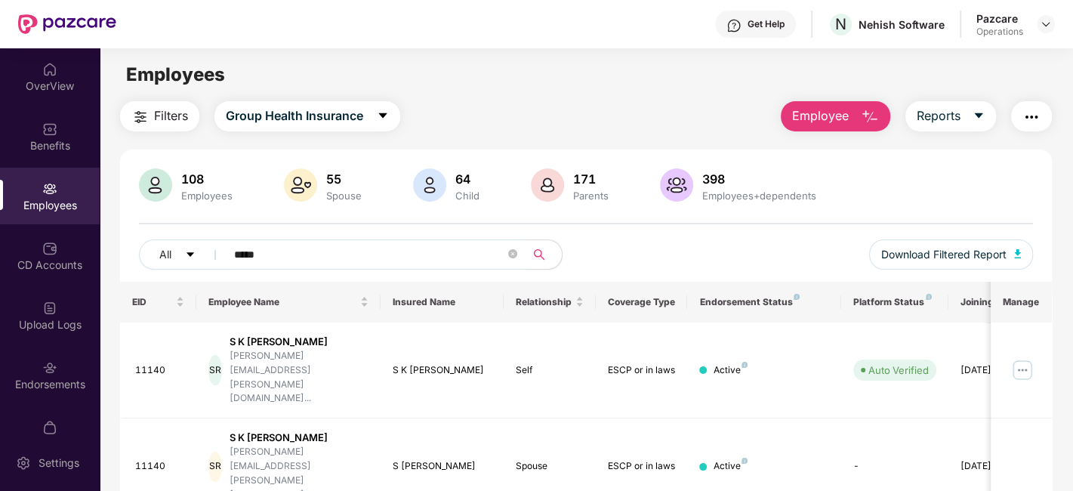
scroll to position [214, 0]
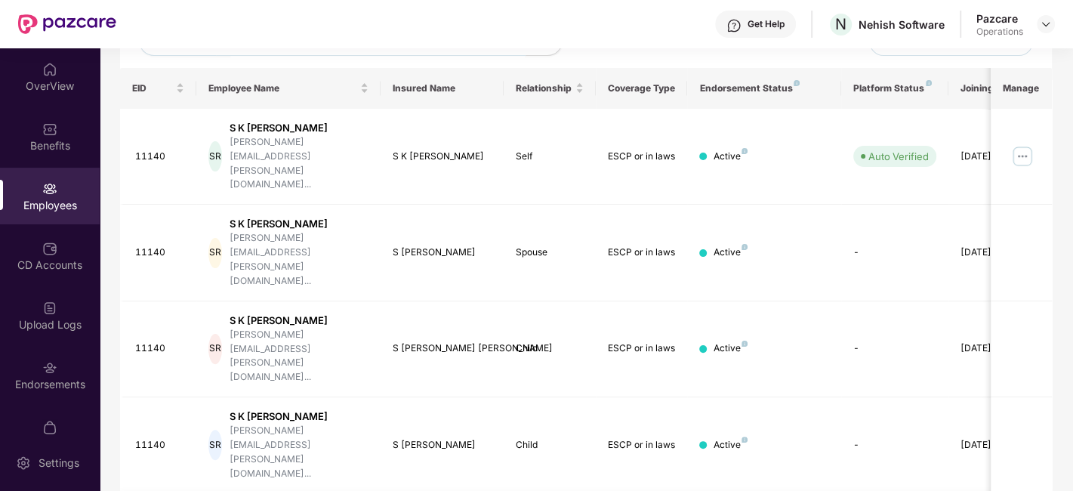
type input "*****"
copy div "Mother inlaw"
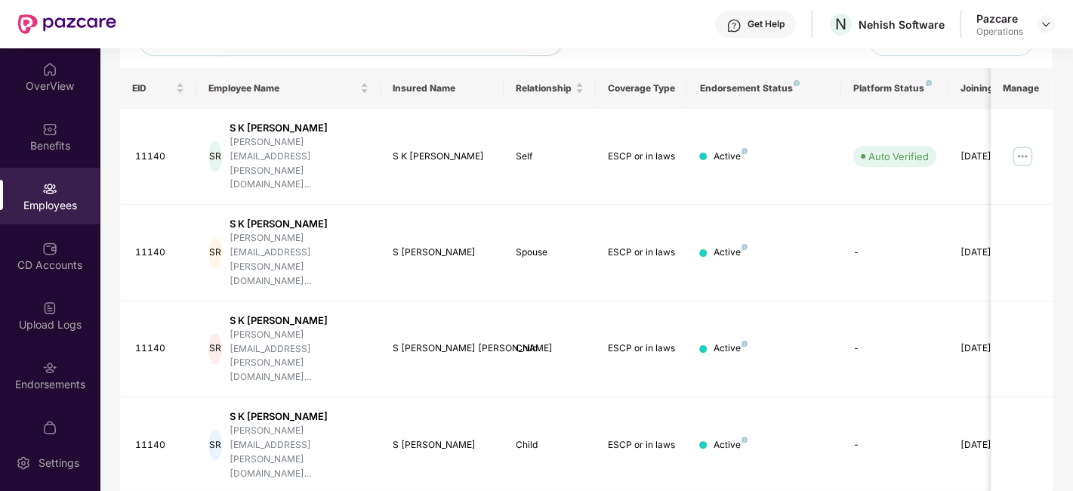
copy div "Mother inlaw"
copy div "Father inlaw"
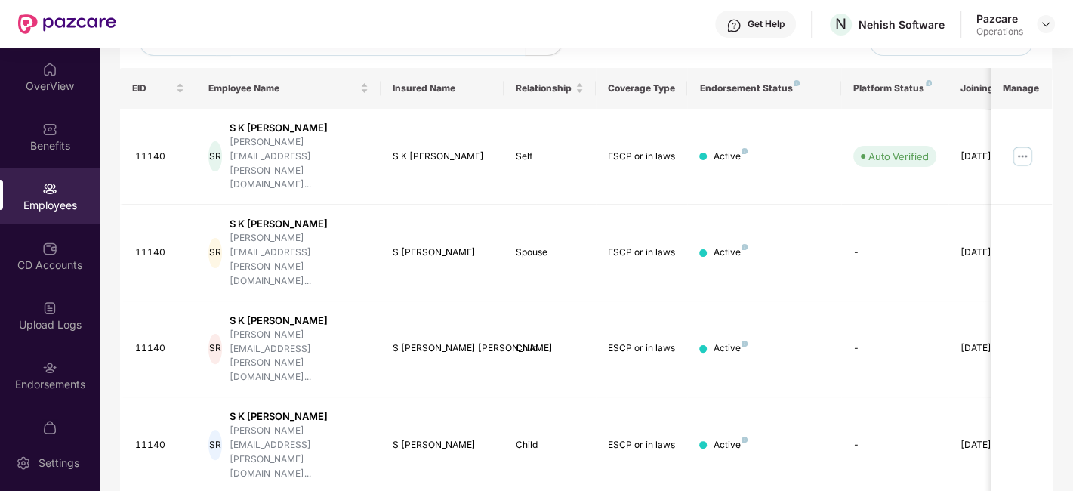
scroll to position [0, 0]
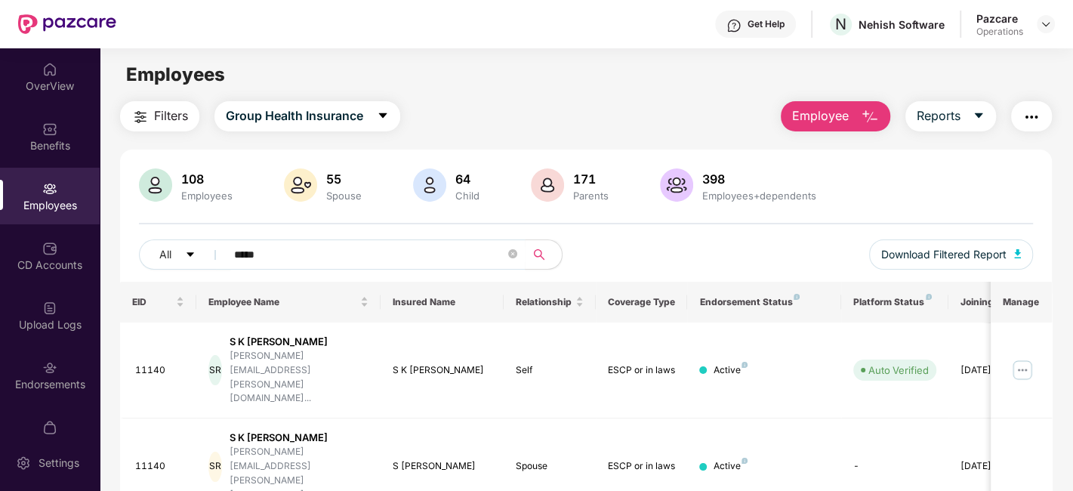
click at [42, 190] on img at bounding box center [49, 188] width 15 height 15
click at [1025, 116] on img "button" at bounding box center [1032, 117] width 18 height 18
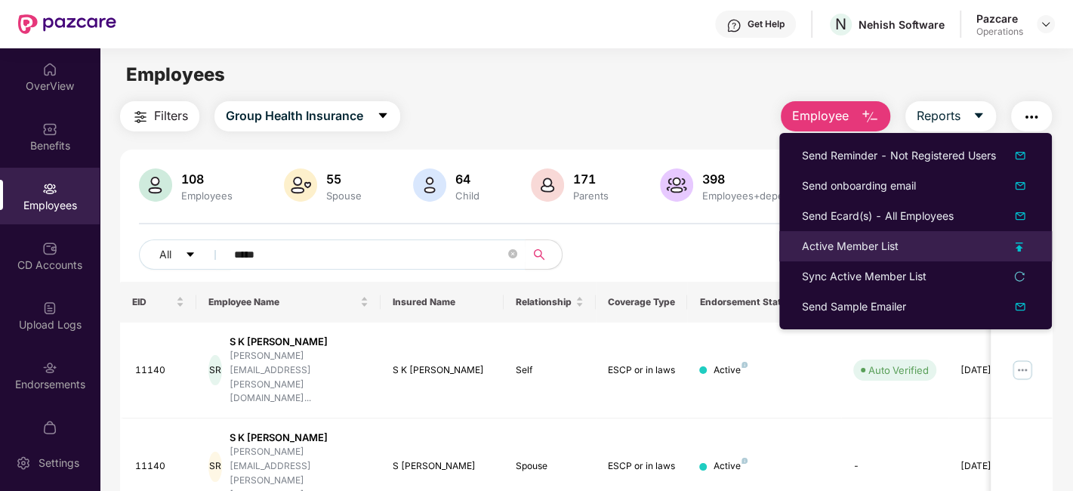
click at [832, 248] on div "Active Member List" at bounding box center [850, 246] width 97 height 17
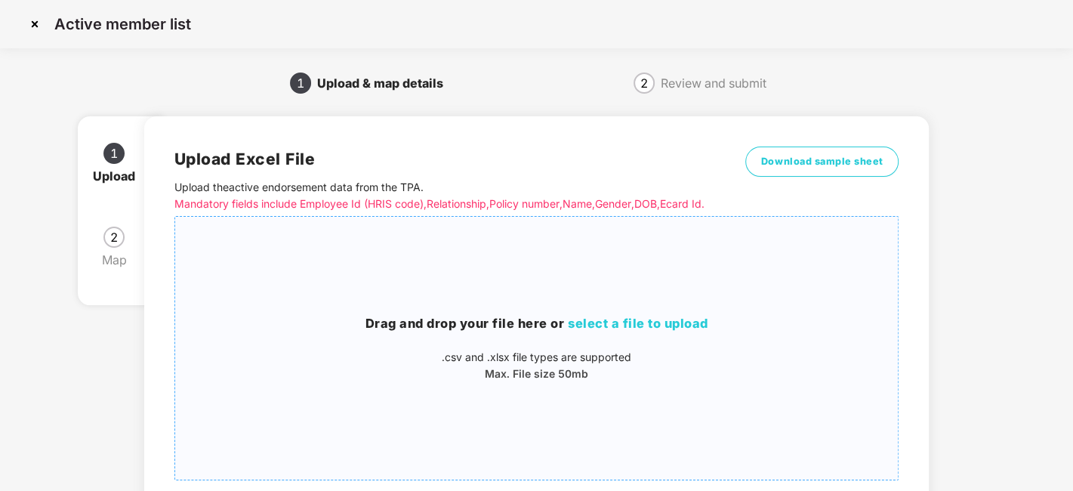
click at [593, 286] on div "Drag and drop your file here or select a file to upload .csv and .xlsx file typ…" at bounding box center [537, 348] width 724 height 239
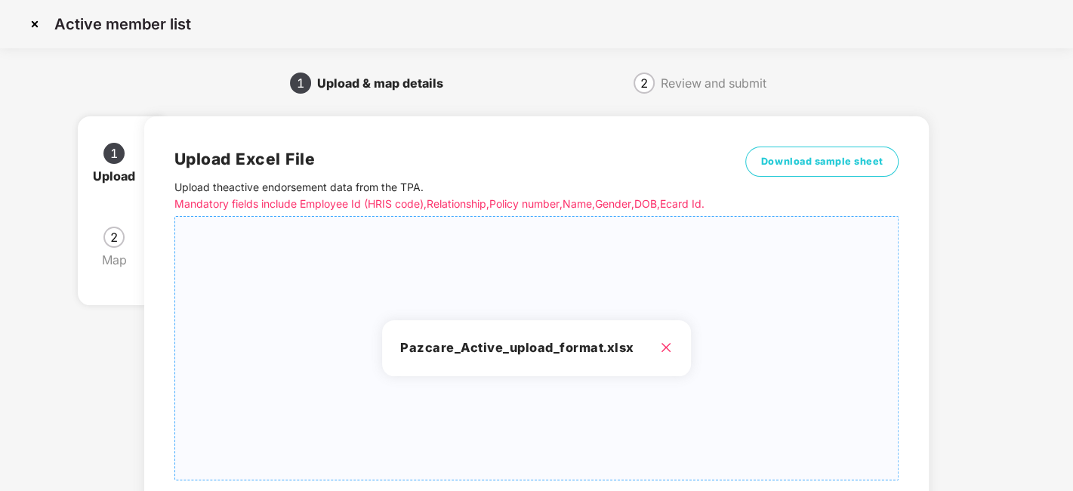
scroll to position [162, 0]
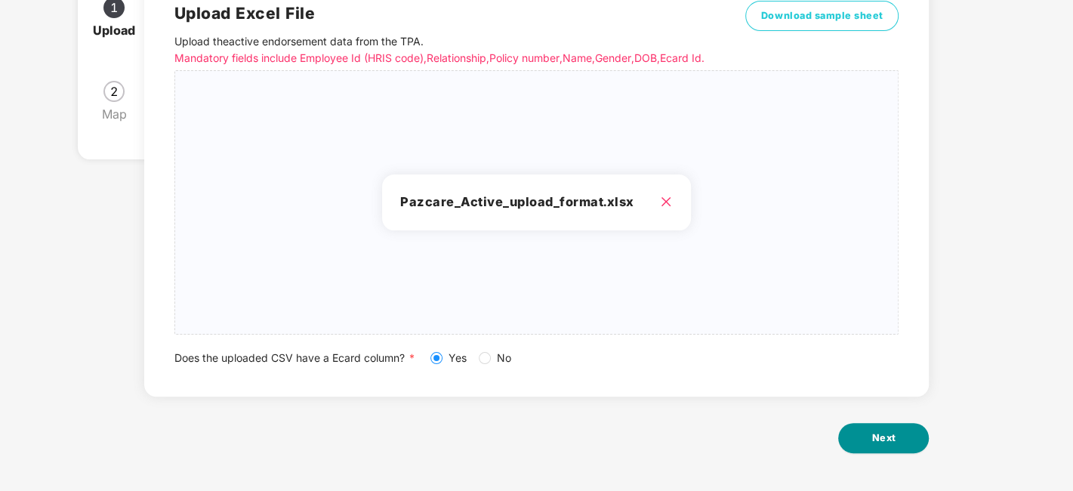
click at [874, 434] on span "Next" at bounding box center [884, 438] width 24 height 15
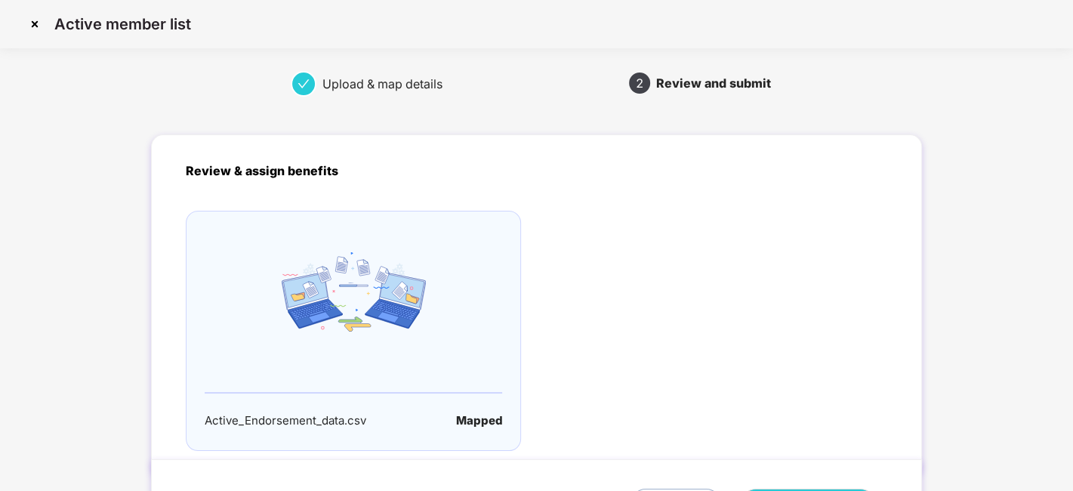
scroll to position [100, 0]
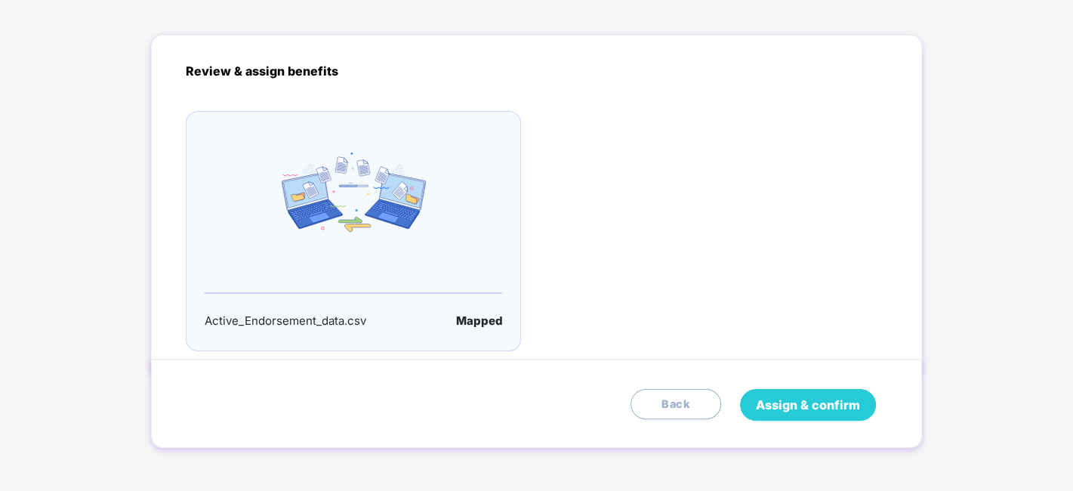
click at [761, 403] on span "Assign & confirm" at bounding box center [808, 405] width 104 height 19
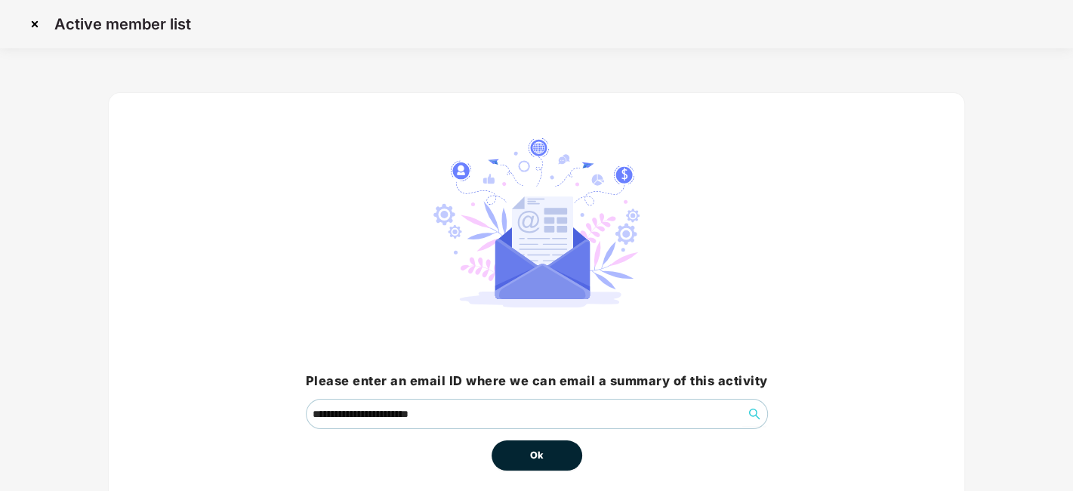
scroll to position [65, 0]
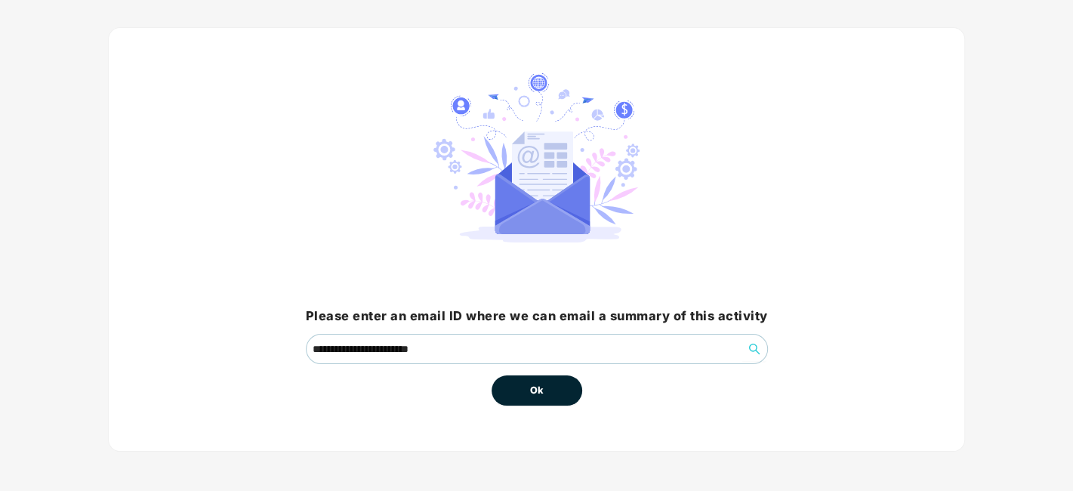
click at [538, 389] on span "Ok" at bounding box center [537, 390] width 14 height 15
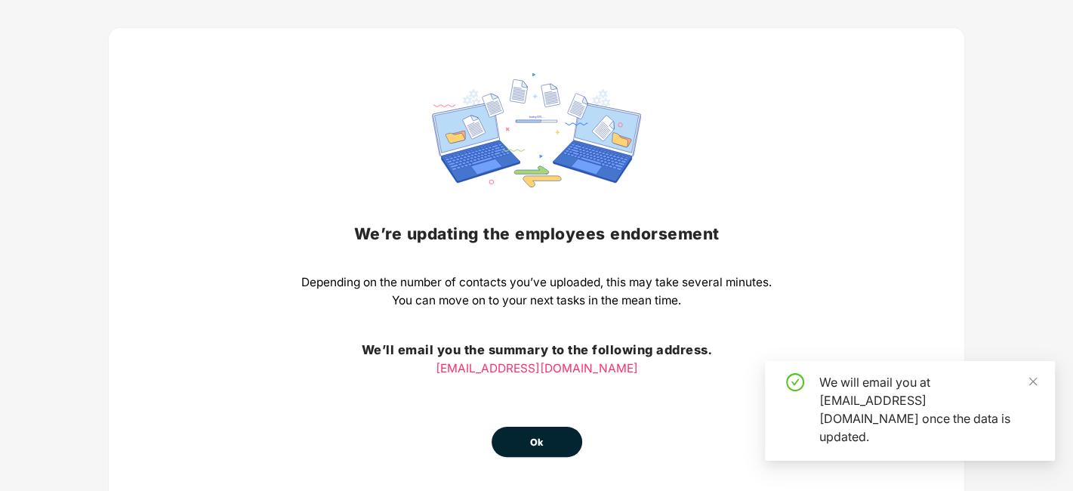
click at [535, 443] on span "Ok" at bounding box center [537, 442] width 14 height 15
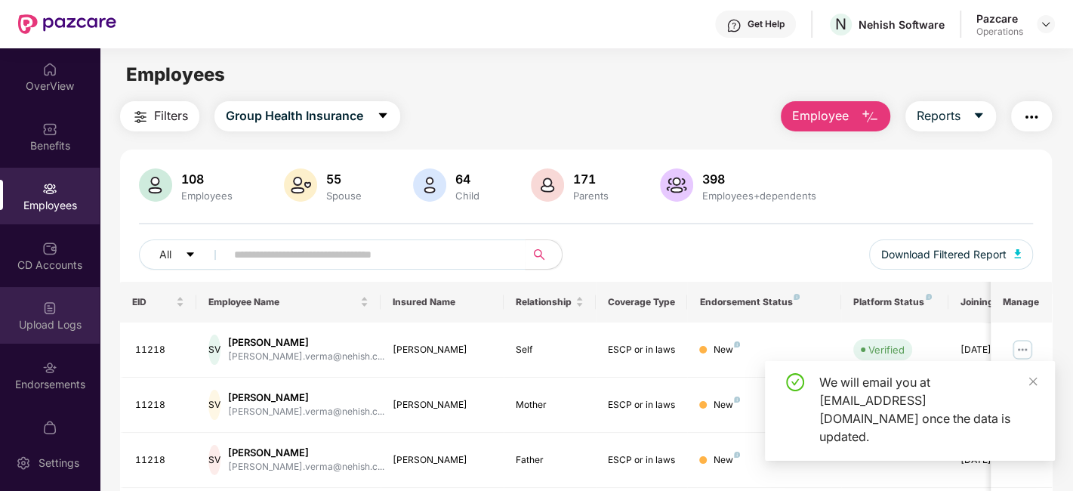
scroll to position [31, 0]
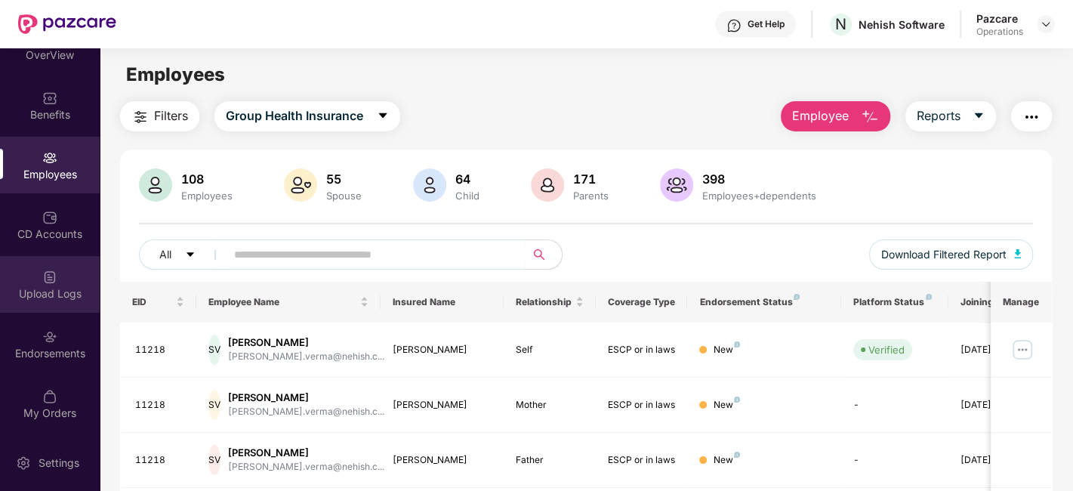
click at [30, 279] on div "Upload Logs" at bounding box center [50, 284] width 100 height 57
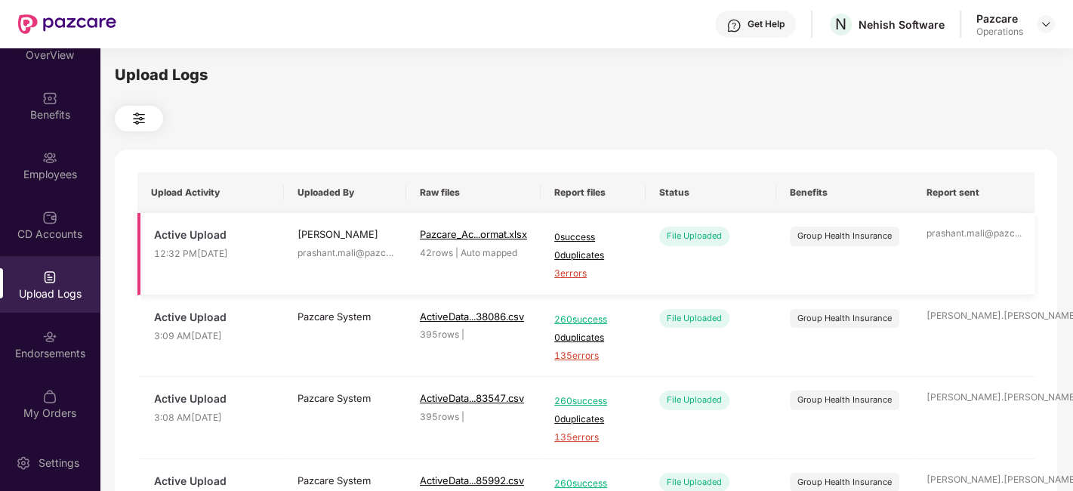
click at [576, 276] on span "3 errors" at bounding box center [593, 274] width 78 height 14
click at [32, 169] on div "Employees" at bounding box center [50, 174] width 100 height 15
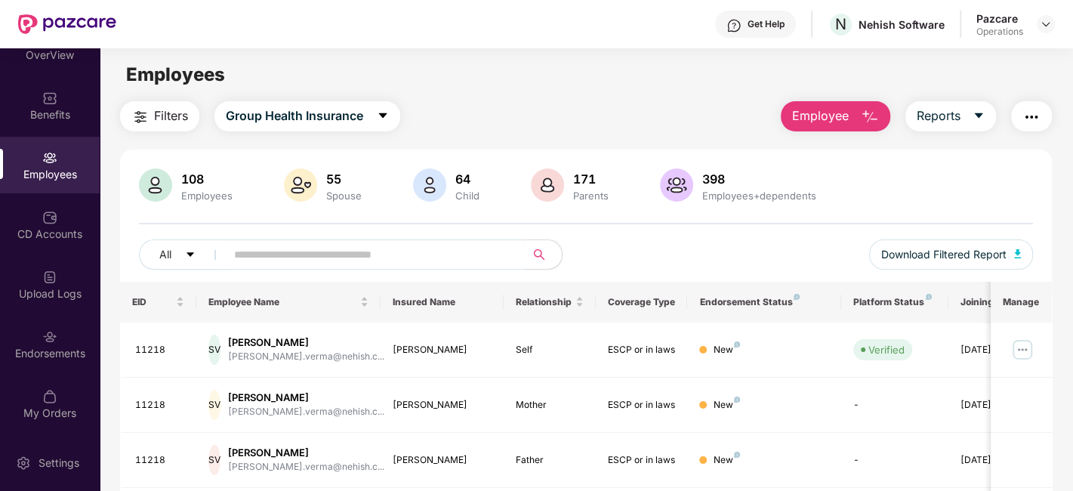
click at [1036, 108] on img "button" at bounding box center [1032, 117] width 18 height 18
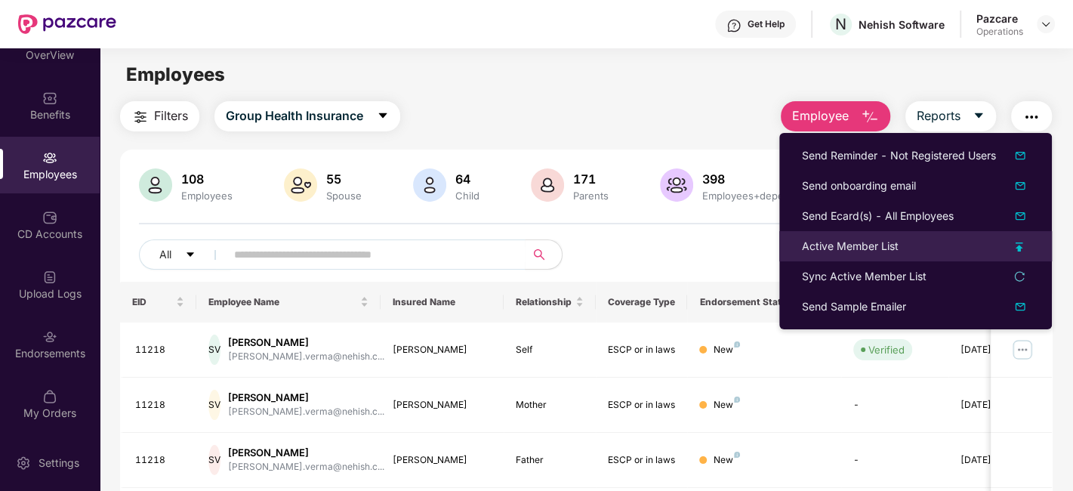
click at [849, 247] on div "Active Member List" at bounding box center [850, 246] width 97 height 17
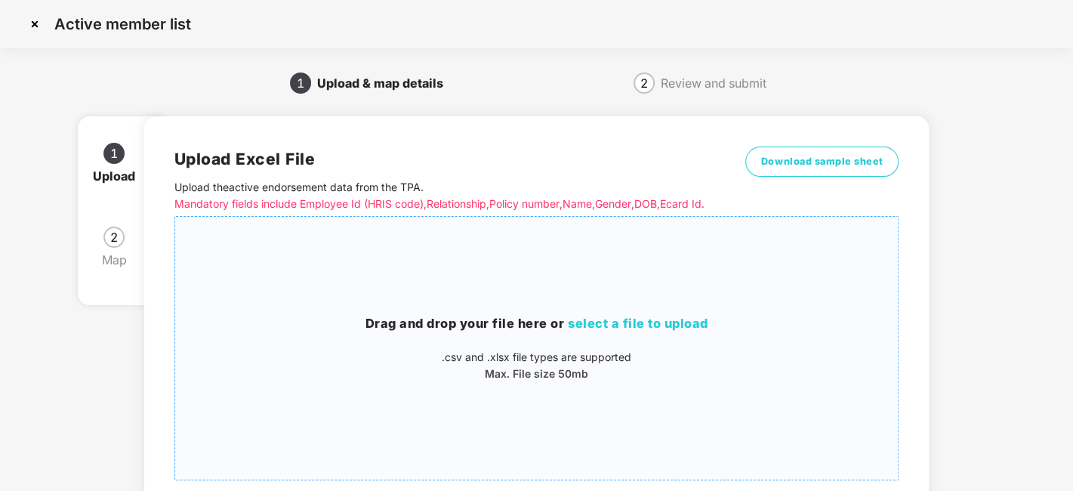
click at [560, 324] on div "Drag and drop your file here or select a file to upload .csv and .xlsx file typ…" at bounding box center [537, 348] width 724 height 239
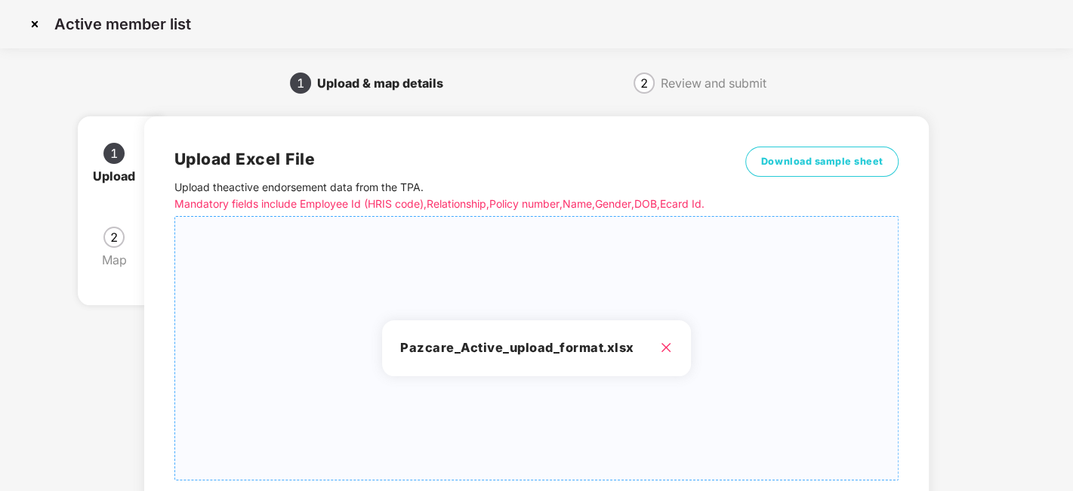
scroll to position [162, 0]
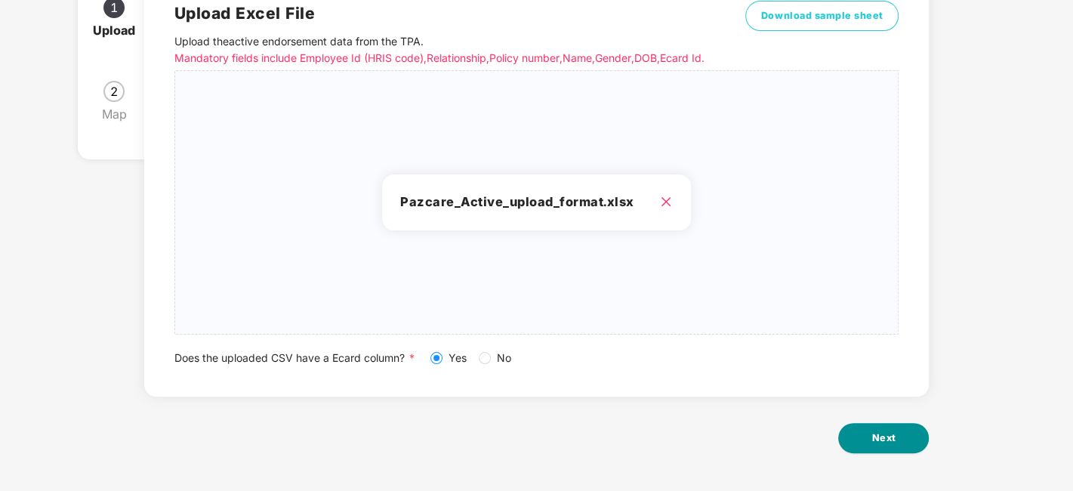
click at [882, 430] on button "Next" at bounding box center [883, 438] width 91 height 30
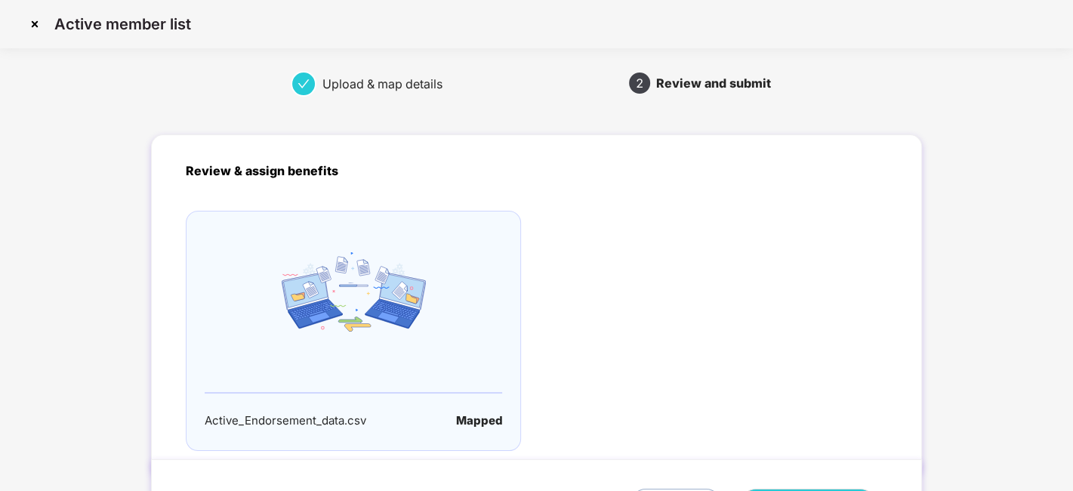
scroll to position [100, 0]
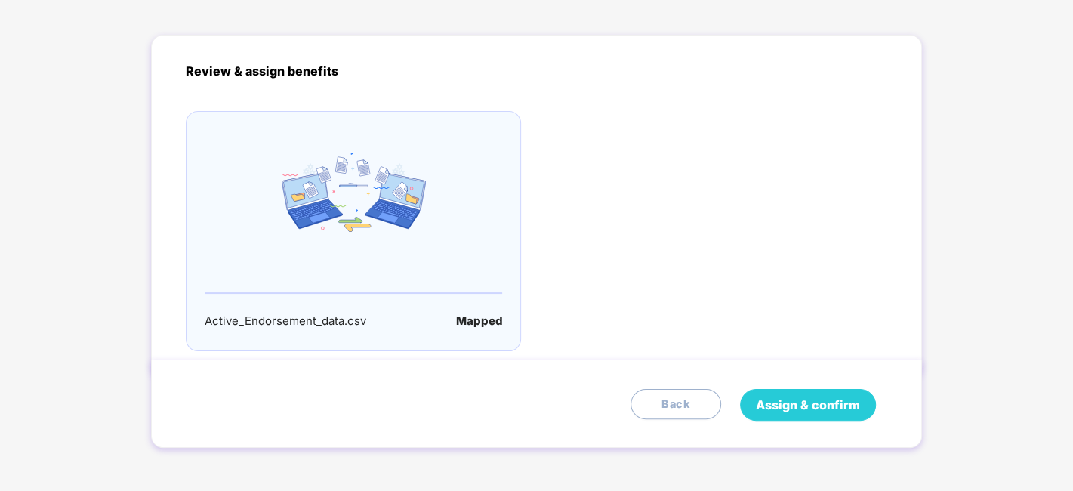
click at [800, 401] on span "Assign & confirm" at bounding box center [808, 405] width 104 height 19
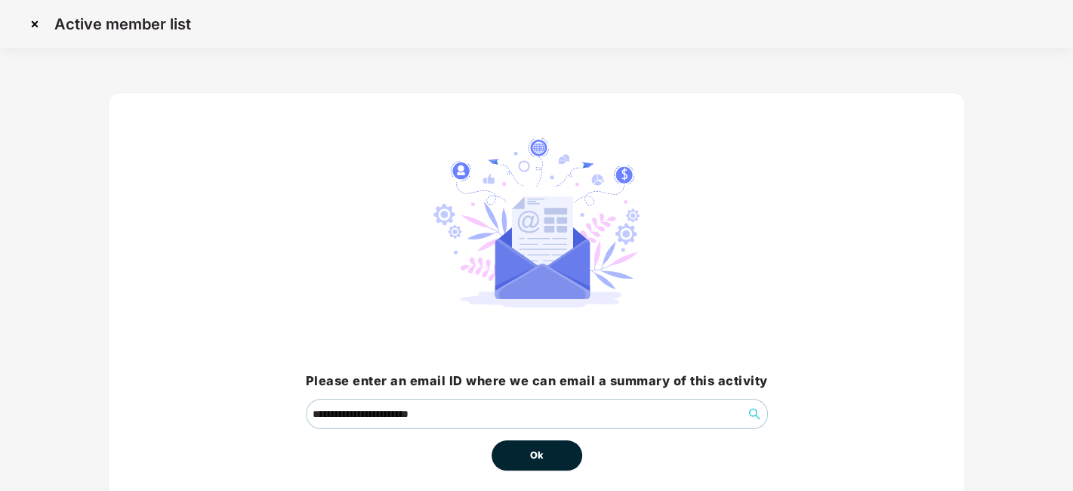
click at [539, 462] on span "Ok" at bounding box center [537, 455] width 14 height 15
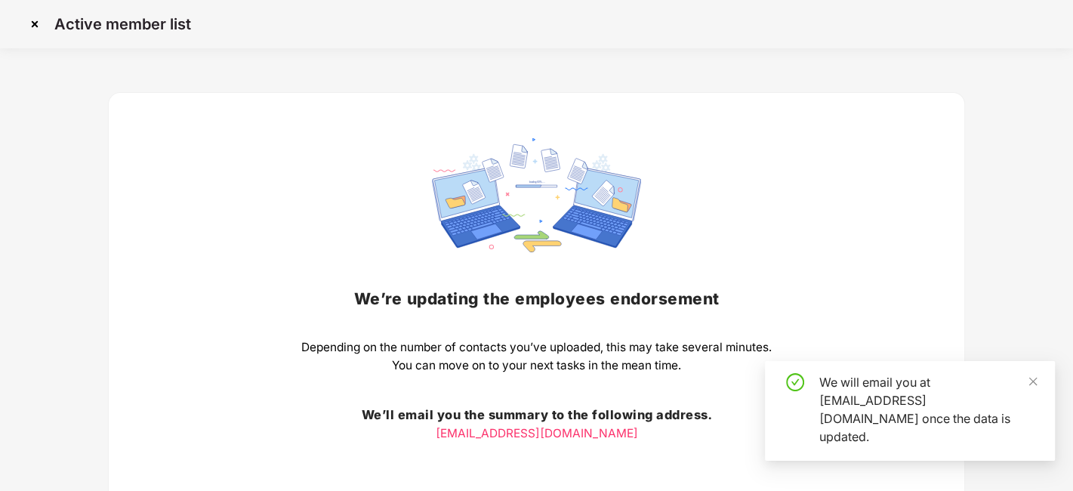
click at [529, 452] on div "We’re updating the employees endorsement Depending on the number of contacts yo…" at bounding box center [536, 330] width 471 height 384
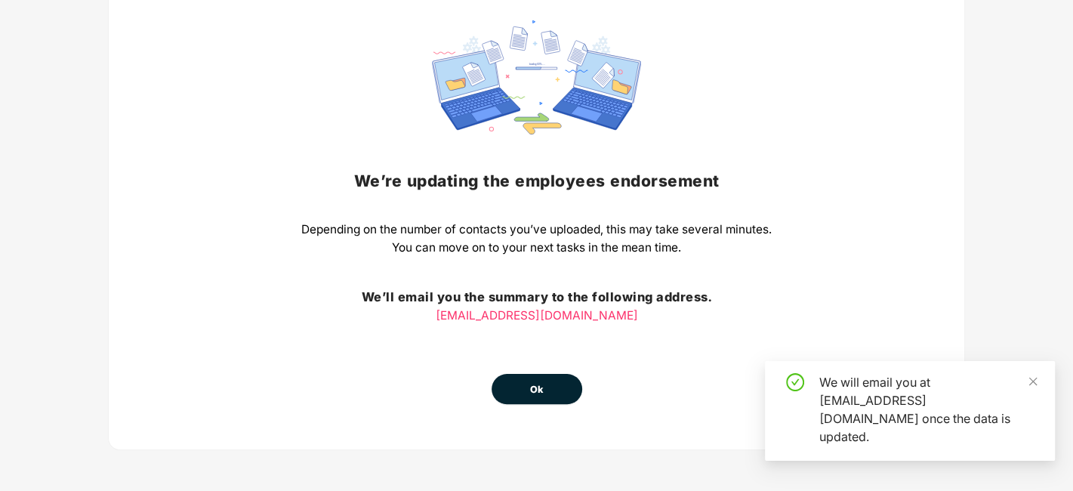
click at [513, 385] on button "Ok" at bounding box center [537, 389] width 91 height 30
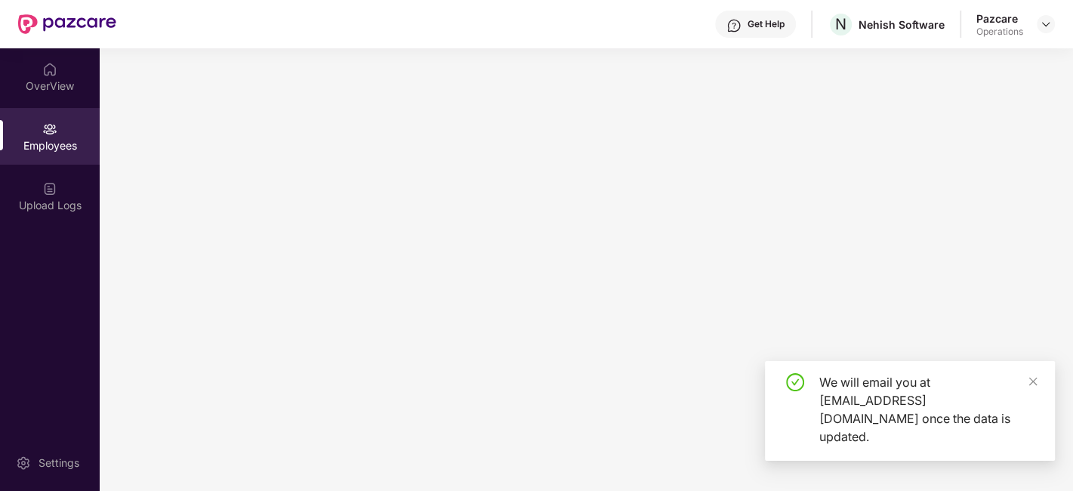
scroll to position [0, 0]
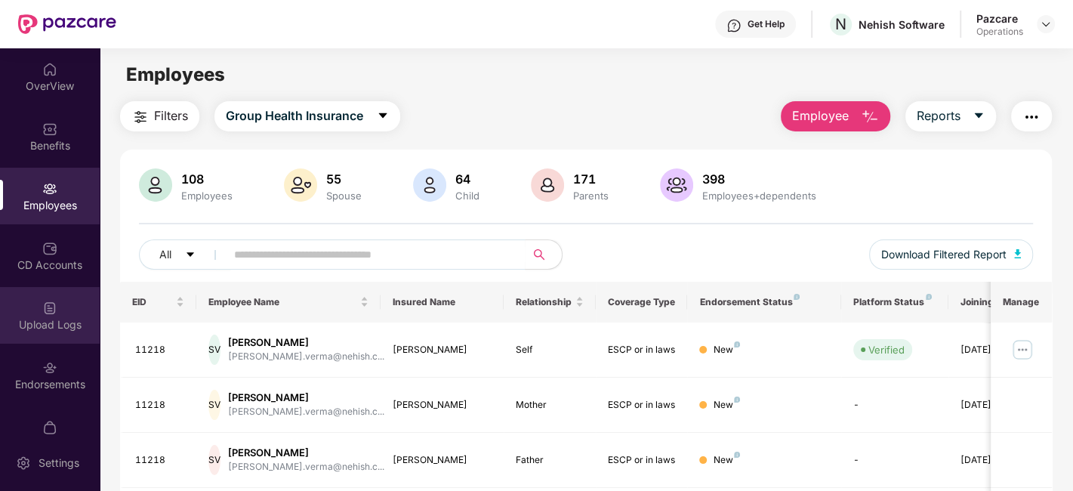
click at [30, 317] on div "Upload Logs" at bounding box center [50, 324] width 100 height 15
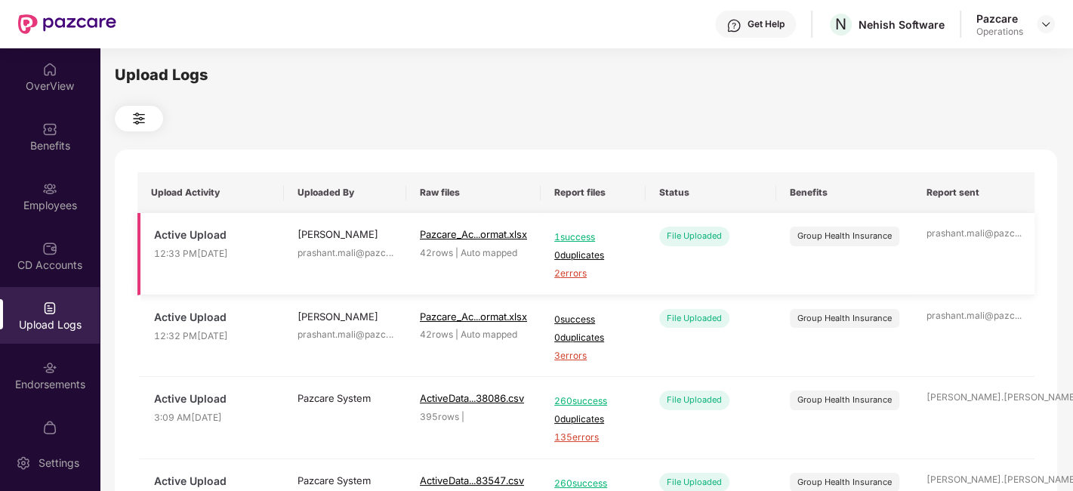
click at [578, 273] on span "2 errors" at bounding box center [593, 274] width 78 height 14
click at [38, 208] on div "Employees" at bounding box center [50, 205] width 100 height 15
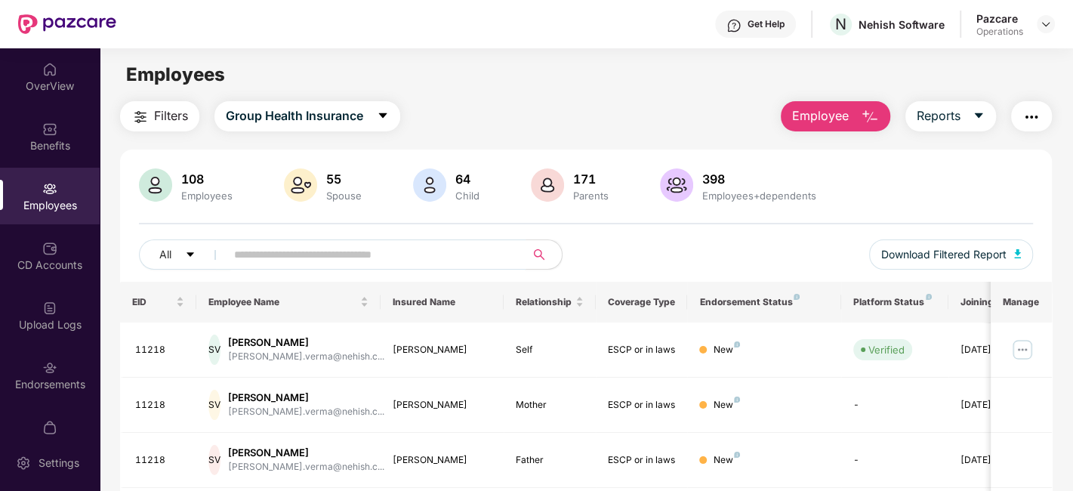
click at [298, 253] on input "text" at bounding box center [369, 254] width 271 height 23
paste input "*****"
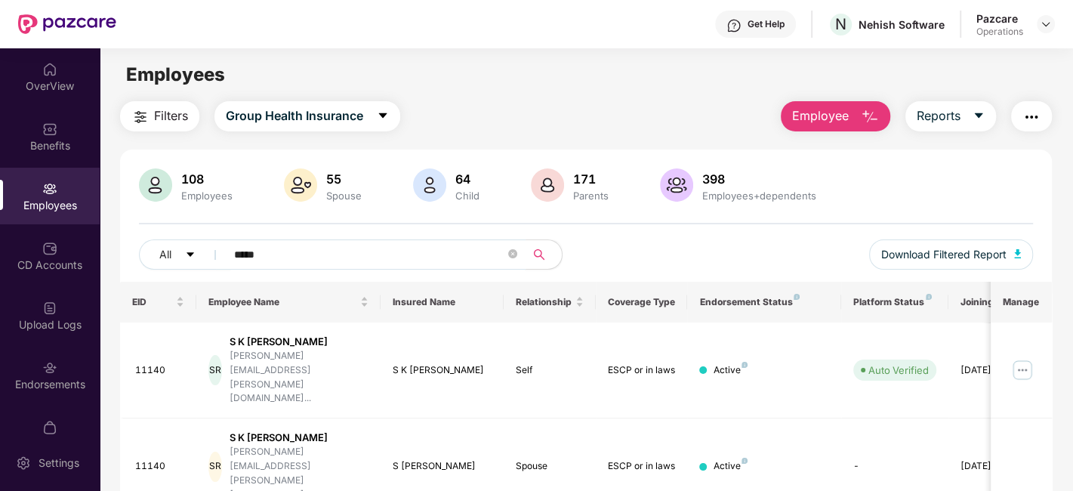
scroll to position [214, 0]
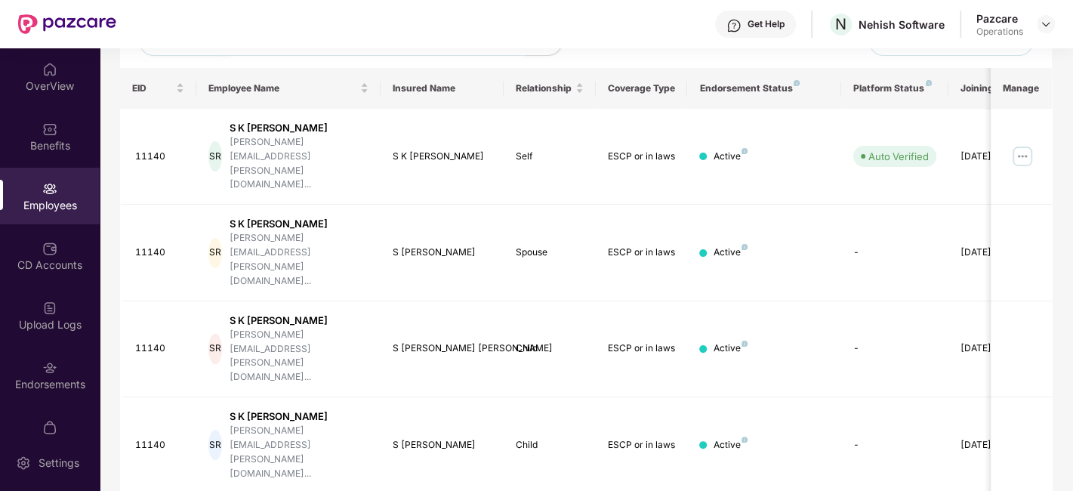
type input "*****"
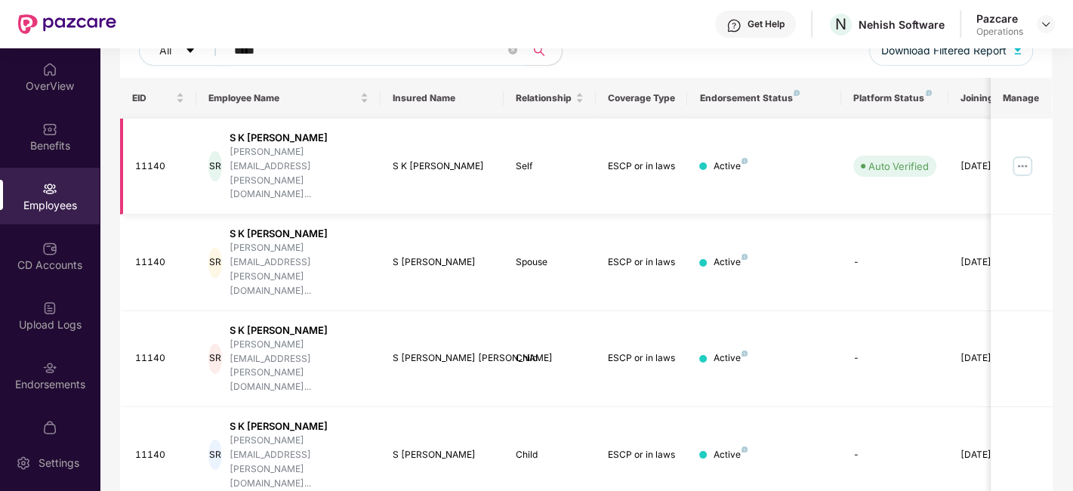
scroll to position [205, 0]
click at [1022, 153] on img at bounding box center [1023, 165] width 24 height 24
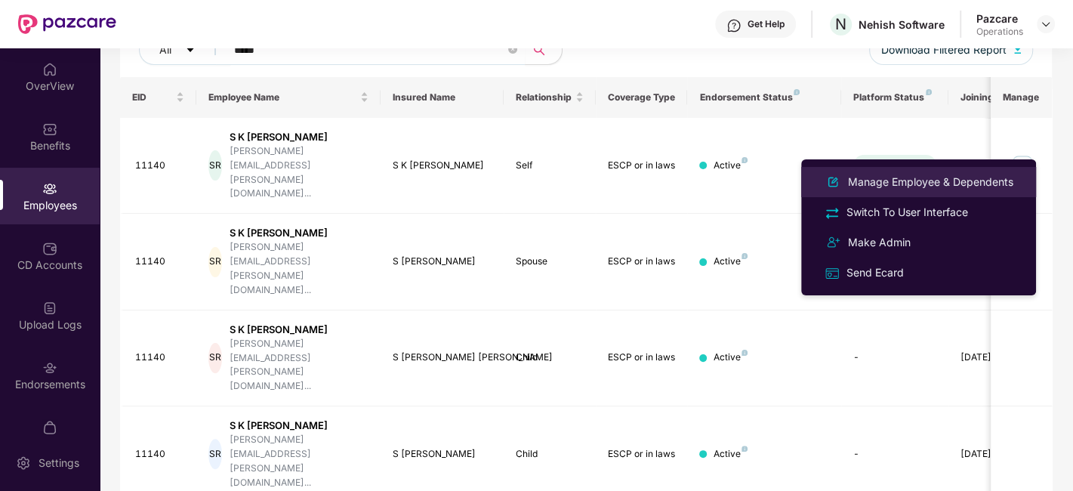
click at [883, 187] on div "Manage Employee & Dependents" at bounding box center [930, 182] width 171 height 17
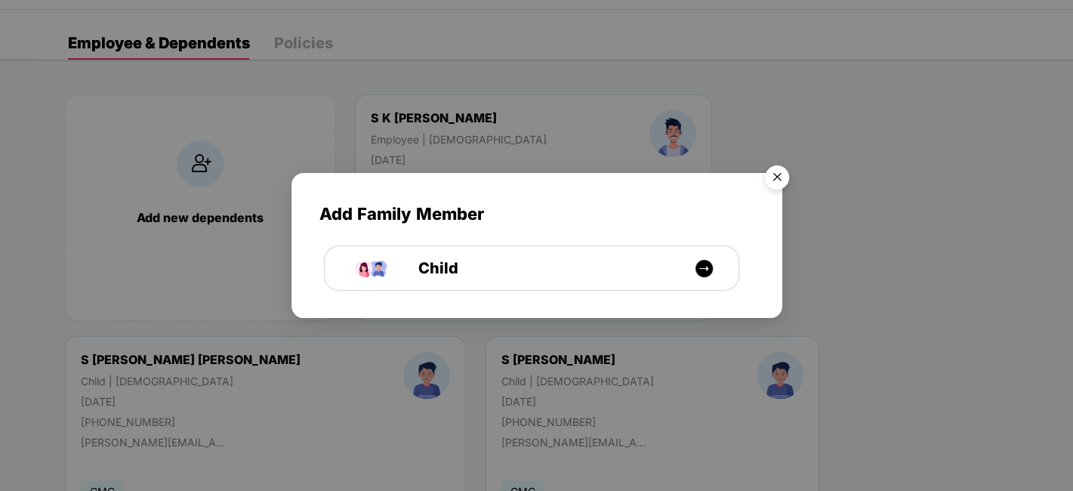
scroll to position [45, 0]
click at [769, 184] on img "Close" at bounding box center [777, 180] width 42 height 42
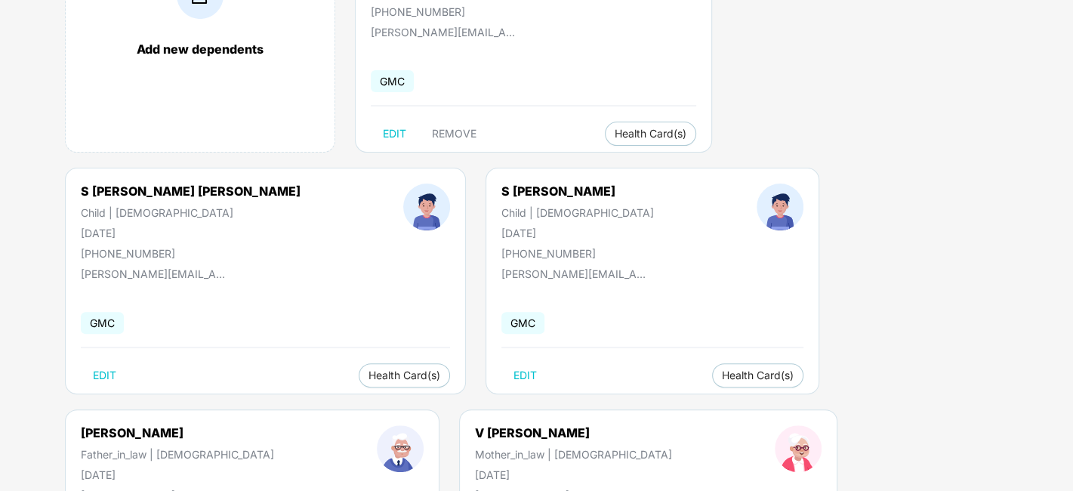
scroll to position [0, 0]
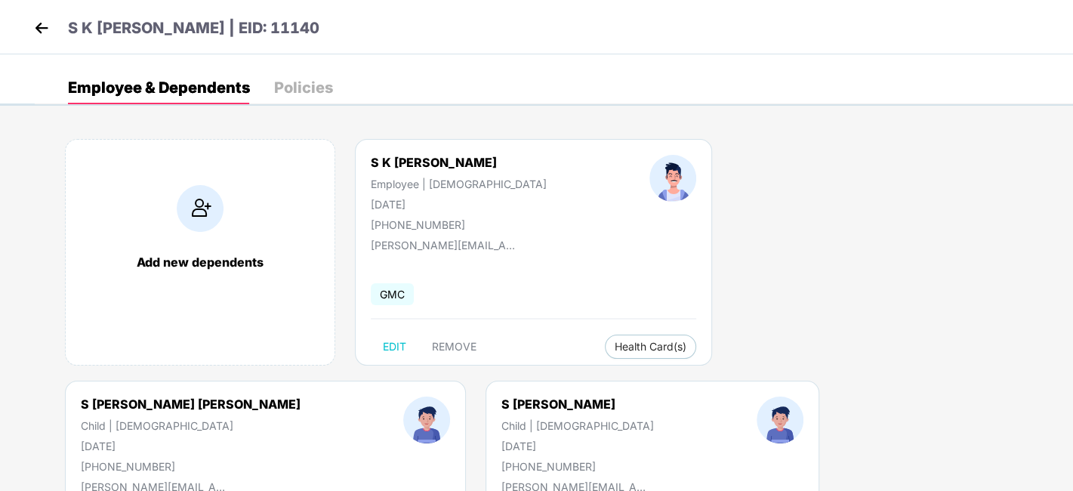
click at [44, 29] on img at bounding box center [41, 28] width 23 height 23
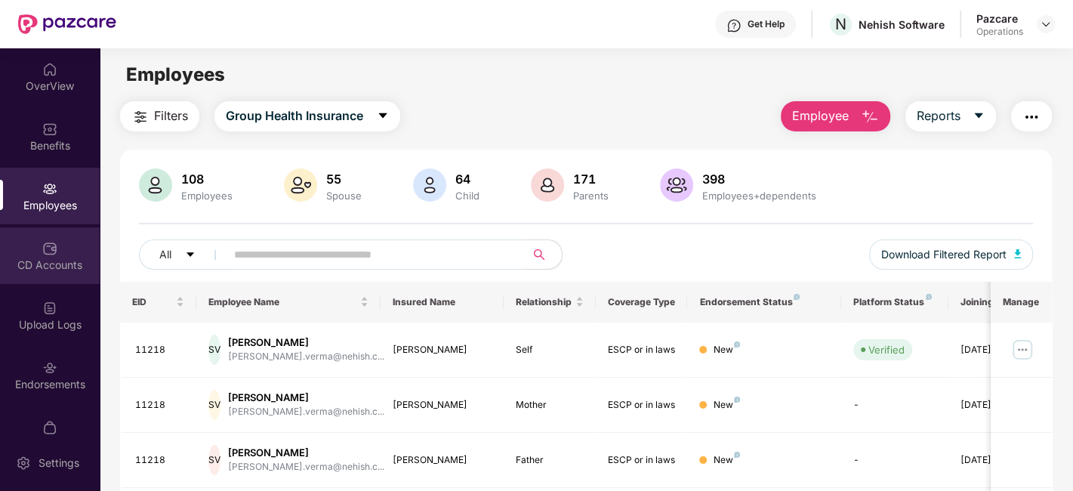
scroll to position [136, 0]
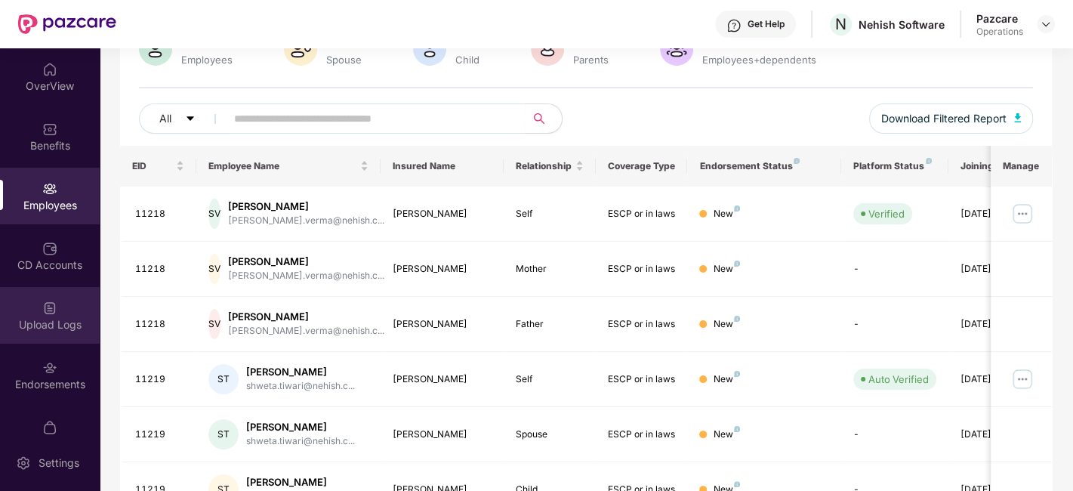
click at [26, 299] on div "Upload Logs" at bounding box center [50, 315] width 100 height 57
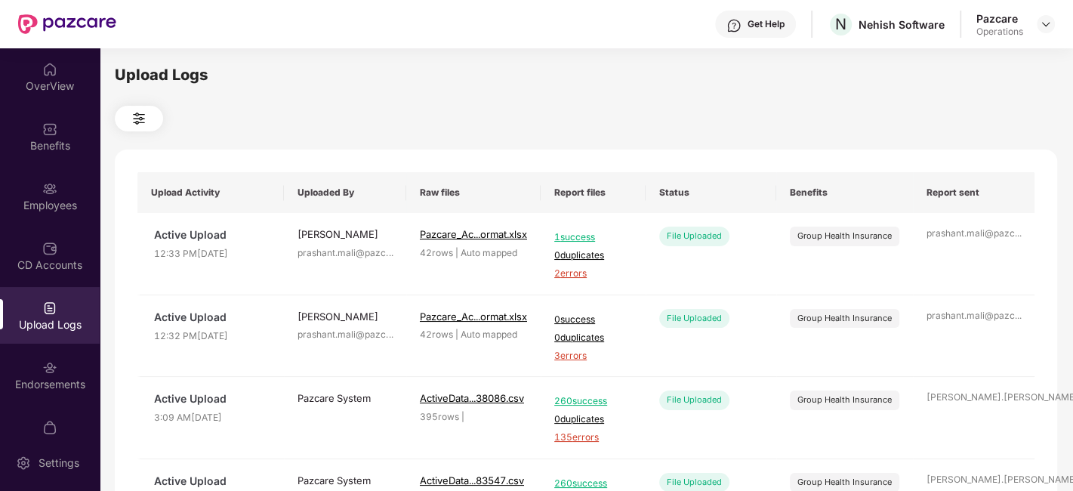
scroll to position [31, 0]
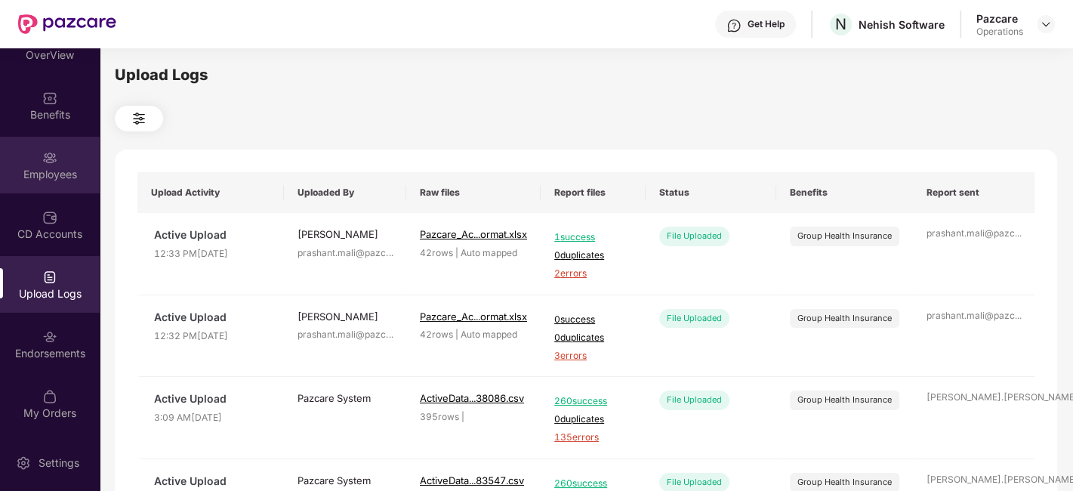
click at [30, 167] on div "Employees" at bounding box center [50, 174] width 100 height 15
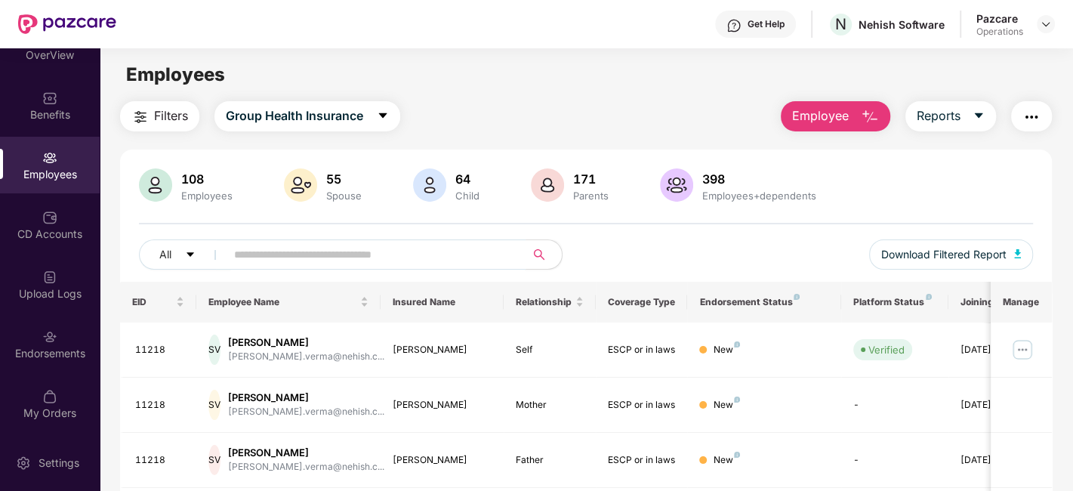
click at [244, 251] on input "text" at bounding box center [369, 254] width 271 height 23
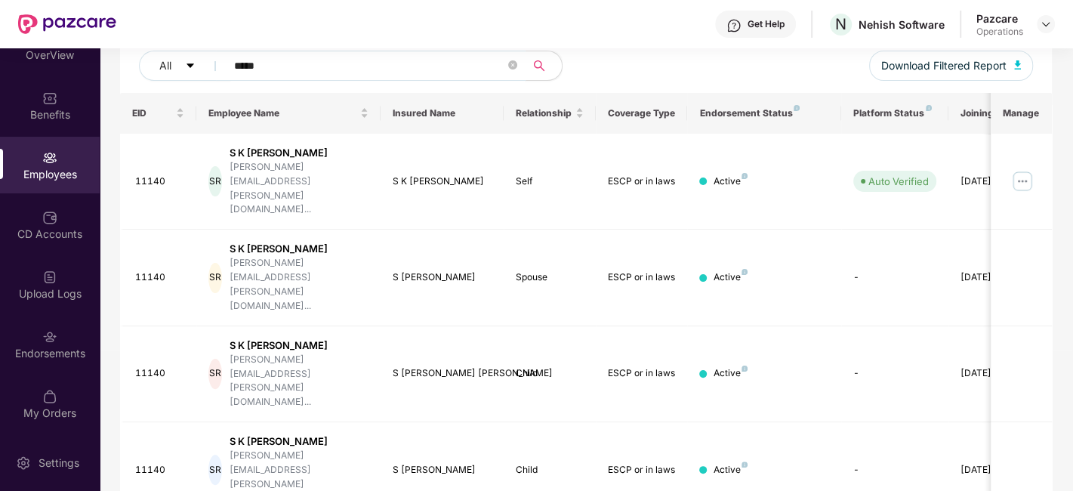
scroll to position [214, 0]
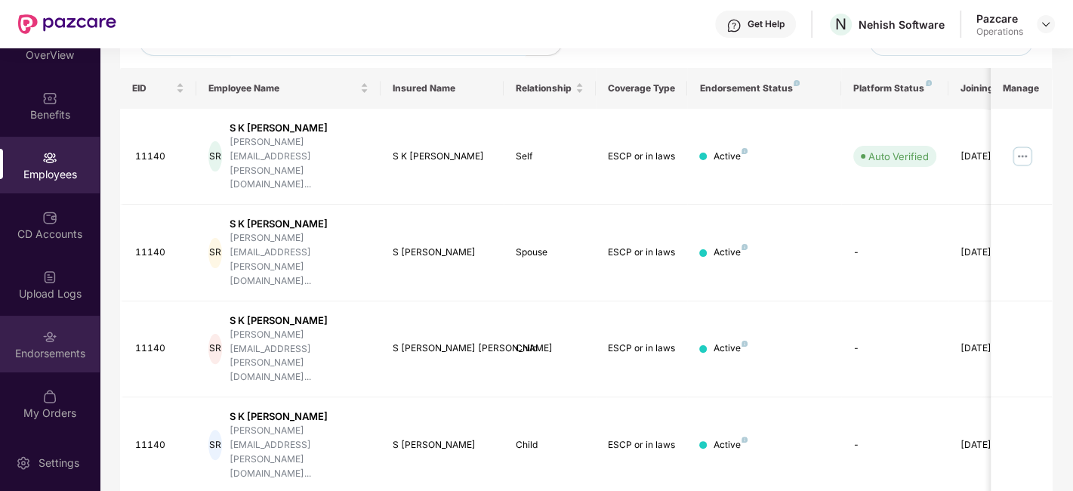
type input "*****"
click at [40, 353] on div "Endorsements" at bounding box center [50, 353] width 100 height 15
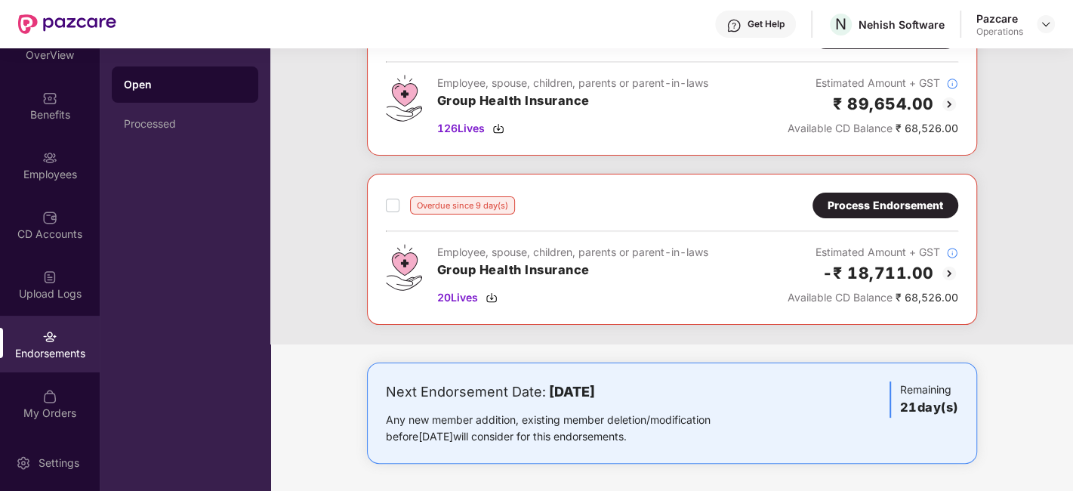
scroll to position [0, 0]
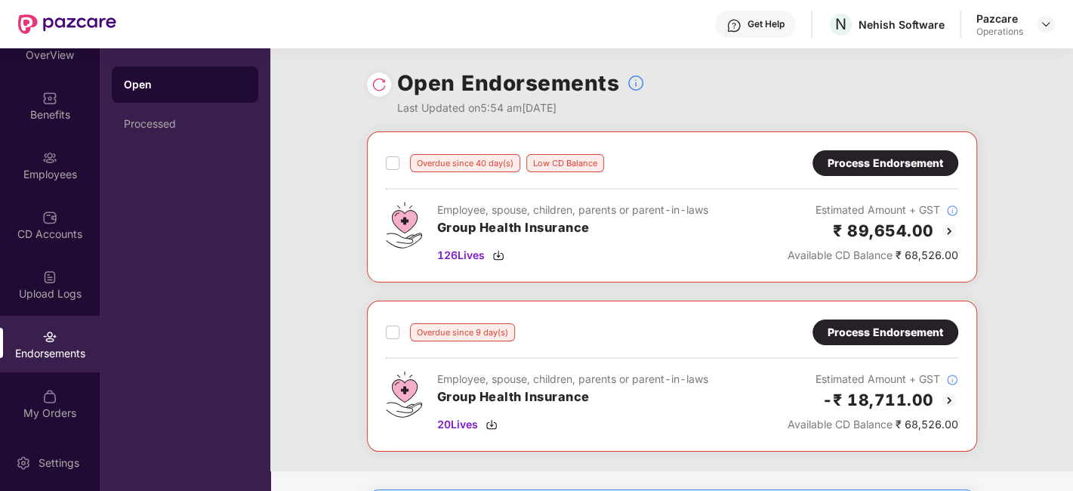
click at [855, 163] on div "Process Endorsement" at bounding box center [886, 163] width 116 height 17
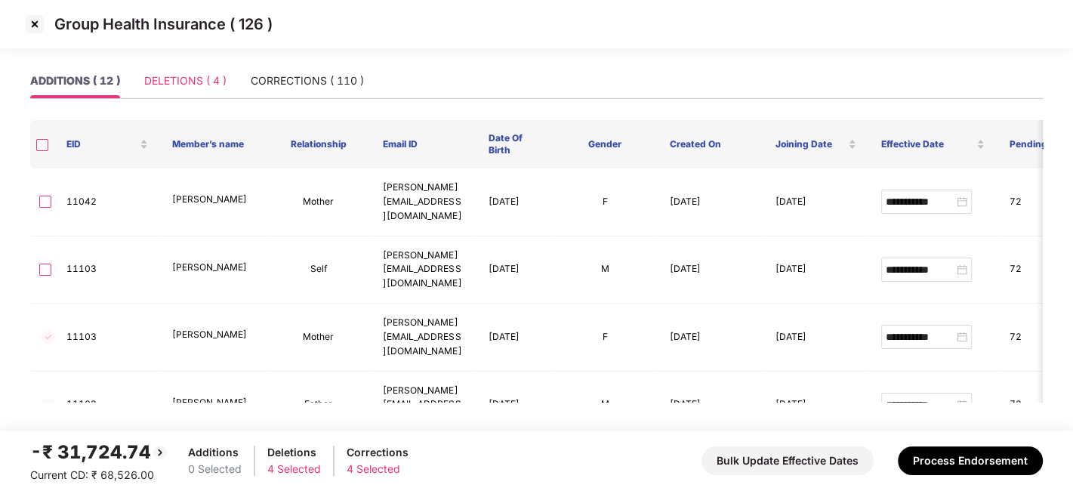
click at [216, 94] on div "DELETIONS ( 4 )" at bounding box center [185, 80] width 82 height 35
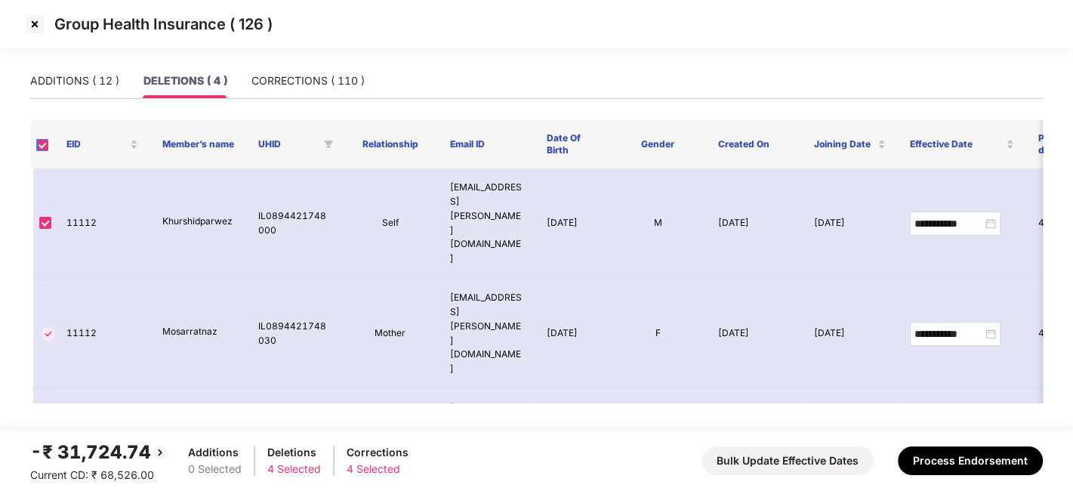
click at [39, 137] on label at bounding box center [42, 144] width 12 height 14
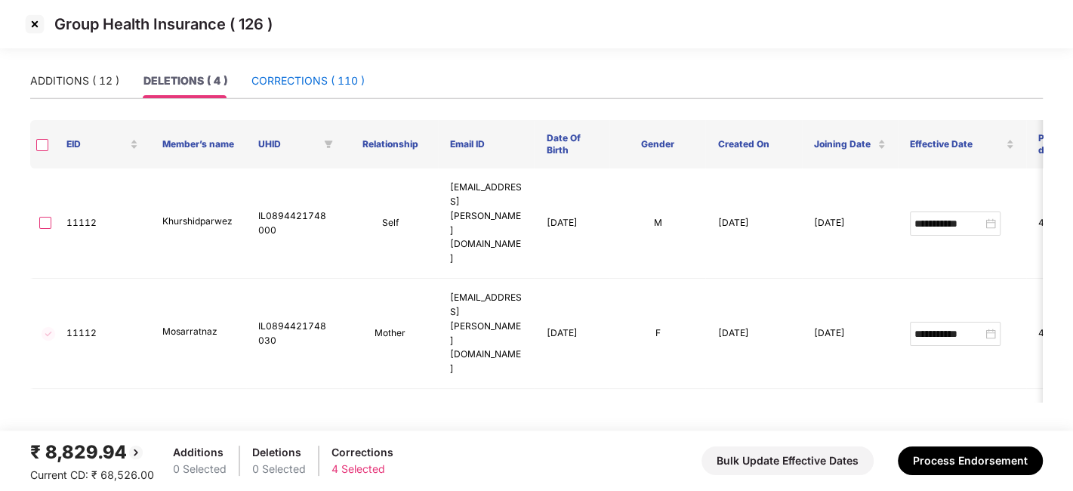
click at [272, 76] on div "CORRECTIONS ( 110 )" at bounding box center [308, 81] width 113 height 17
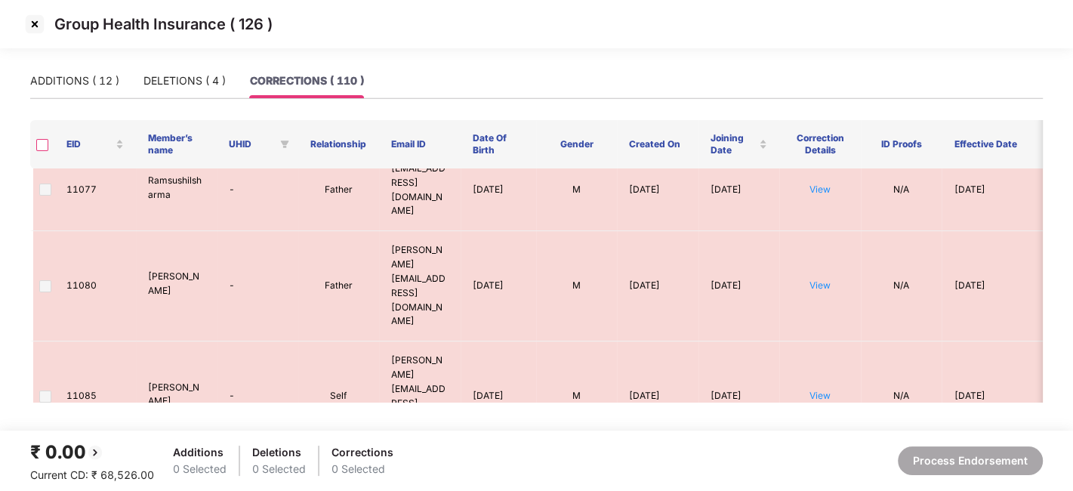
scroll to position [2785, 0]
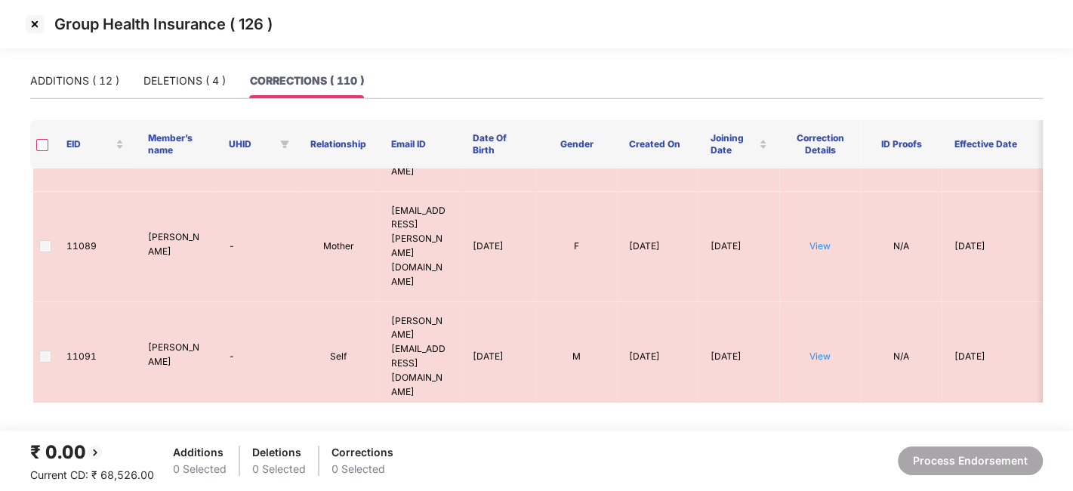
drag, startPoint x: 255, startPoint y: 292, endPoint x: 212, endPoint y: 266, distance: 50.5
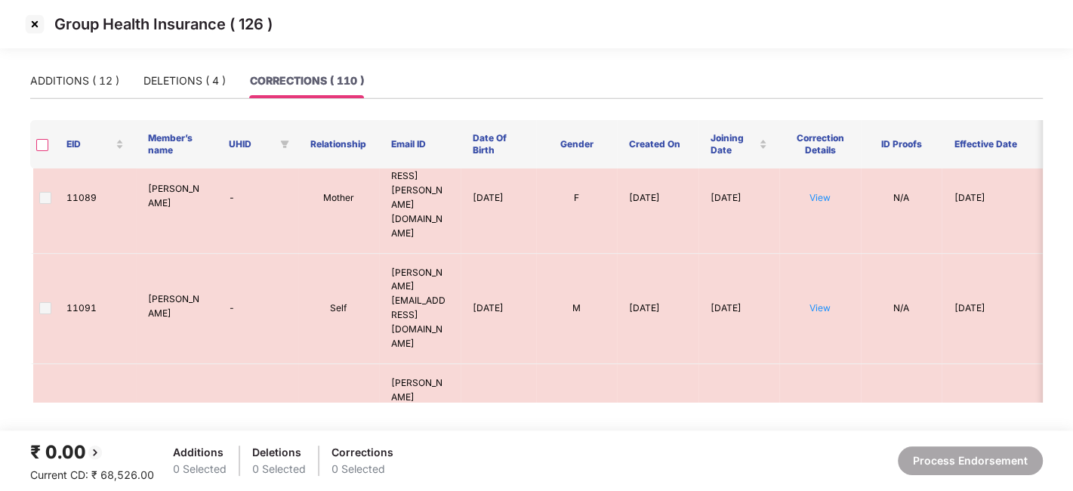
scroll to position [2766, 0]
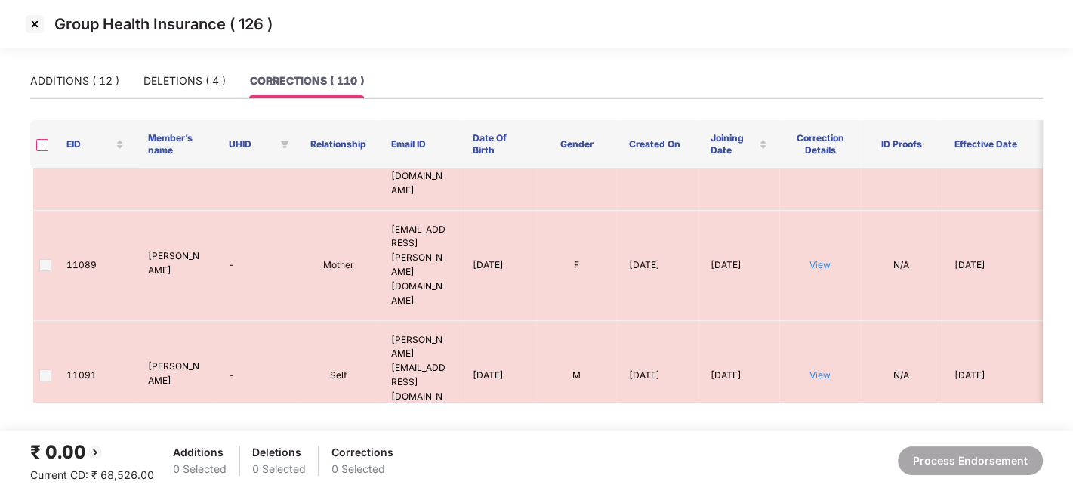
drag, startPoint x: 147, startPoint y: 364, endPoint x: 233, endPoint y: 375, distance: 86.1
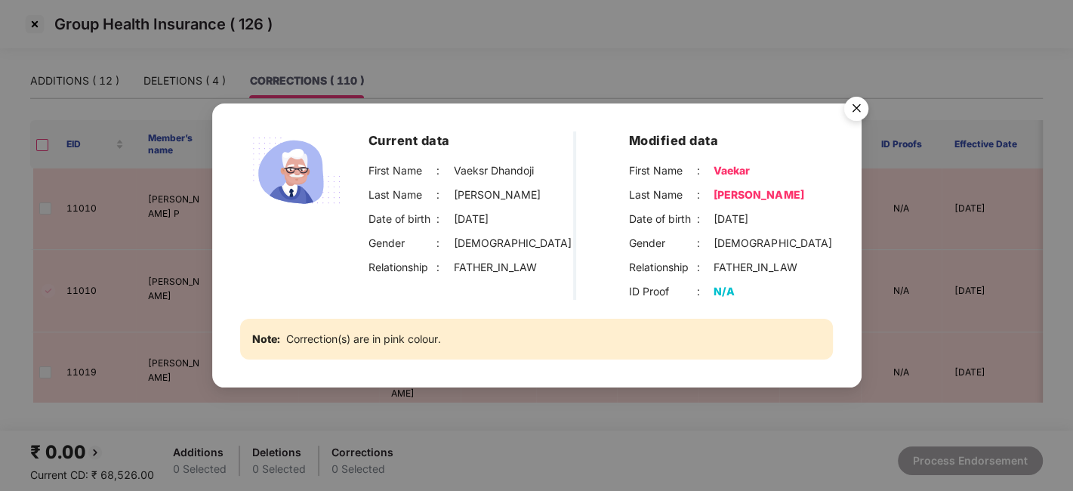
scroll to position [2766, 0]
drag, startPoint x: 721, startPoint y: 183, endPoint x: 623, endPoint y: 180, distance: 97.5
click at [718, 183] on div "First Name : [PERSON_NAME] Last Name : [PERSON_NAME] Date of birth : [DEMOGRAPH…" at bounding box center [731, 218] width 205 height 113
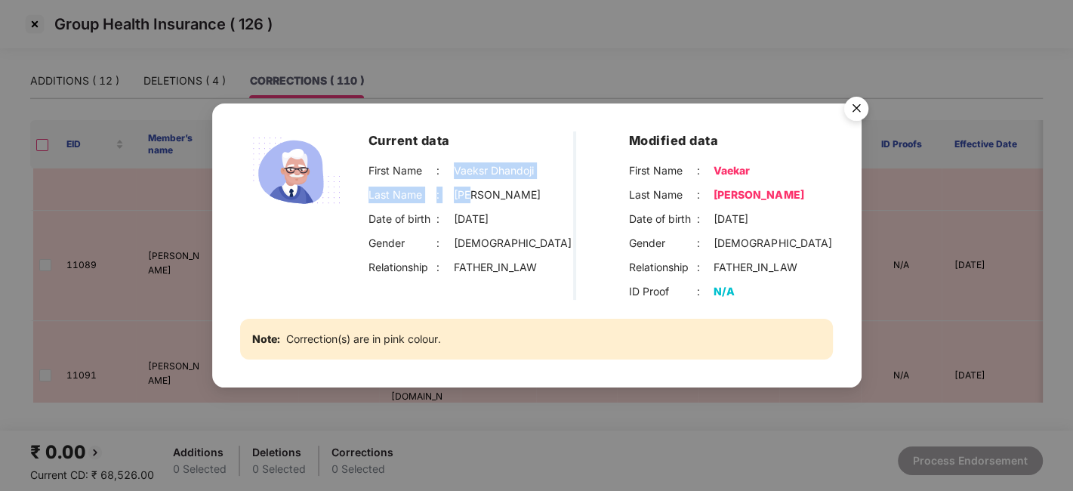
drag, startPoint x: 453, startPoint y: 166, endPoint x: 486, endPoint y: 187, distance: 38.4
click at [486, 187] on div "First Name : [PERSON_NAME] Last Name : [PERSON_NAME] Date of birth : [DEMOGRAPH…" at bounding box center [471, 218] width 205 height 113
click at [465, 162] on div "Vaeksr Dhandoji" at bounding box center [494, 170] width 80 height 17
drag, startPoint x: 453, startPoint y: 169, endPoint x: 535, endPoint y: 169, distance: 81.6
click at [535, 169] on div "First Name : [PERSON_NAME]" at bounding box center [471, 170] width 205 height 17
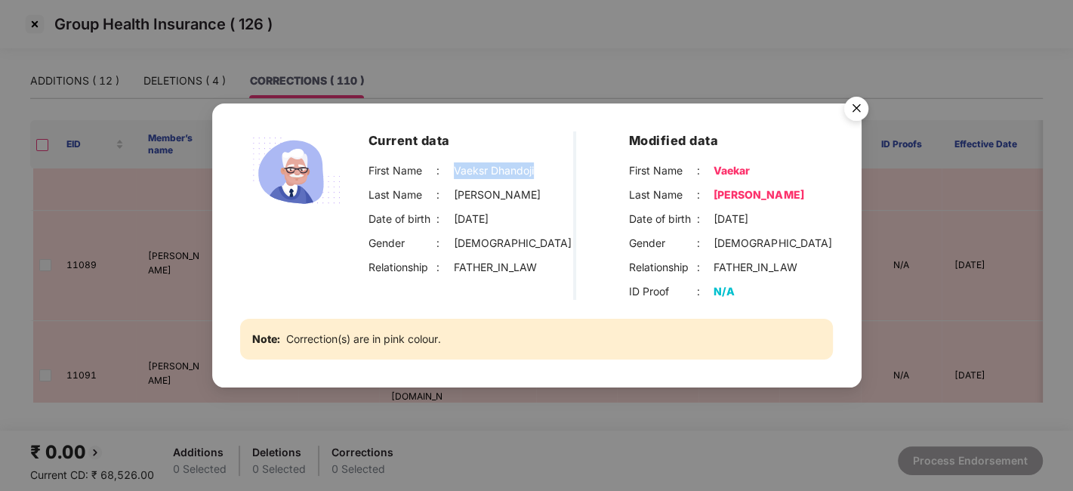
copy div "Vaeksr Dhandoji"
click at [163, 329] on div "Current data First Name : [PERSON_NAME] Last Name : [PERSON_NAME] Date of birth…" at bounding box center [536, 245] width 1073 height 491
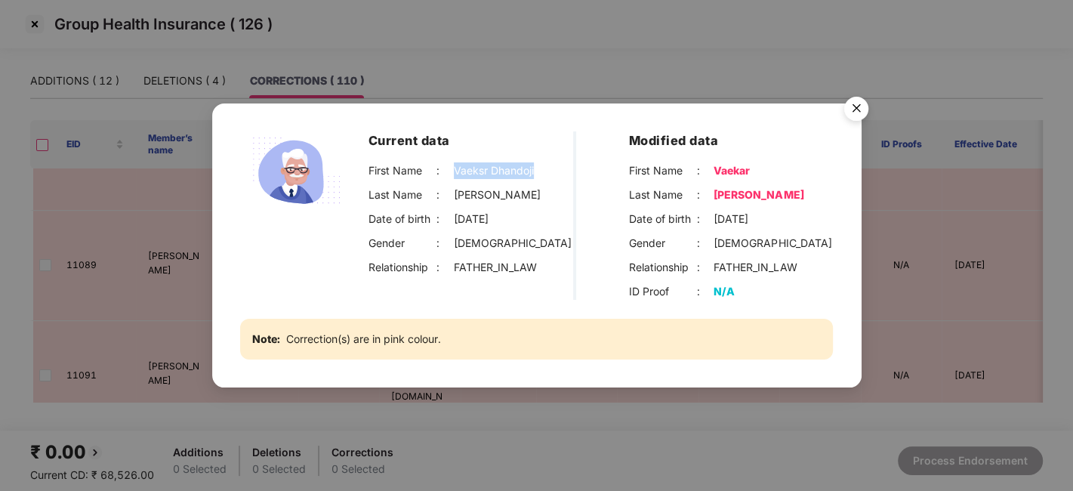
drag, startPoint x: 453, startPoint y: 171, endPoint x: 539, endPoint y: 165, distance: 86.3
click at [539, 165] on div "First Name : [PERSON_NAME]" at bounding box center [471, 170] width 205 height 17
copy div "Vaeksr Dhandoji"
click at [844, 113] on img "Close" at bounding box center [856, 111] width 42 height 42
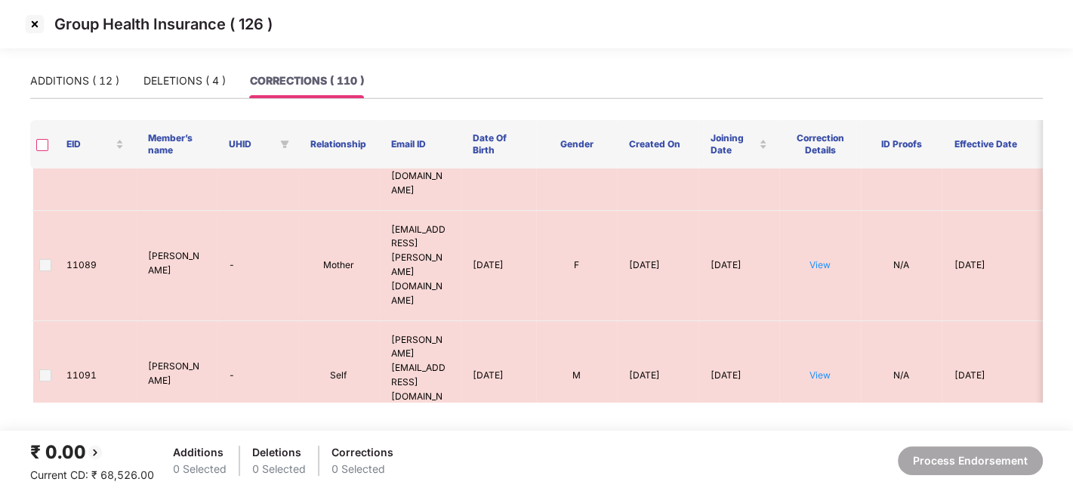
click at [26, 26] on img at bounding box center [35, 24] width 24 height 24
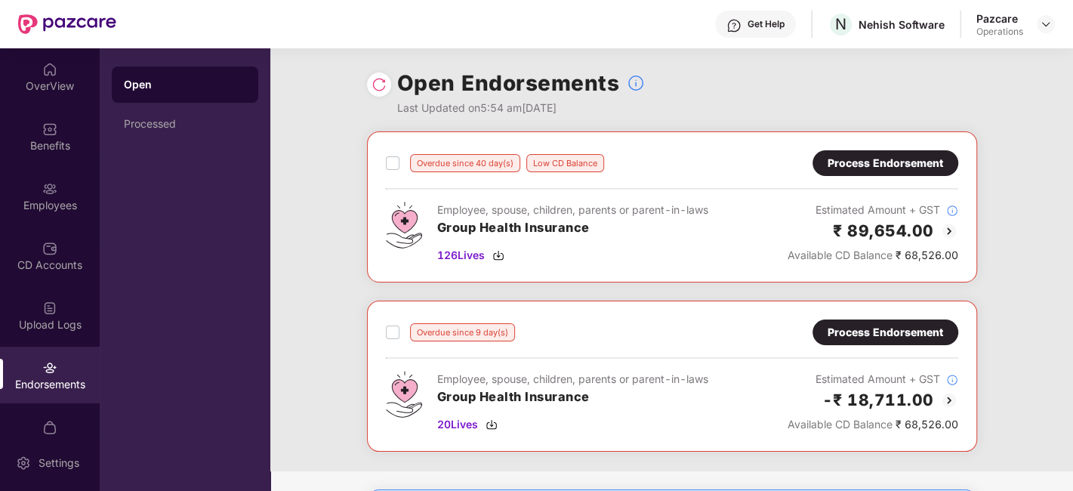
click at [48, 190] on img at bounding box center [49, 188] width 15 height 15
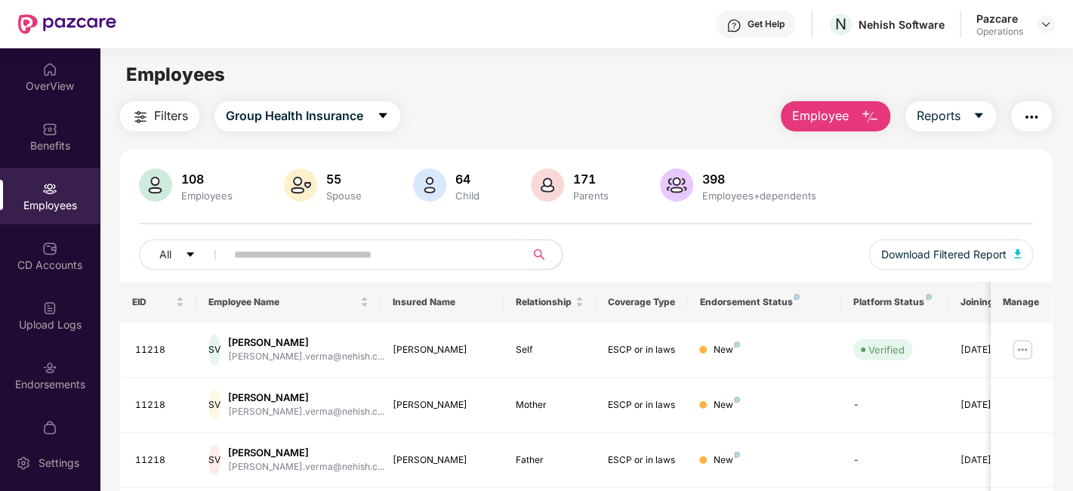
click at [1033, 113] on img "button" at bounding box center [1032, 117] width 18 height 18
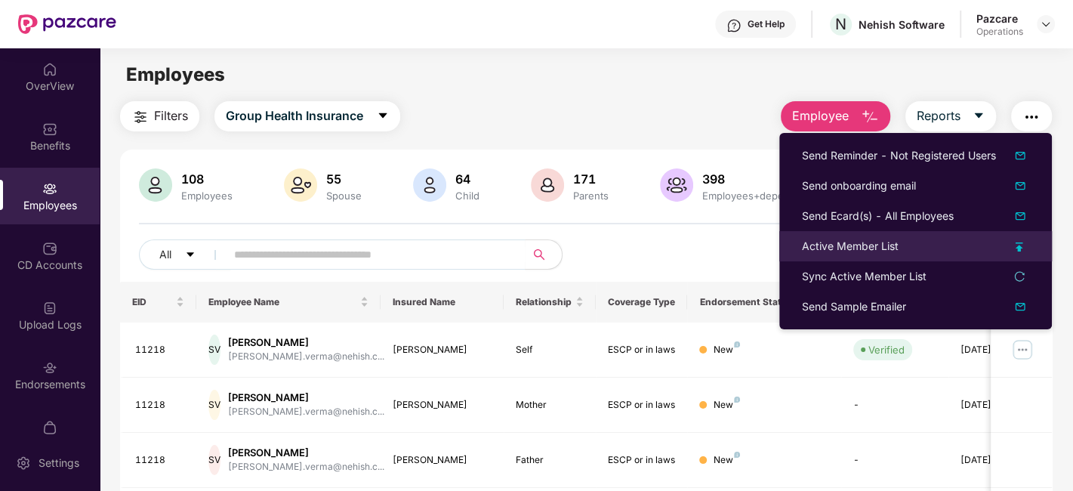
click at [857, 251] on div "Active Member List" at bounding box center [850, 246] width 97 height 17
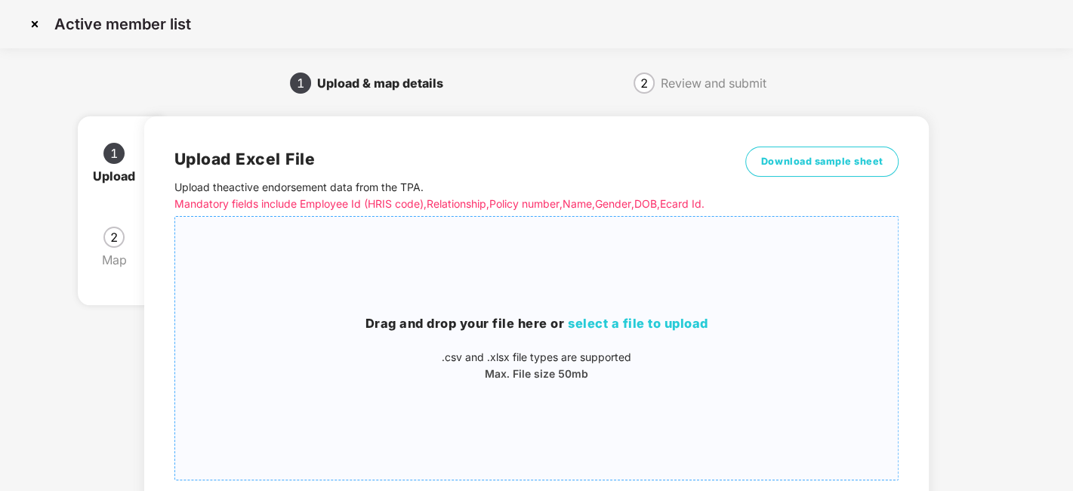
click at [614, 290] on div "Drag and drop your file here or select a file to upload .csv and .xlsx file typ…" at bounding box center [537, 348] width 724 height 239
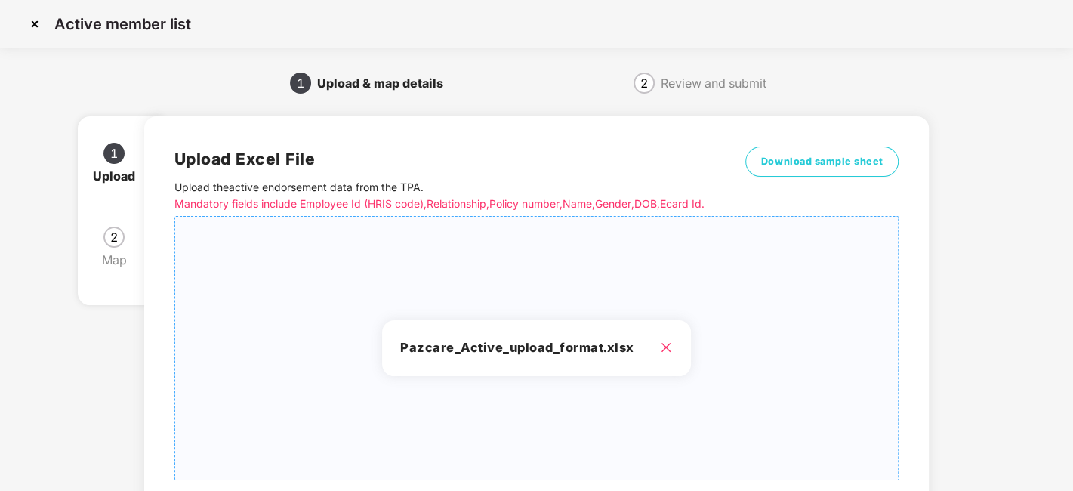
scroll to position [162, 0]
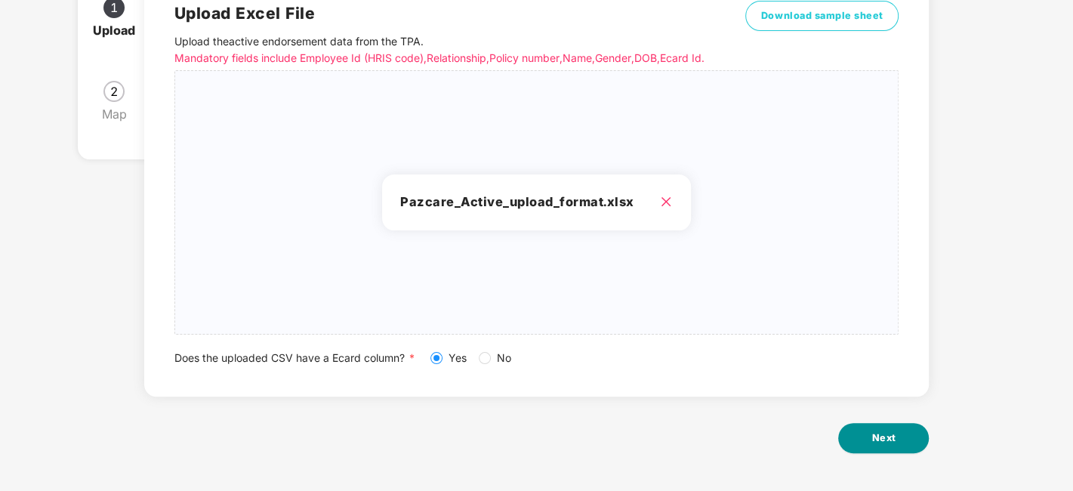
click at [891, 443] on span "Next" at bounding box center [884, 438] width 24 height 15
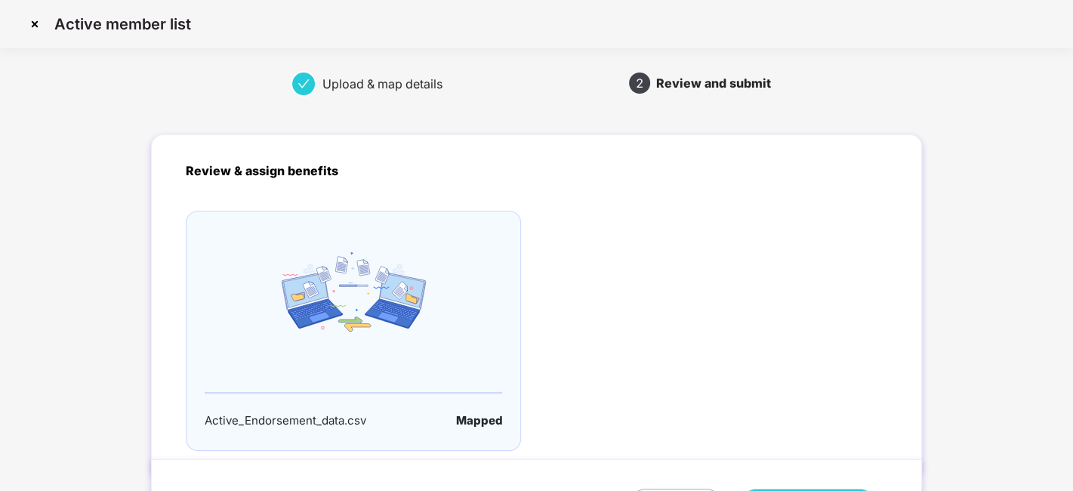
scroll to position [100, 0]
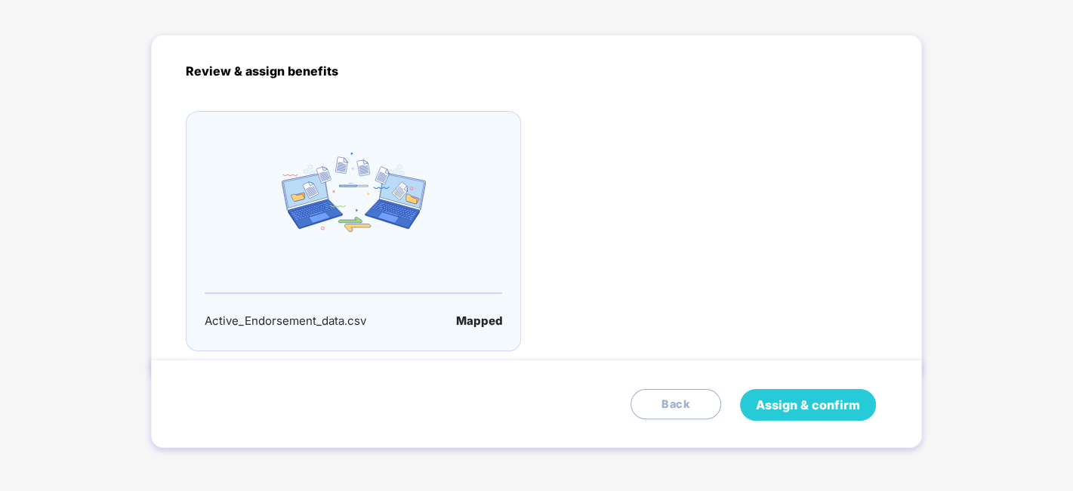
click at [795, 403] on span "Assign & confirm" at bounding box center [808, 405] width 104 height 19
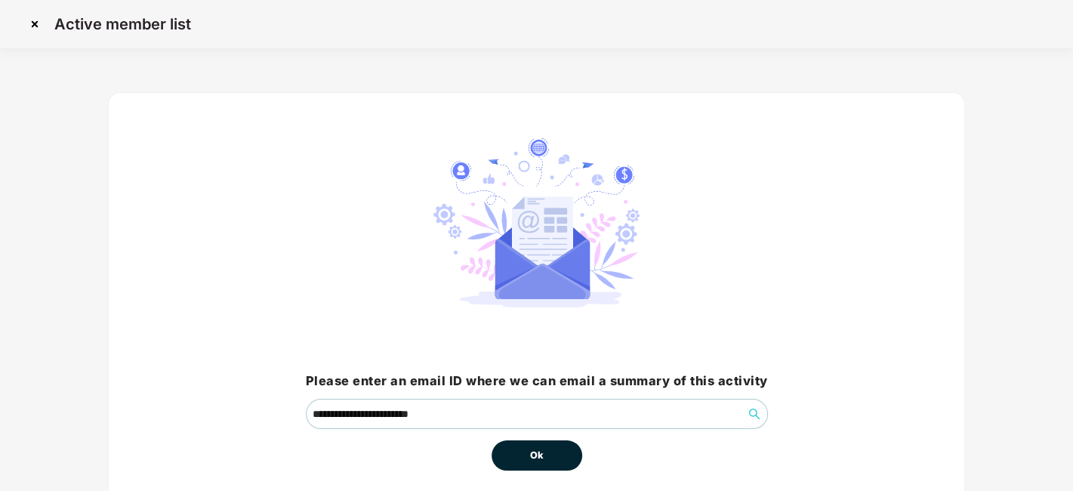
scroll to position [65, 0]
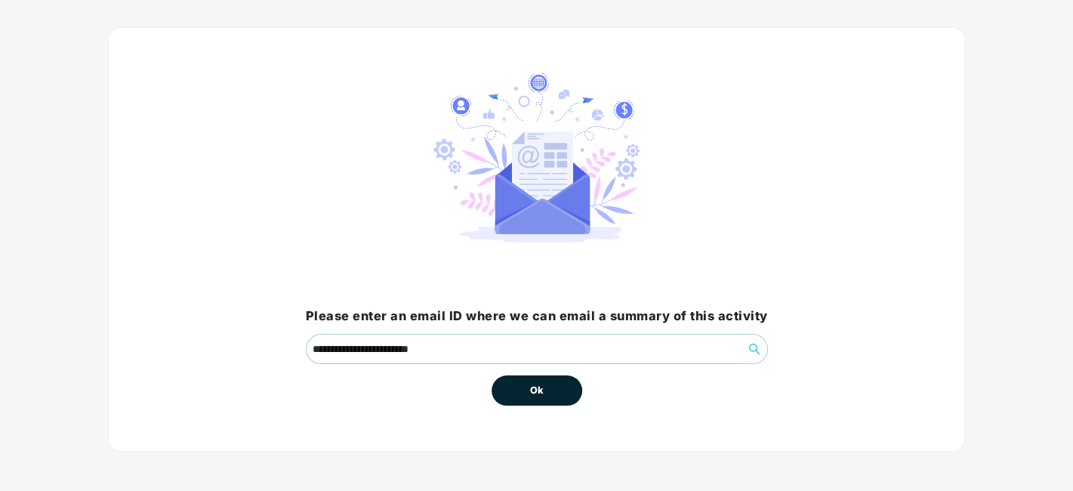
click at [541, 388] on span "Ok" at bounding box center [537, 390] width 14 height 15
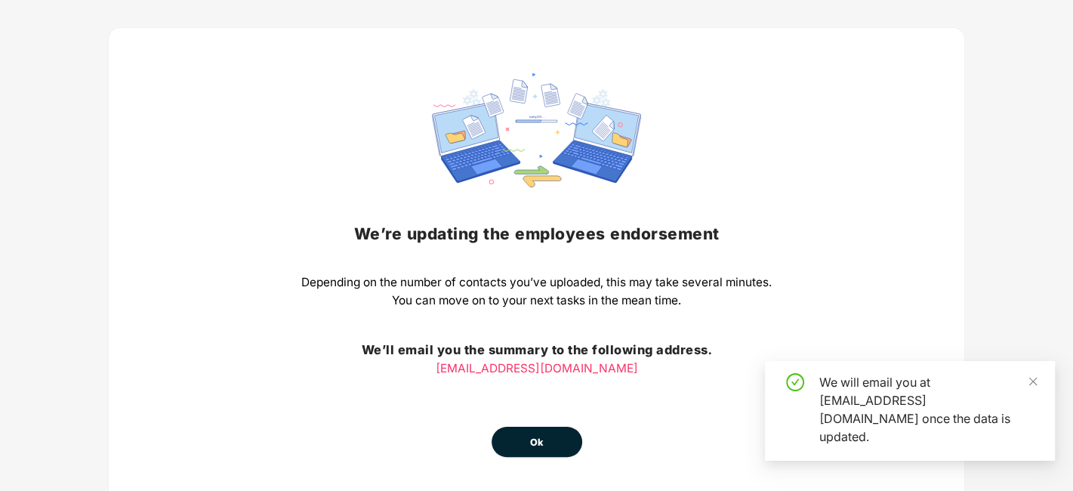
click at [535, 442] on span "Ok" at bounding box center [537, 442] width 14 height 15
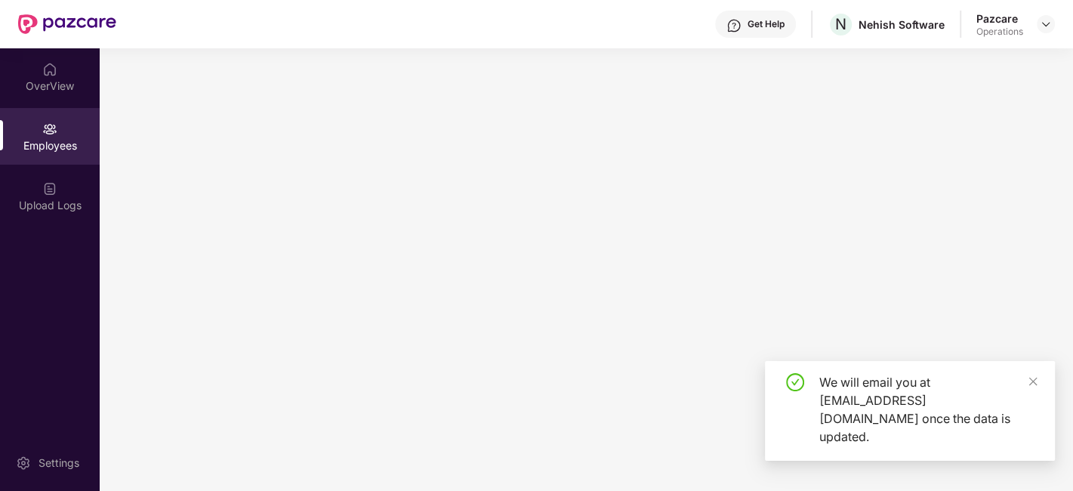
scroll to position [0, 0]
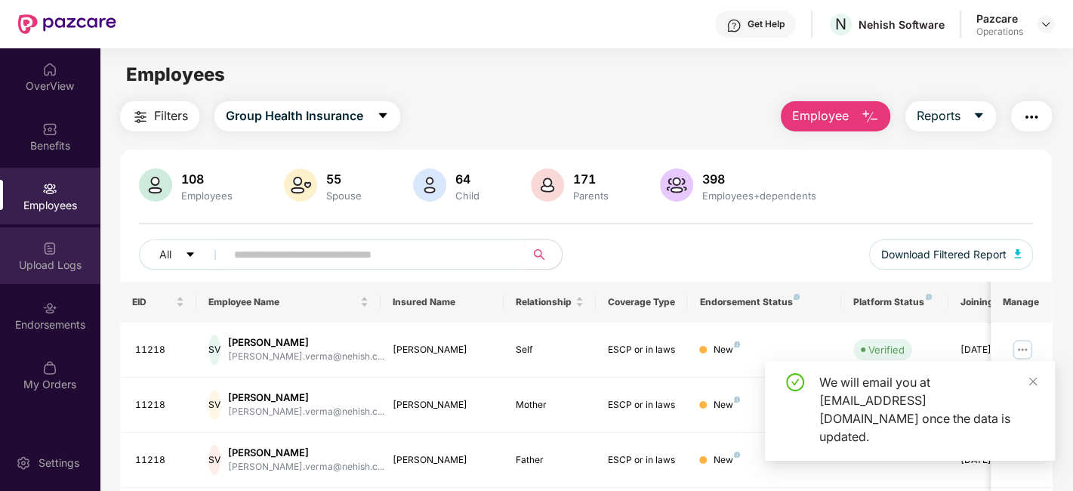
click at [32, 248] on div "Upload Logs" at bounding box center [50, 255] width 100 height 57
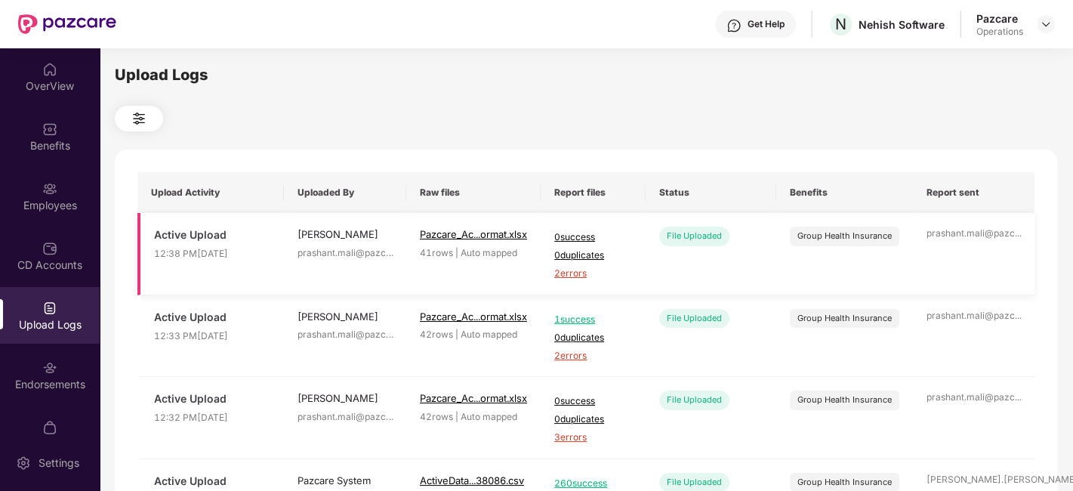
click at [579, 275] on span "2 errors" at bounding box center [593, 274] width 78 height 14
click at [32, 366] on div "Endorsements" at bounding box center [50, 375] width 100 height 57
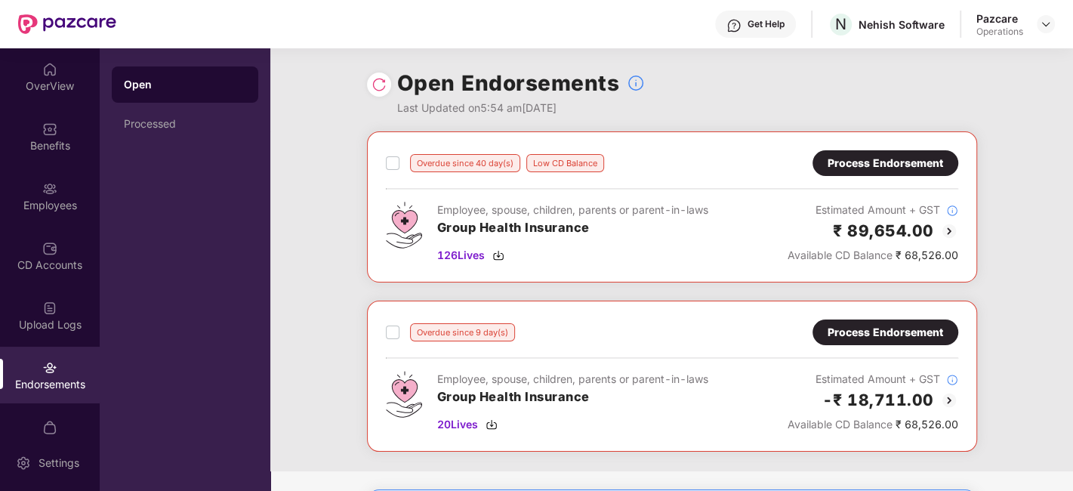
click at [910, 159] on div "Process Endorsement" at bounding box center [886, 163] width 116 height 17
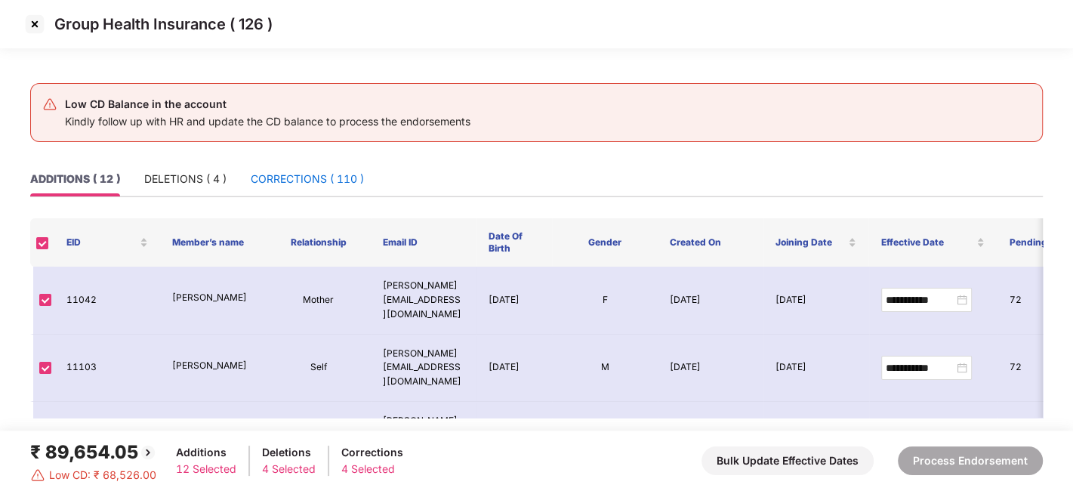
click at [301, 171] on div "CORRECTIONS ( 110 )" at bounding box center [307, 179] width 113 height 17
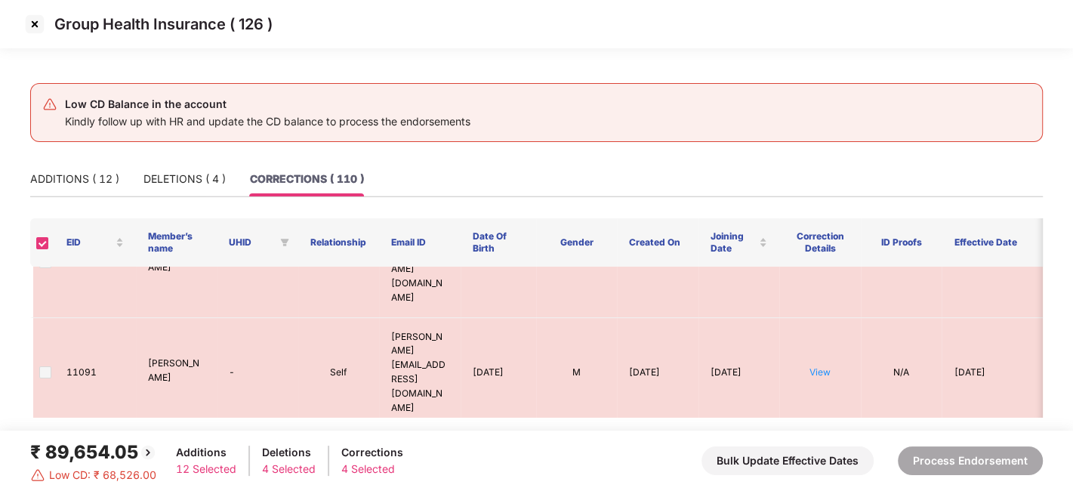
scroll to position [2867, 0]
click at [29, 26] on img at bounding box center [35, 24] width 24 height 24
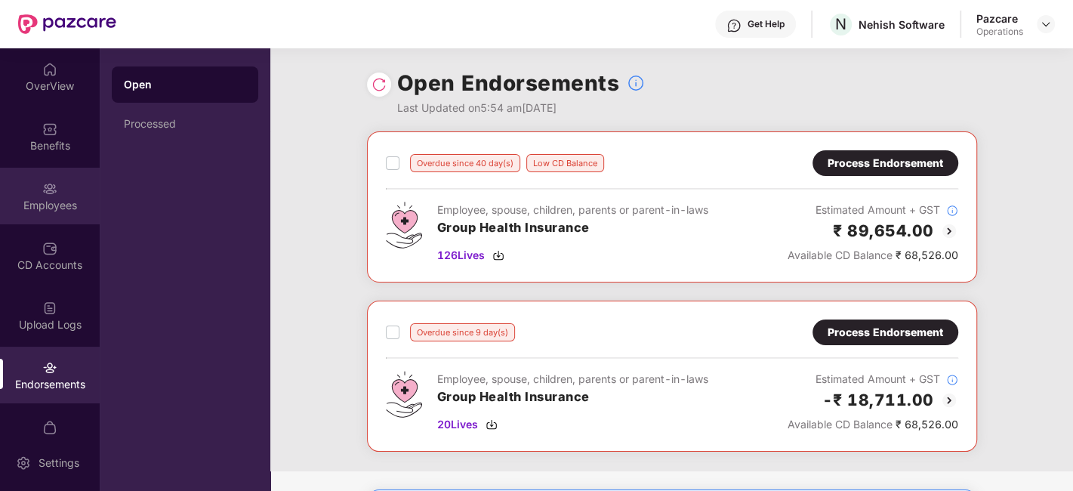
click at [49, 193] on img at bounding box center [49, 188] width 15 height 15
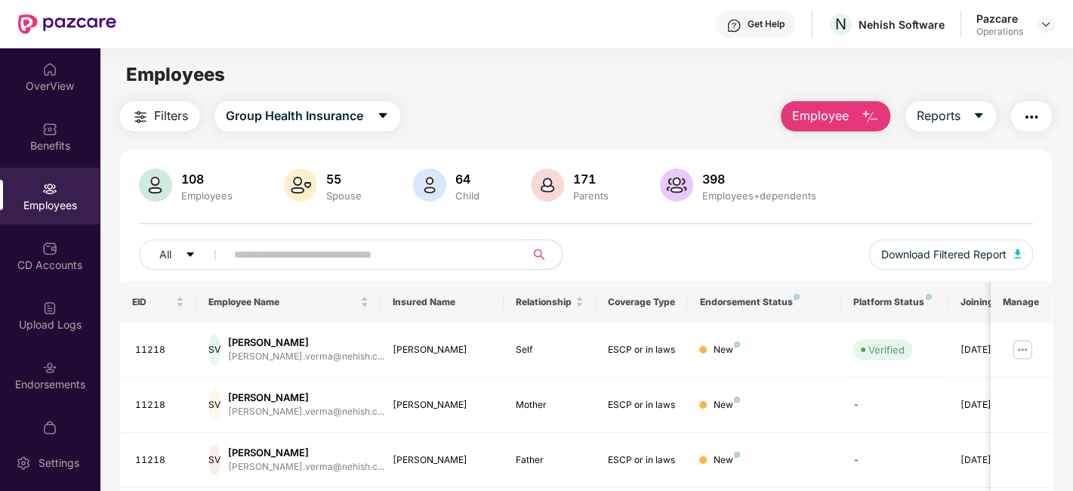
click at [237, 264] on input "text" at bounding box center [369, 254] width 271 height 23
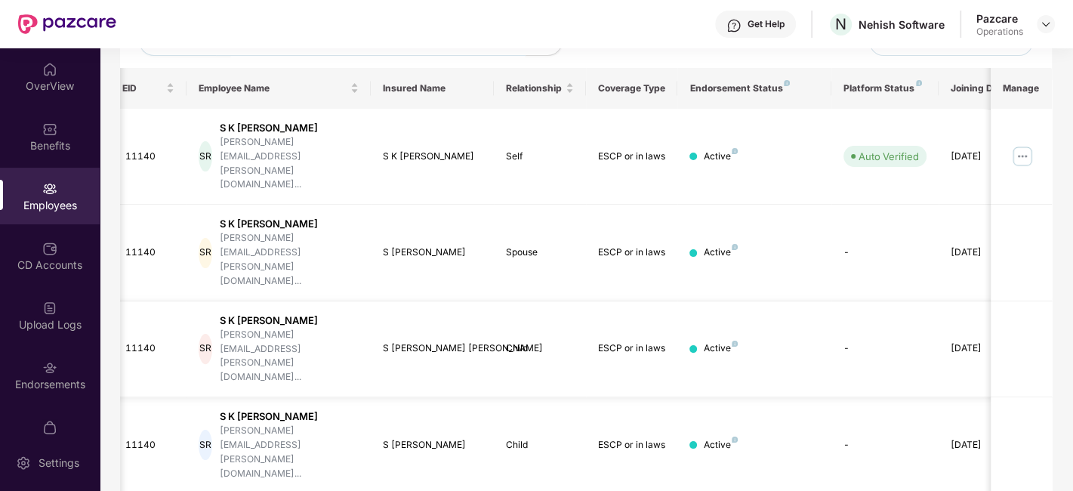
scroll to position [0, 0]
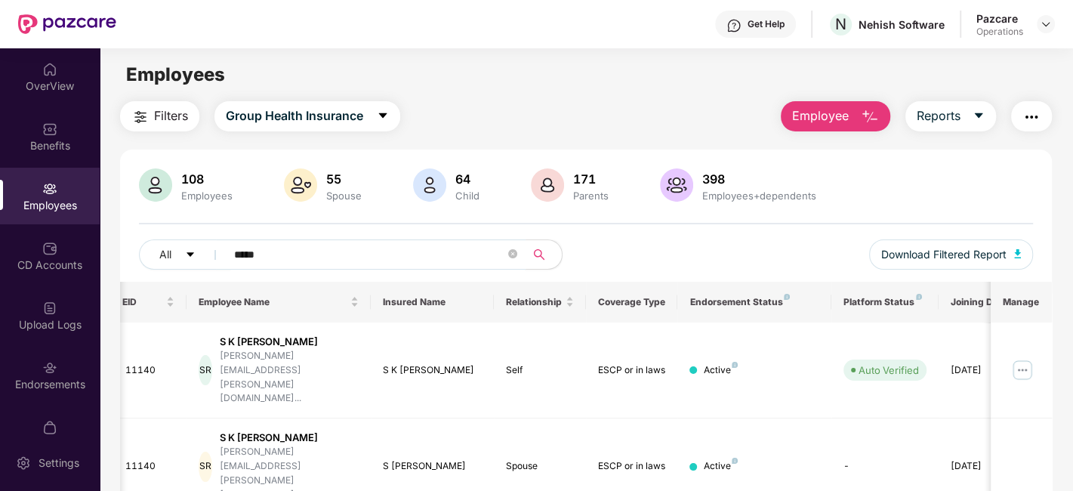
type input "*****"
click at [1030, 109] on img "button" at bounding box center [1032, 117] width 18 height 18
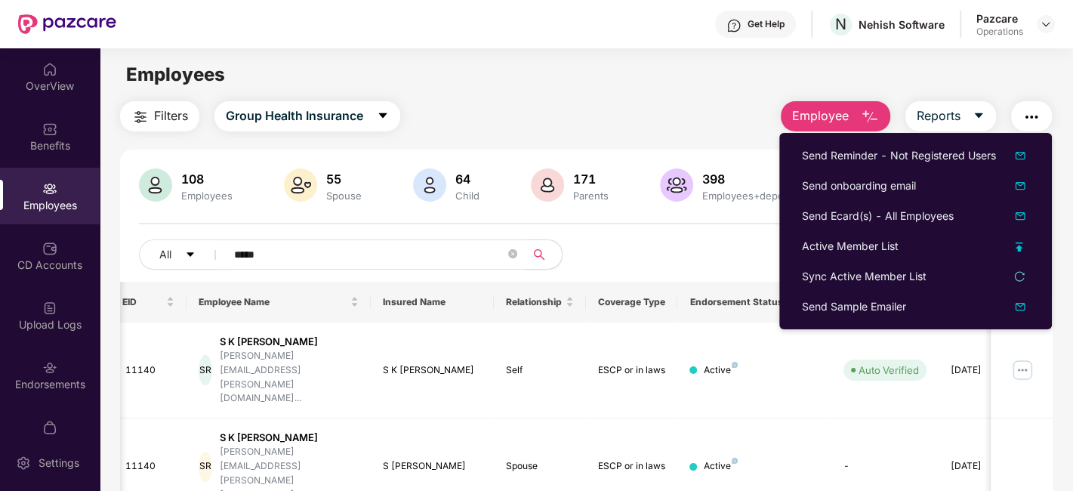
click at [761, 128] on div "Filters Group Health Insurance Employee Reports" at bounding box center [586, 116] width 932 height 30
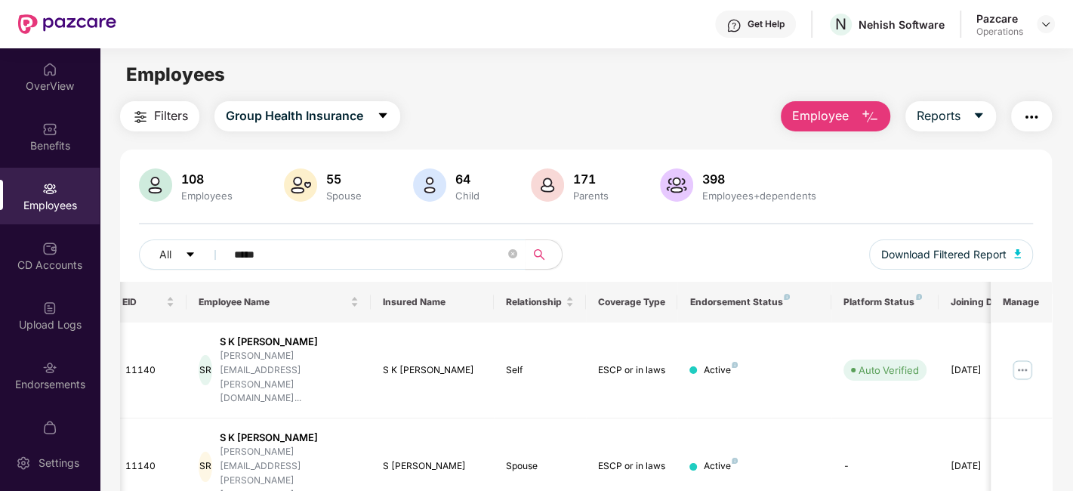
click at [1027, 115] on img "button" at bounding box center [1032, 117] width 18 height 18
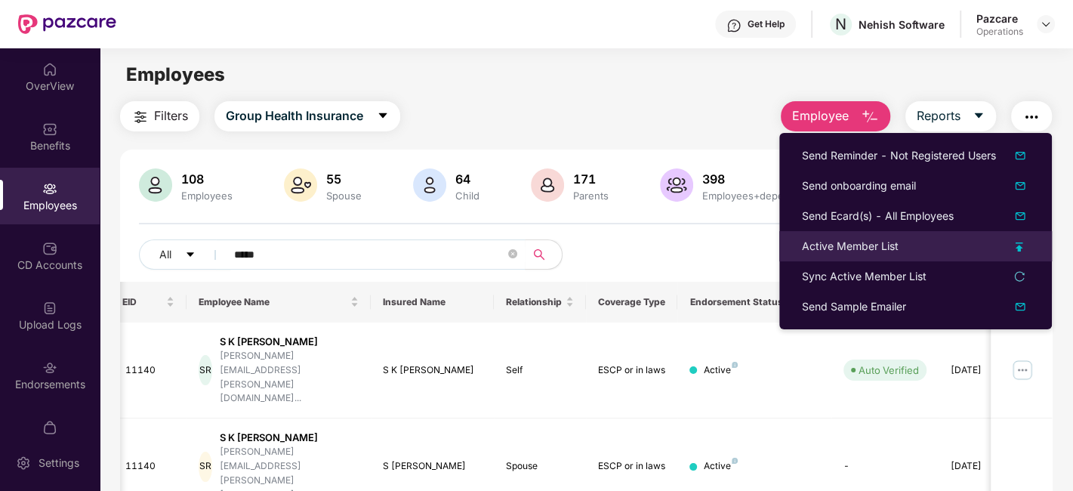
click at [821, 242] on div "Active Member List" at bounding box center [850, 246] width 97 height 17
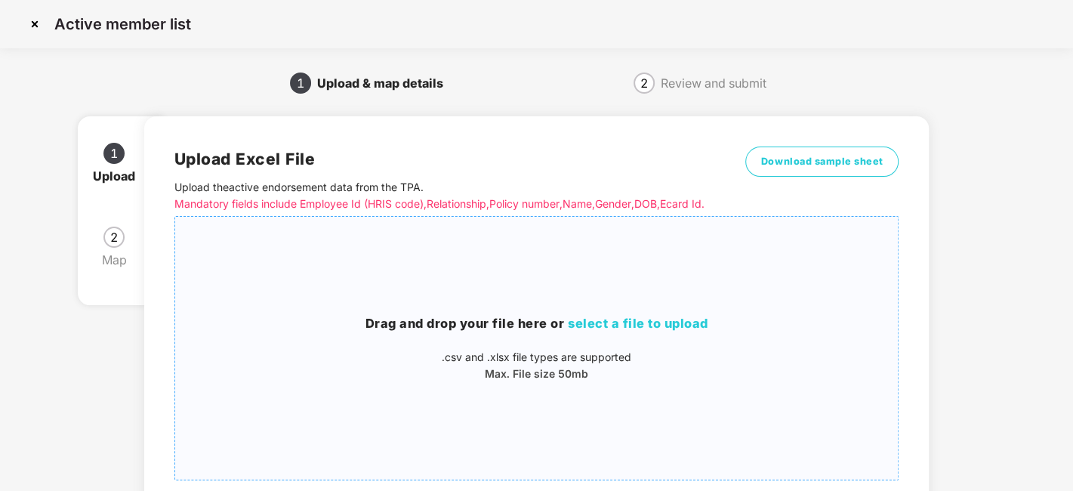
click at [583, 309] on div "Drag and drop your file here or select a file to upload .csv and .xlsx file typ…" at bounding box center [537, 348] width 724 height 239
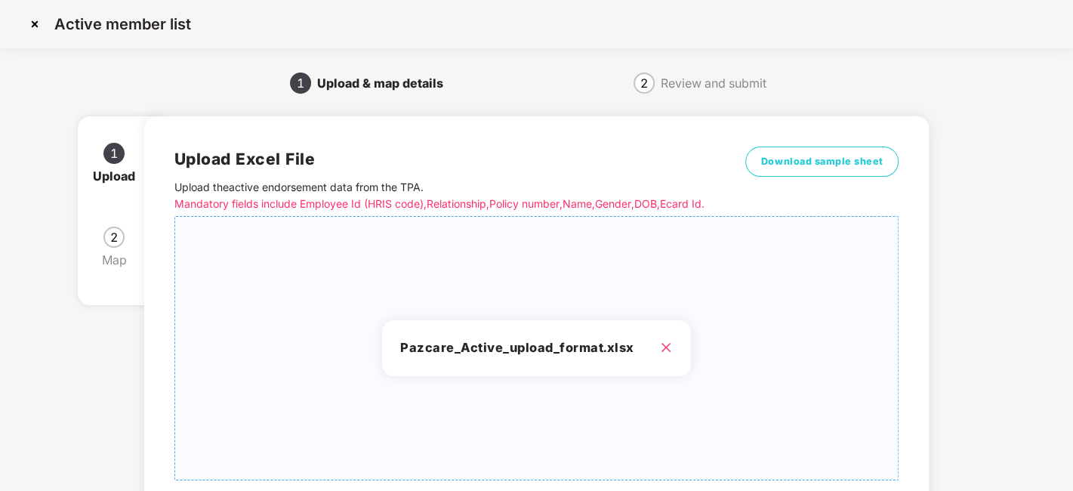
scroll to position [162, 0]
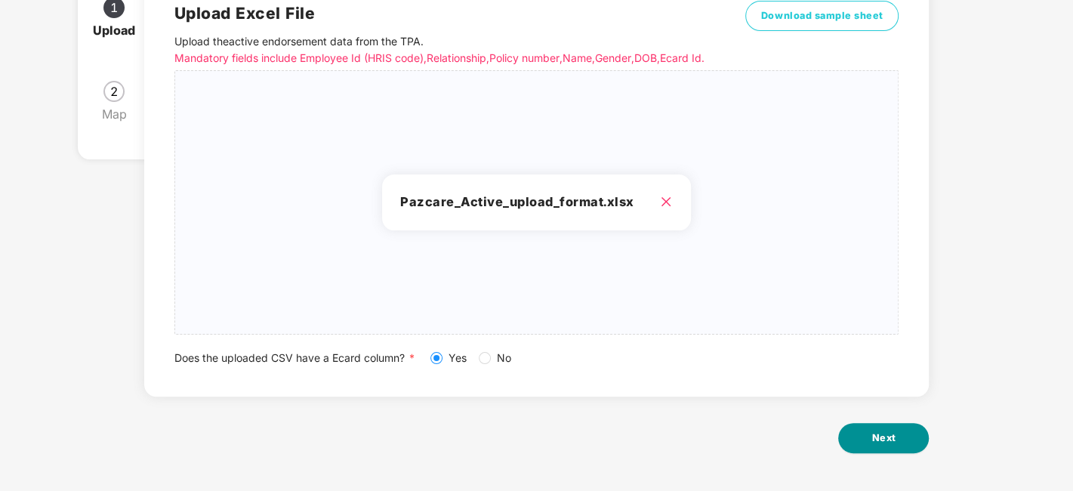
click at [869, 438] on button "Next" at bounding box center [883, 438] width 91 height 30
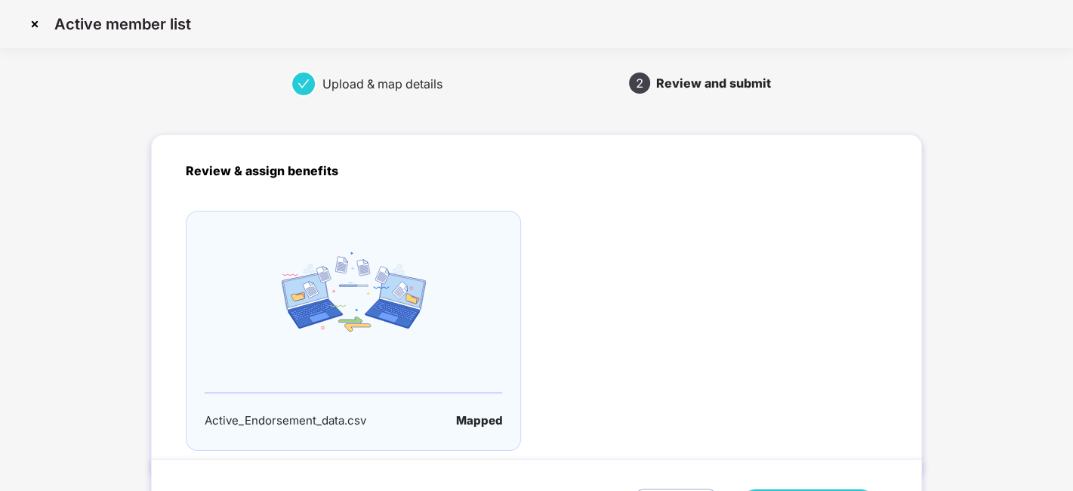
scroll to position [100, 0]
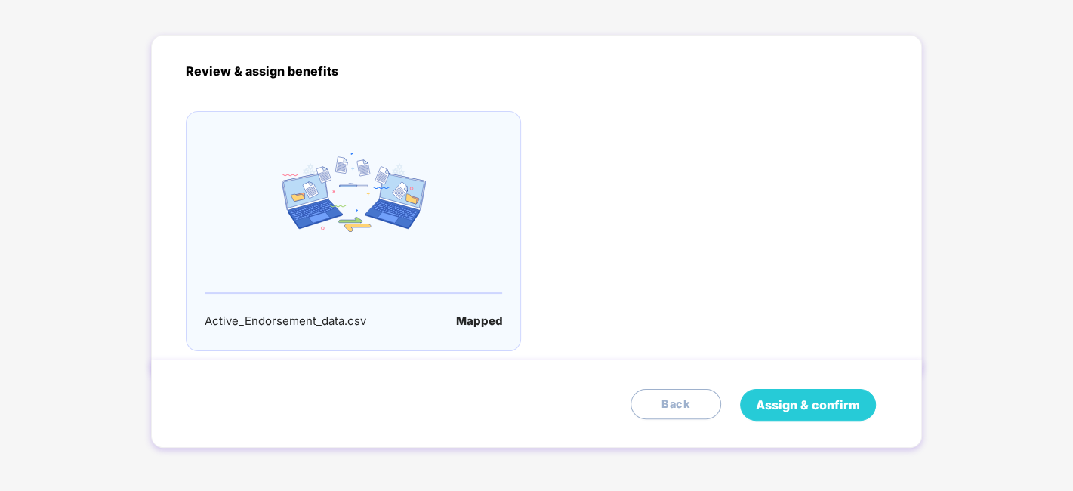
click at [814, 403] on span "Assign & confirm" at bounding box center [808, 405] width 104 height 19
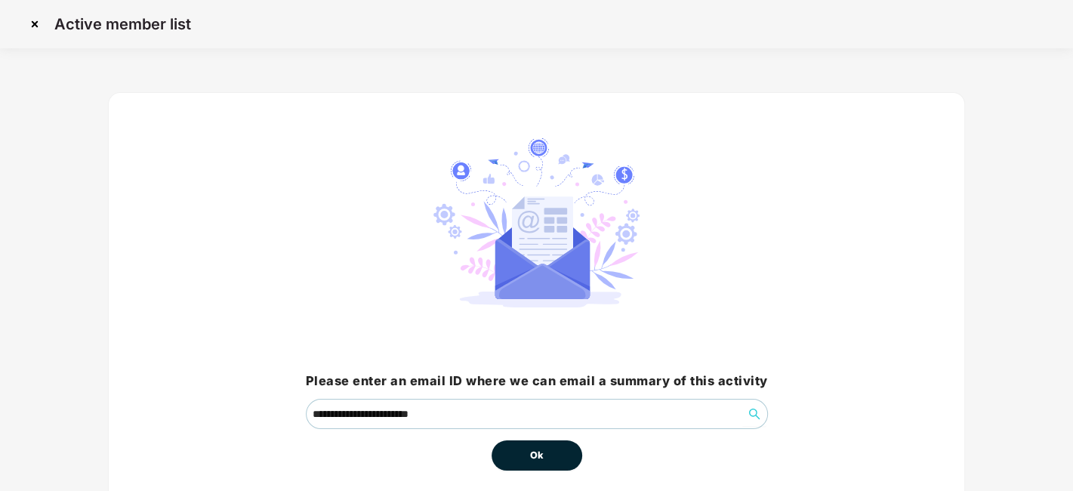
scroll to position [65, 0]
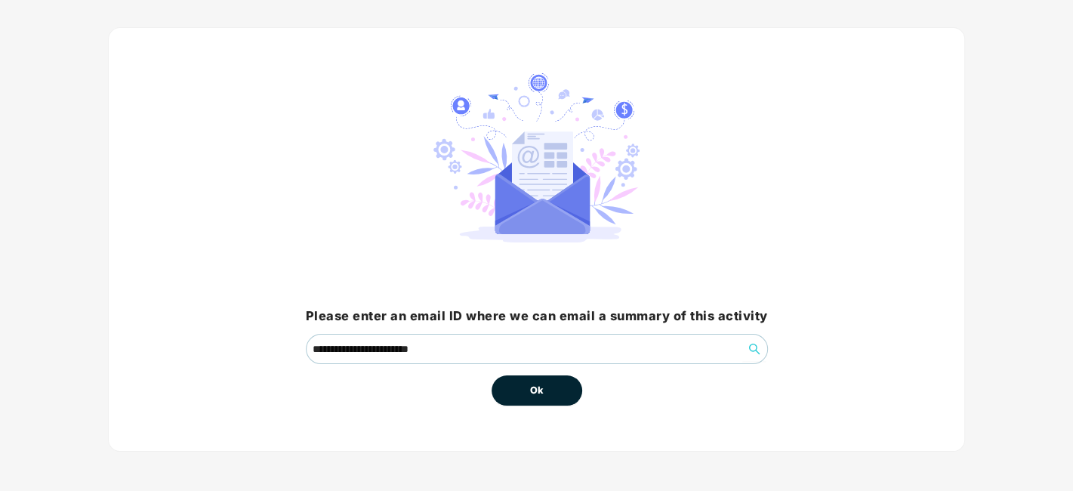
click at [540, 394] on span "Ok" at bounding box center [537, 390] width 14 height 15
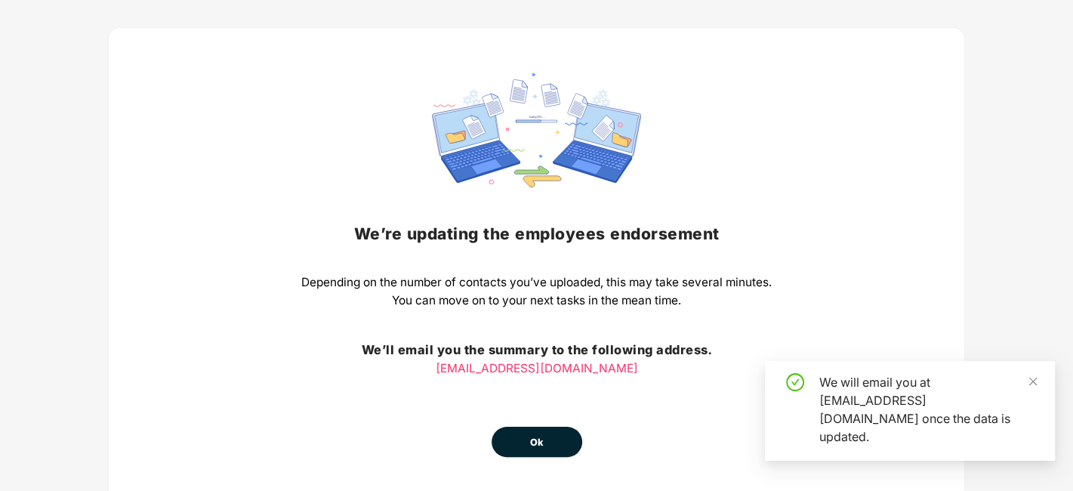
scroll to position [118, 0]
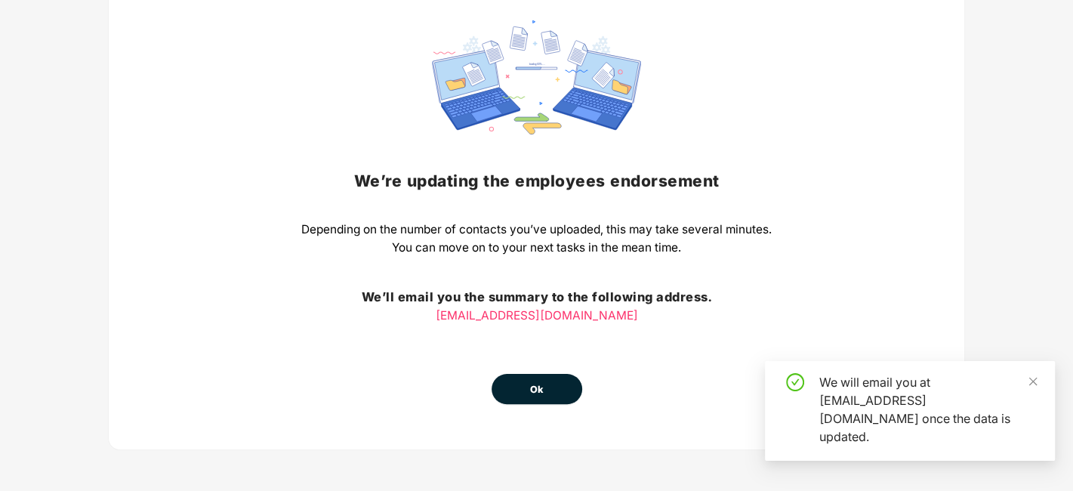
click at [536, 387] on span "Ok" at bounding box center [537, 389] width 14 height 15
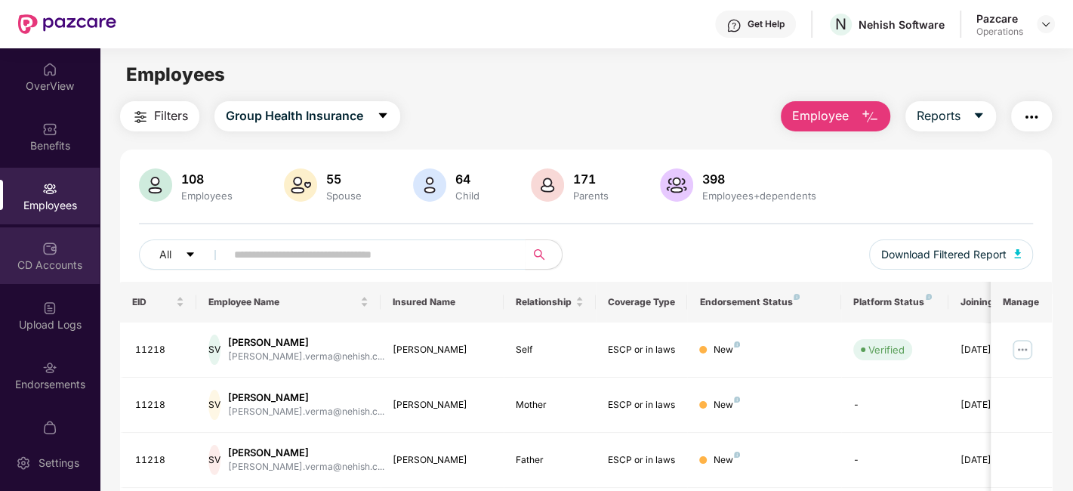
click at [32, 258] on div "CD Accounts" at bounding box center [50, 265] width 100 height 15
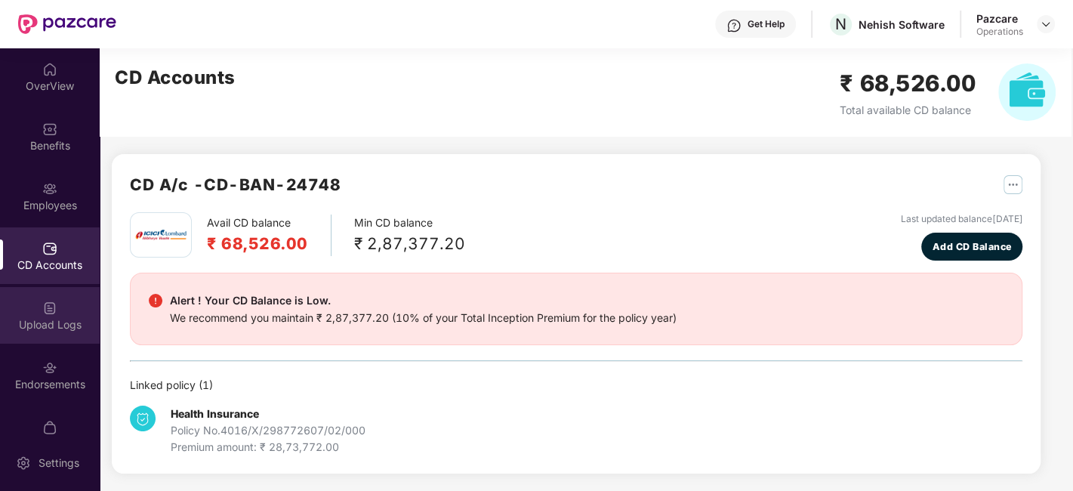
click at [54, 310] on img at bounding box center [49, 308] width 15 height 15
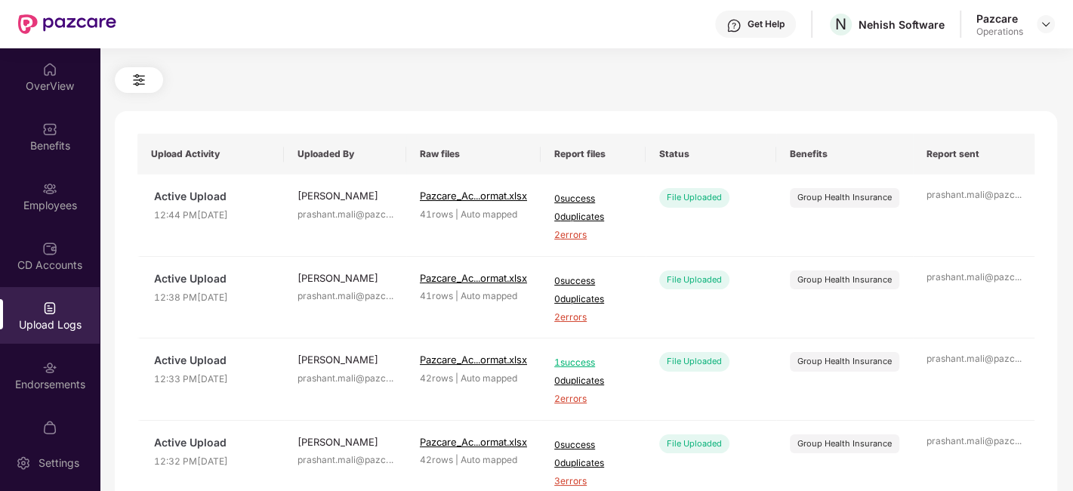
scroll to position [45, 0]
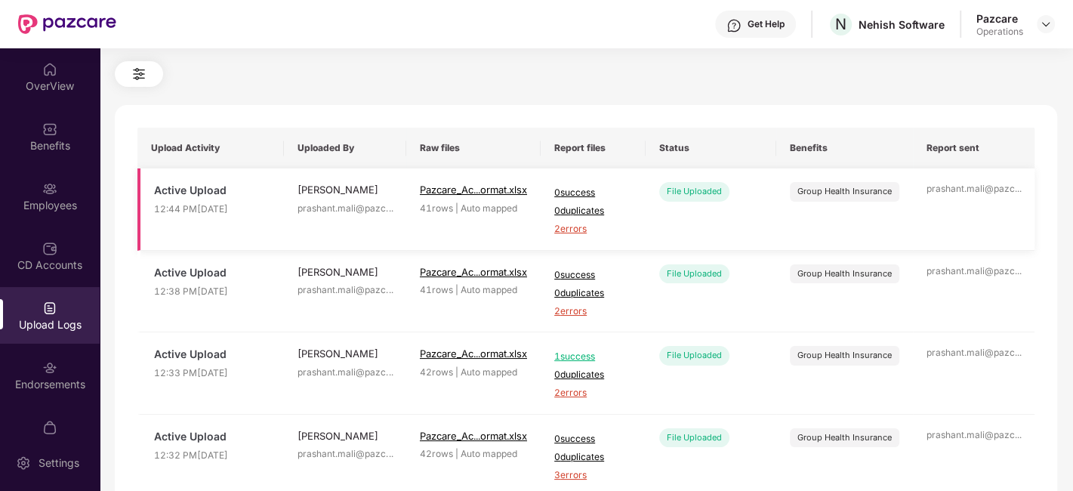
click at [574, 233] on span "2 errors" at bounding box center [593, 229] width 78 height 14
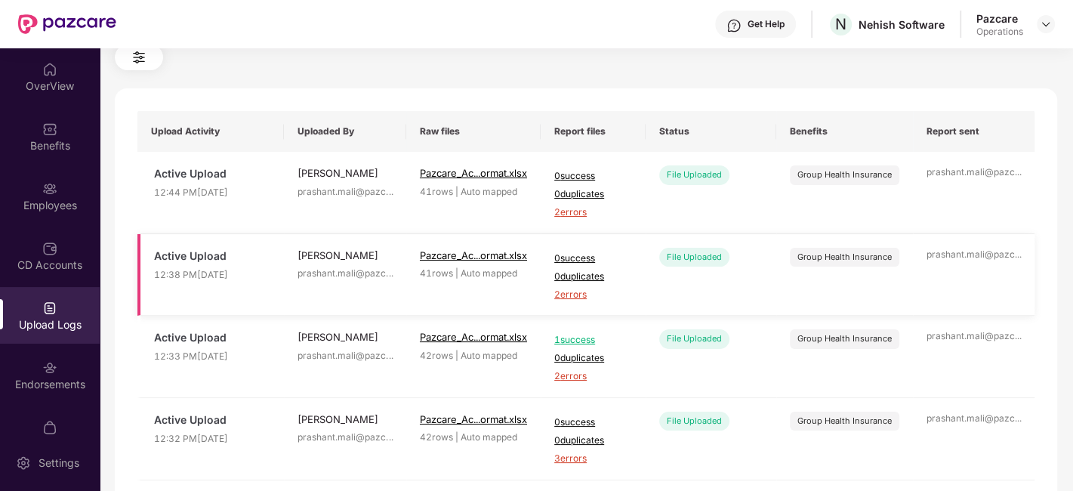
scroll to position [0, 0]
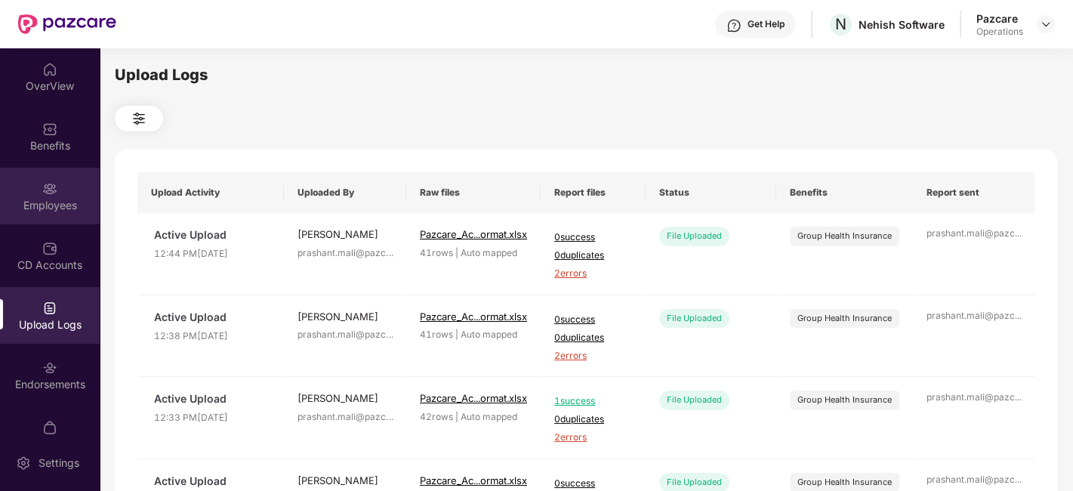
click at [78, 193] on div "Employees" at bounding box center [50, 196] width 100 height 57
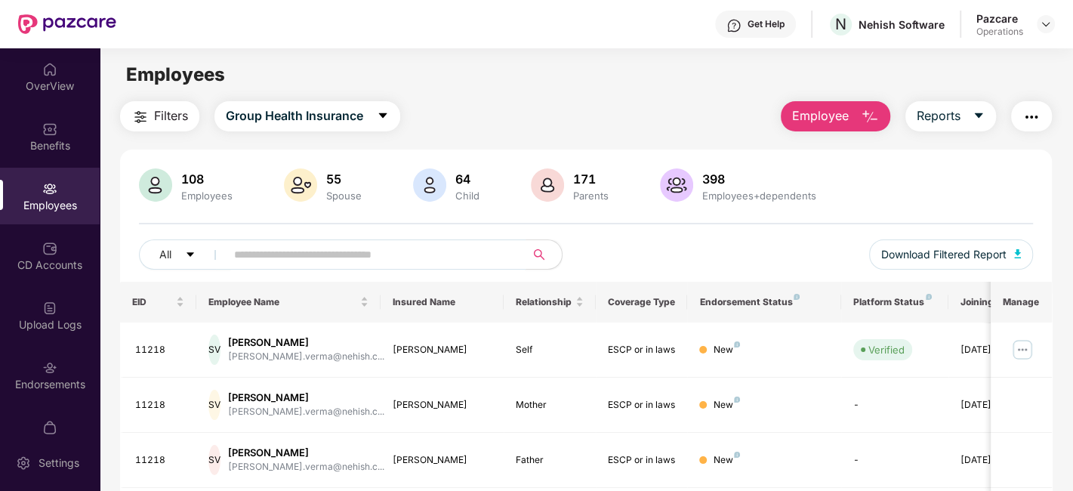
click at [280, 255] on input "text" at bounding box center [369, 254] width 271 height 23
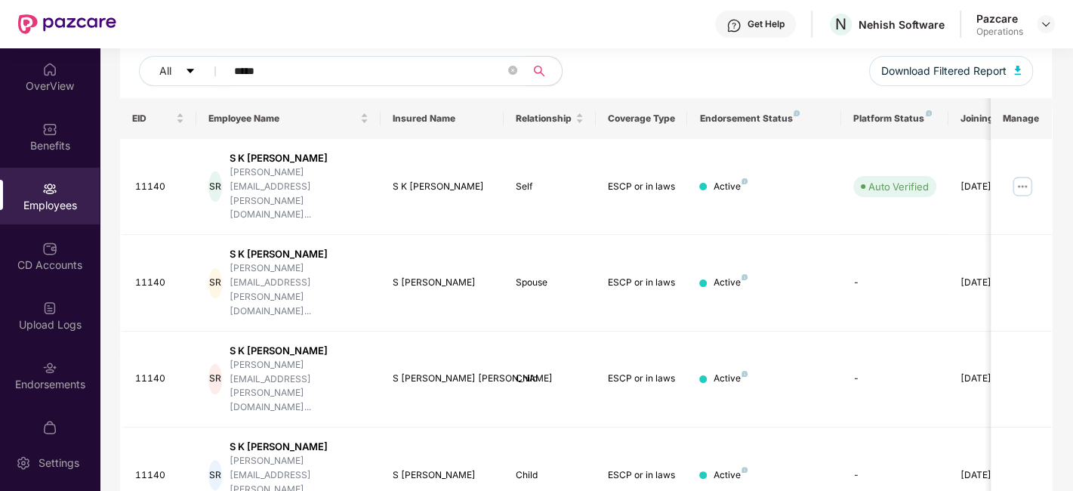
scroll to position [194, 0]
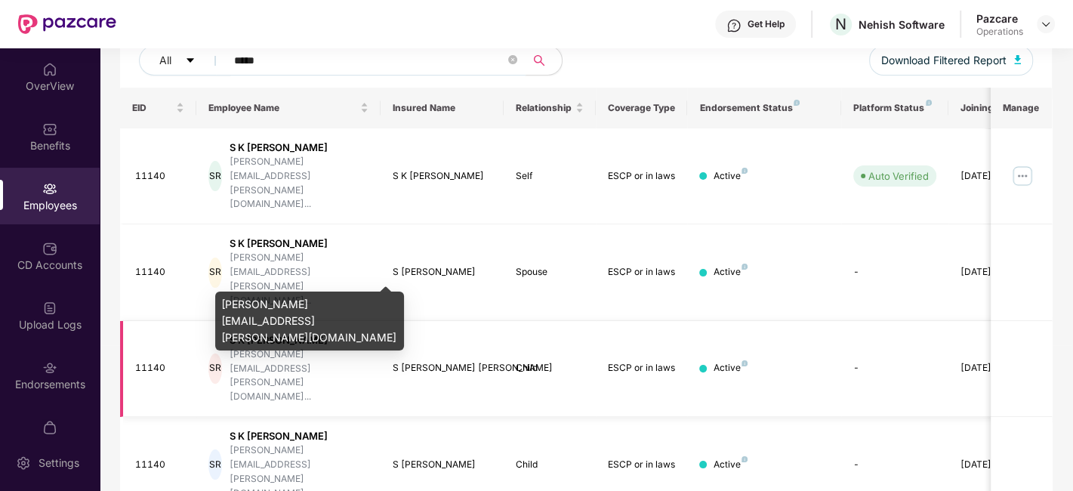
type input "*****"
click at [287, 347] on div "[PERSON_NAME][EMAIL_ADDRESS][PERSON_NAME][DOMAIN_NAME]..." at bounding box center [299, 375] width 139 height 57
click at [286, 307] on div "[PERSON_NAME][EMAIL_ADDRESS][PERSON_NAME][DOMAIN_NAME]" at bounding box center [309, 321] width 189 height 59
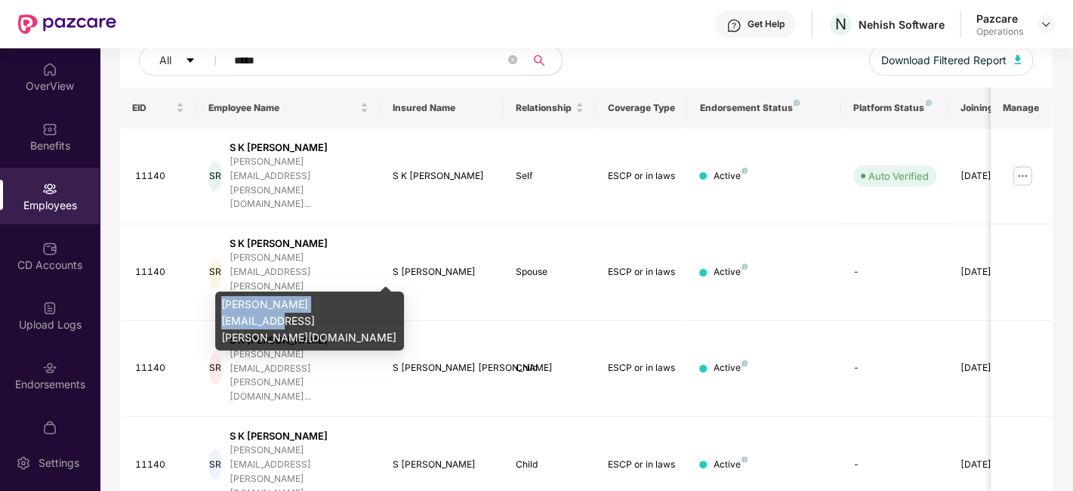
click at [286, 307] on div "[PERSON_NAME][EMAIL_ADDRESS][PERSON_NAME][DOMAIN_NAME]" at bounding box center [309, 321] width 189 height 59
copy div "[PERSON_NAME][EMAIL_ADDRESS][PERSON_NAME][DOMAIN_NAME]"
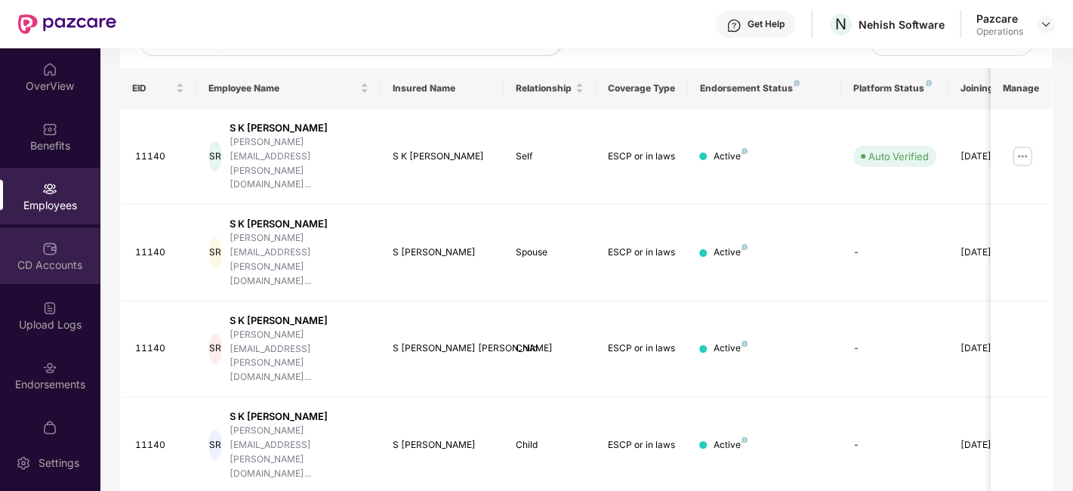
scroll to position [31, 0]
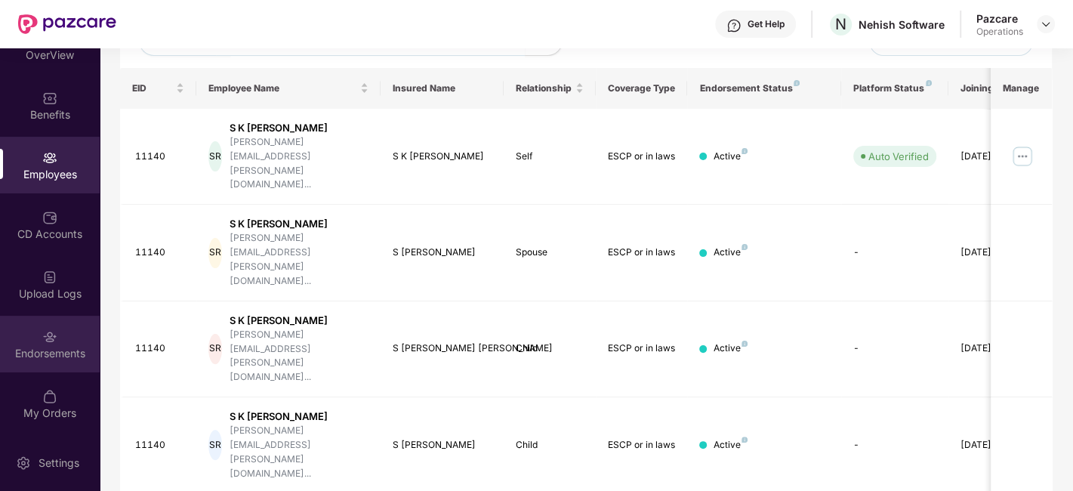
click at [28, 335] on div "Endorsements" at bounding box center [50, 344] width 100 height 57
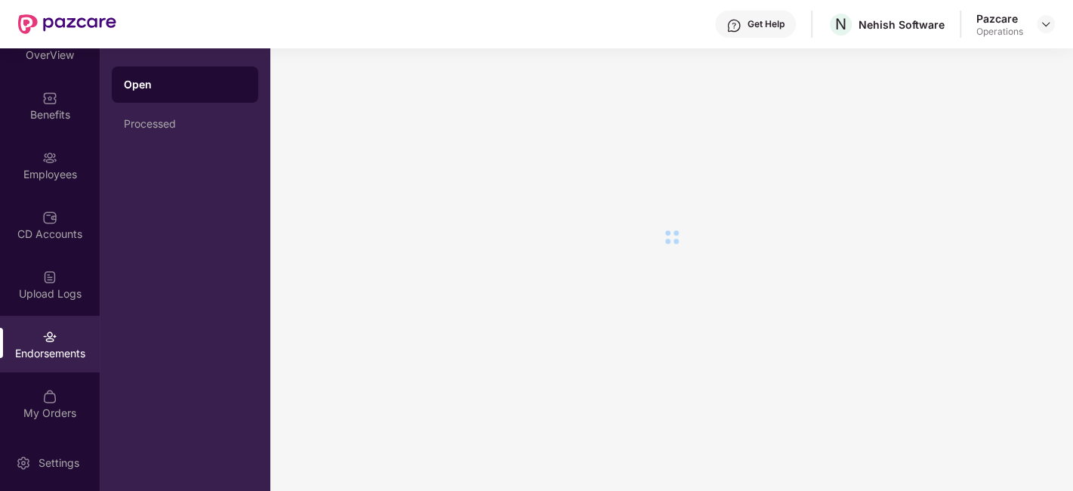
scroll to position [0, 0]
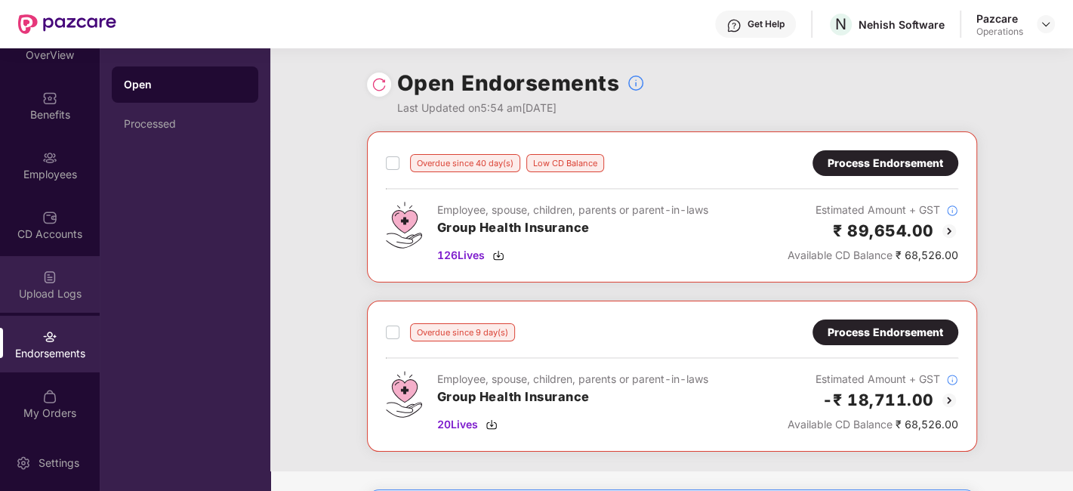
click at [35, 286] on div "Upload Logs" at bounding box center [50, 293] width 100 height 15
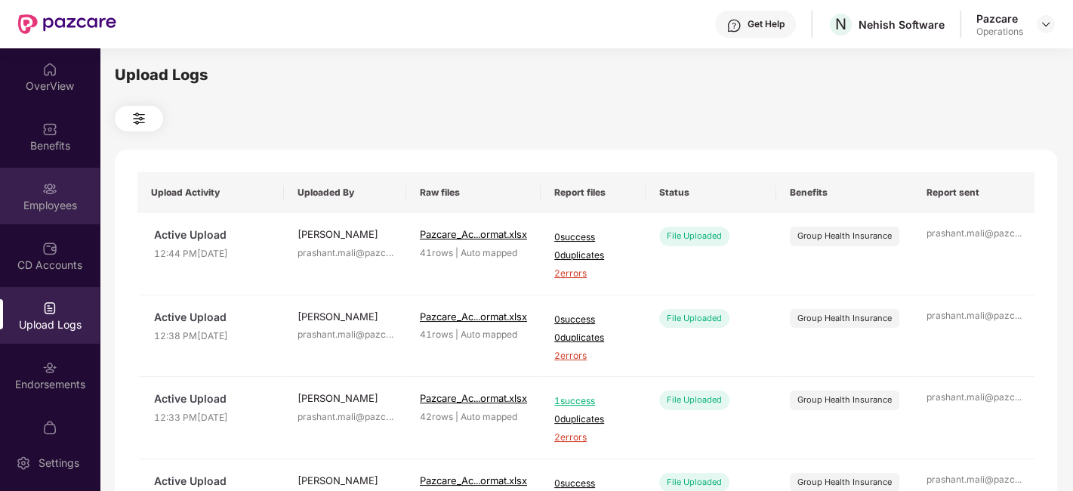
click at [32, 186] on div "Employees" at bounding box center [50, 196] width 100 height 57
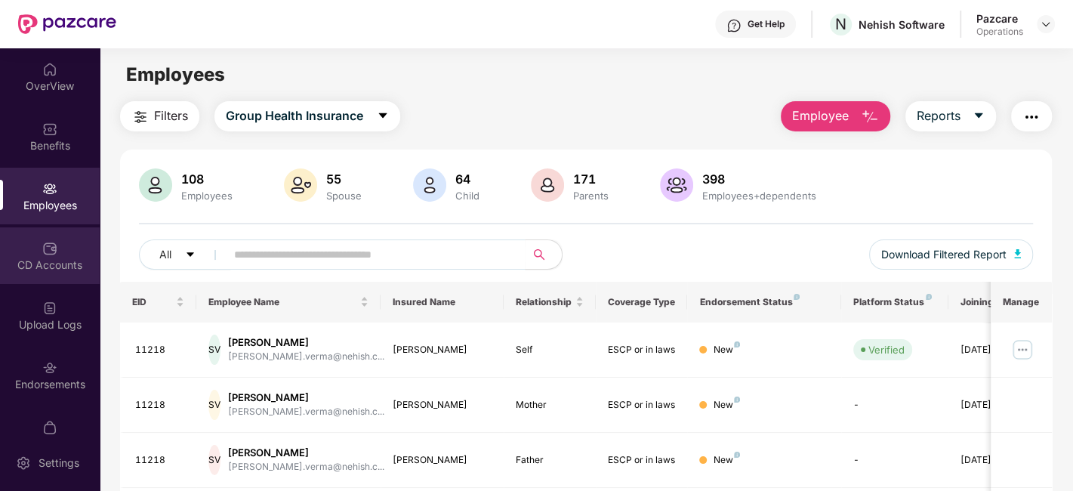
scroll to position [31, 0]
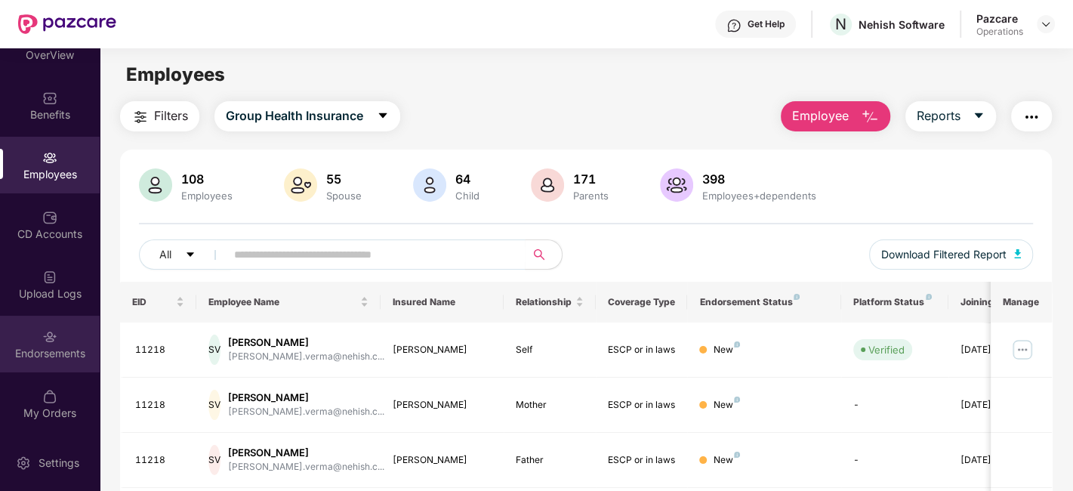
click at [28, 347] on div "Endorsements" at bounding box center [50, 353] width 100 height 15
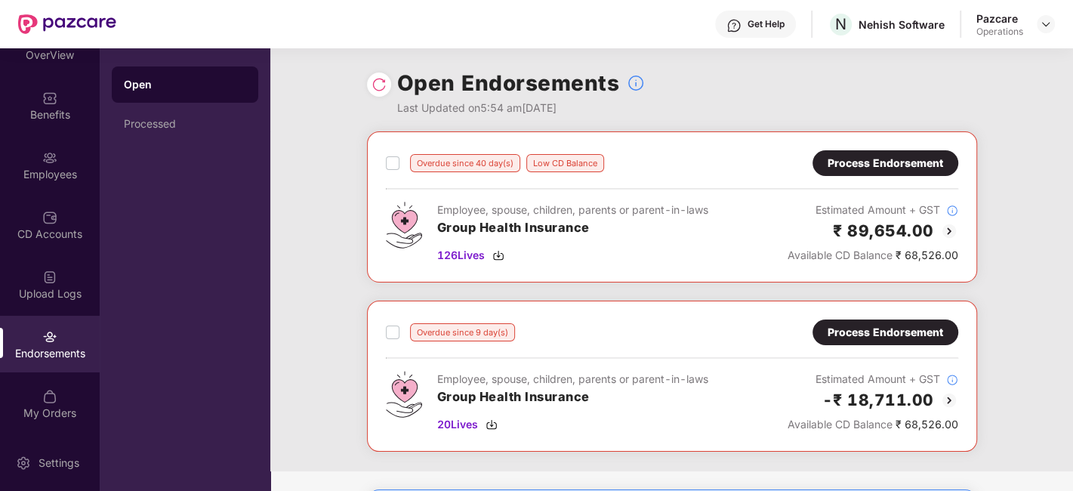
click at [861, 160] on div "Process Endorsement" at bounding box center [886, 163] width 116 height 17
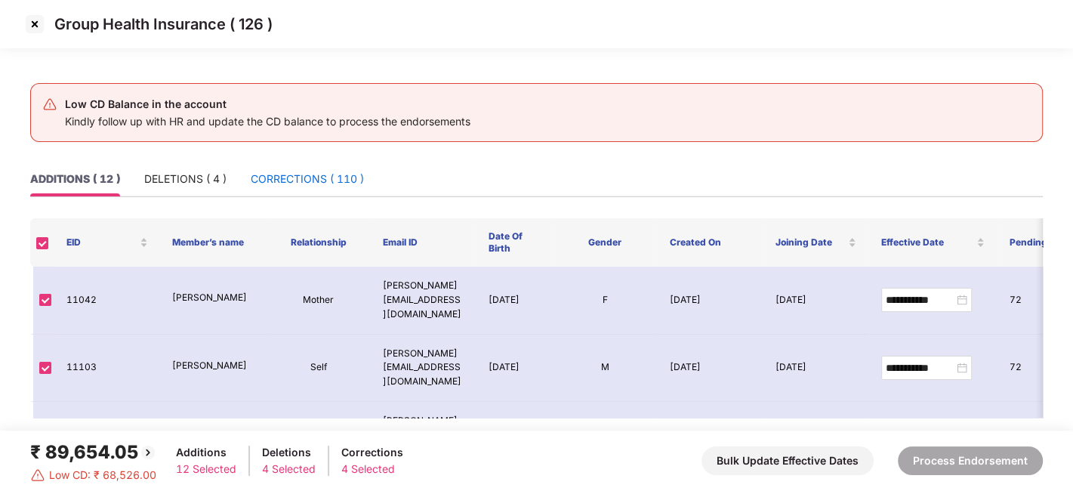
click at [287, 173] on div "CORRECTIONS ( 110 )" at bounding box center [307, 179] width 113 height 17
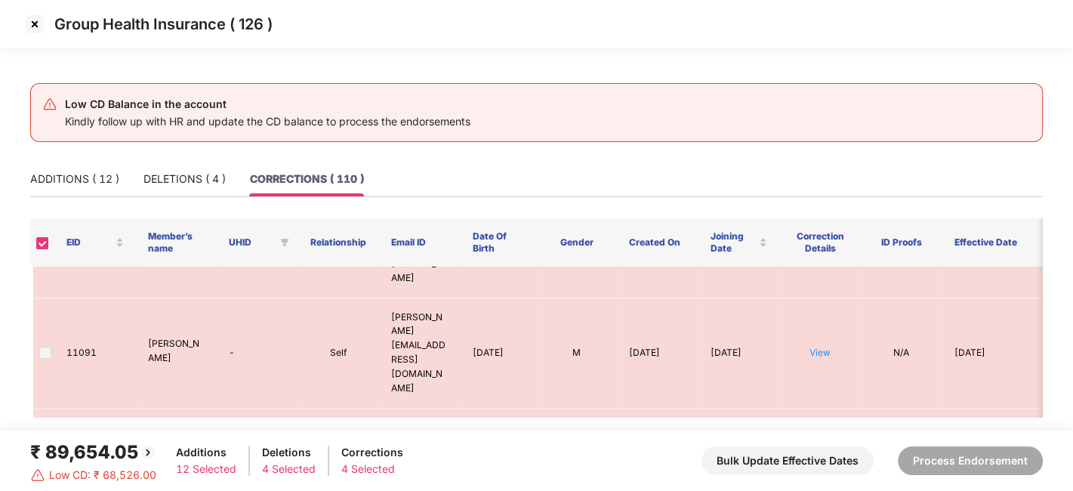
scroll to position [2888, 0]
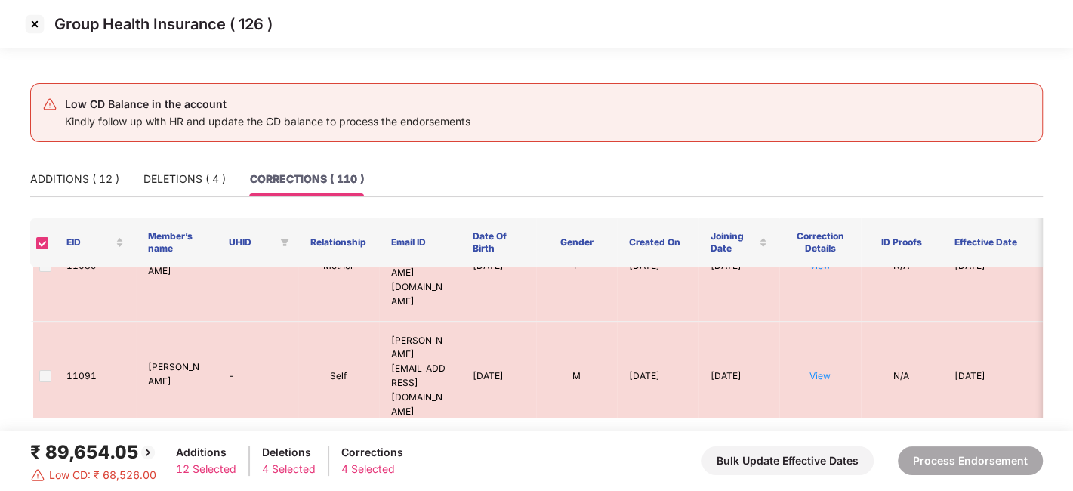
scroll to position [2866, 0]
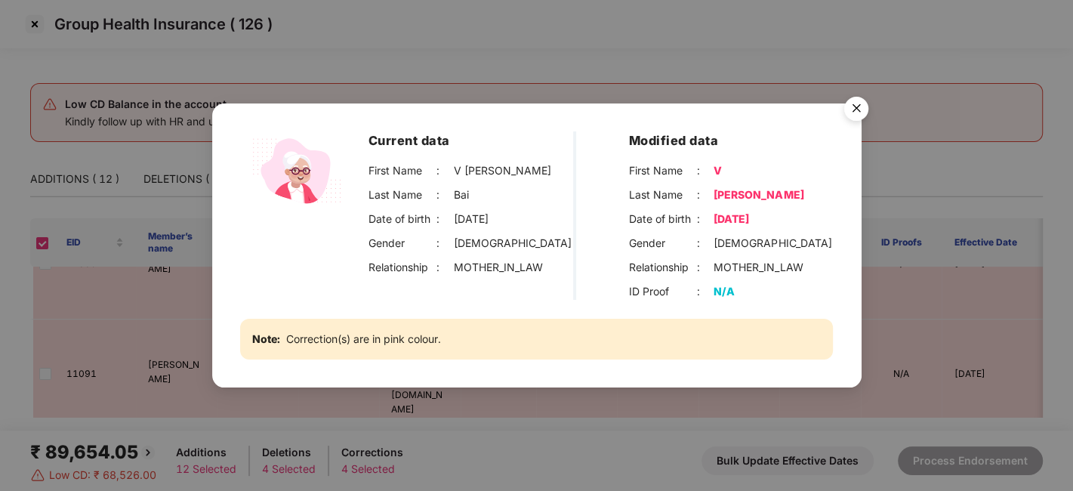
click at [855, 112] on img "Close" at bounding box center [856, 111] width 42 height 42
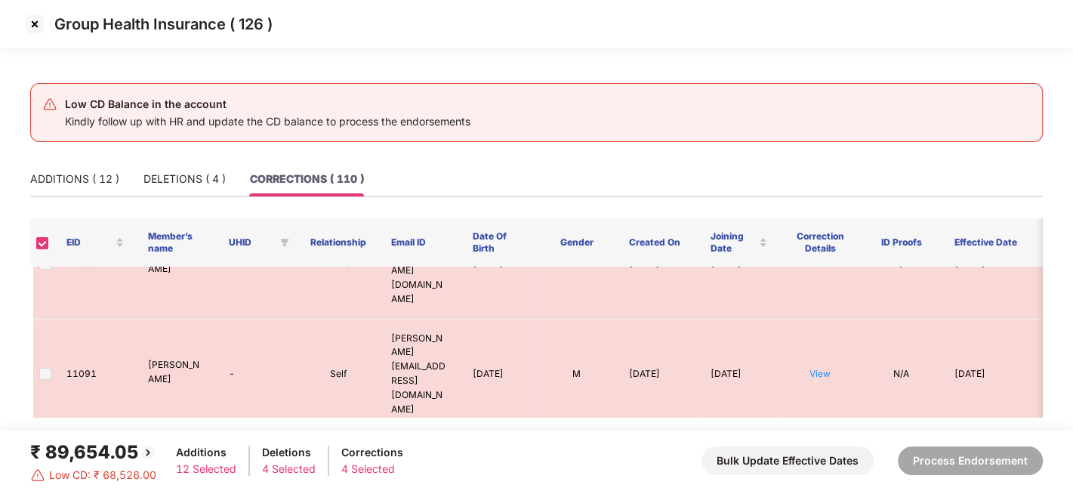
click at [32, 23] on img at bounding box center [35, 24] width 24 height 24
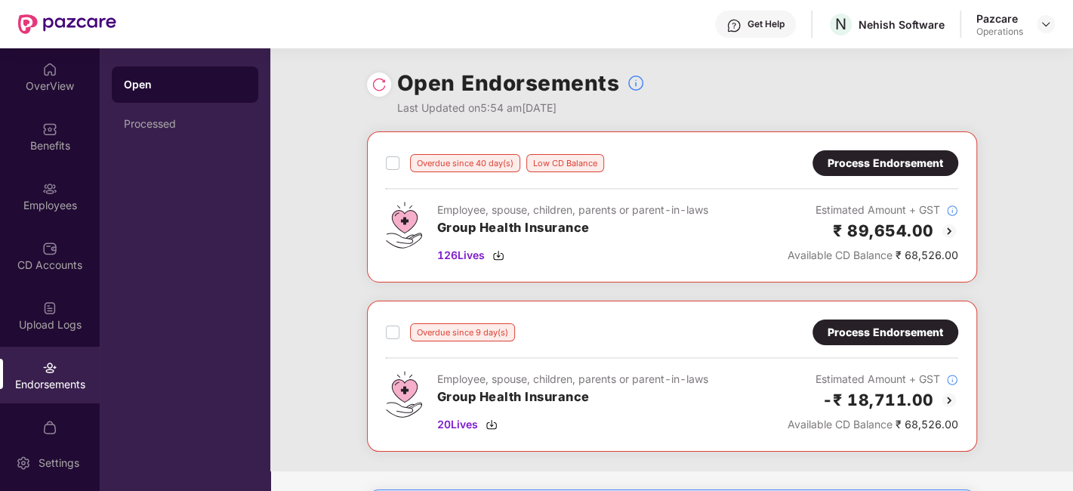
click at [36, 193] on div "Employees" at bounding box center [50, 196] width 100 height 57
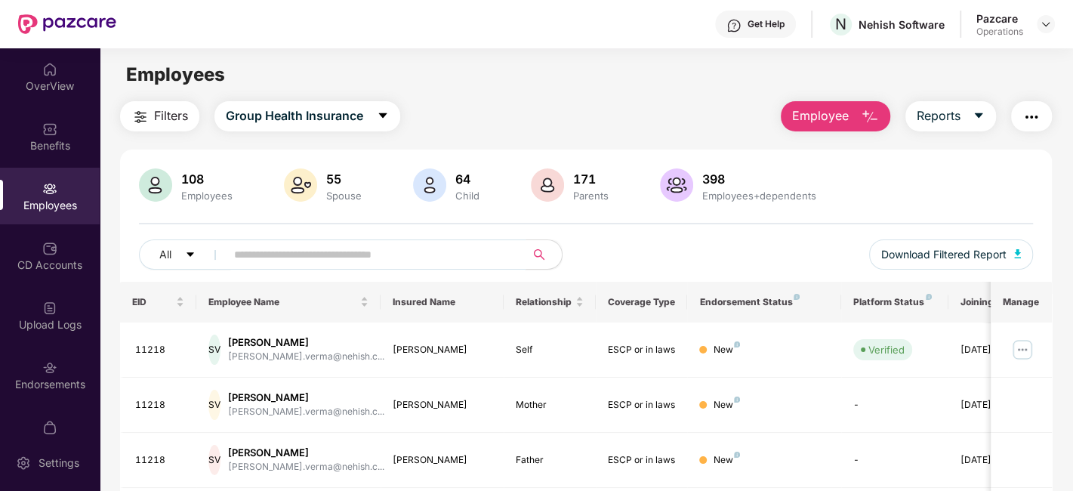
click at [263, 251] on input "text" at bounding box center [369, 254] width 271 height 23
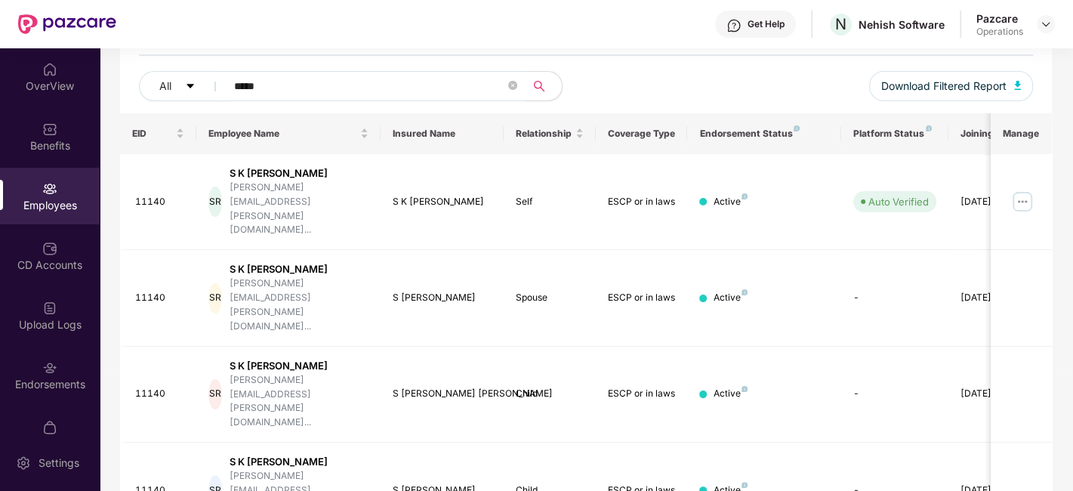
scroll to position [214, 0]
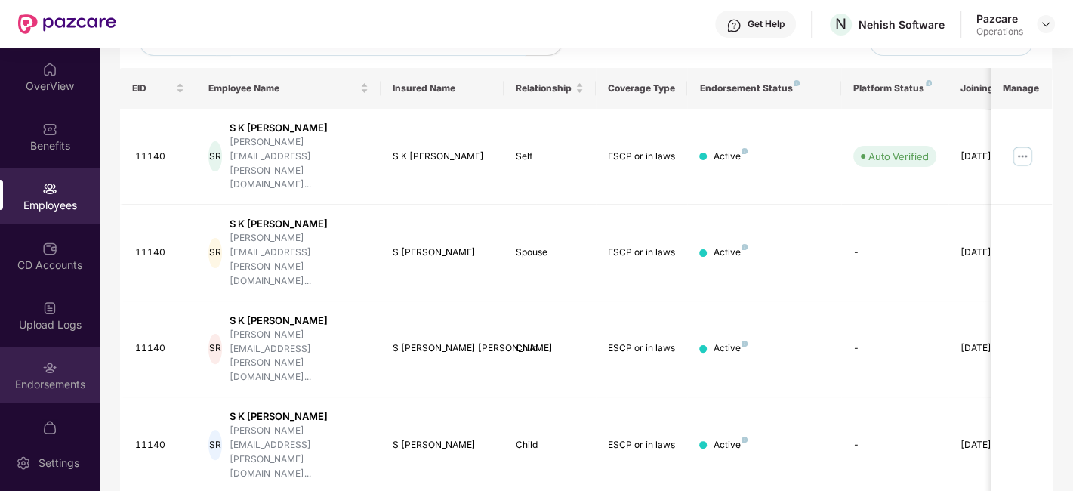
type input "*****"
click at [34, 377] on div "Endorsements" at bounding box center [50, 384] width 100 height 15
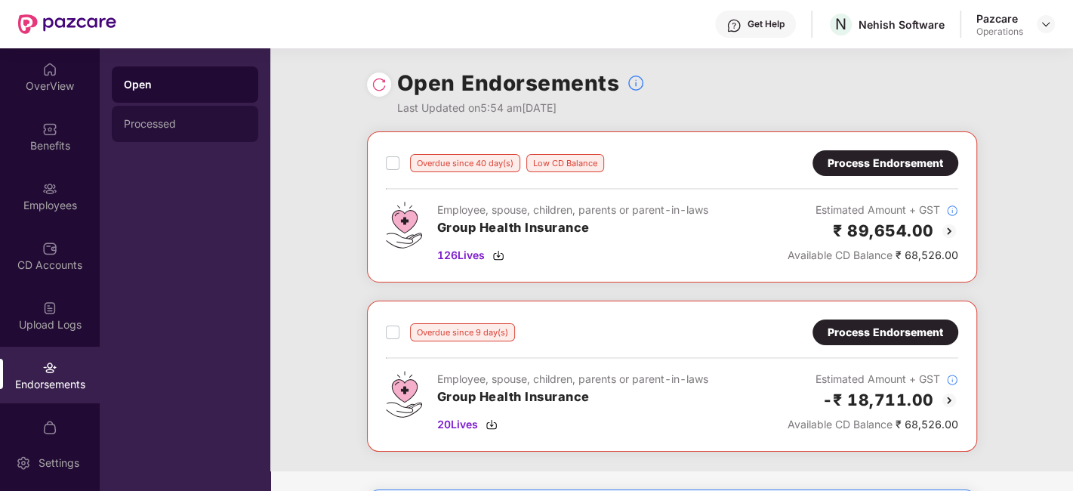
click at [153, 126] on div "Processed" at bounding box center [185, 124] width 122 height 12
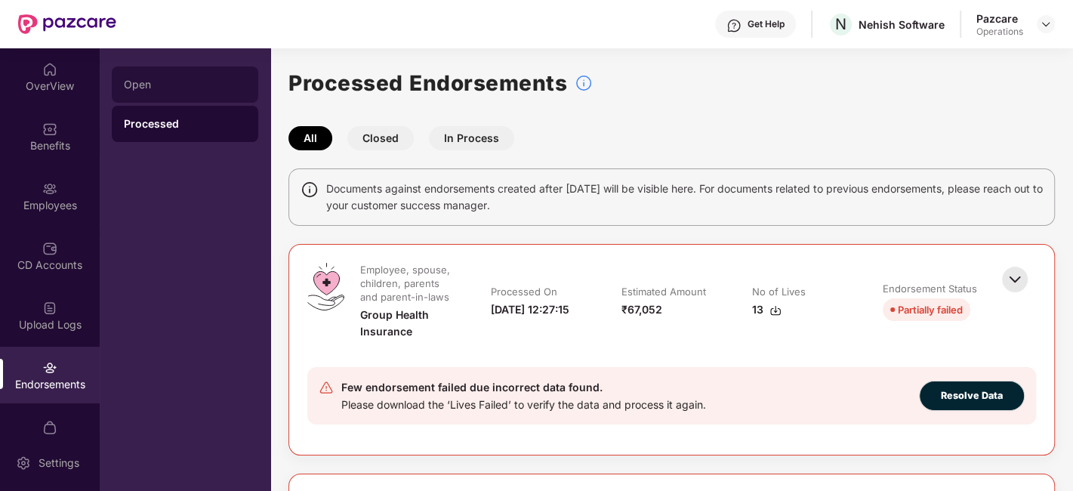
click at [128, 81] on div "Open" at bounding box center [185, 85] width 122 height 12
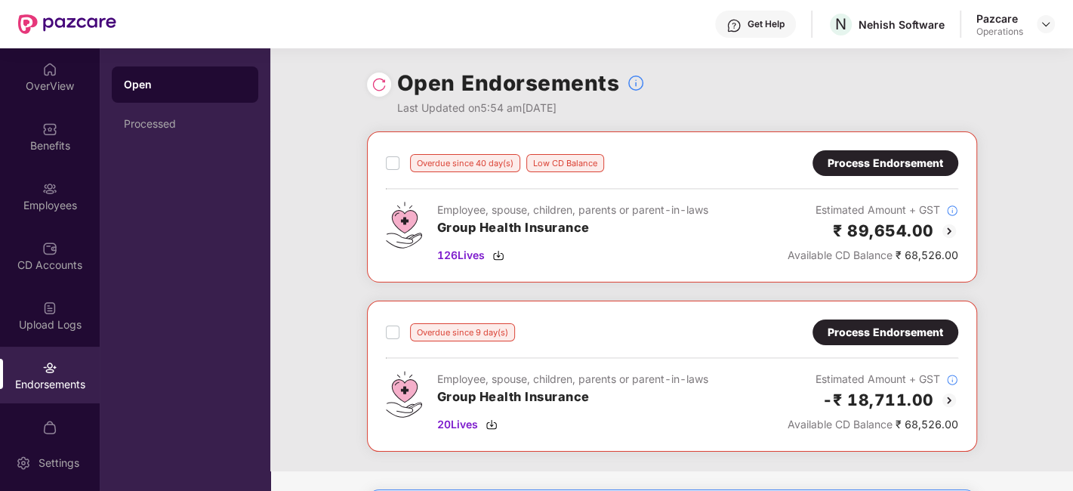
click at [882, 162] on div "Process Endorsement" at bounding box center [886, 163] width 116 height 17
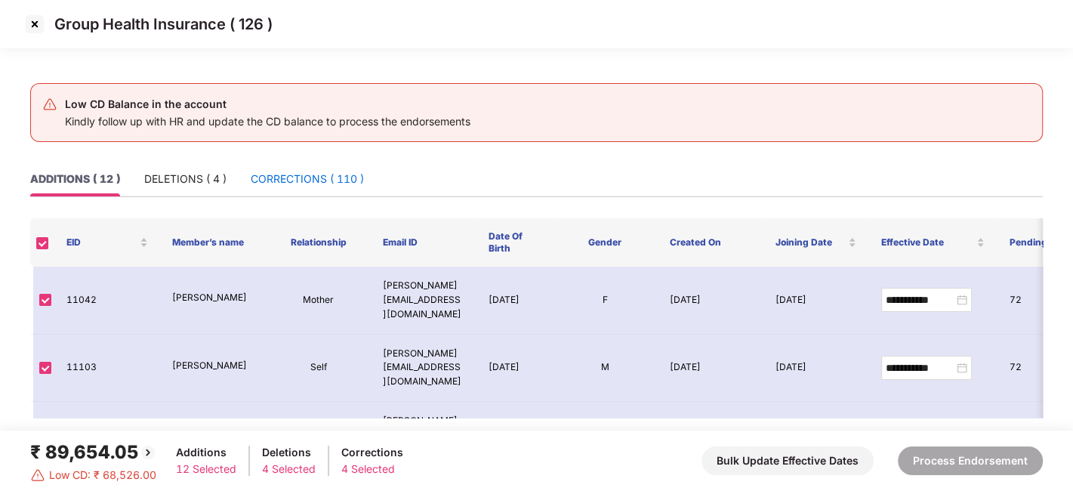
click at [292, 184] on div "CORRECTIONS ( 110 )" at bounding box center [307, 179] width 113 height 17
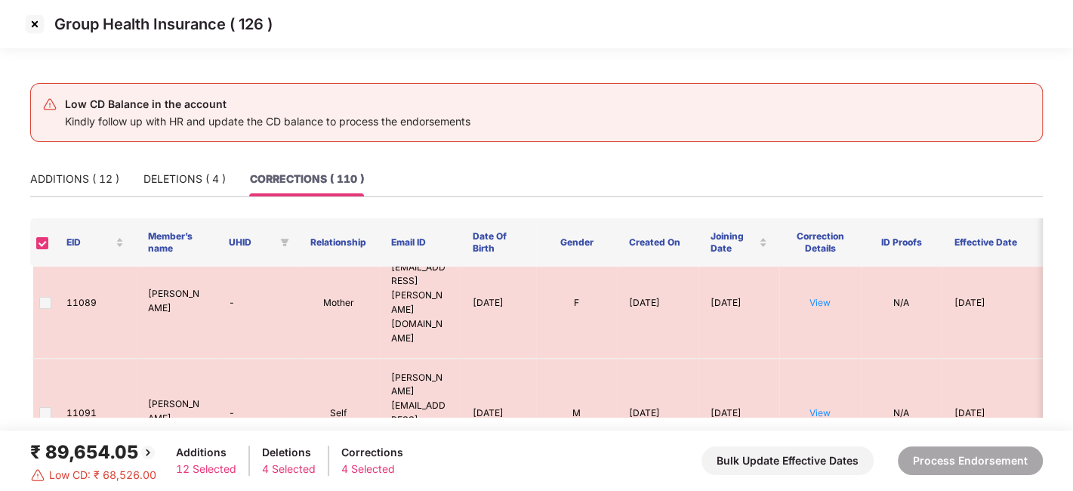
scroll to position [2898, 0]
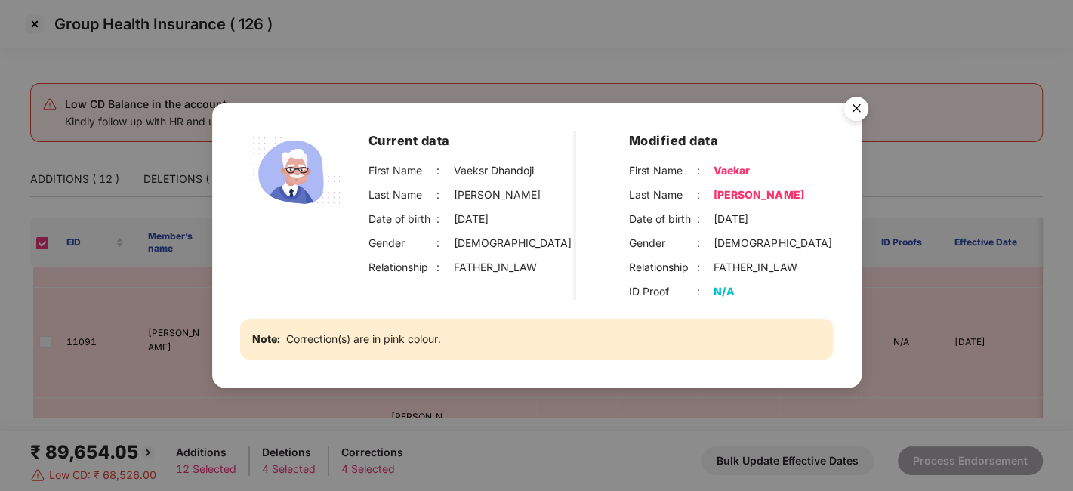
click at [854, 107] on img "Close" at bounding box center [856, 111] width 42 height 42
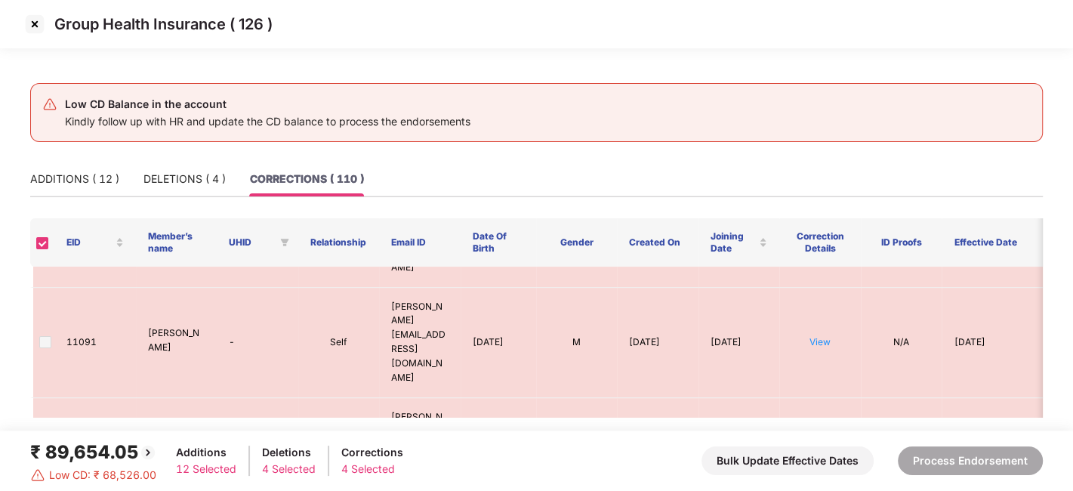
click at [35, 18] on img at bounding box center [35, 24] width 24 height 24
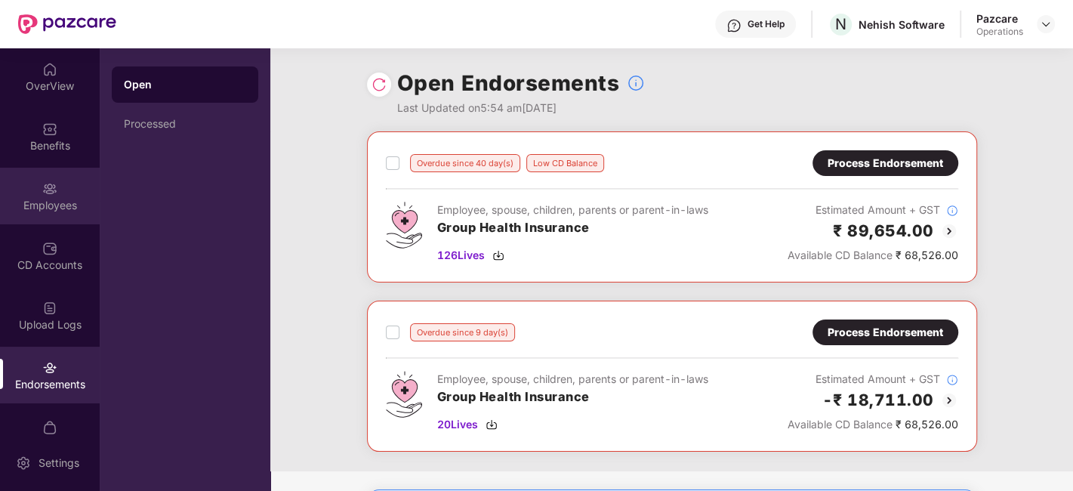
click at [35, 185] on div "Employees" at bounding box center [50, 196] width 100 height 57
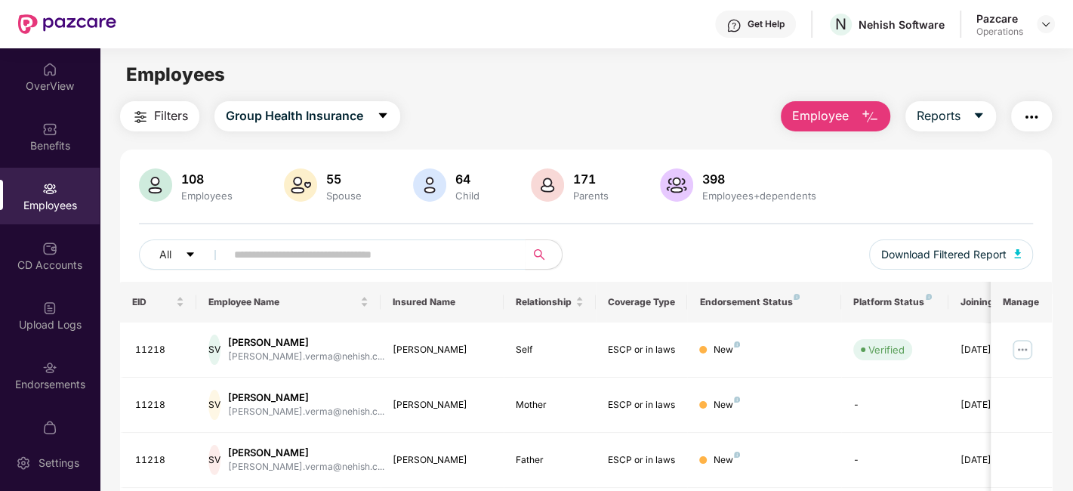
click at [1038, 122] on img "button" at bounding box center [1032, 117] width 18 height 18
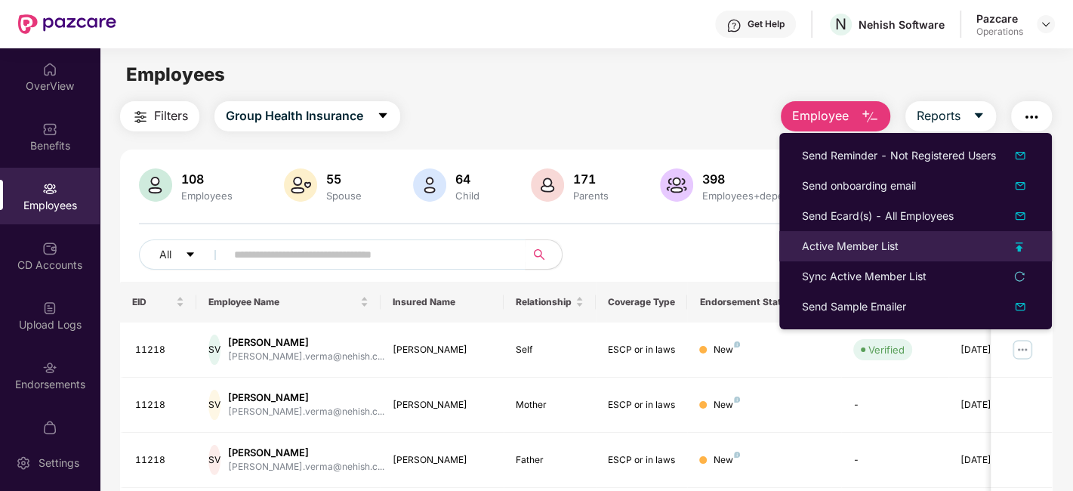
click at [835, 249] on div "Active Member List" at bounding box center [850, 246] width 97 height 17
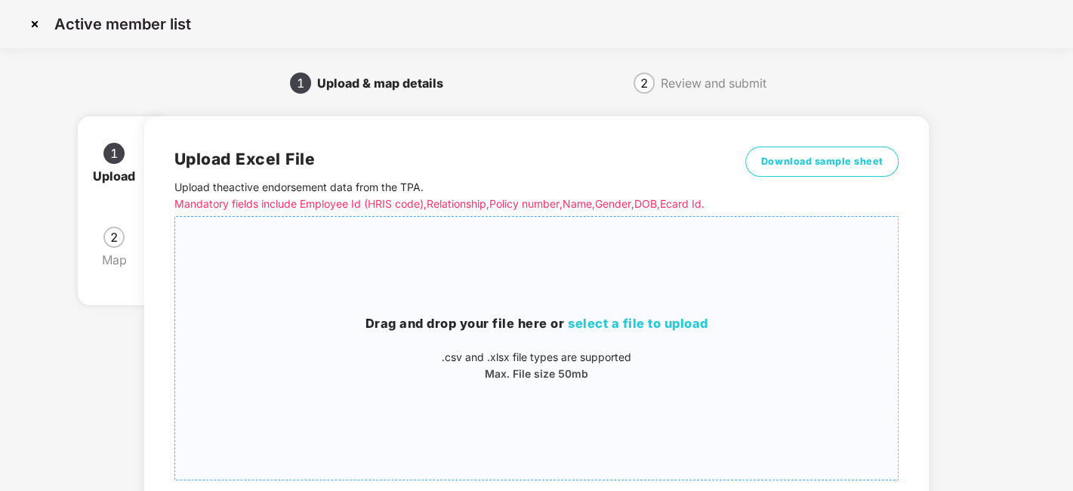
click at [561, 353] on div "Drag and drop your file here or select a file to upload .csv and .xlsx file typ…" at bounding box center [537, 348] width 724 height 68
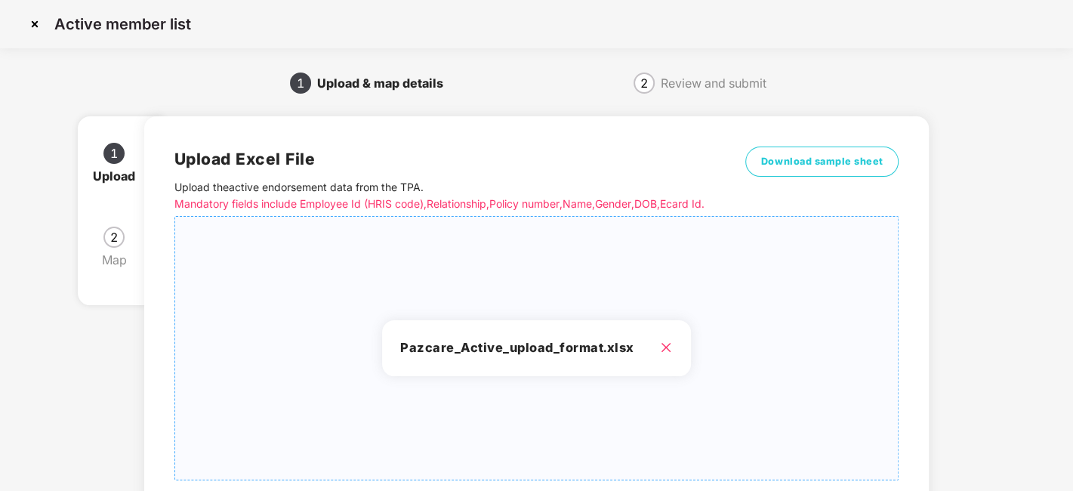
scroll to position [162, 0]
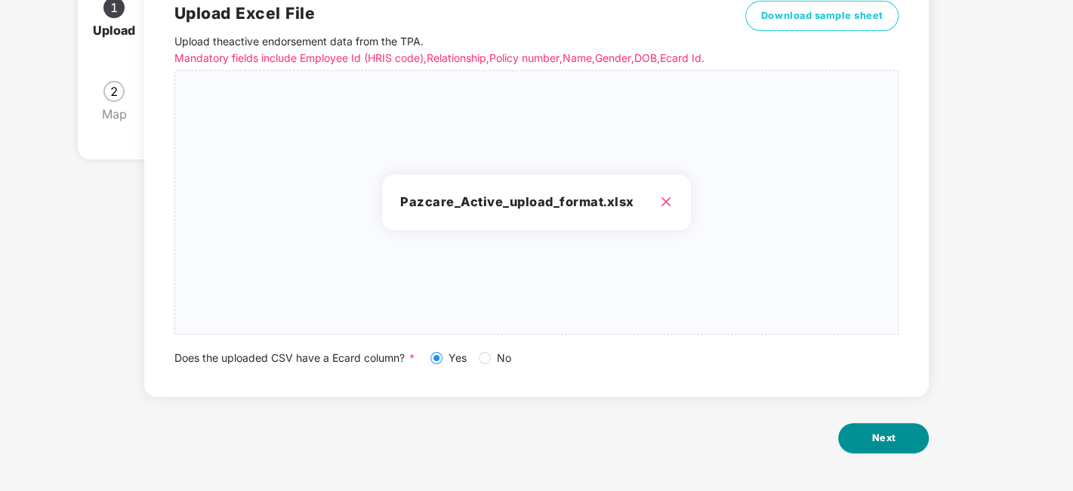
click at [869, 435] on button "Next" at bounding box center [883, 438] width 91 height 30
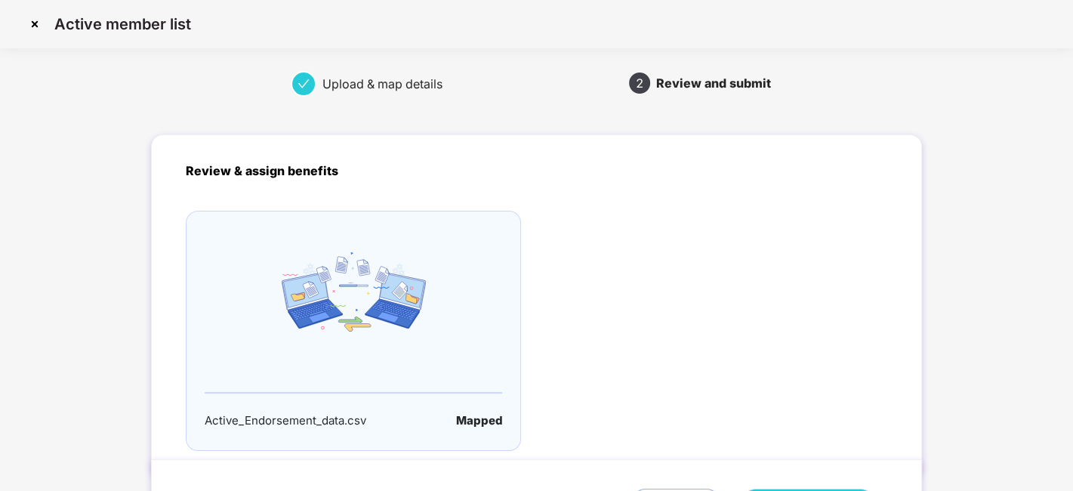
scroll to position [100, 0]
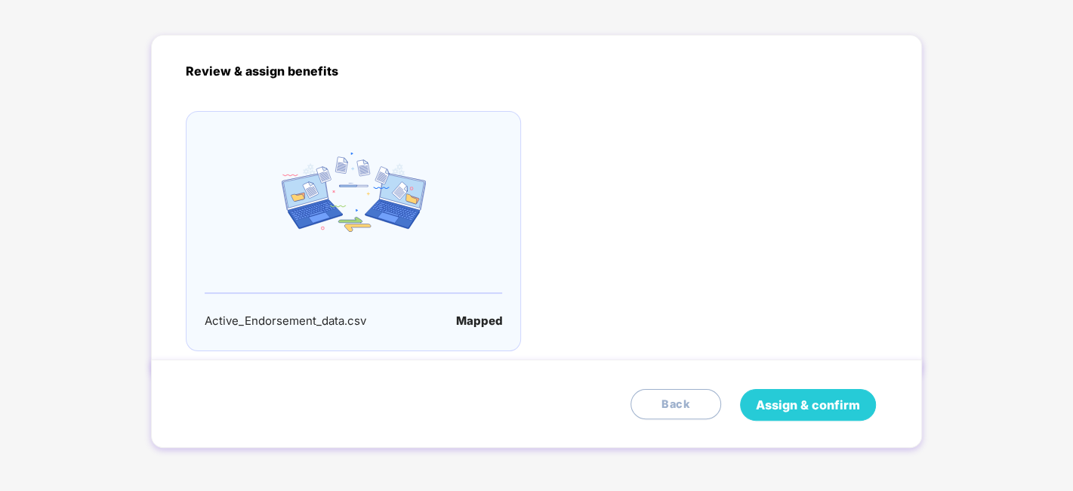
click at [796, 404] on span "Assign & confirm" at bounding box center [808, 405] width 104 height 19
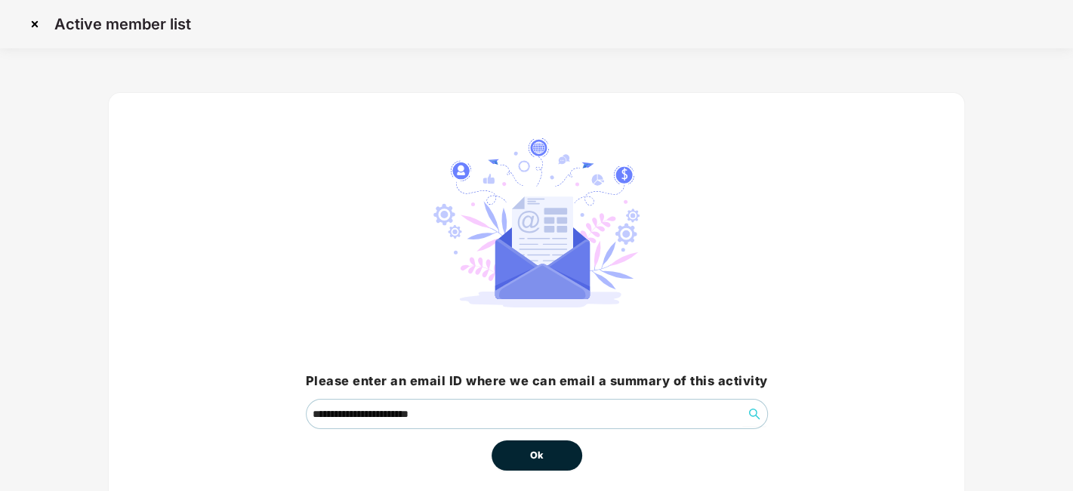
scroll to position [65, 0]
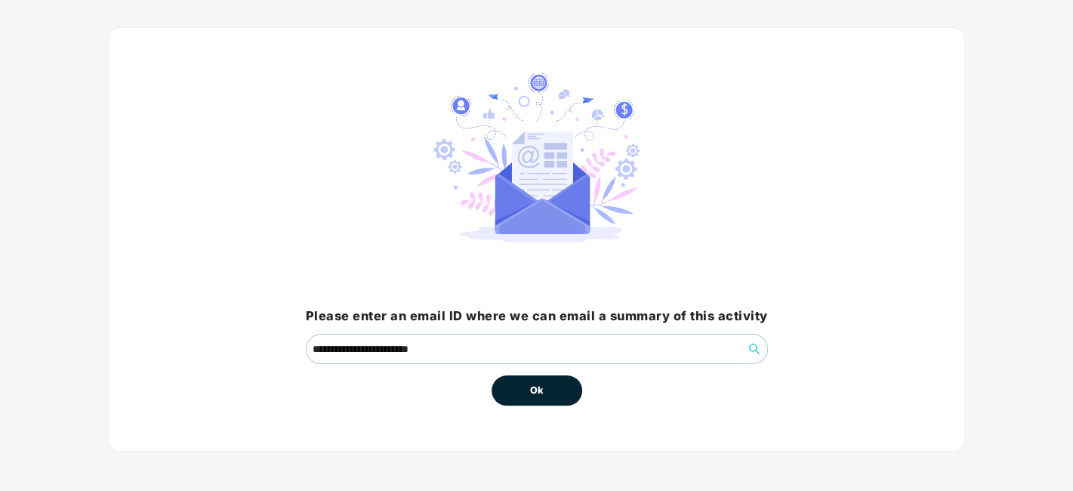
click at [533, 396] on span "Ok" at bounding box center [537, 390] width 14 height 15
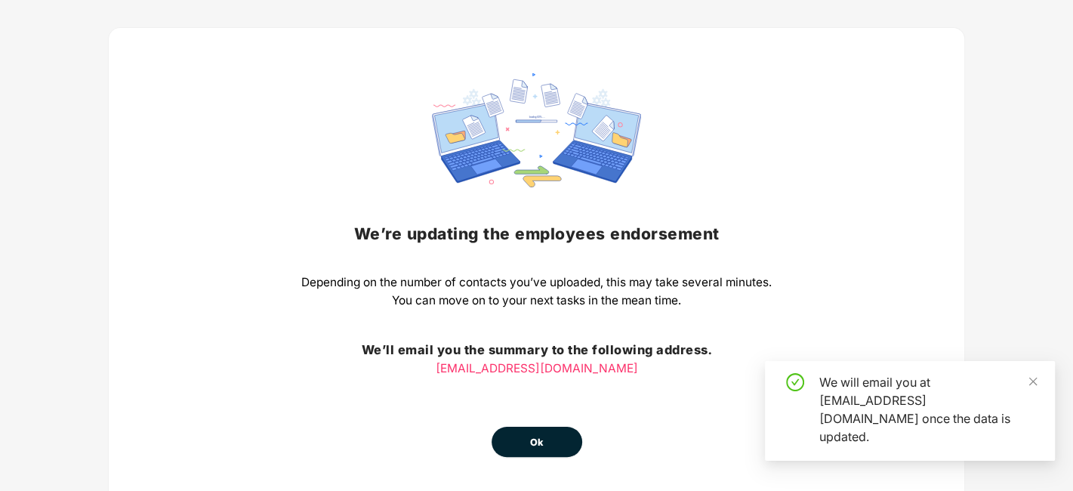
click at [545, 380] on div "We’re updating the employees endorsement Depending on the number of contacts yo…" at bounding box center [536, 265] width 471 height 384
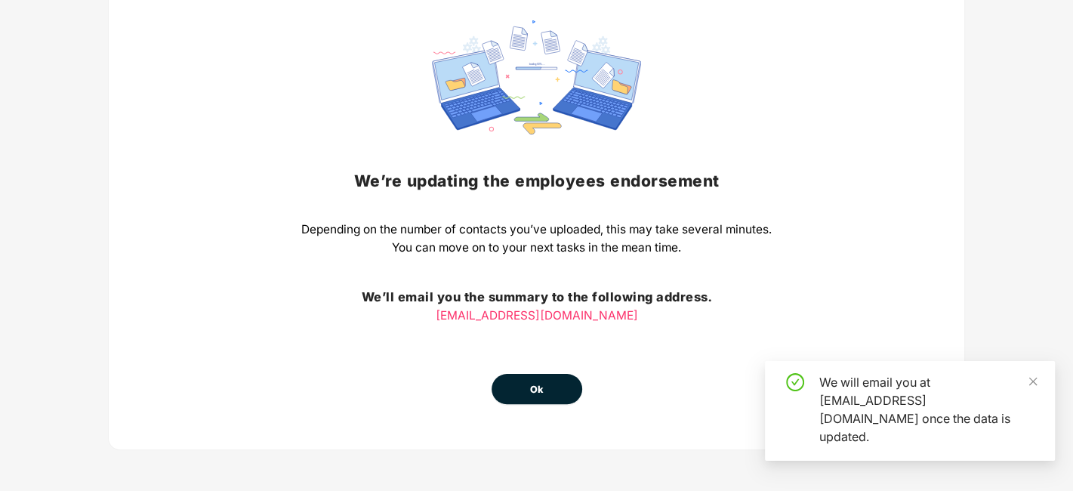
click at [515, 386] on button "Ok" at bounding box center [537, 389] width 91 height 30
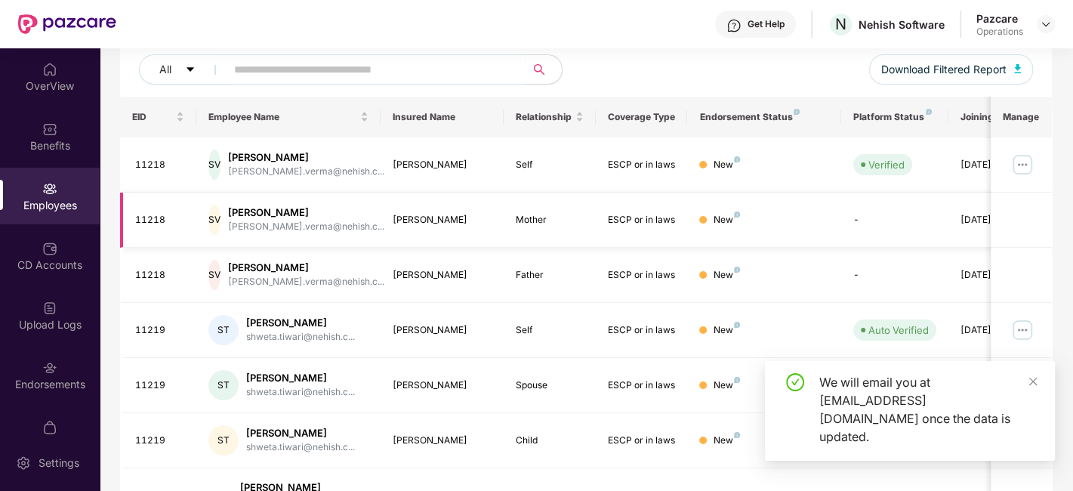
scroll to position [192, 0]
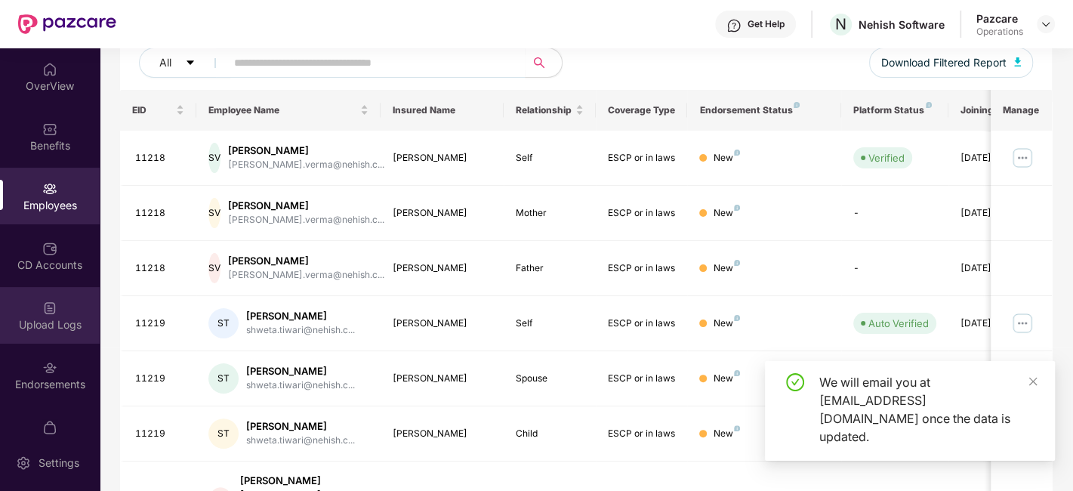
click at [48, 310] on img at bounding box center [49, 308] width 15 height 15
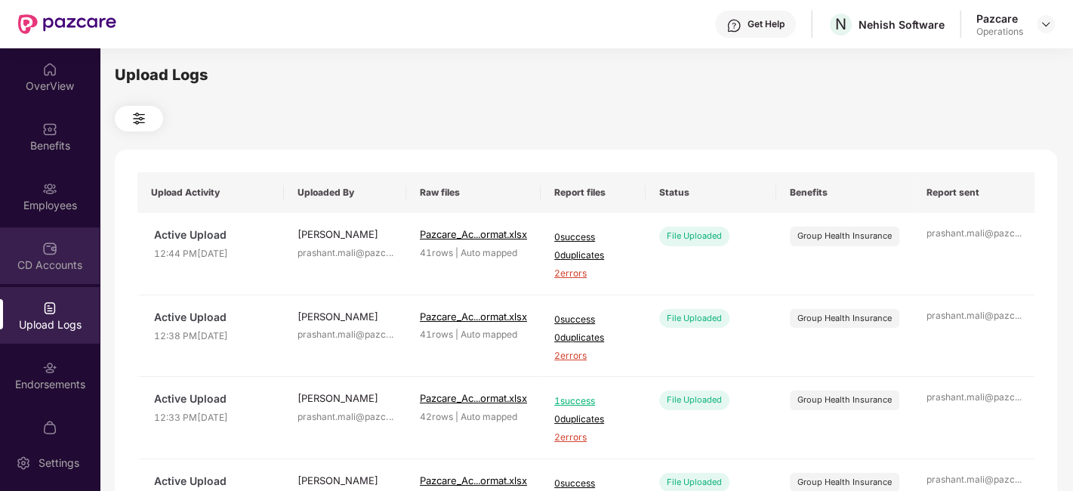
click at [45, 248] on img at bounding box center [49, 248] width 15 height 15
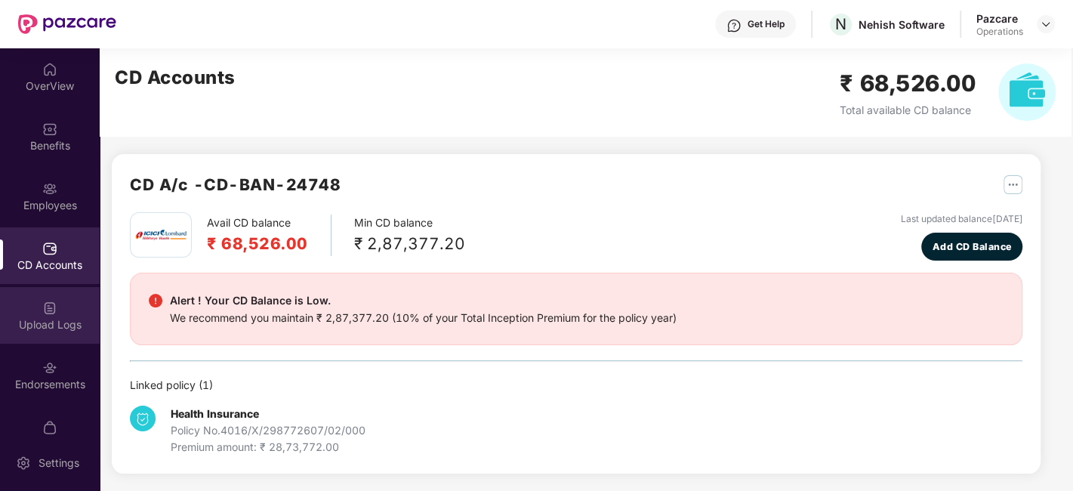
click at [29, 310] on div "Upload Logs" at bounding box center [50, 315] width 100 height 57
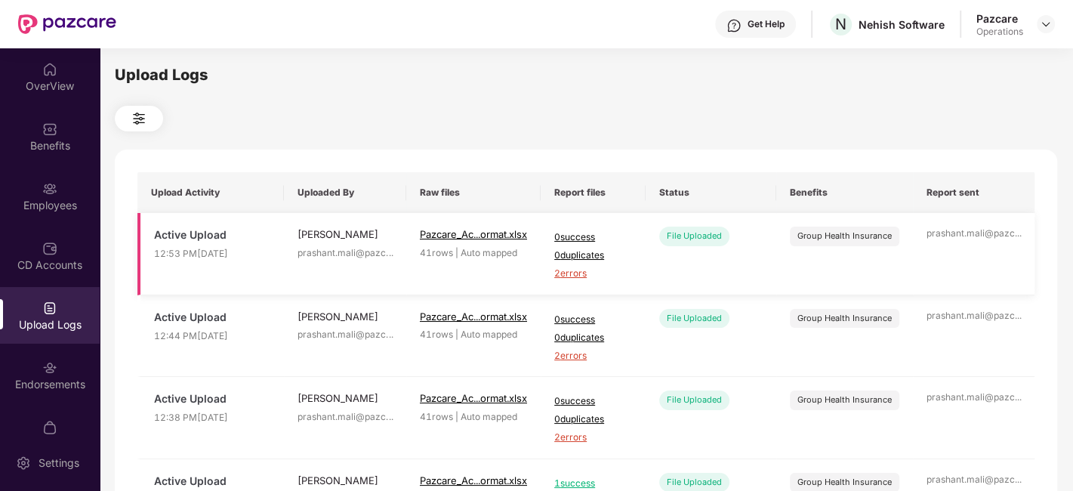
click at [574, 273] on span "2 errors" at bounding box center [593, 274] width 78 height 14
click at [70, 178] on div "Employees" at bounding box center [50, 196] width 100 height 57
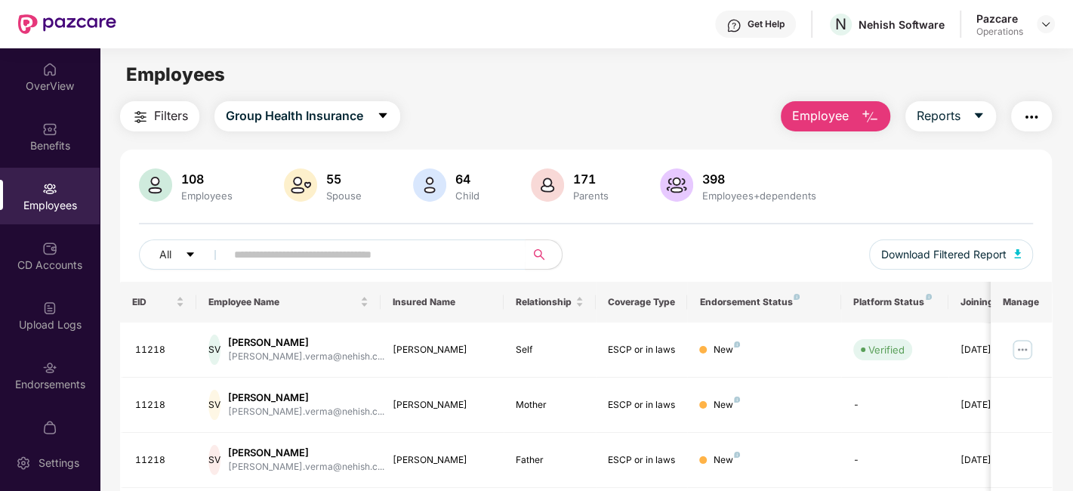
click at [1027, 119] on img "button" at bounding box center [1032, 117] width 18 height 18
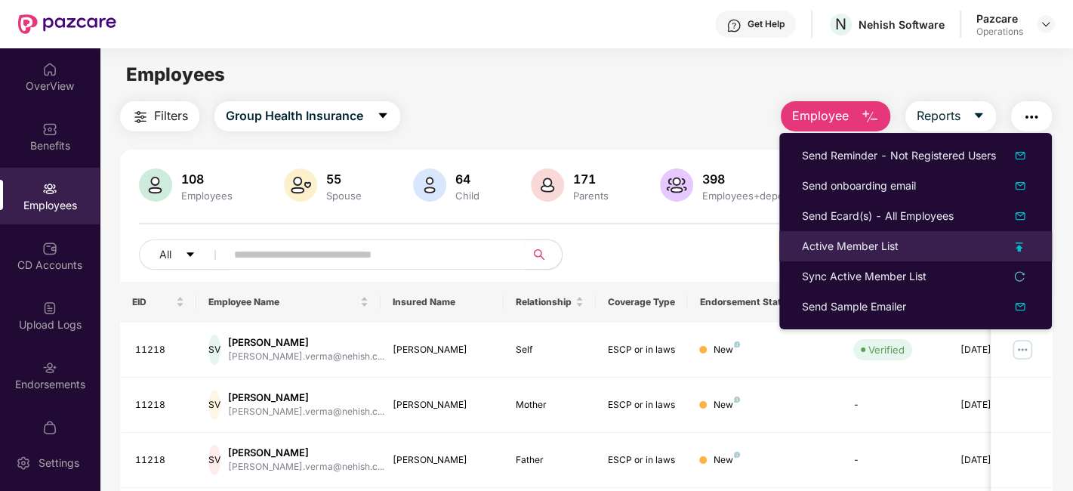
click at [834, 247] on div "Active Member List" at bounding box center [850, 246] width 97 height 17
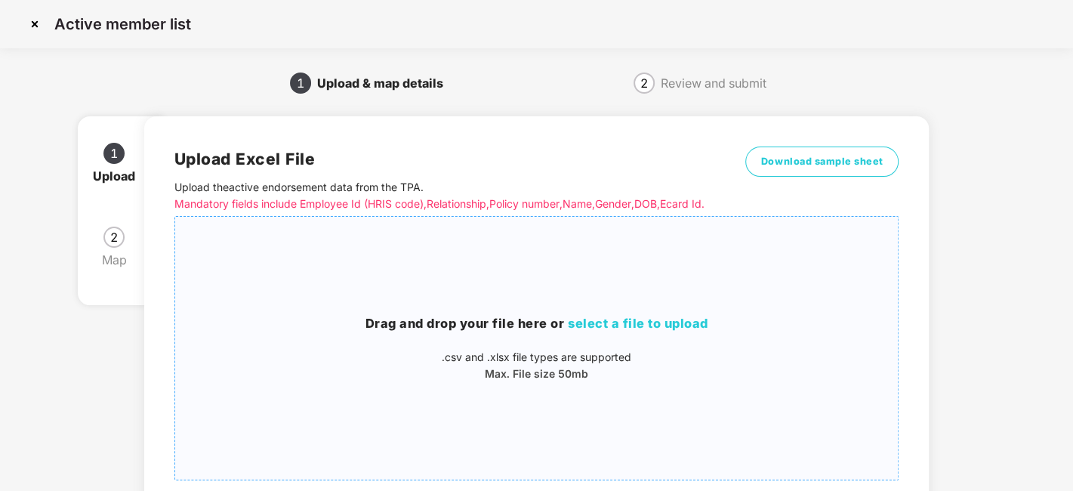
click at [639, 305] on div "Drag and drop your file here or select a file to upload .csv and .xlsx file typ…" at bounding box center [537, 348] width 724 height 239
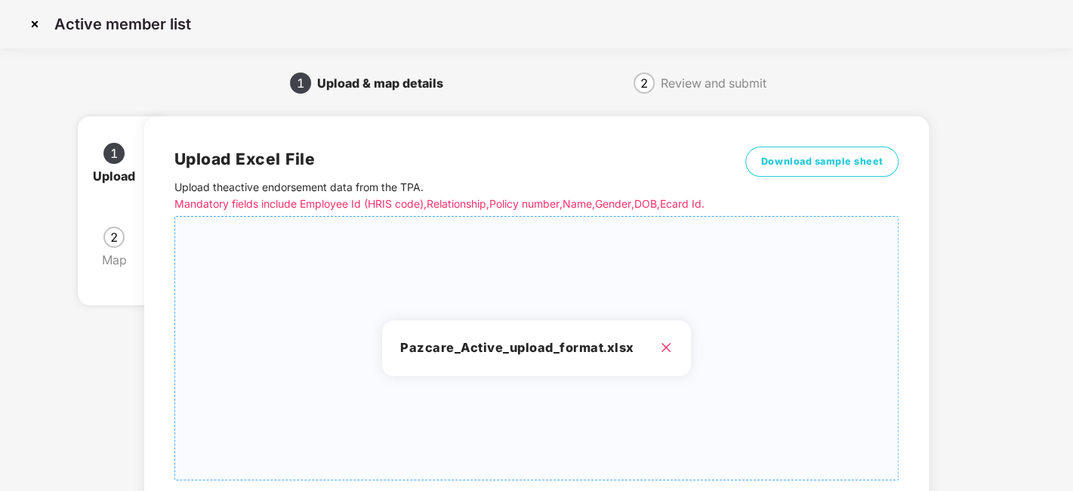
scroll to position [162, 0]
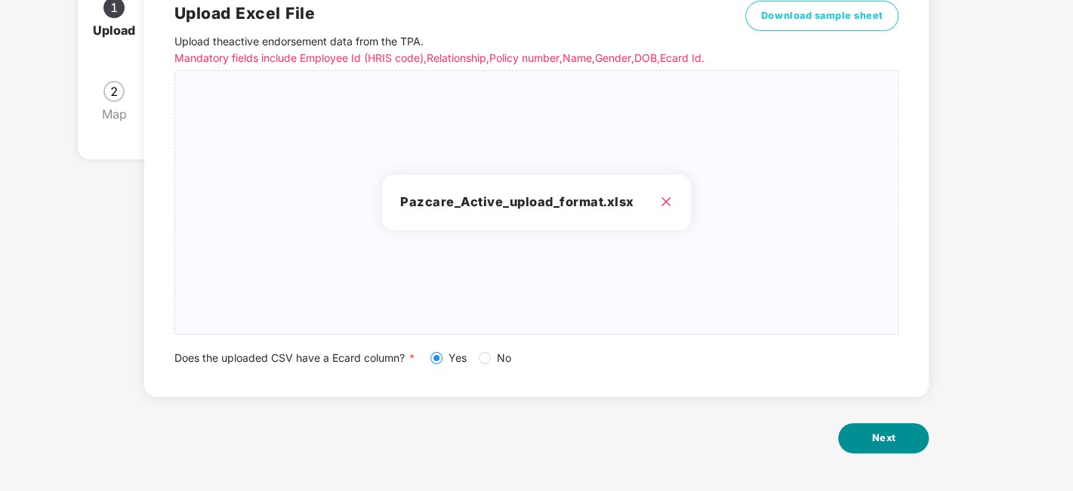
click at [895, 439] on span "Next" at bounding box center [884, 438] width 24 height 15
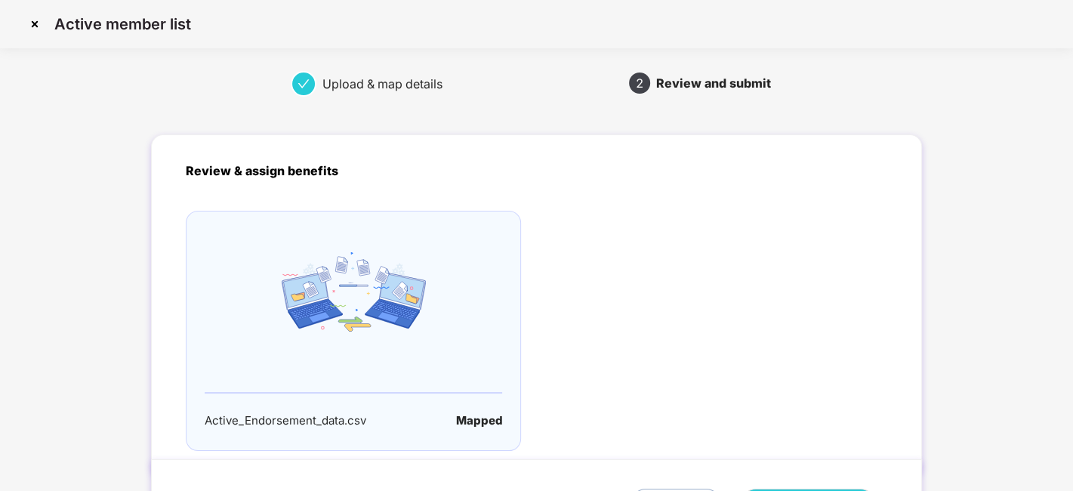
scroll to position [100, 0]
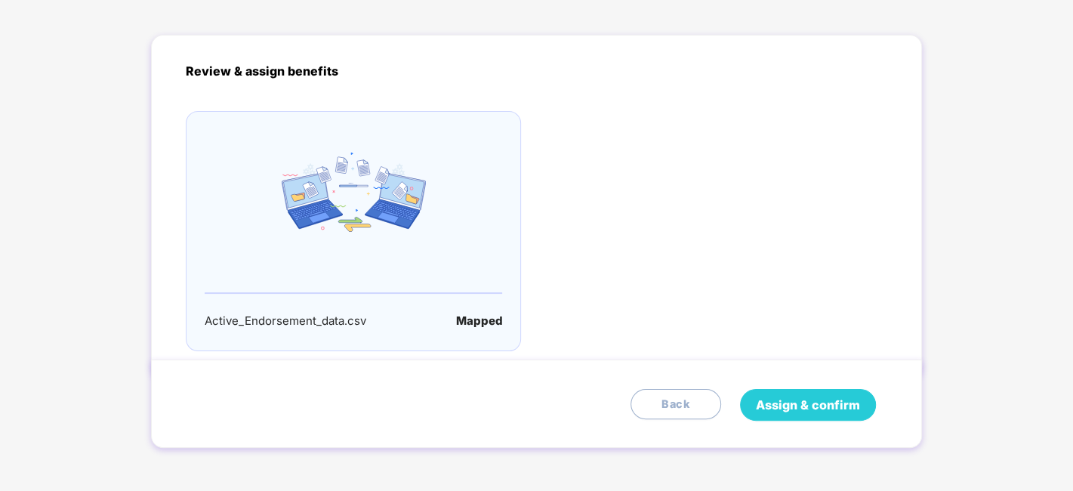
click at [801, 398] on span "Assign & confirm" at bounding box center [808, 405] width 104 height 19
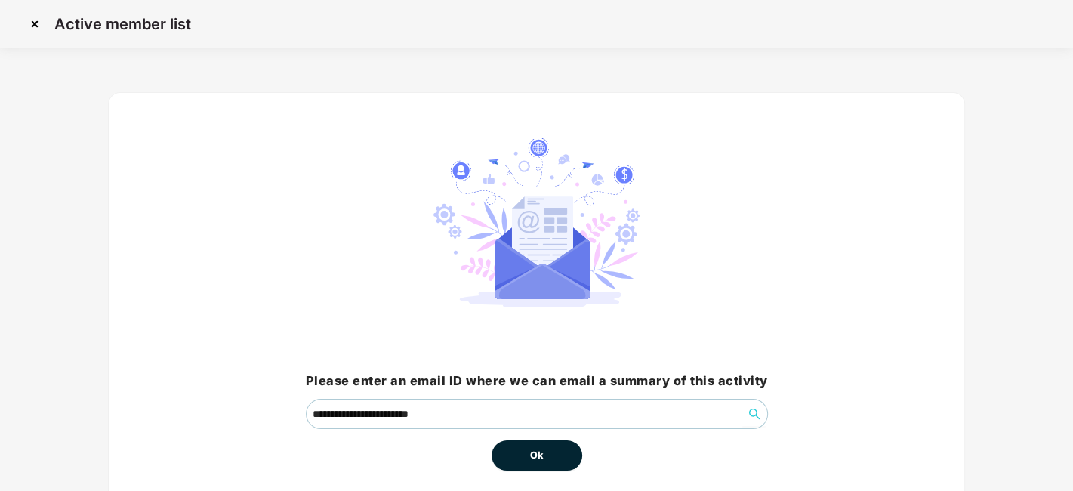
scroll to position [65, 0]
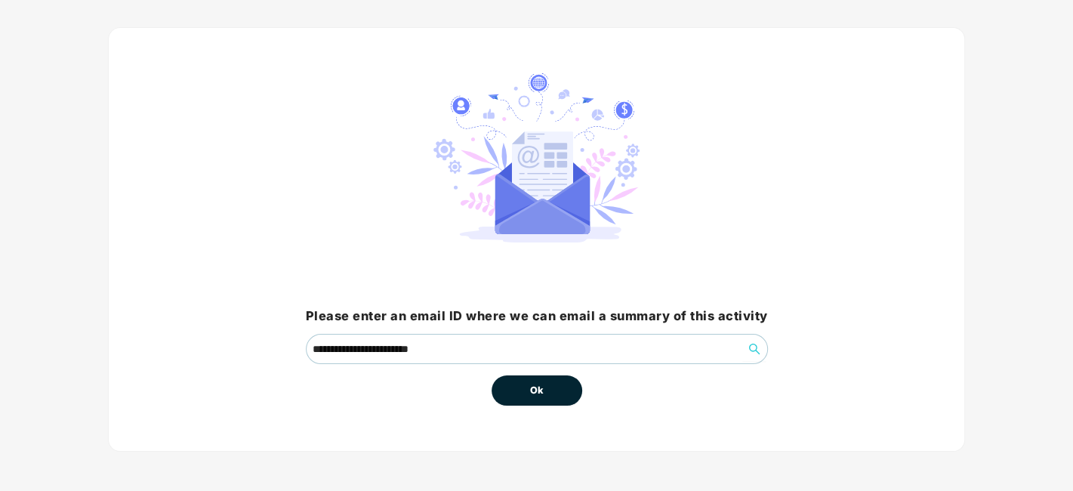
click at [546, 389] on button "Ok" at bounding box center [537, 390] width 91 height 30
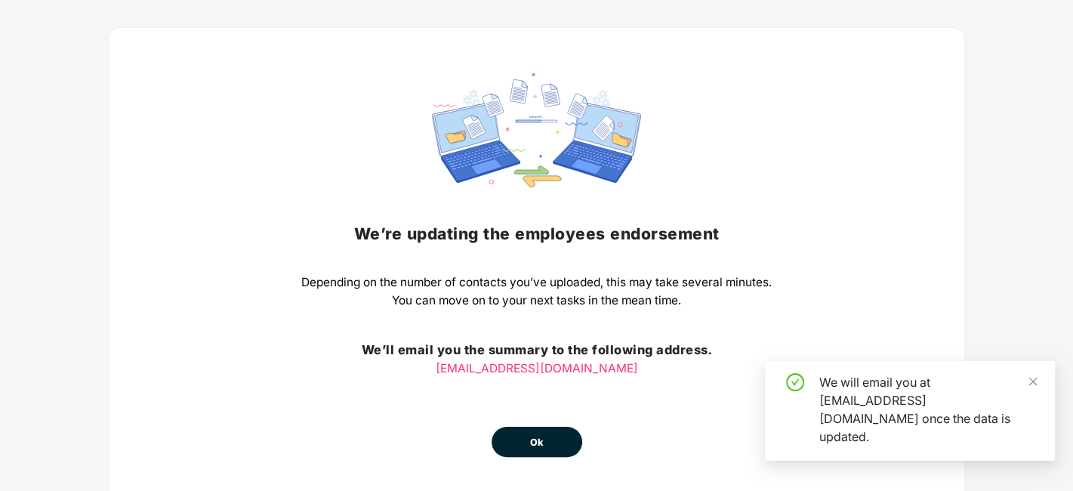
scroll to position [118, 0]
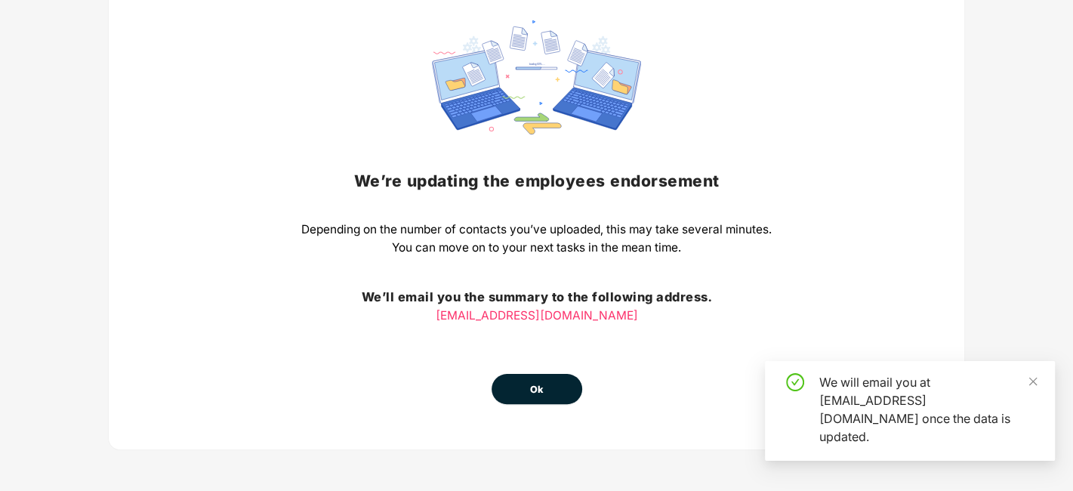
click at [533, 388] on span "Ok" at bounding box center [537, 389] width 14 height 15
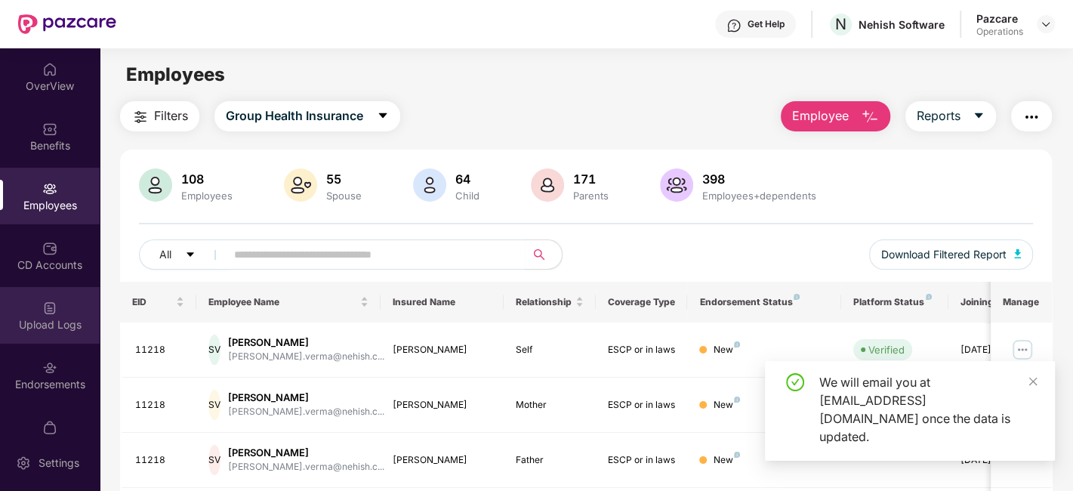
click at [33, 308] on div "Upload Logs" at bounding box center [50, 315] width 100 height 57
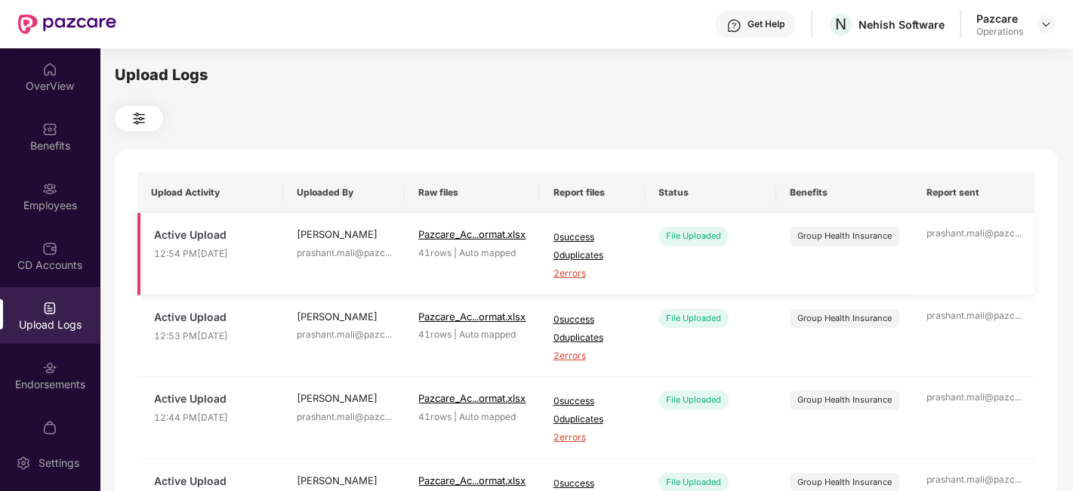
click at [573, 274] on span "2 errors" at bounding box center [592, 274] width 78 height 14
click at [35, 194] on div "Employees" at bounding box center [50, 196] width 100 height 57
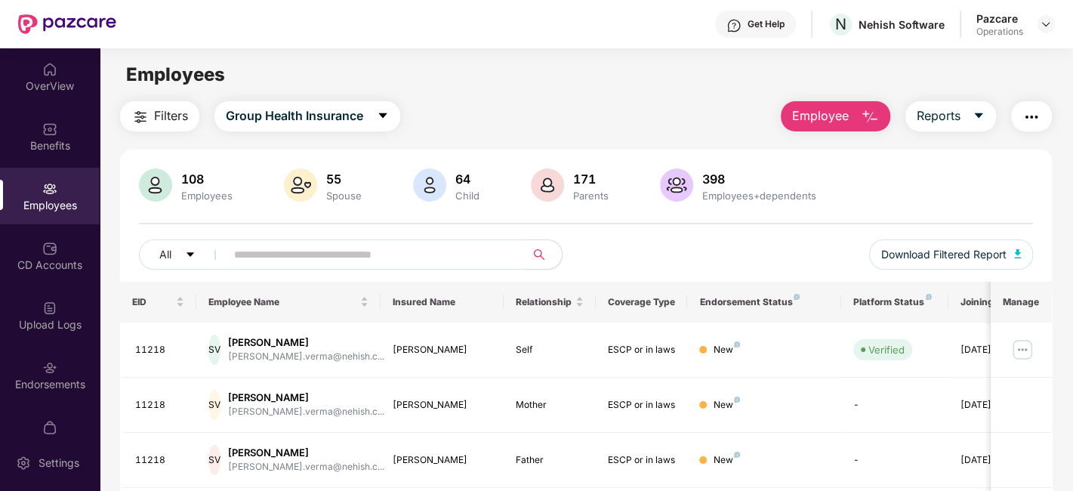
click at [1033, 126] on button "button" at bounding box center [1031, 116] width 41 height 30
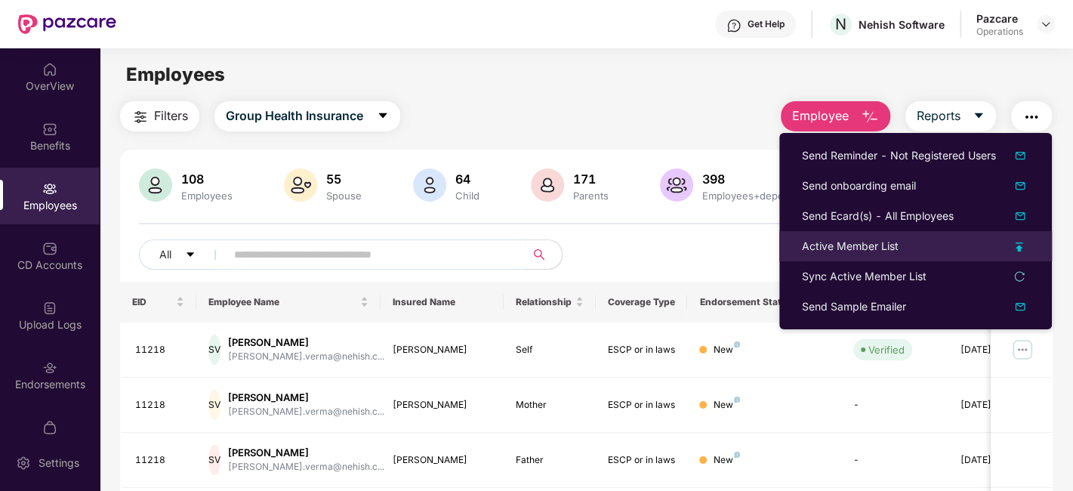
click at [820, 240] on div "Active Member List" at bounding box center [850, 246] width 97 height 17
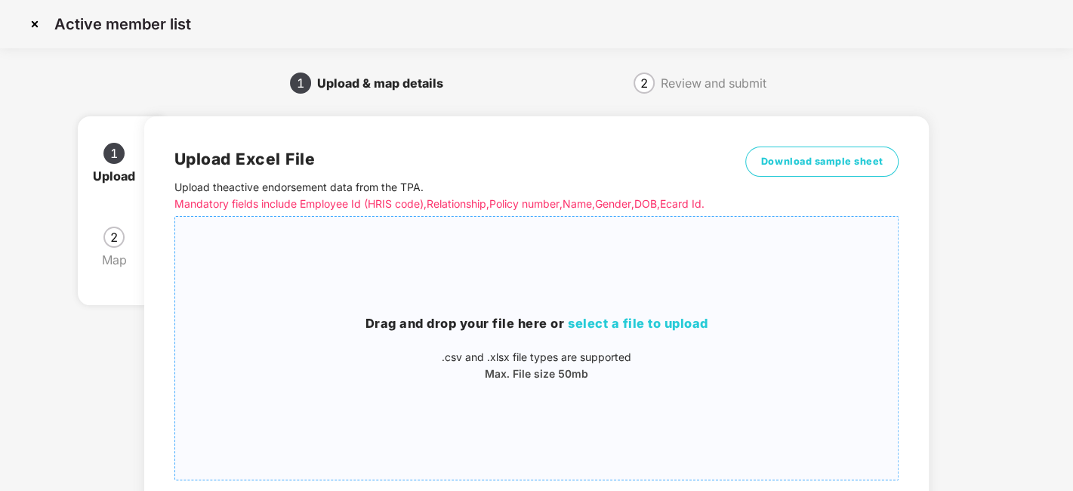
click at [548, 331] on h3 "Drag and drop your file here or select a file to upload" at bounding box center [537, 324] width 724 height 20
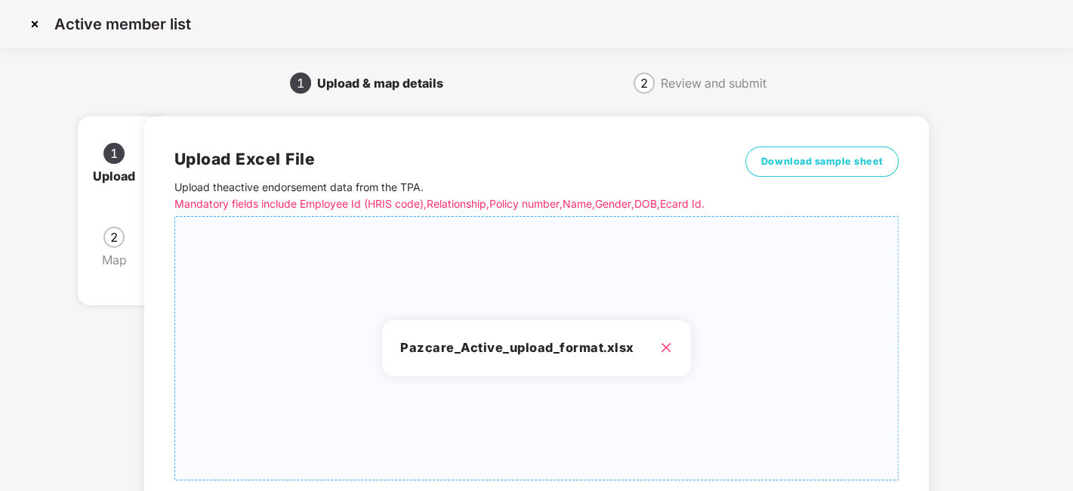
scroll to position [162, 0]
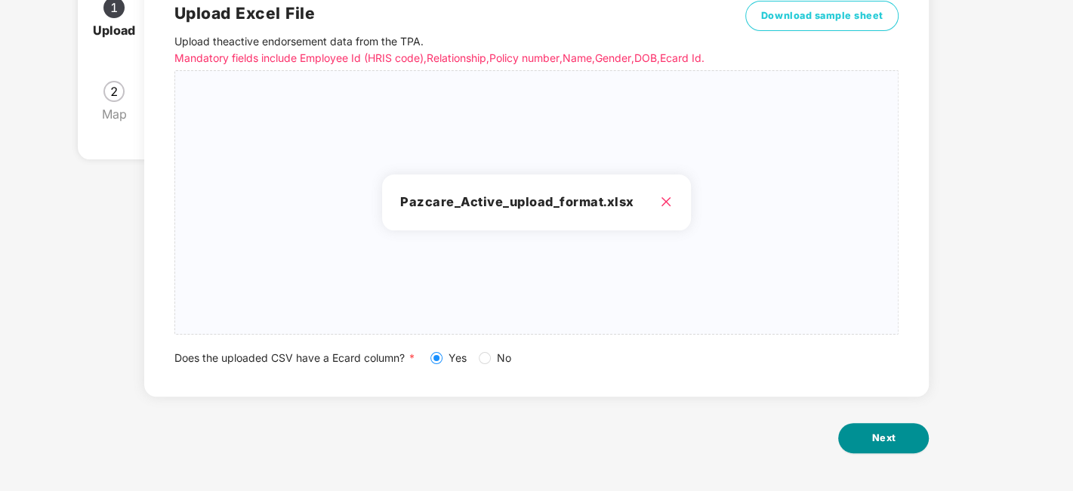
click at [875, 438] on span "Next" at bounding box center [884, 438] width 24 height 15
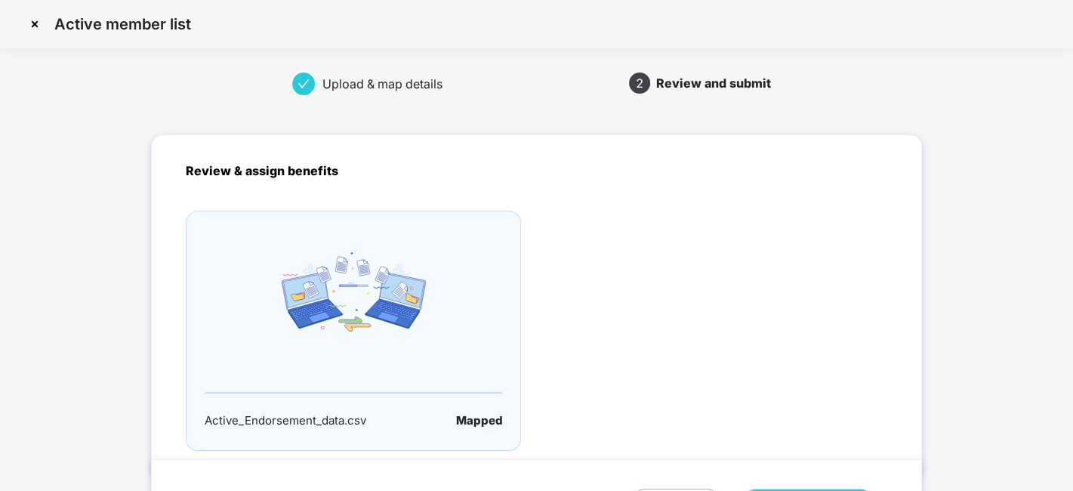
scroll to position [100, 0]
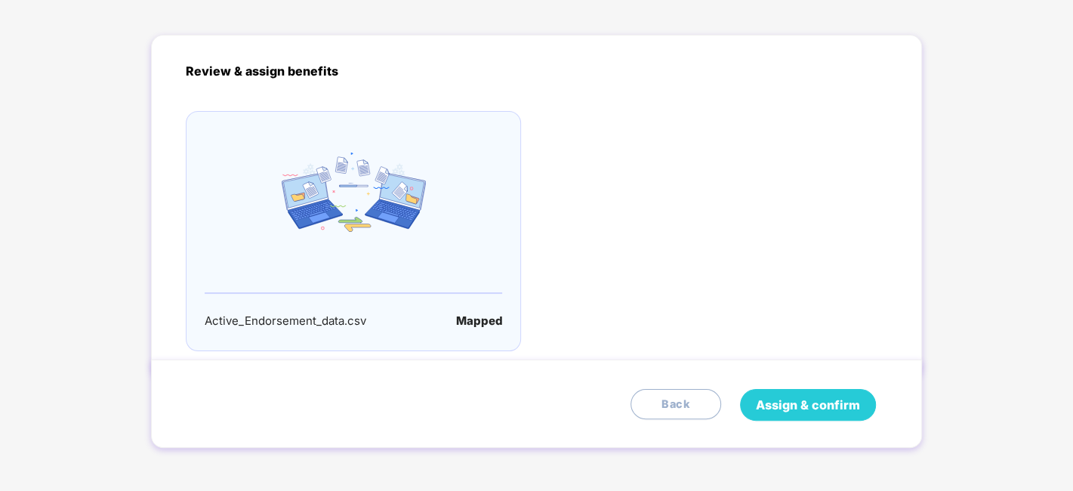
click at [820, 406] on span "Assign & confirm" at bounding box center [808, 405] width 104 height 19
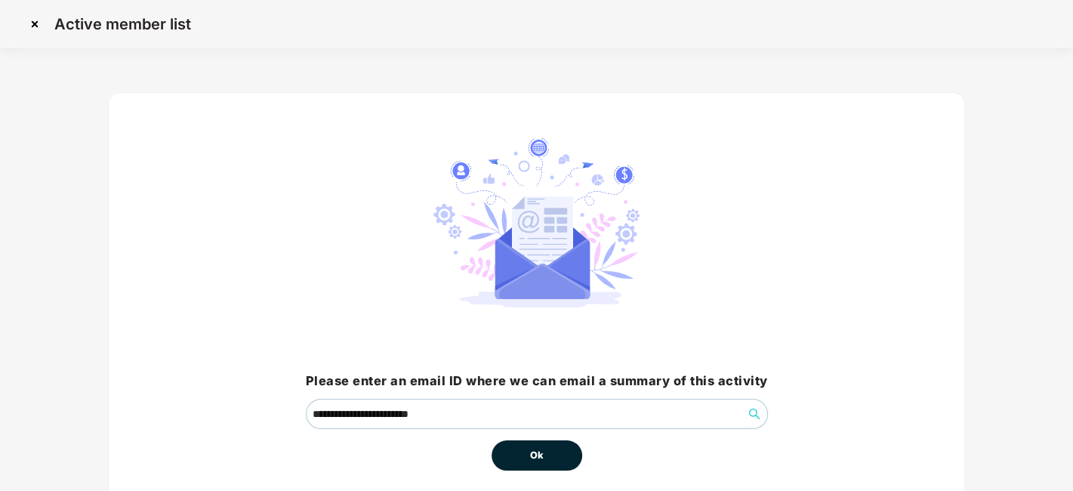
scroll to position [65, 0]
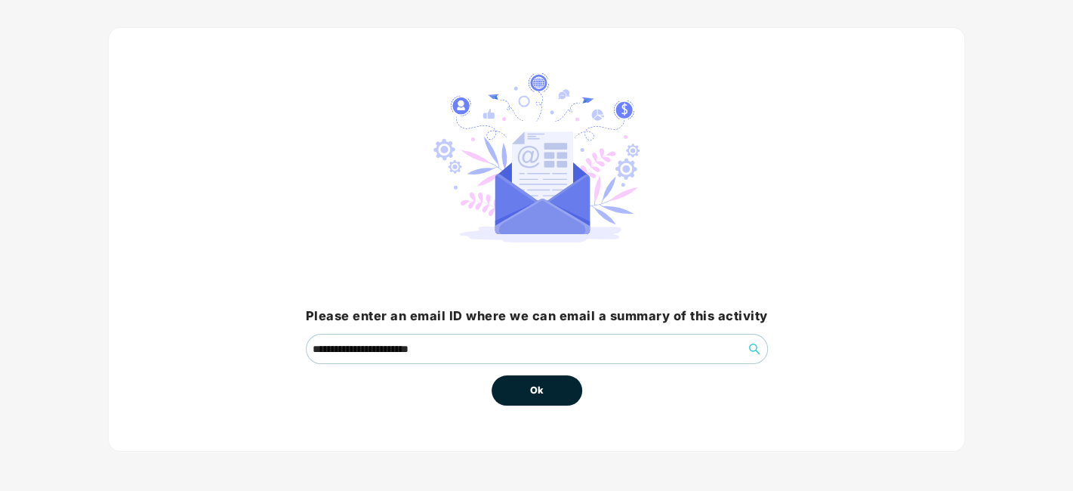
click at [536, 386] on span "Ok" at bounding box center [537, 390] width 14 height 15
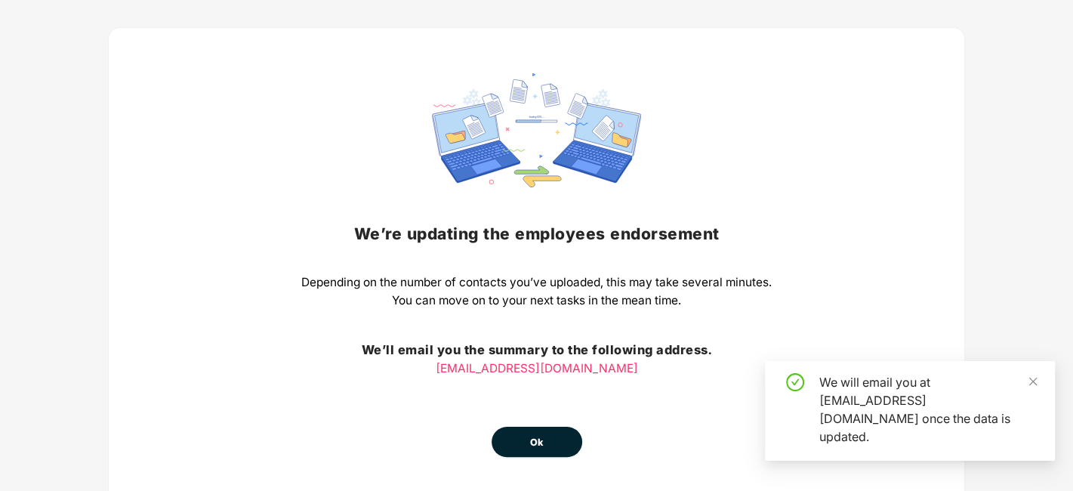
scroll to position [118, 0]
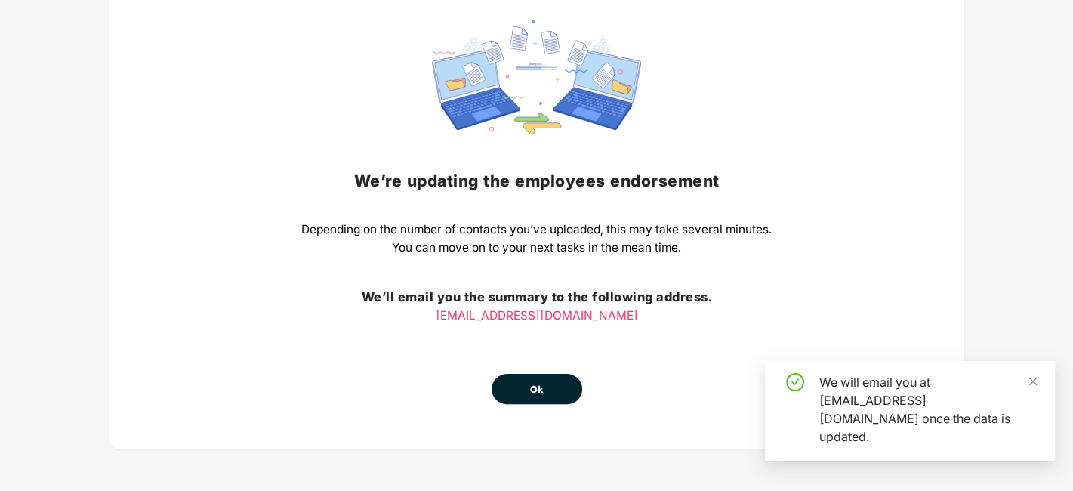
click at [529, 387] on button "Ok" at bounding box center [537, 389] width 91 height 30
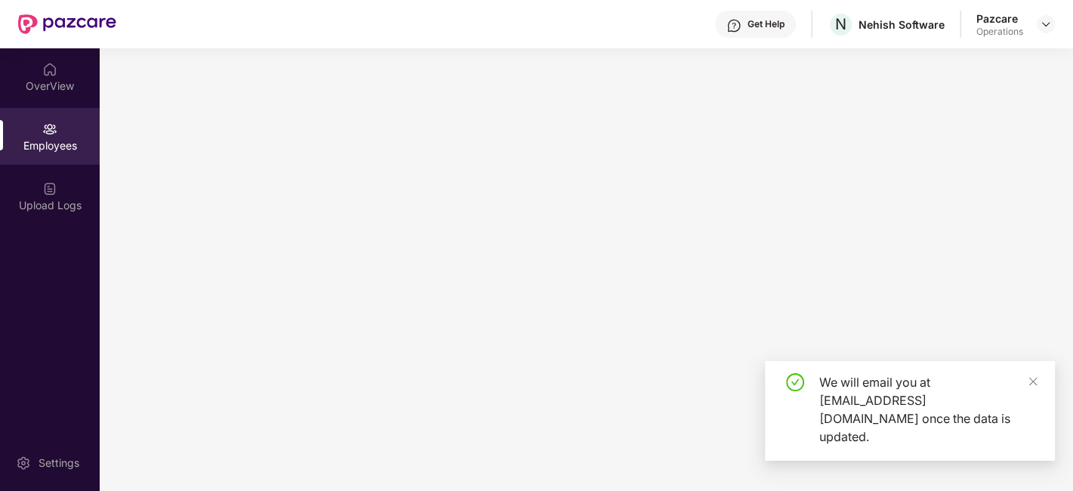
scroll to position [0, 0]
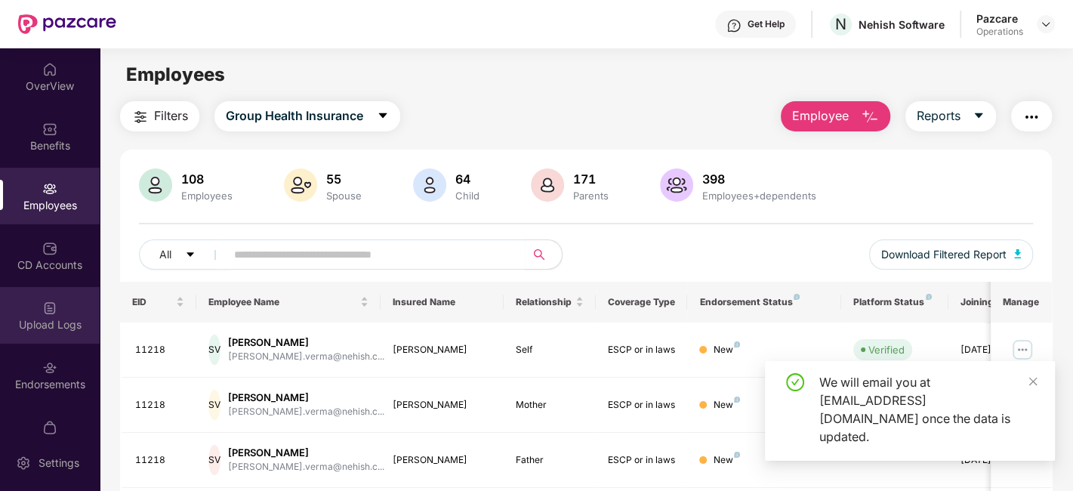
click at [32, 313] on div "Upload Logs" at bounding box center [50, 315] width 100 height 57
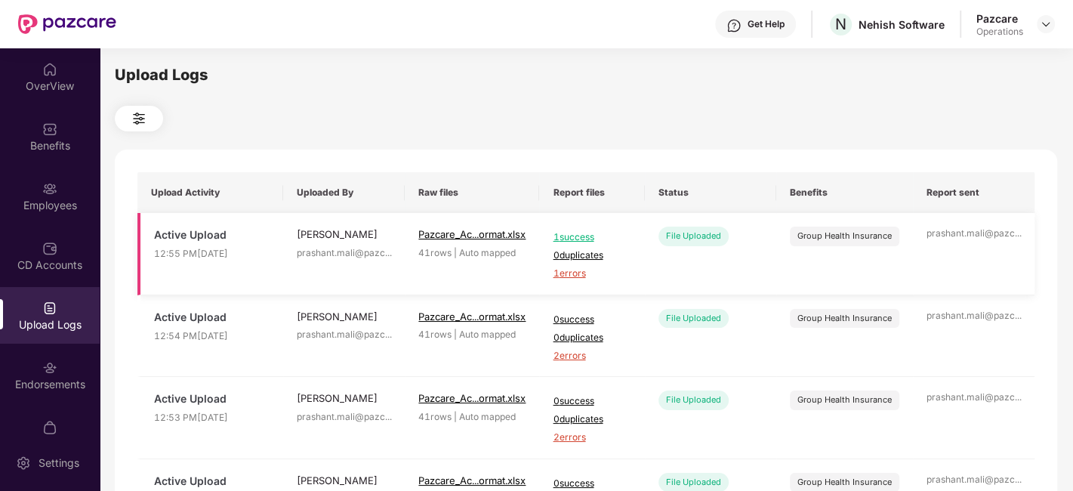
click at [574, 273] on span "1 errors" at bounding box center [592, 274] width 78 height 14
click at [33, 207] on div "Employees" at bounding box center [50, 205] width 100 height 15
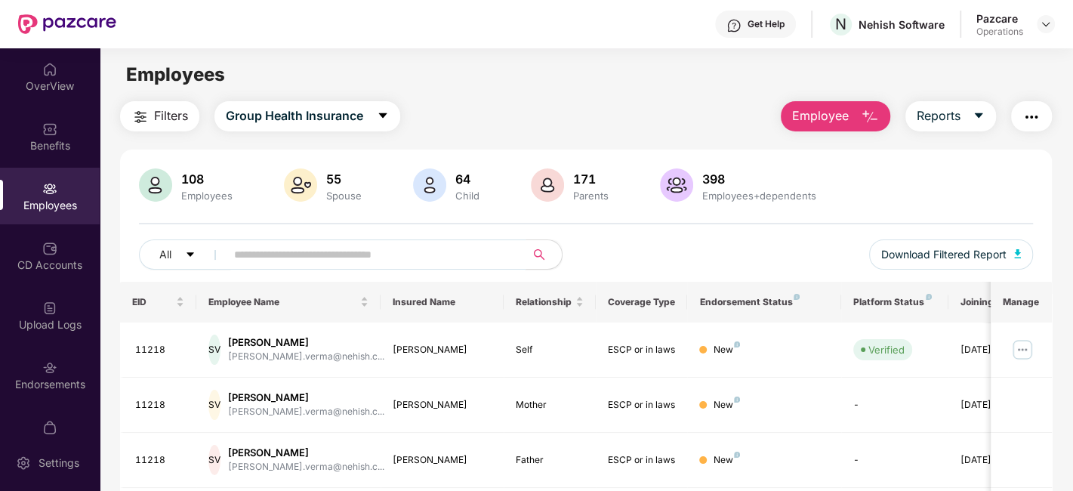
click at [298, 258] on input "text" at bounding box center [369, 254] width 271 height 23
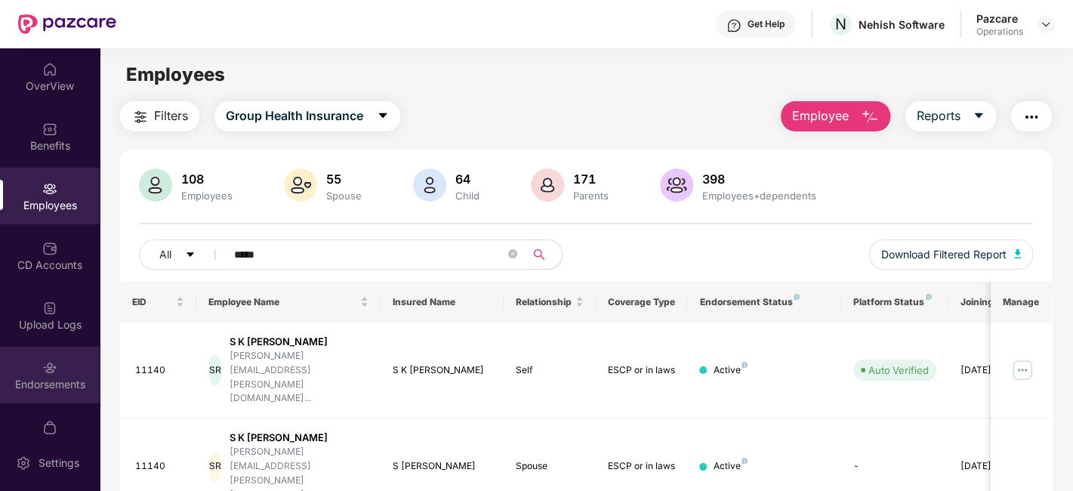
type input "*****"
click at [37, 366] on div "Endorsements" at bounding box center [50, 375] width 100 height 57
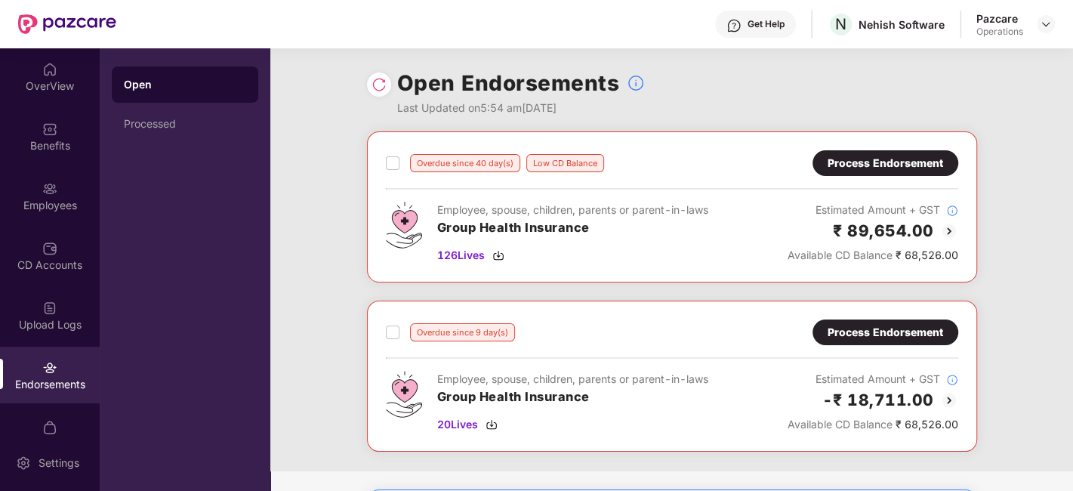
click at [857, 163] on div "Process Endorsement" at bounding box center [886, 163] width 116 height 17
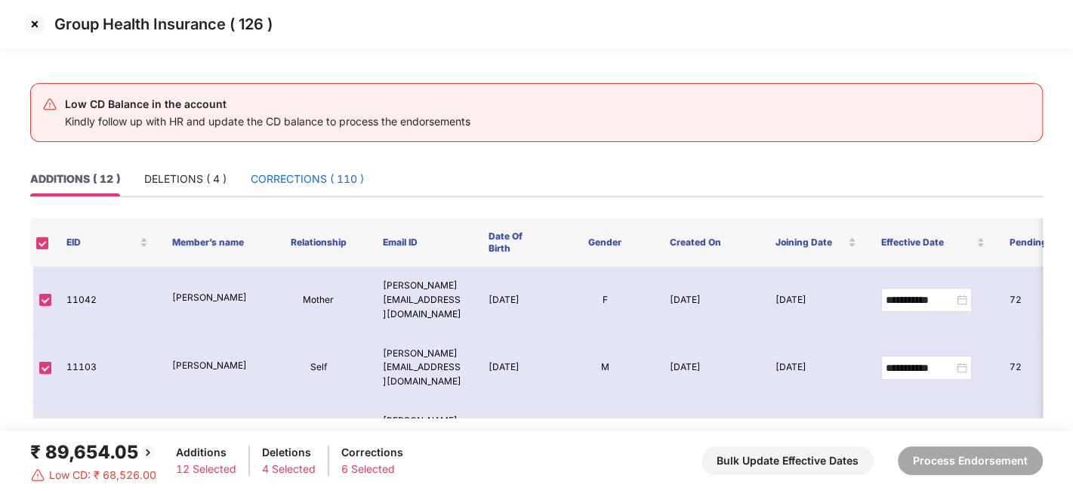
click at [306, 184] on div "CORRECTIONS ( 110 )" at bounding box center [307, 179] width 113 height 17
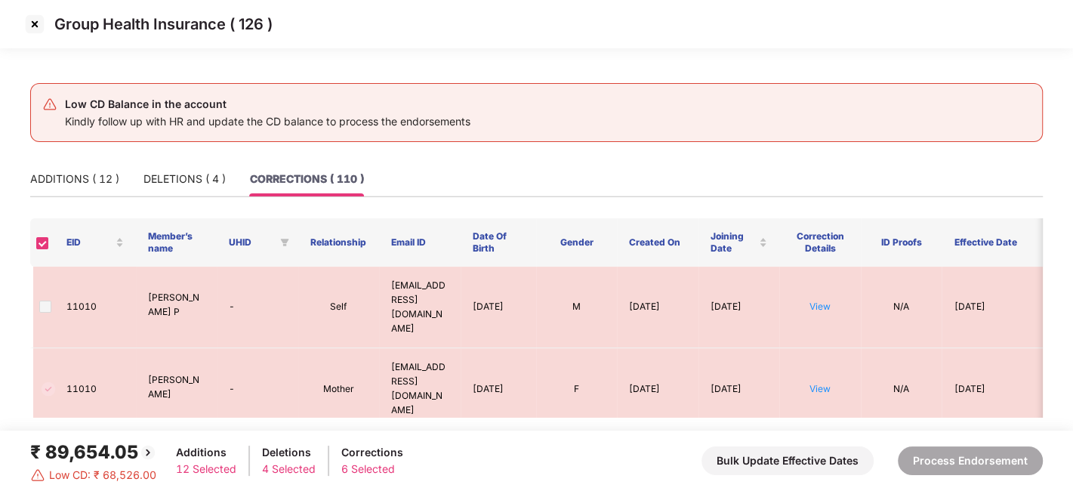
scroll to position [2827, 0]
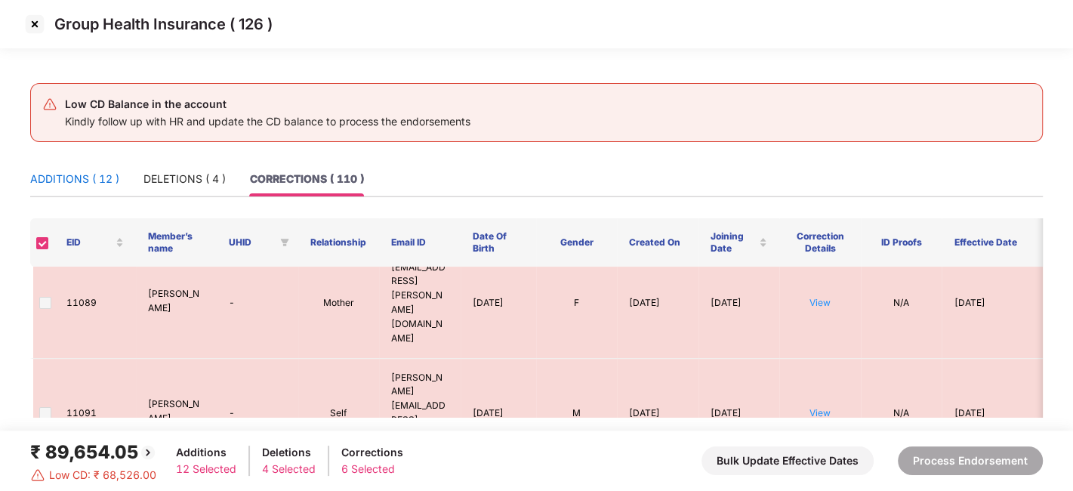
click at [76, 178] on div "ADDITIONS ( 12 )" at bounding box center [74, 179] width 89 height 17
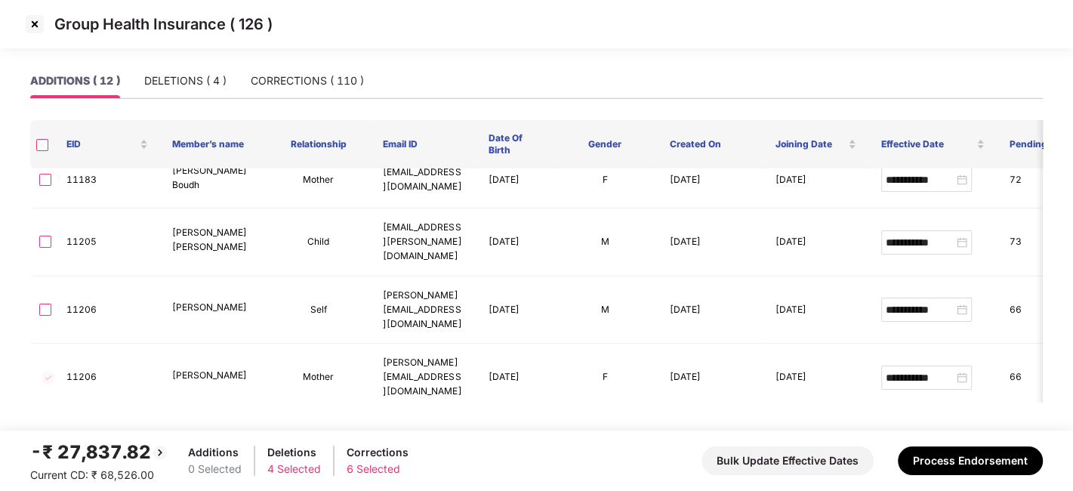
scroll to position [408, 0]
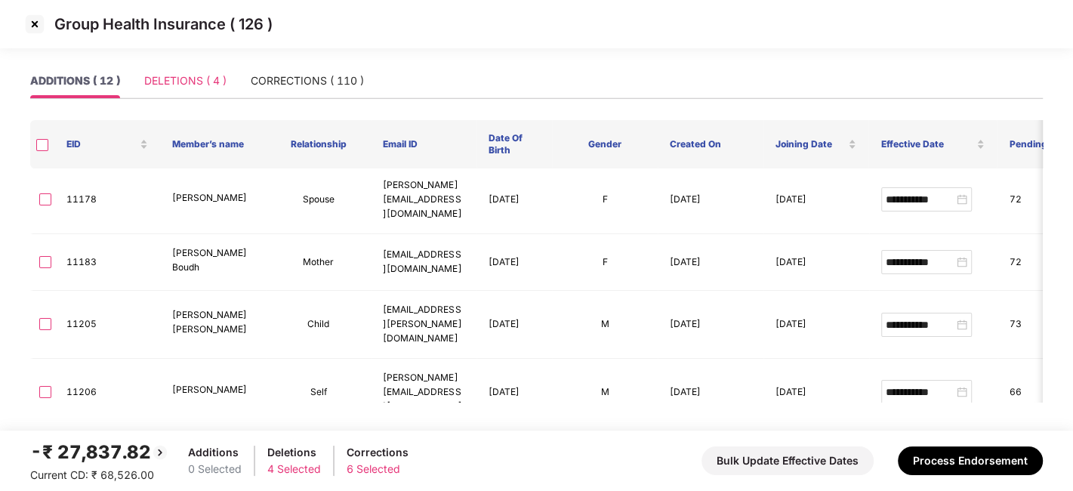
click at [174, 70] on div "DELETIONS ( 4 )" at bounding box center [185, 80] width 82 height 35
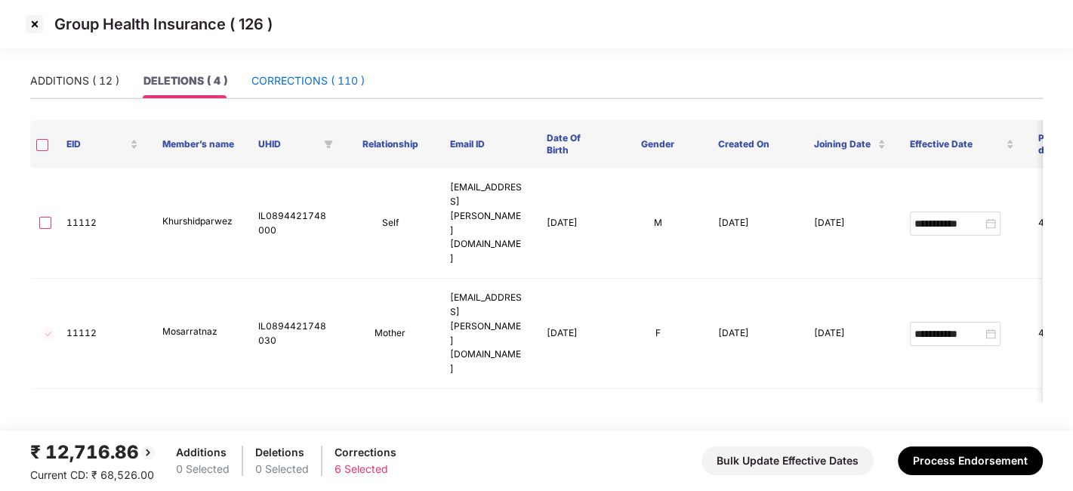
click at [278, 88] on div "CORRECTIONS ( 110 )" at bounding box center [308, 81] width 113 height 17
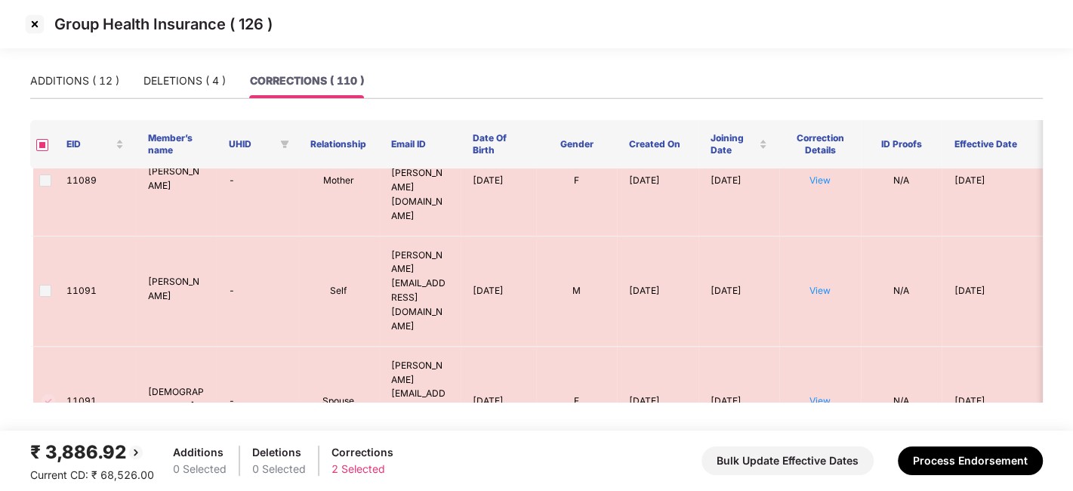
scroll to position [2832, 0]
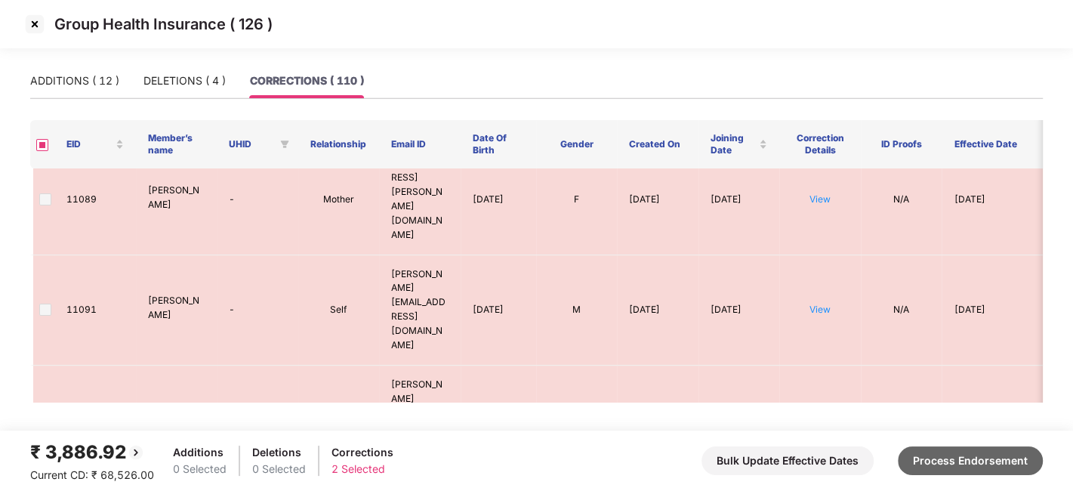
click at [973, 457] on button "Process Endorsement" at bounding box center [970, 460] width 145 height 29
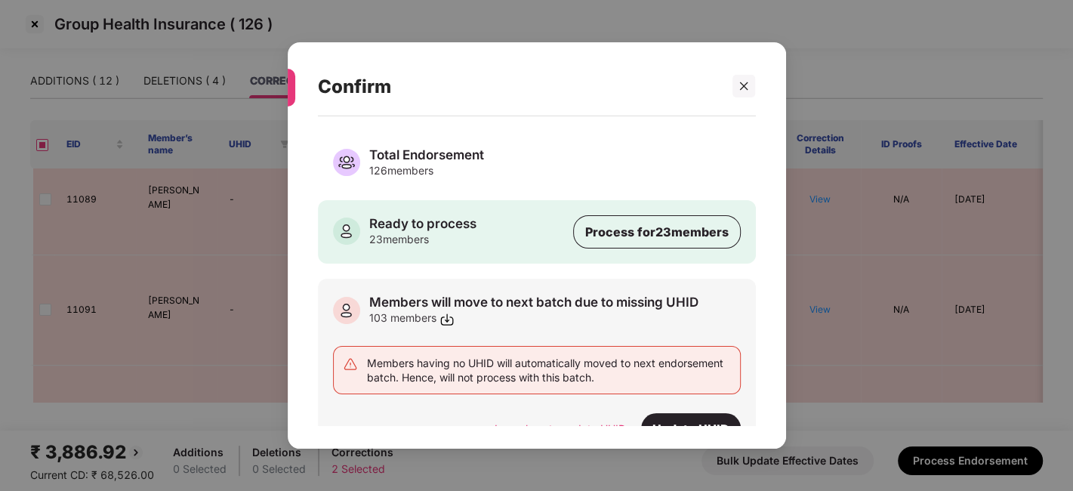
scroll to position [31, 0]
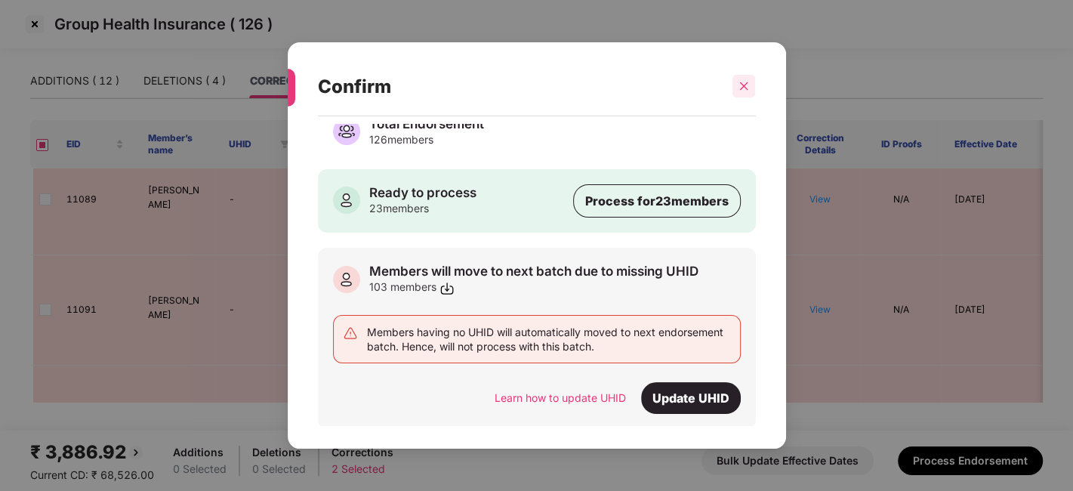
click at [743, 90] on icon "close" at bounding box center [744, 86] width 11 height 11
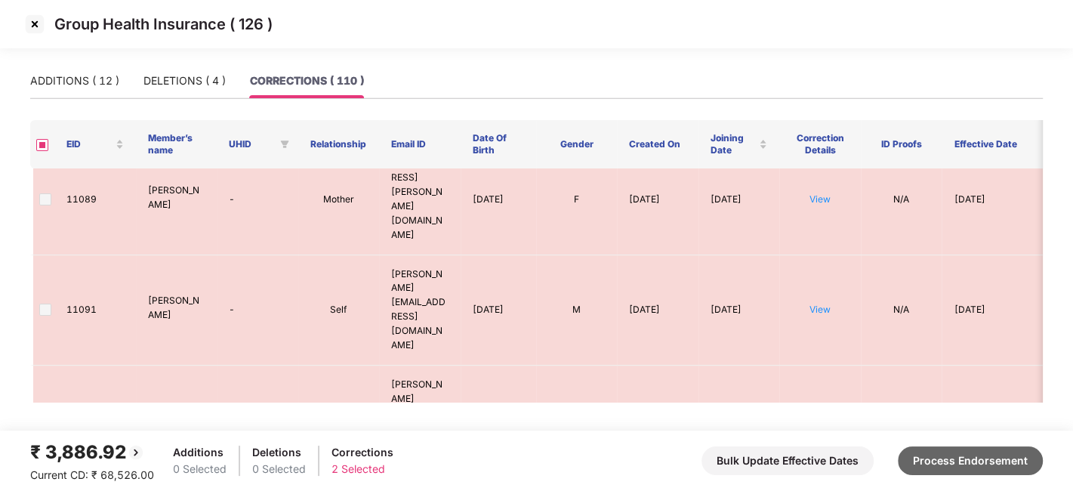
click at [919, 459] on button "Process Endorsement" at bounding box center [970, 460] width 145 height 29
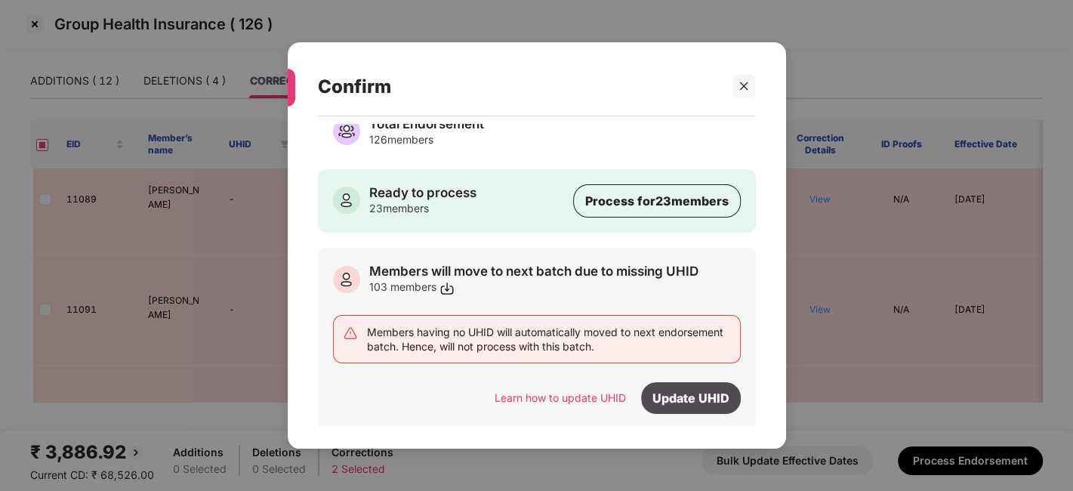
click at [701, 387] on div "Update UHID" at bounding box center [691, 398] width 100 height 32
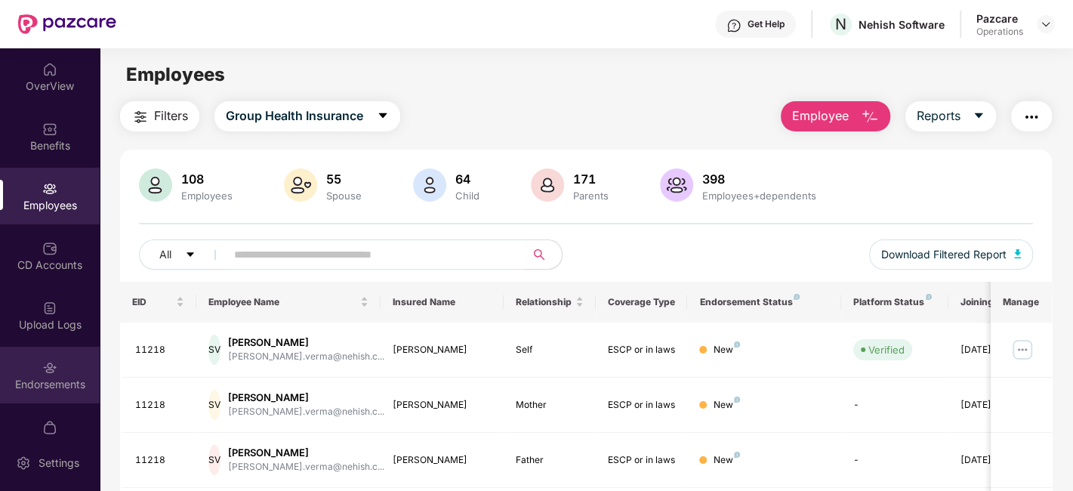
click at [39, 377] on div "Endorsements" at bounding box center [50, 384] width 100 height 15
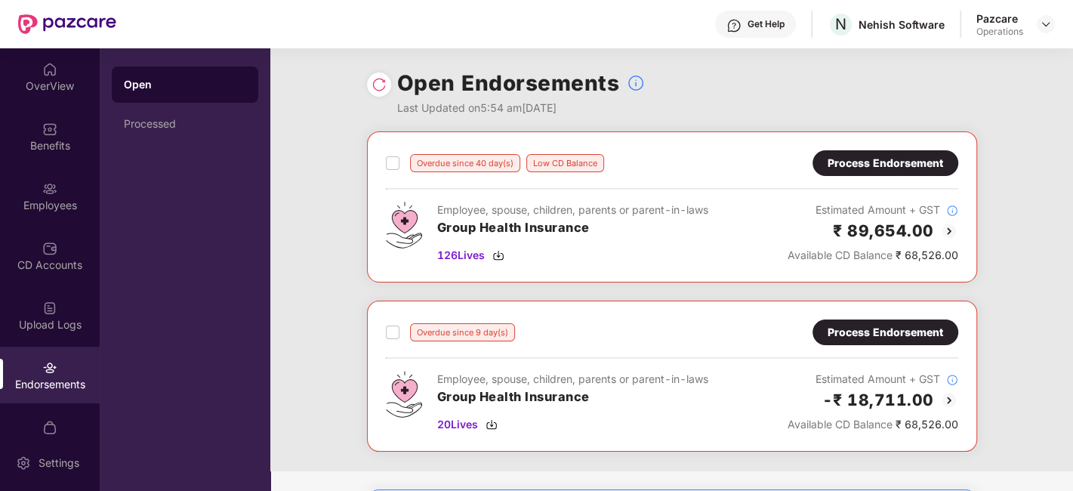
click at [839, 155] on div "Process Endorsement" at bounding box center [886, 163] width 116 height 17
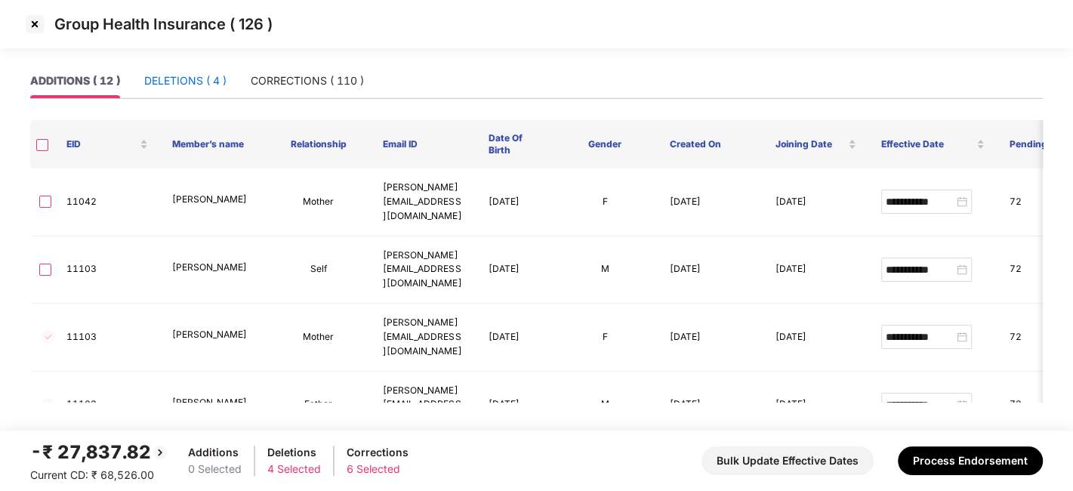
click at [184, 79] on div "DELETIONS ( 4 )" at bounding box center [185, 81] width 82 height 17
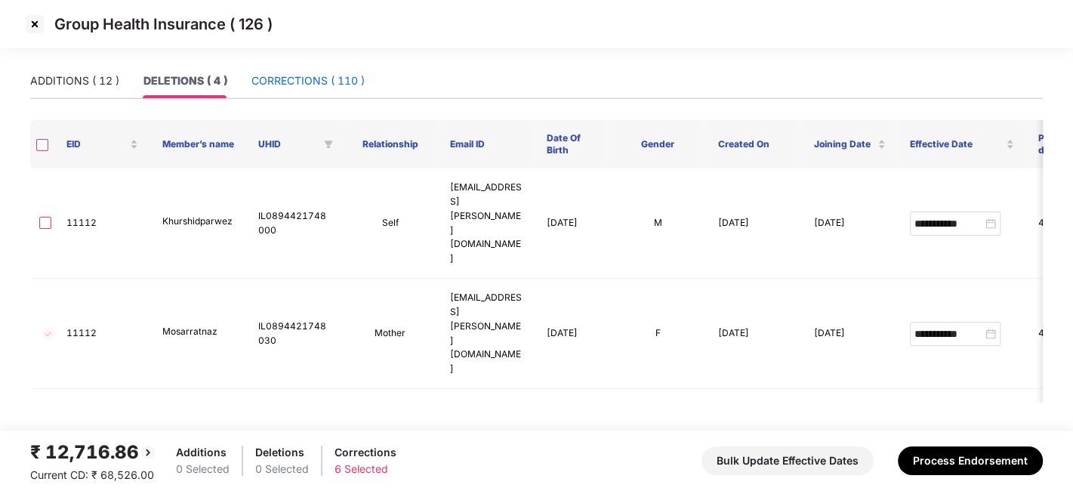
click at [276, 81] on div "CORRECTIONS ( 110 )" at bounding box center [308, 81] width 113 height 17
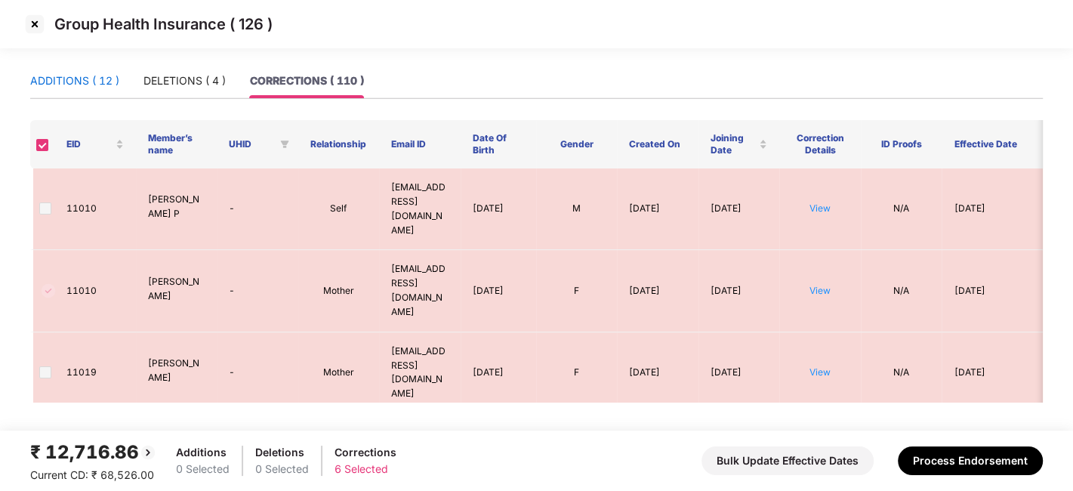
click at [57, 83] on div "ADDITIONS ( 12 )" at bounding box center [74, 81] width 89 height 17
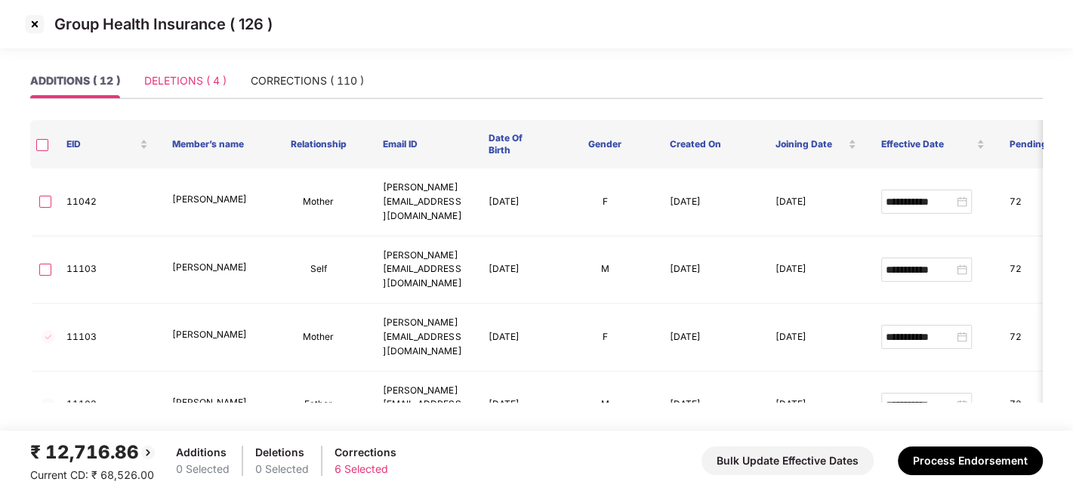
click at [194, 69] on div "DELETIONS ( 4 )" at bounding box center [185, 80] width 82 height 35
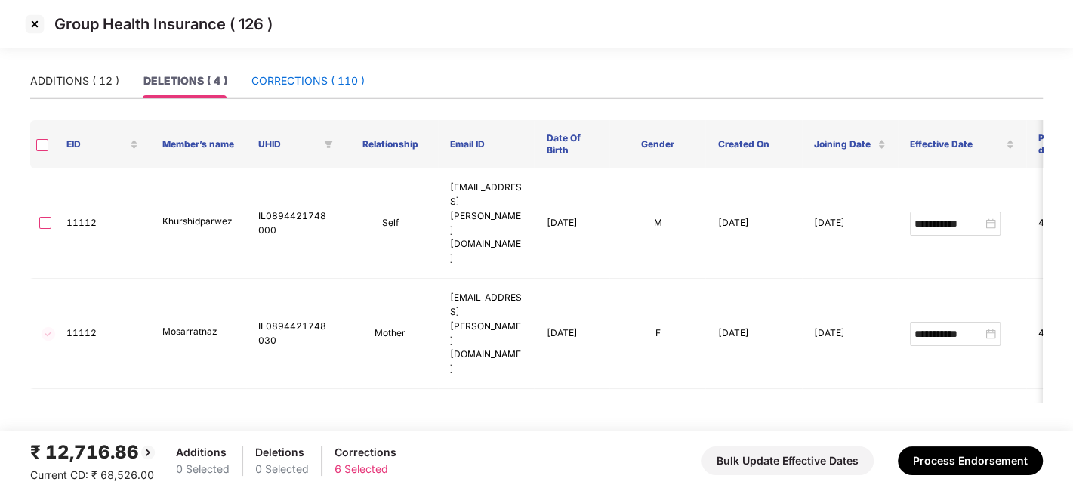
click at [276, 73] on div "CORRECTIONS ( 110 )" at bounding box center [308, 81] width 113 height 17
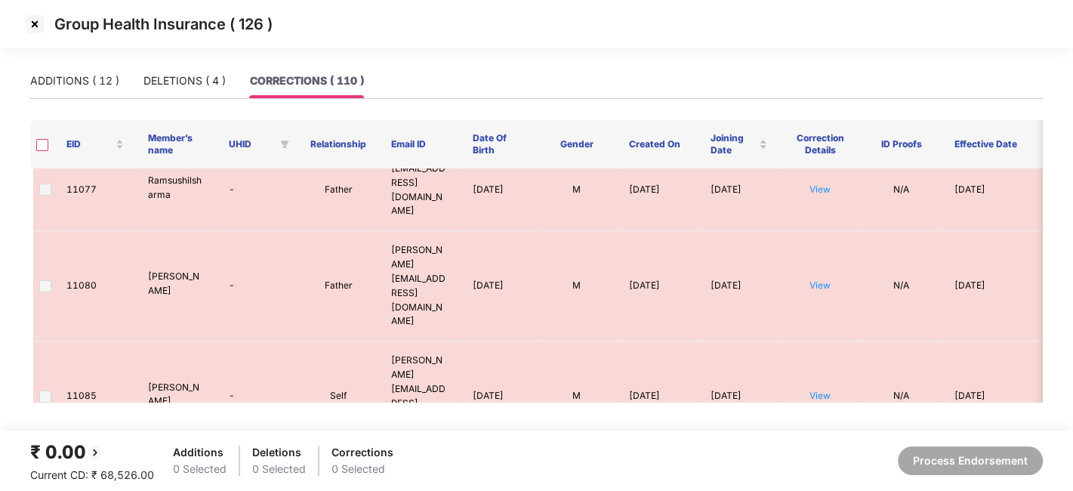
scroll to position [2785, 0]
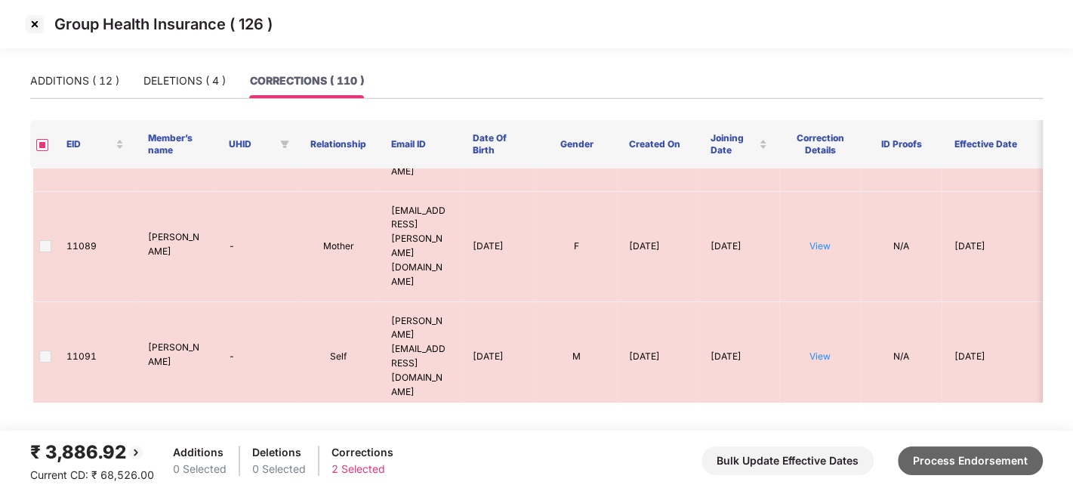
click at [919, 466] on button "Process Endorsement" at bounding box center [970, 460] width 145 height 29
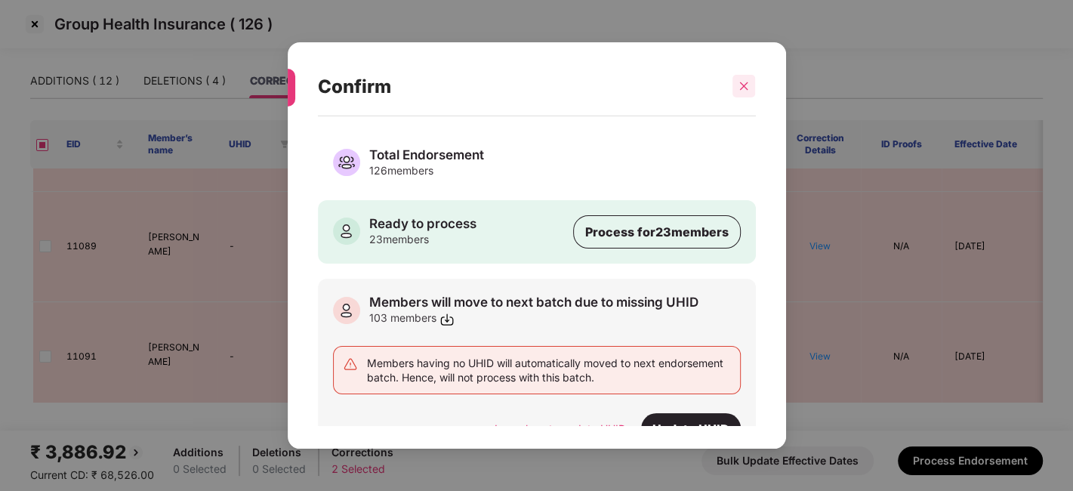
click at [742, 81] on icon "close" at bounding box center [744, 86] width 11 height 11
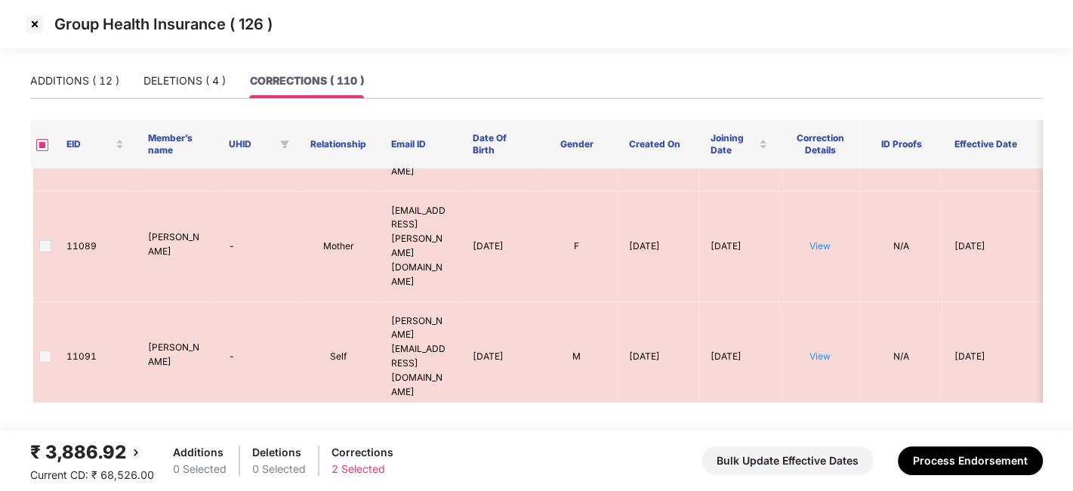
click at [36, 26] on img at bounding box center [35, 24] width 24 height 24
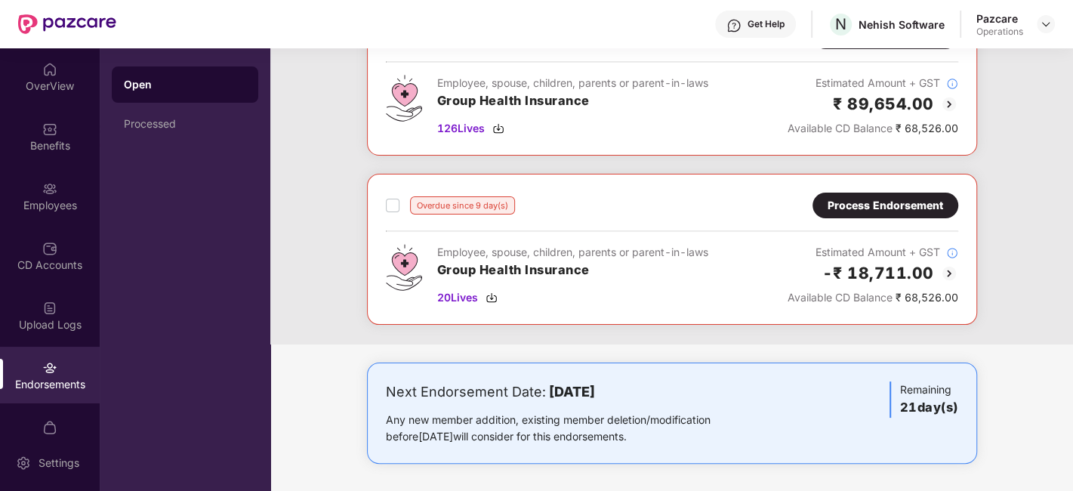
scroll to position [0, 0]
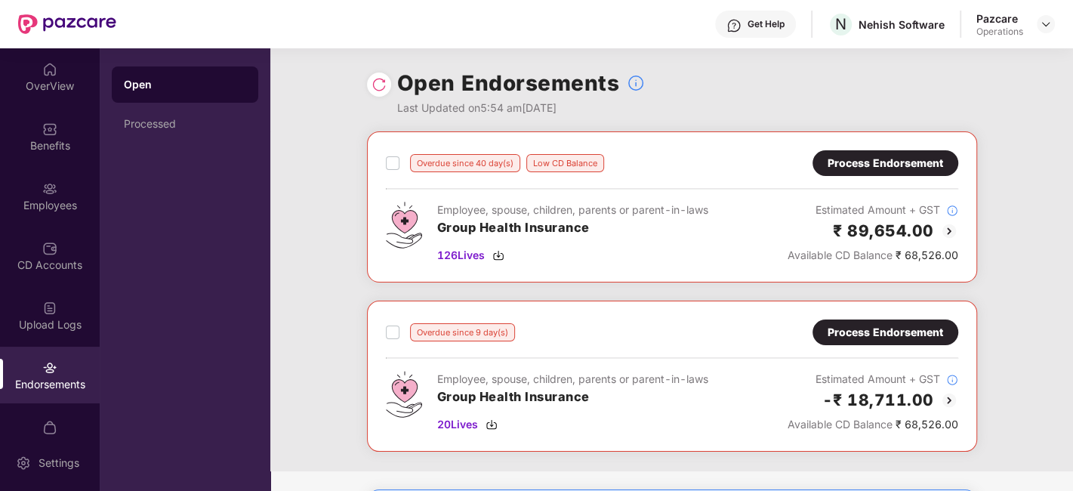
click at [854, 173] on div "Process Endorsement" at bounding box center [886, 163] width 146 height 26
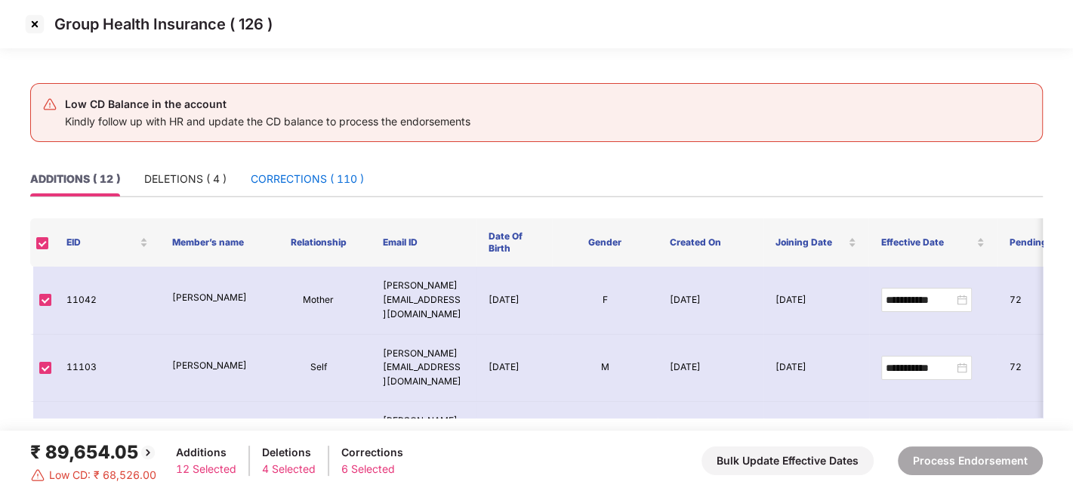
click at [309, 175] on div "CORRECTIONS ( 110 )" at bounding box center [307, 179] width 113 height 17
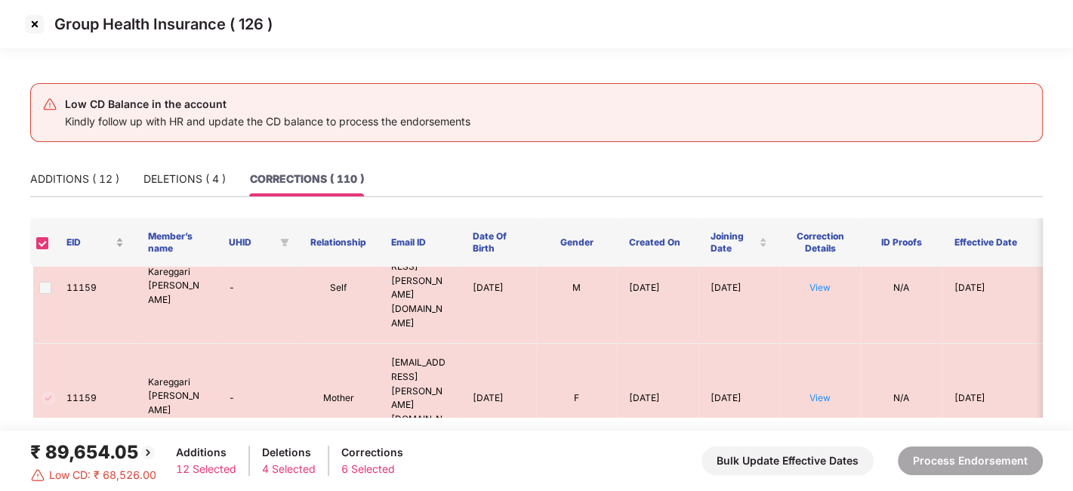
scroll to position [6358, 0]
click at [66, 177] on div "ADDITIONS ( 12 )" at bounding box center [74, 179] width 89 height 17
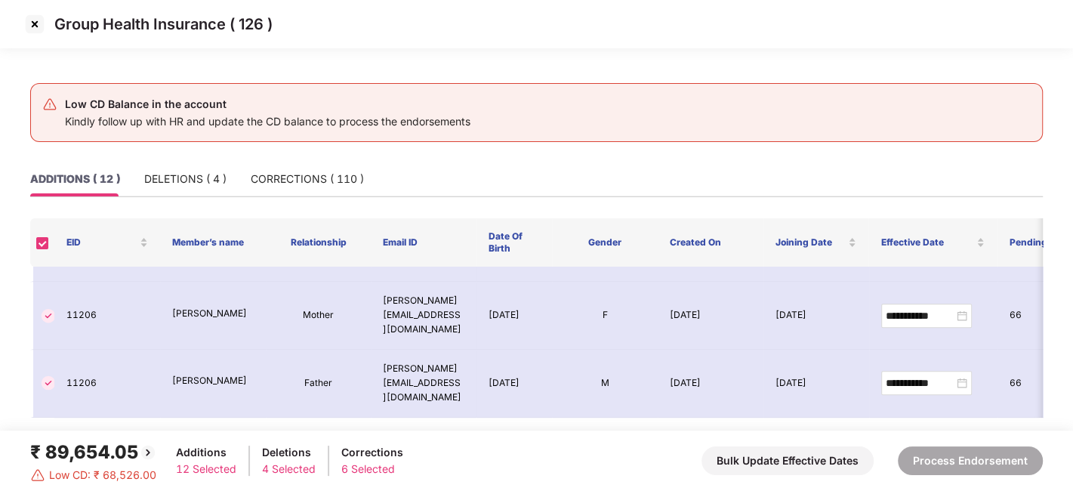
scroll to position [490, 0]
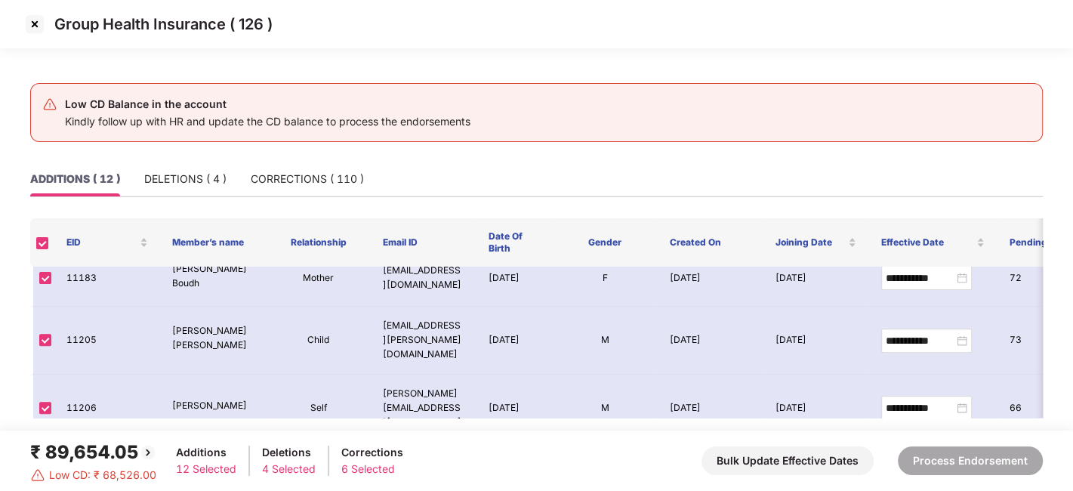
click at [39, 249] on th at bounding box center [42, 242] width 24 height 48
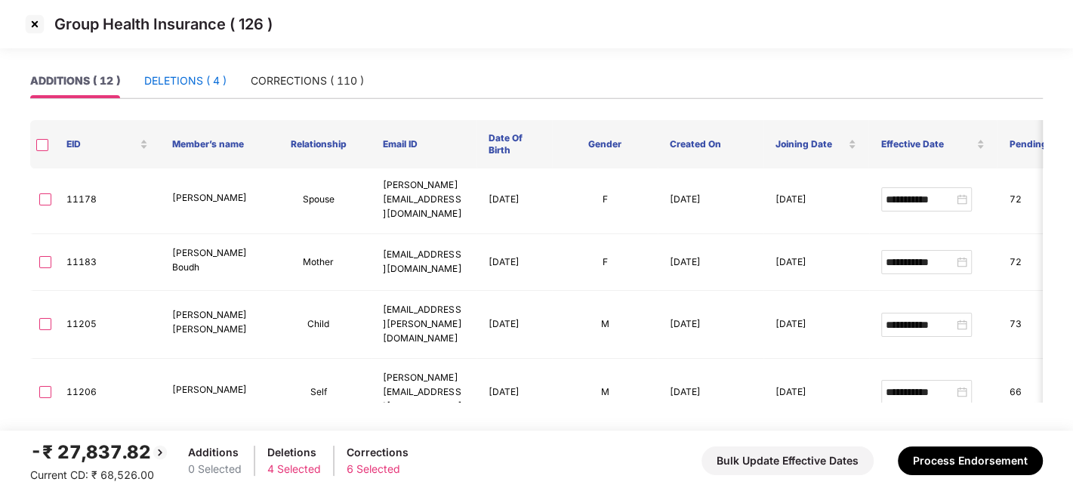
click at [170, 81] on div "DELETIONS ( 4 )" at bounding box center [185, 81] width 82 height 17
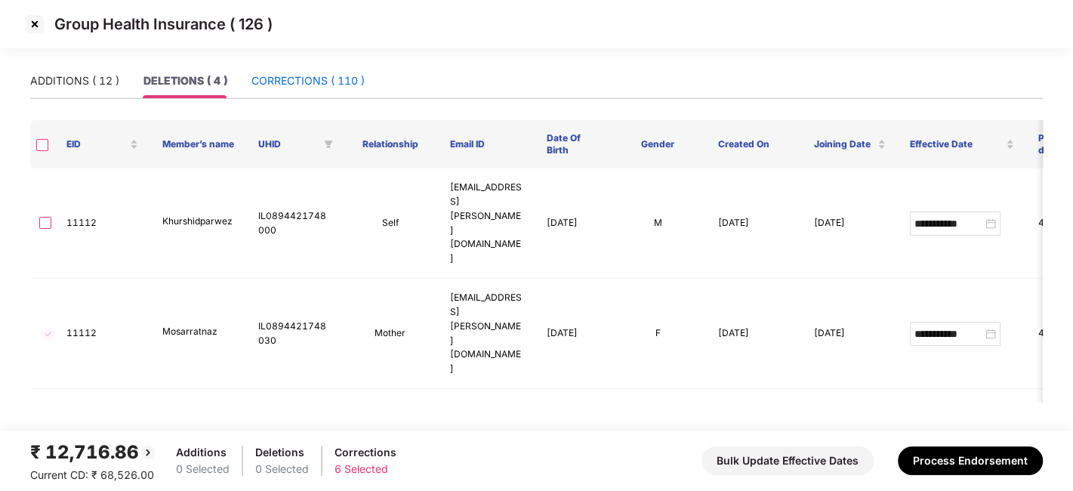
click at [276, 79] on div "CORRECTIONS ( 110 )" at bounding box center [308, 81] width 113 height 17
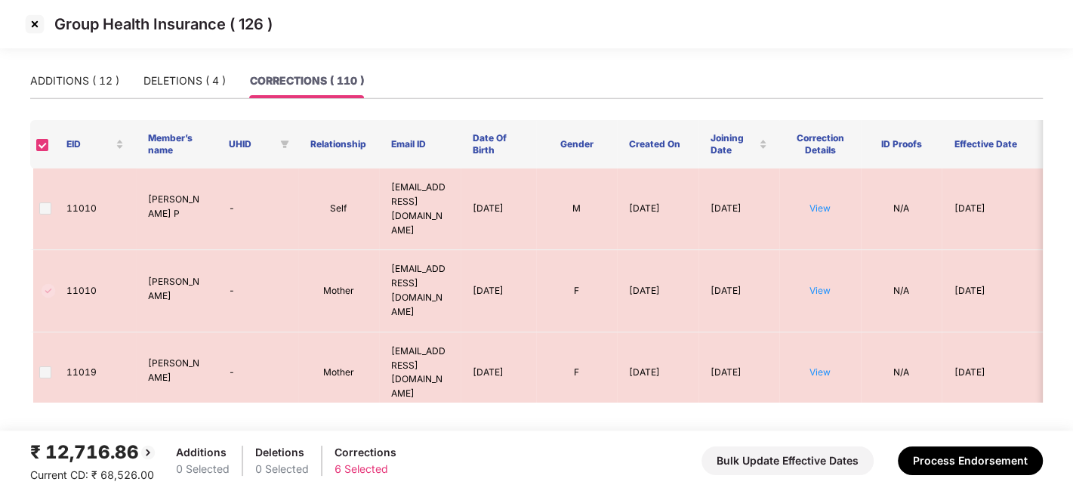
click at [34, 26] on img at bounding box center [35, 24] width 24 height 24
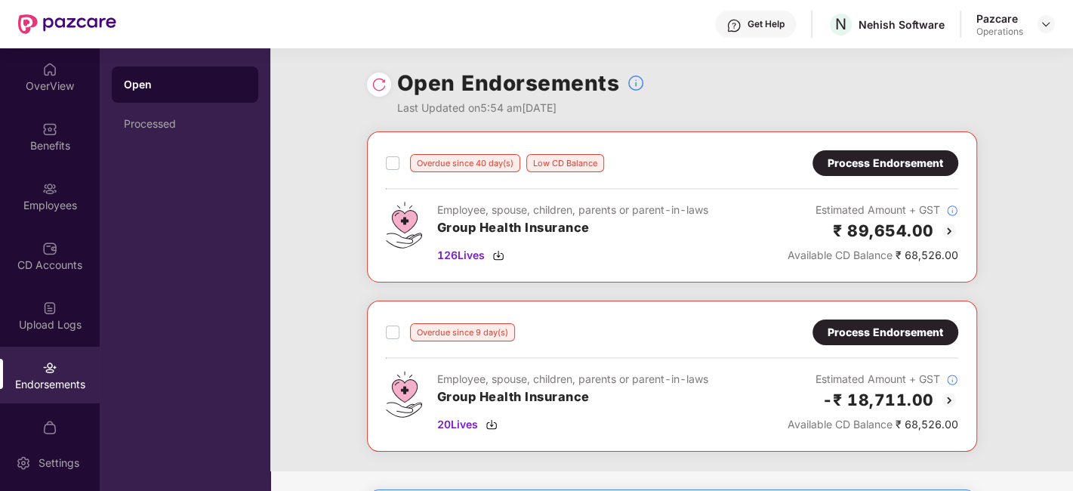
click at [376, 83] on img at bounding box center [379, 84] width 15 height 15
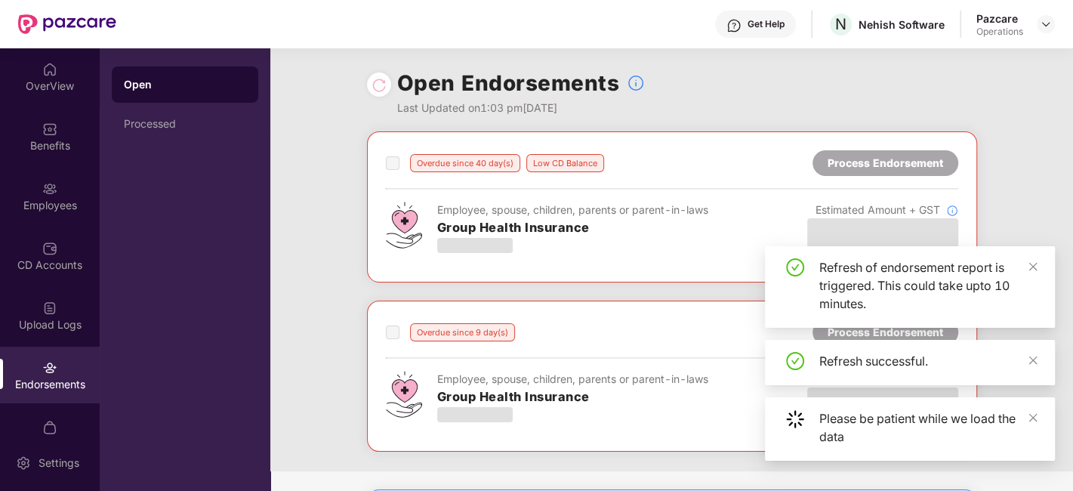
scroll to position [127, 0]
